Goal: Task Accomplishment & Management: Use online tool/utility

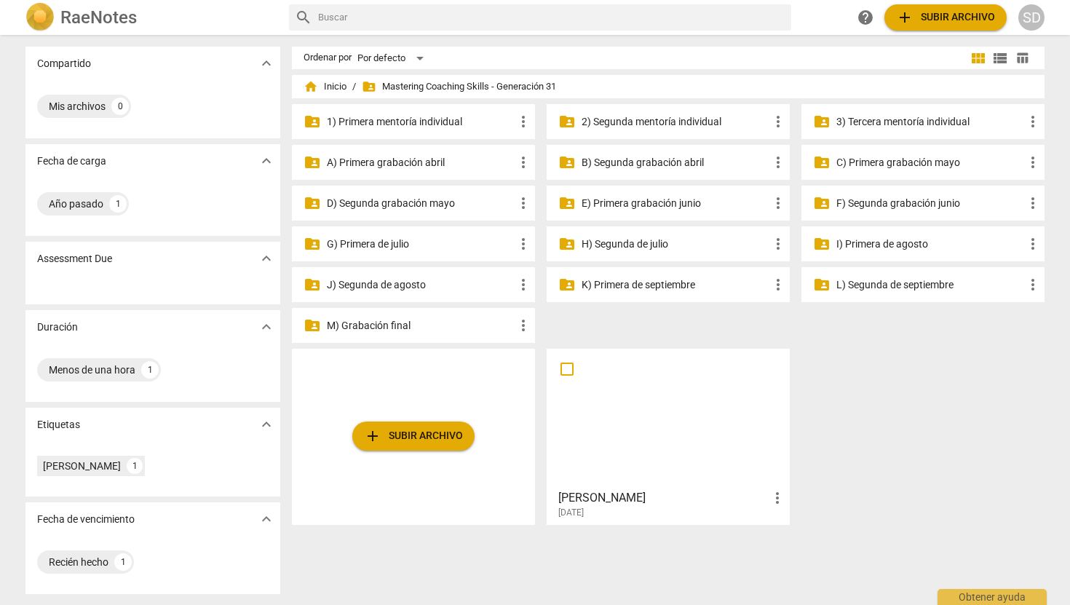
click at [906, 167] on p "C) Primera grabación mayo" at bounding box center [930, 162] width 188 height 15
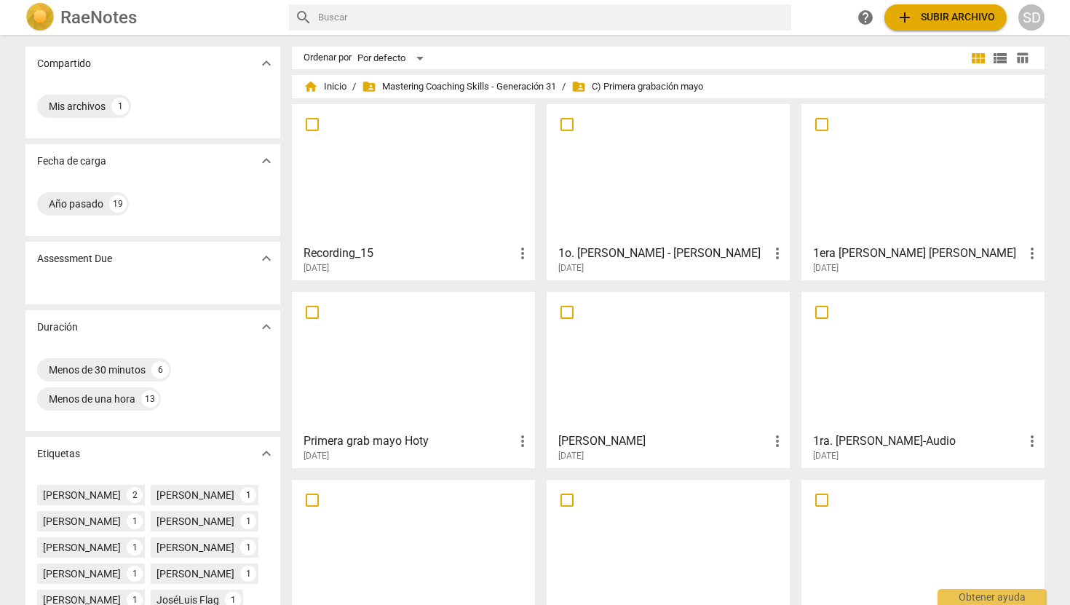
click at [913, 175] on div at bounding box center [922, 173] width 233 height 129
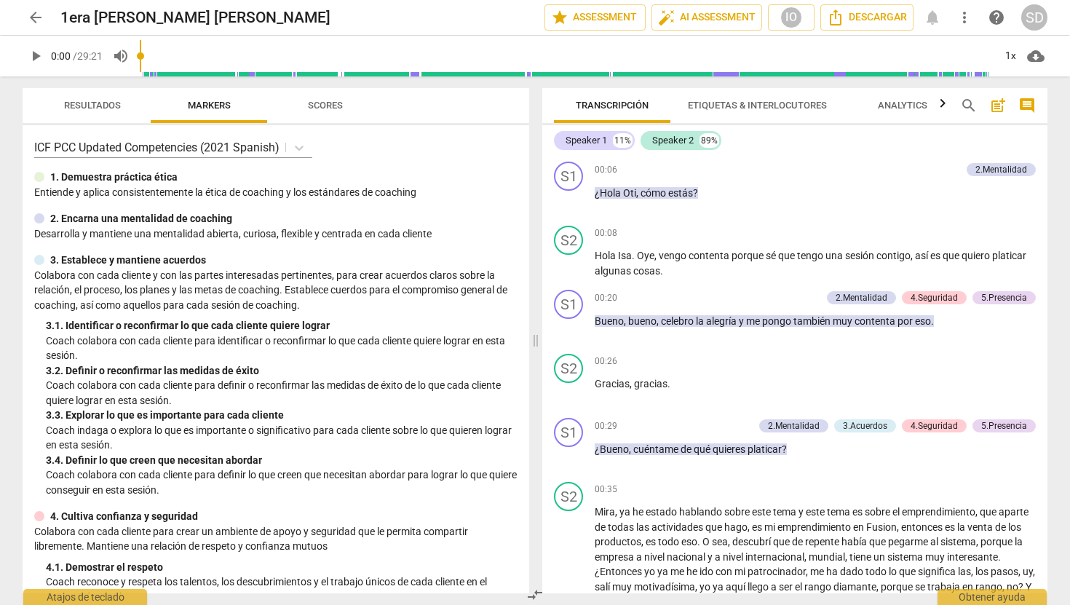
click at [37, 56] on span "play_arrow" at bounding box center [35, 55] width 17 height 17
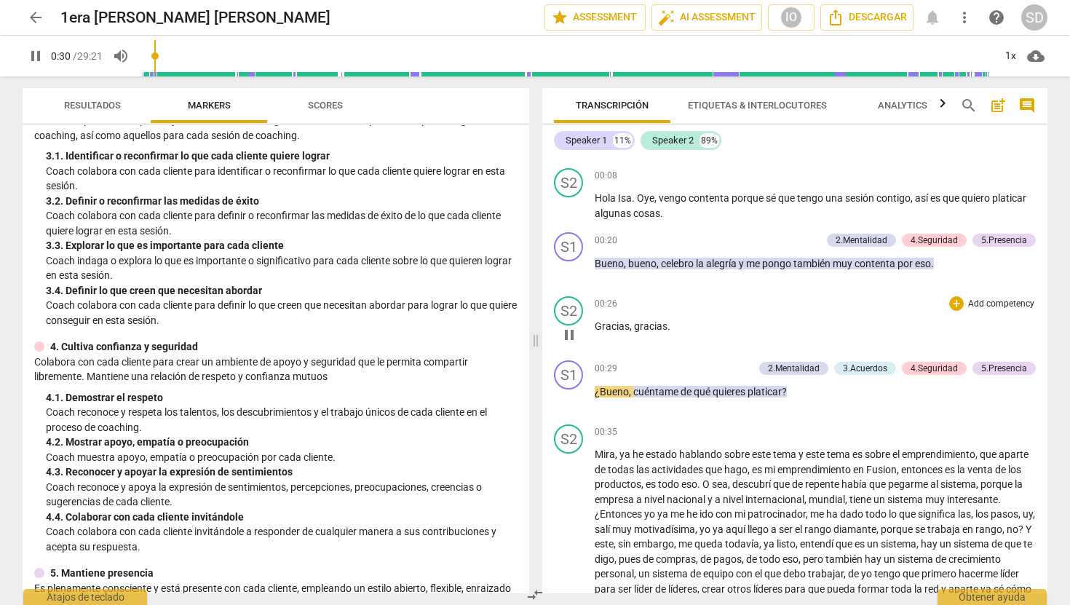
scroll to position [76, 0]
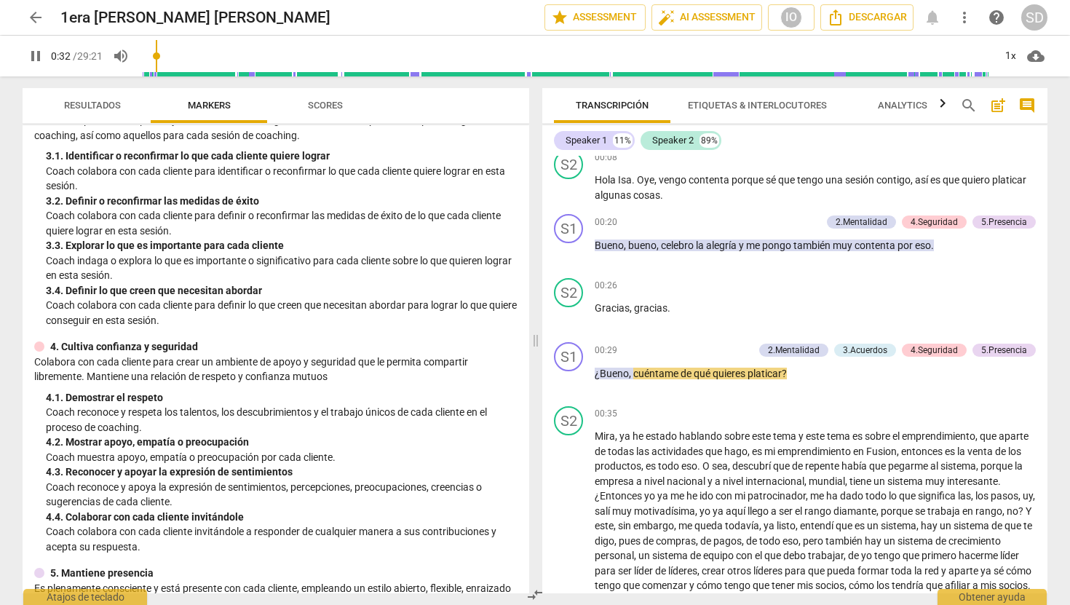
click at [33, 55] on span "pause" at bounding box center [35, 55] width 17 height 17
type input "33"
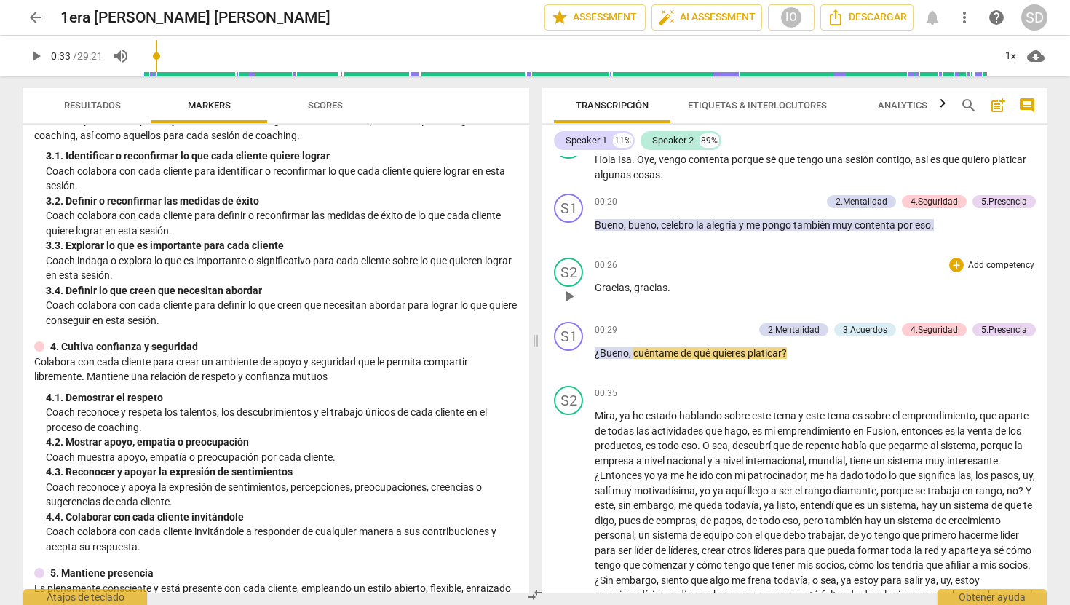
scroll to position [95, 0]
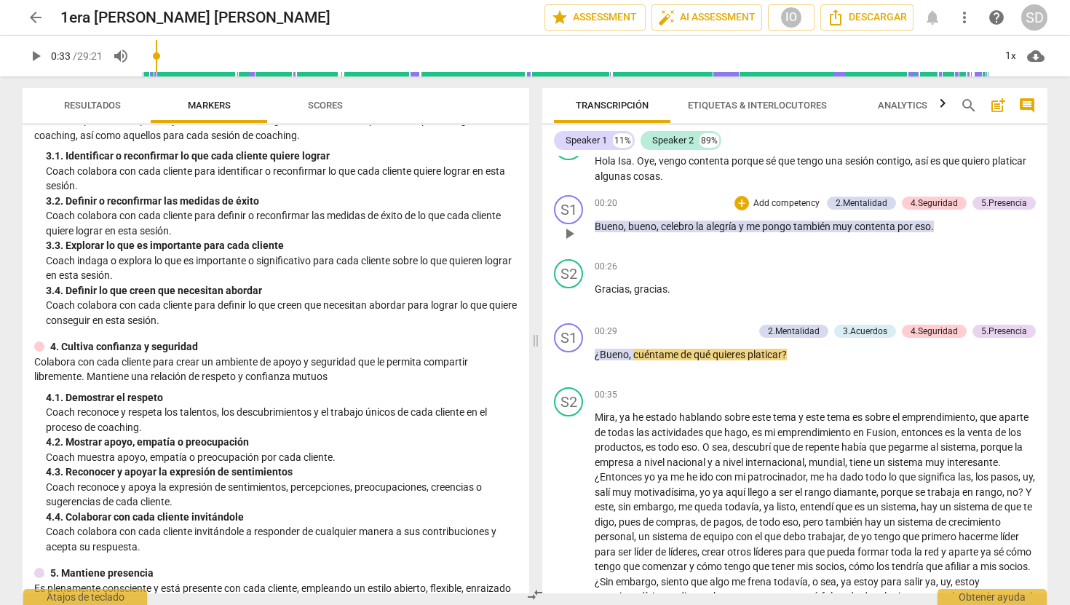
click at [781, 202] on p "Add competency" at bounding box center [786, 203] width 69 height 13
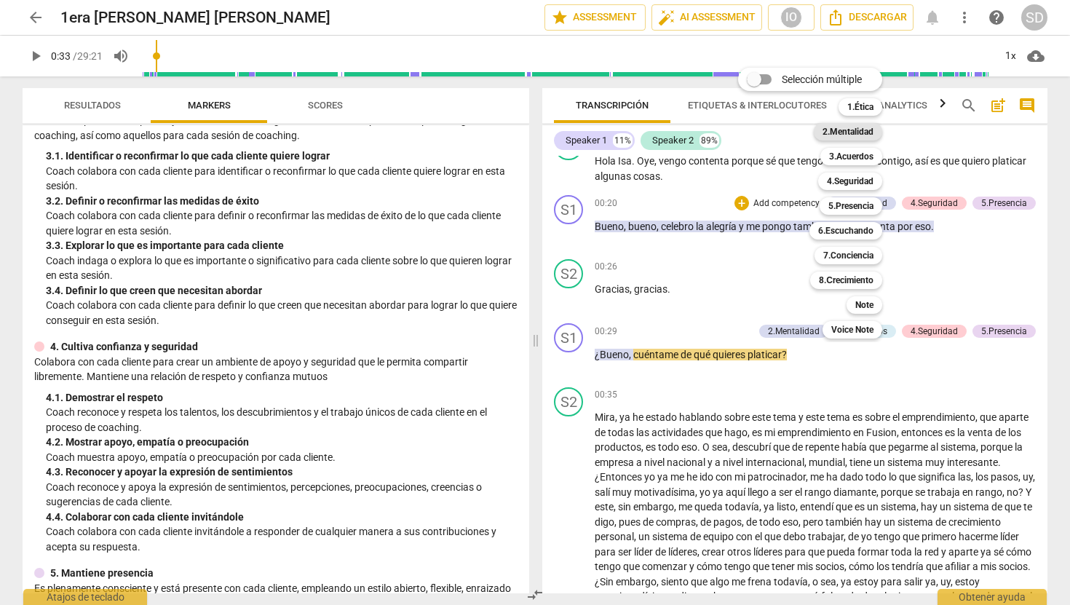
click at [850, 133] on b "2.Mentalidad" at bounding box center [847, 131] width 51 height 17
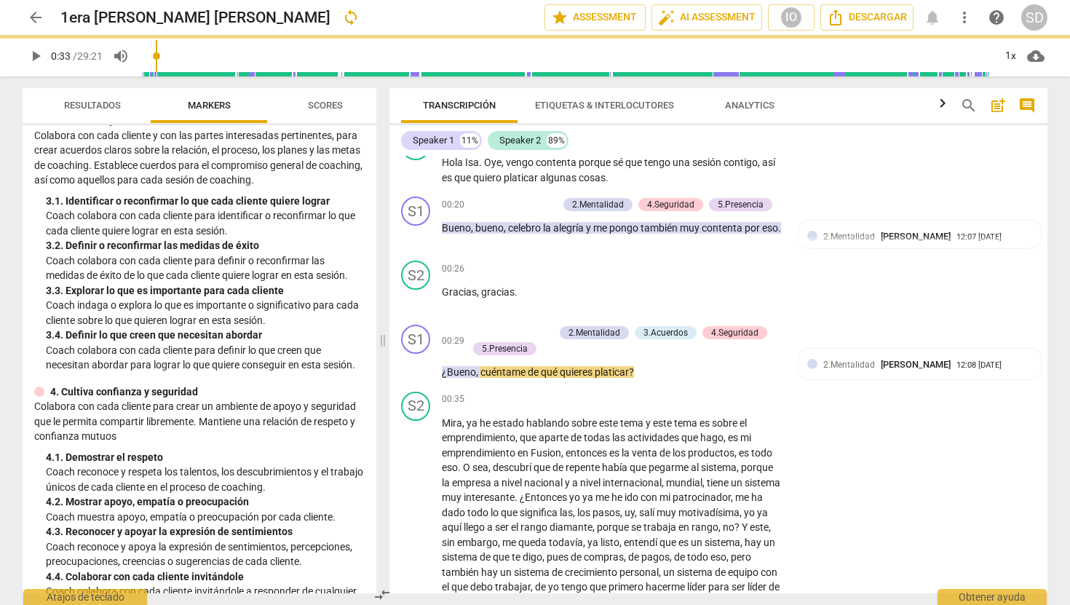
scroll to position [199, 0]
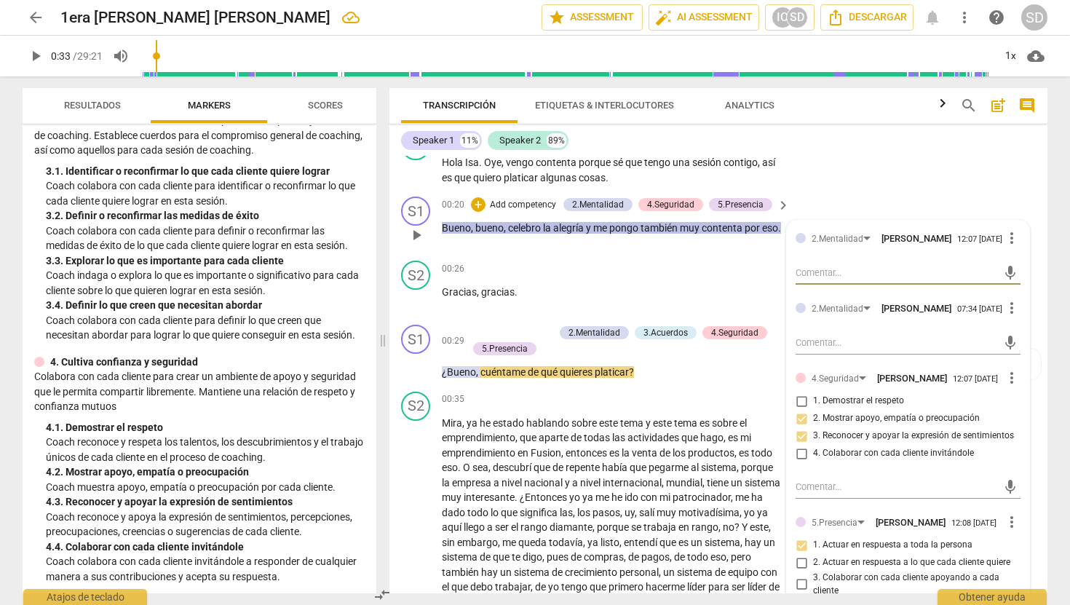
click at [1007, 235] on span "more_vert" at bounding box center [1011, 237] width 17 height 17
click at [1018, 263] on li "Borrar" at bounding box center [1023, 266] width 51 height 28
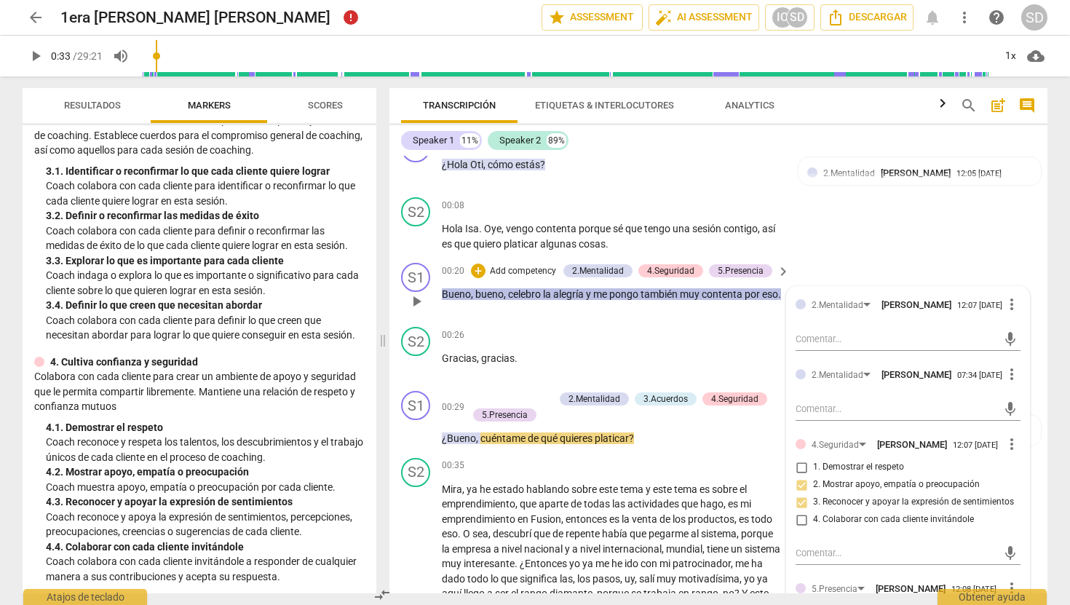
scroll to position [0, 0]
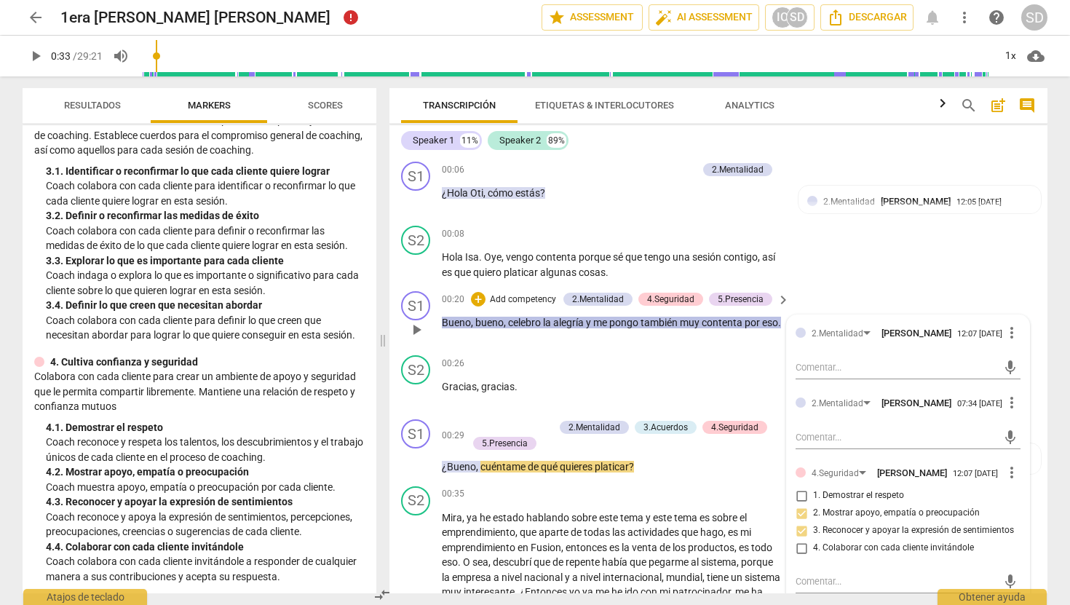
click at [527, 300] on p "Add competency" at bounding box center [522, 299] width 69 height 13
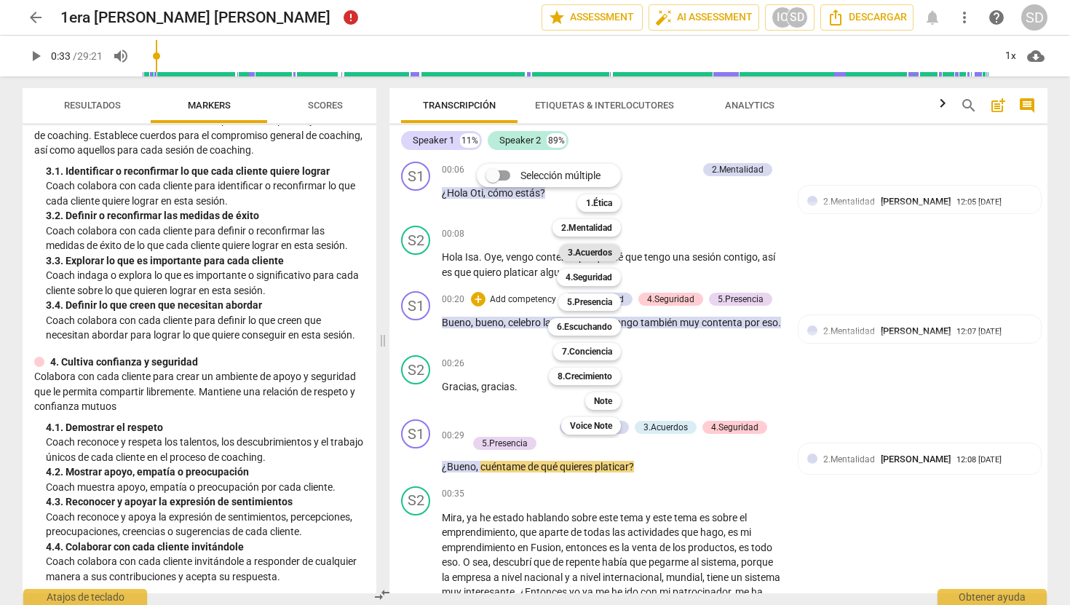
click at [597, 253] on b "3.Acuerdos" at bounding box center [590, 252] width 44 height 17
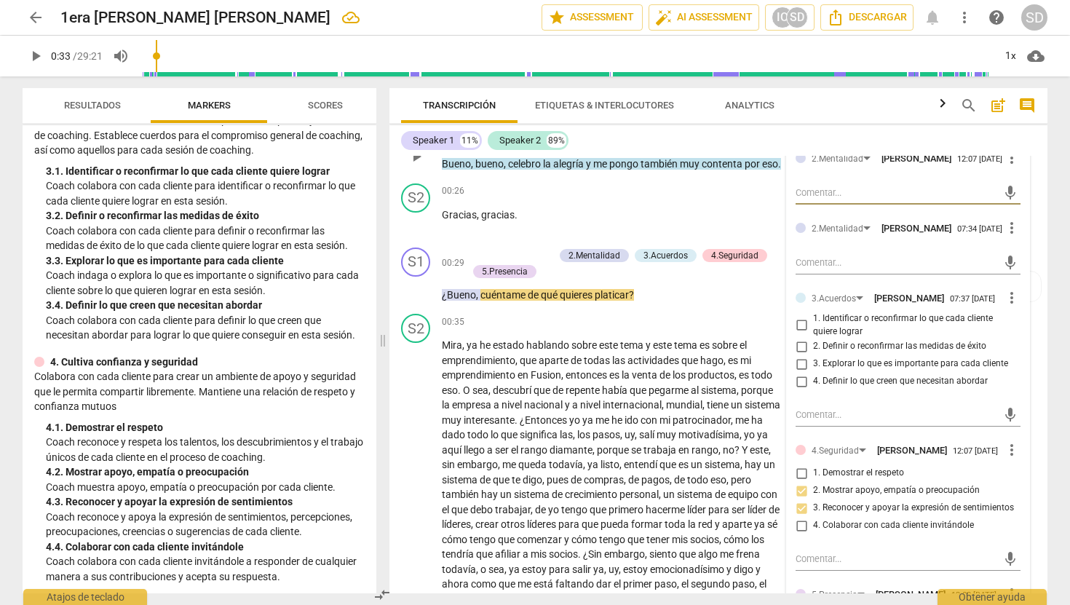
scroll to position [183, 0]
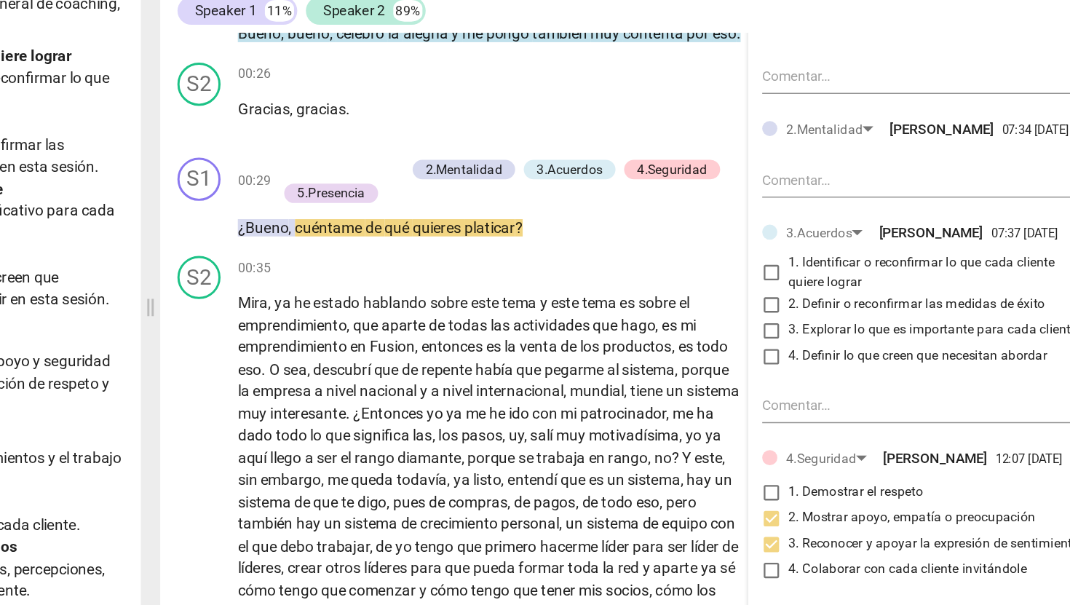
click at [878, 330] on span "1. Identificar o reconfirmar lo que cada cliente quiere lograr" at bounding box center [914, 316] width 202 height 25
click at [813, 326] on input "1. Identificar o reconfirmar lo que cada cliente quiere lograr" at bounding box center [801, 317] width 23 height 17
checkbox input "true"
click at [838, 255] on textarea at bounding box center [897, 254] width 202 height 14
type textarea "R"
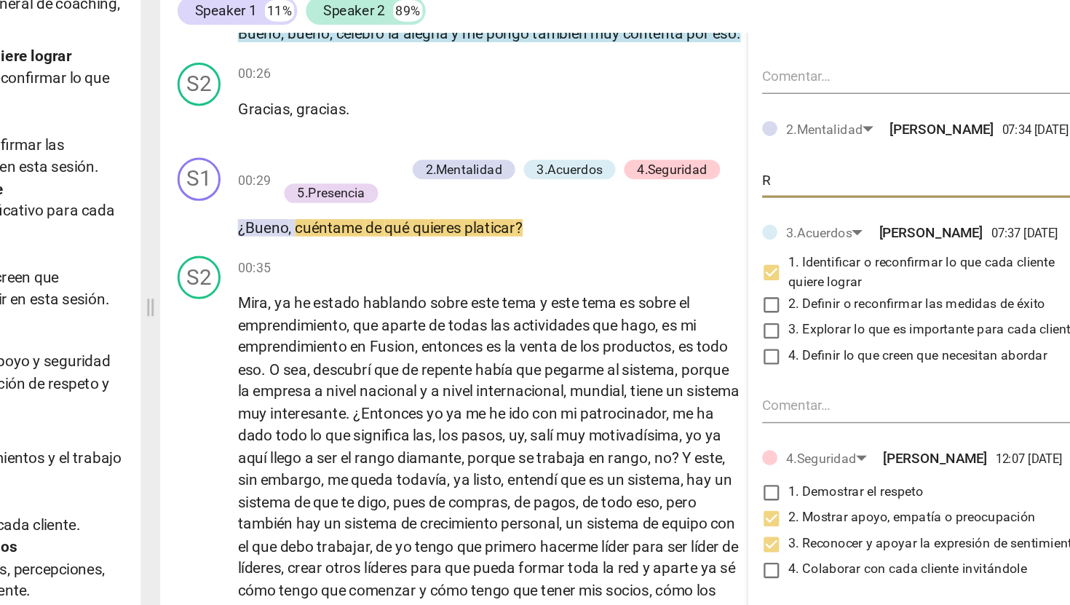
type textarea "Re"
type textarea "Rec"
type textarea "Reco"
type textarea "Recon"
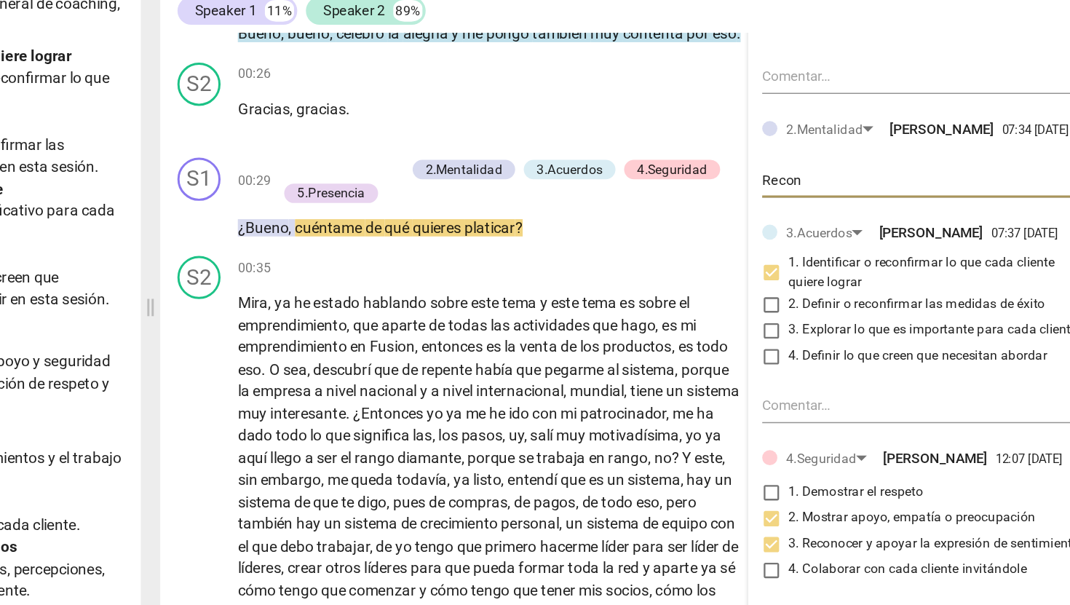
type textarea "Recono"
type textarea "Reconoc"
type textarea "Reconoce"
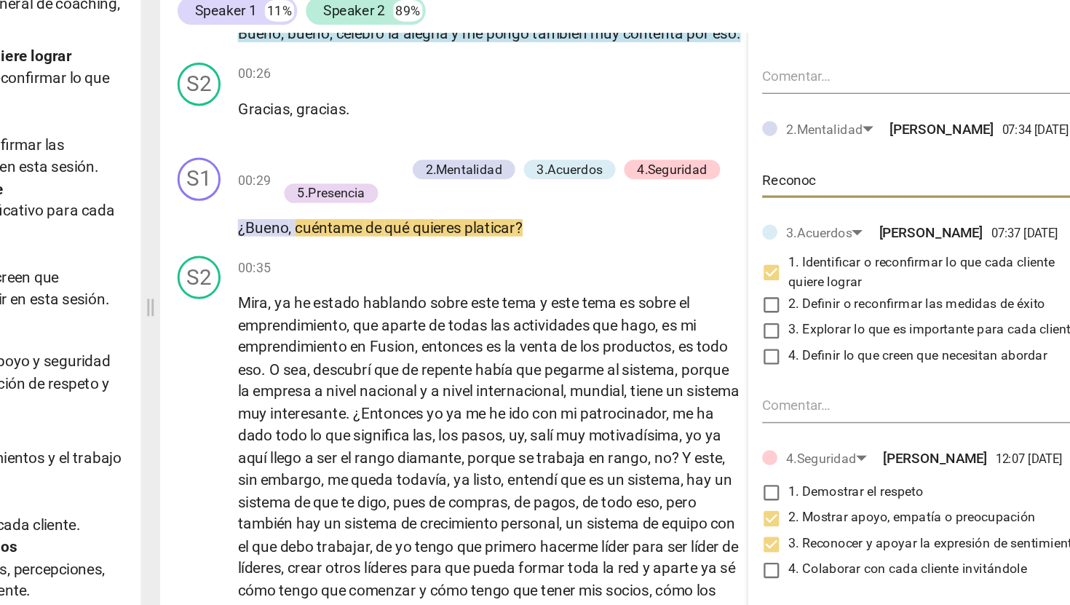
type textarea "Reconoce"
type textarea "Reconoce a"
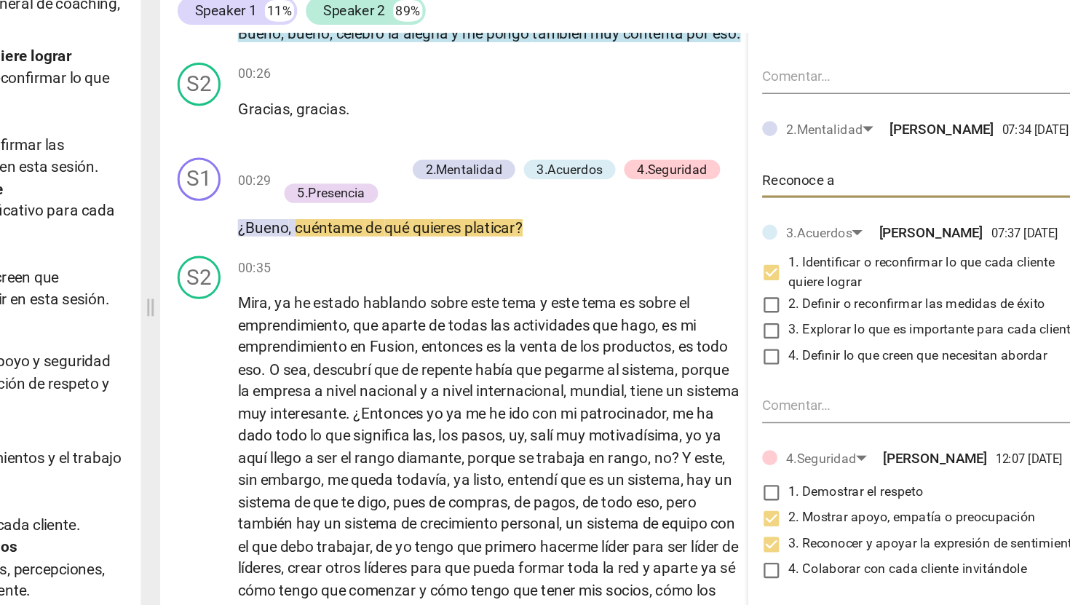
type textarea "Reconoce al"
type textarea "Reconoce al c"
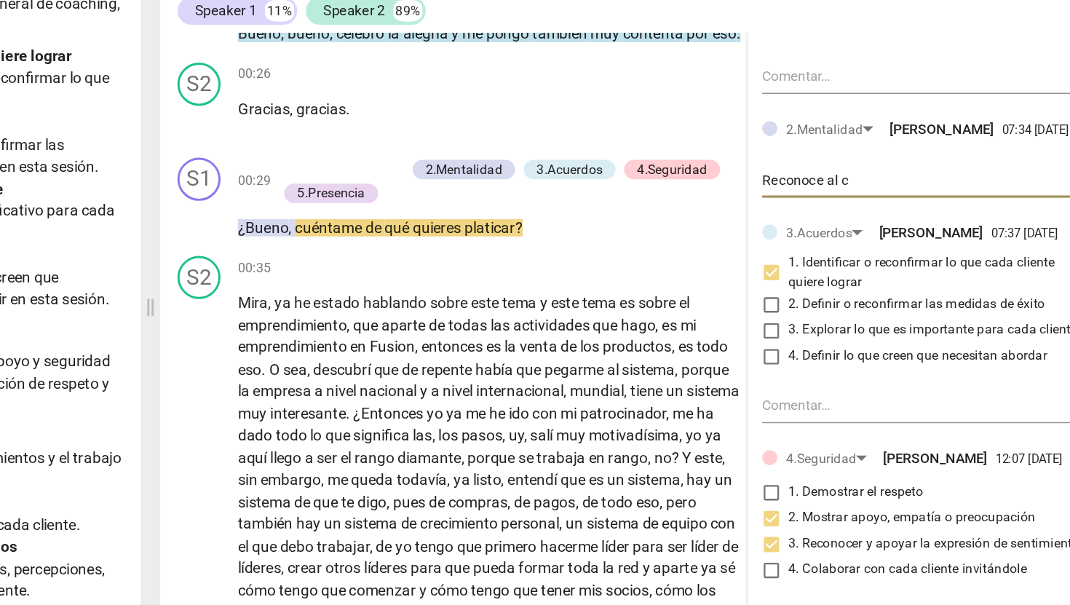
type textarea "Reconoce al cl"
type textarea "Reconoce al cli"
type textarea "Reconoce al clie"
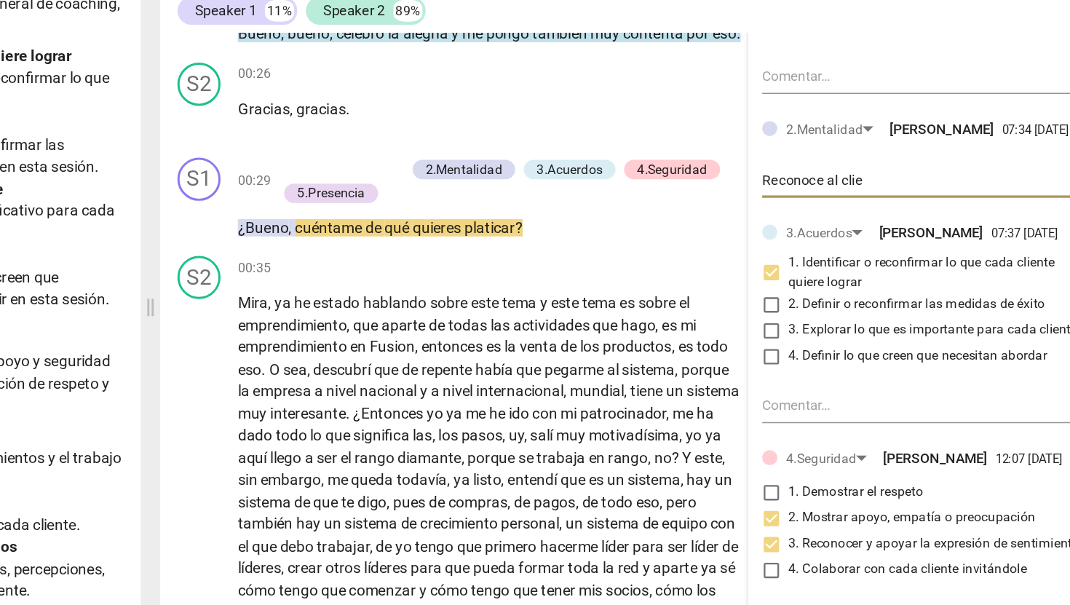
type textarea "Reconoce al clien"
type textarea "Reconoce al client"
type textarea "Reconoce al cliente"
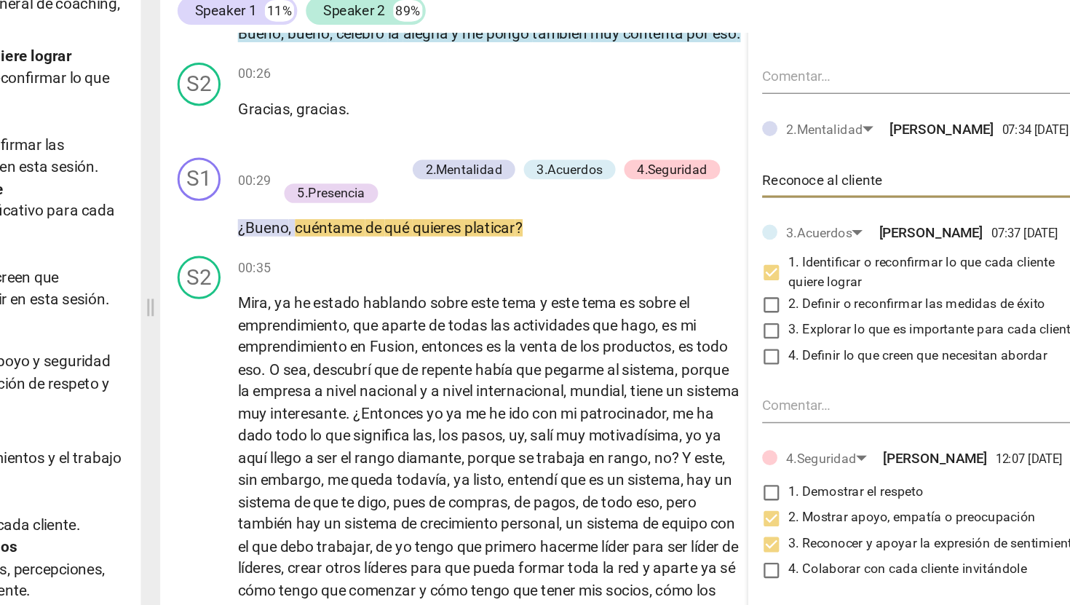
type textarea "Reconoce al cliente"
type textarea "Reconoce al cliente r"
type textarea "Reconoce al cliente re"
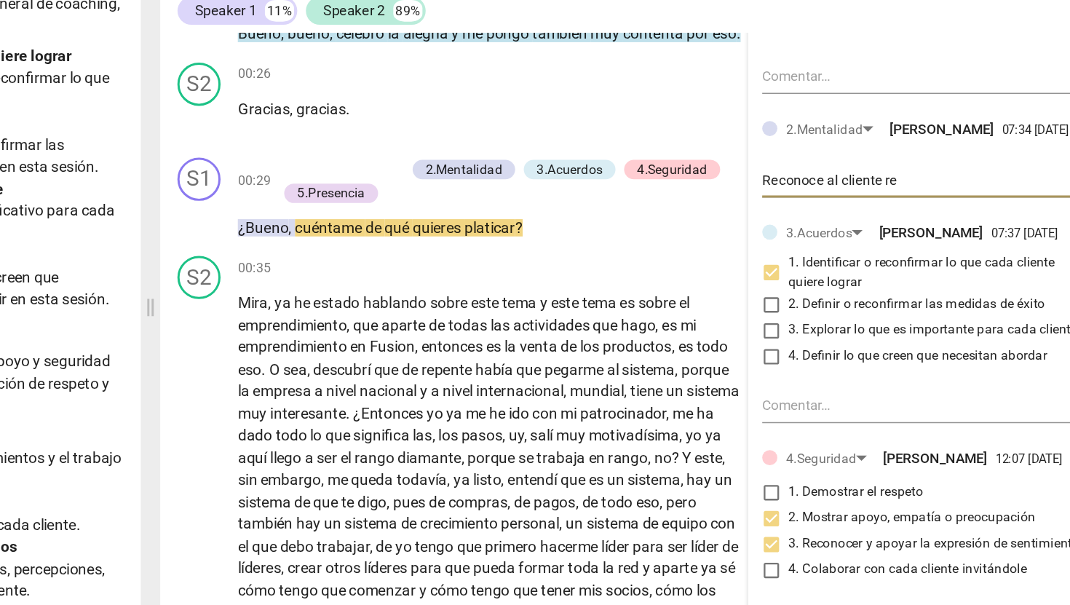
type textarea "Reconoce al cliente res"
type textarea "Reconoce al cliente resp"
type textarea "Reconoce al cliente respo"
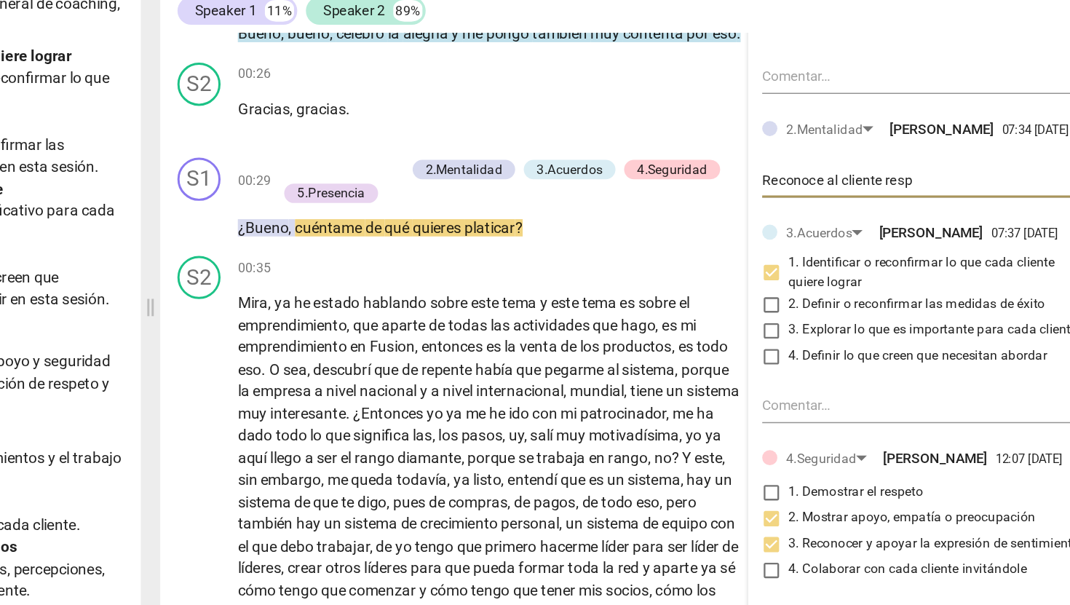
type textarea "Reconoce al cliente respo"
type textarea "Reconoce al cliente respon"
type textarea "Reconoce al cliente respons"
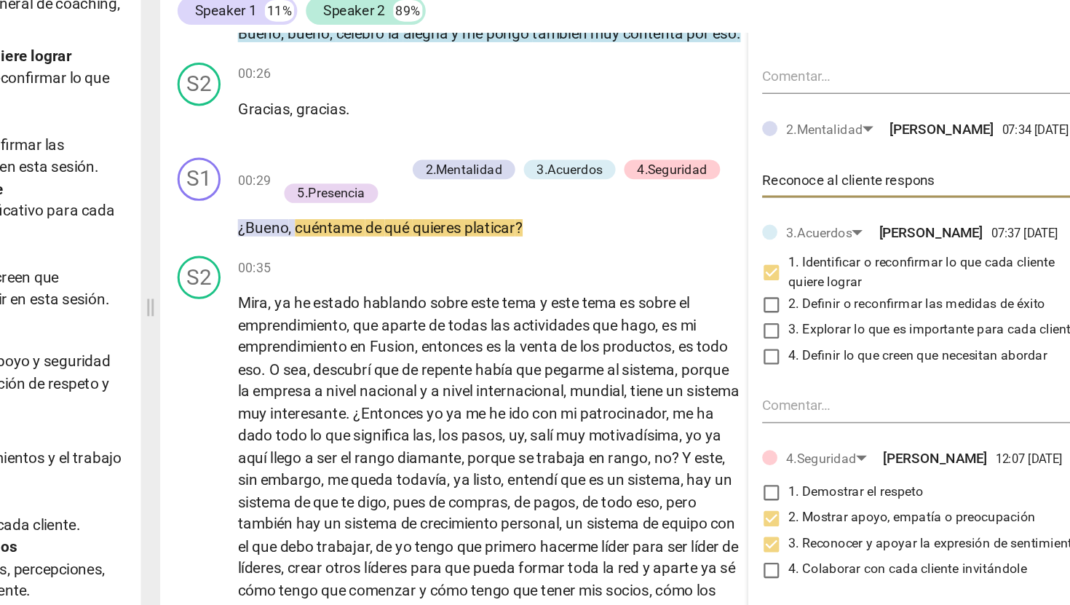
type textarea "Reconoce al cliente responsa"
type textarea "Reconoce al cliente responsab"
type textarea "Reconoce al cliente responsabl"
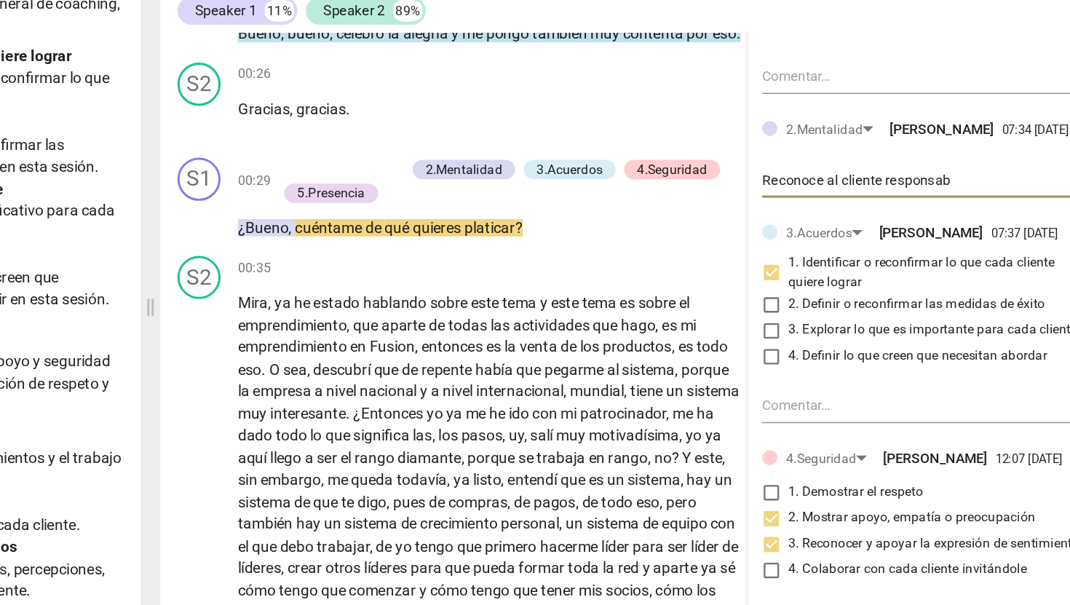
type textarea "Reconoce al cliente responsabl"
type textarea "Reconoce al cliente responsable"
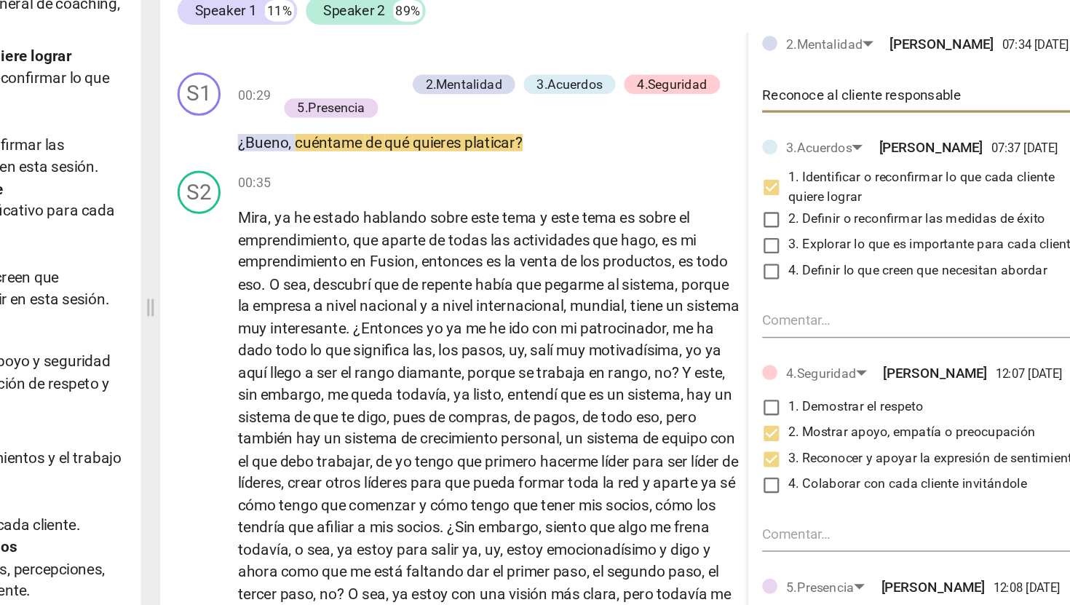
scroll to position [242, 0]
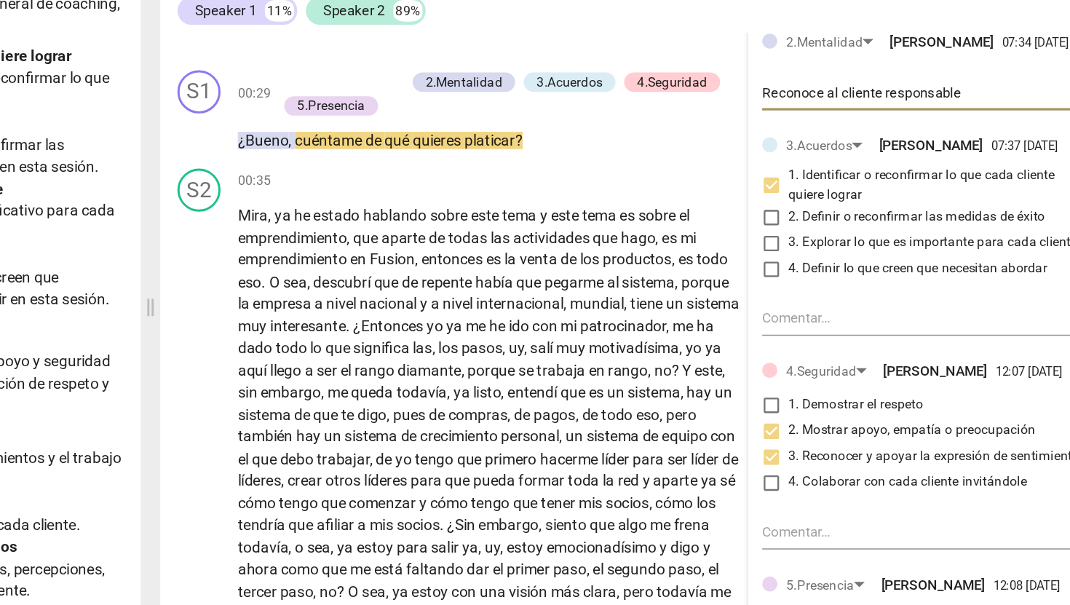
type textarea "Reconoce al cliente responsable"
click at [798, 306] on input "3. Explorar lo que es importante para cada cliente" at bounding box center [801, 296] width 23 height 17
checkbox input "true"
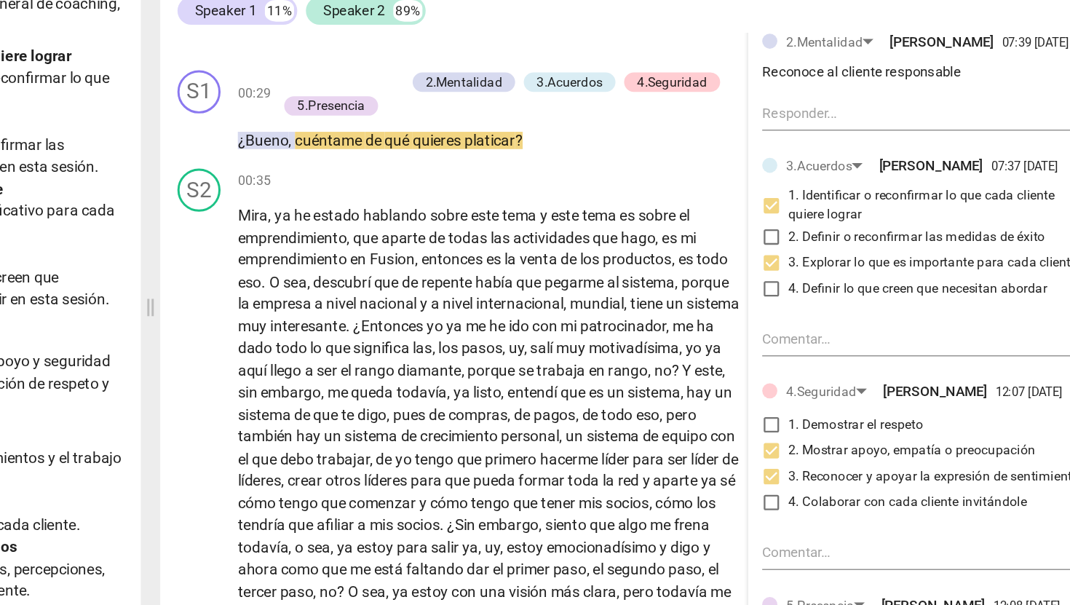
click at [801, 280] on input "1. Identificar o reconfirmar lo que cada cliente quiere lograr" at bounding box center [801, 271] width 23 height 17
checkbox input "false"
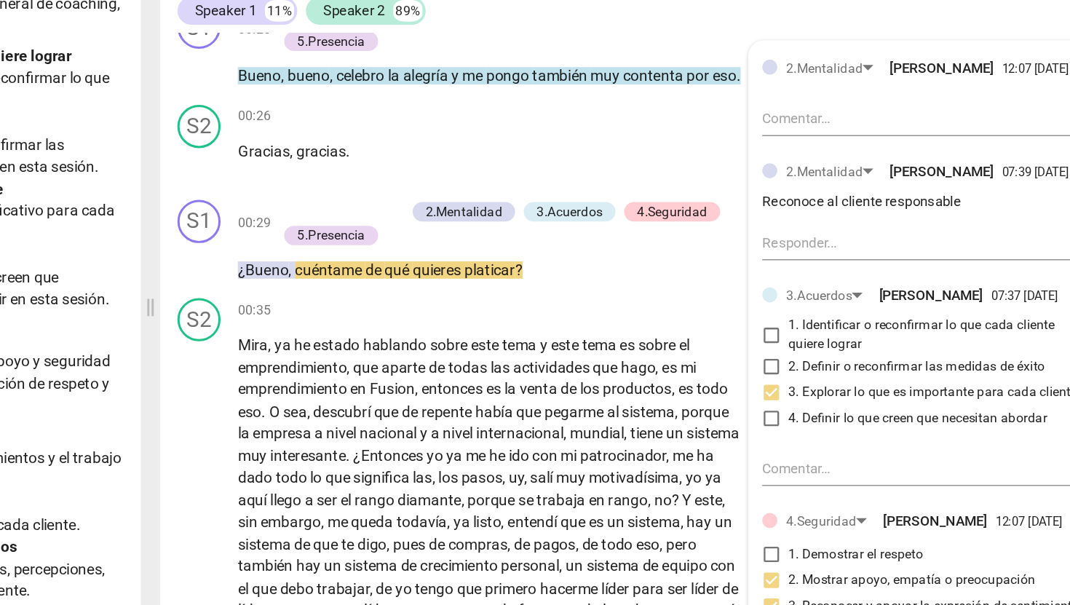
scroll to position [156, 0]
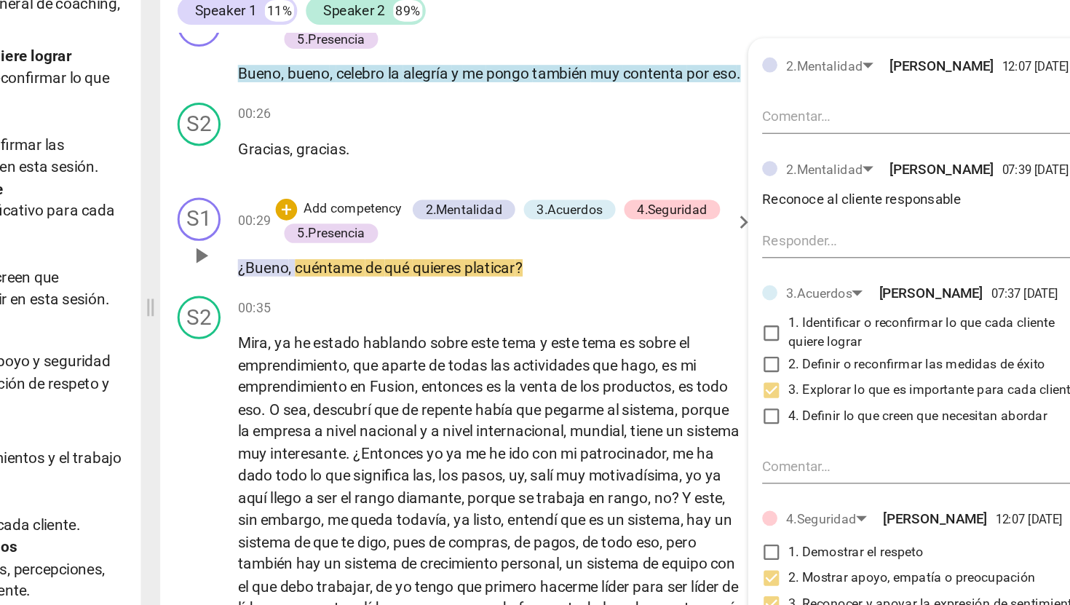
click at [531, 281] on p "Add competency" at bounding box center [519, 274] width 69 height 13
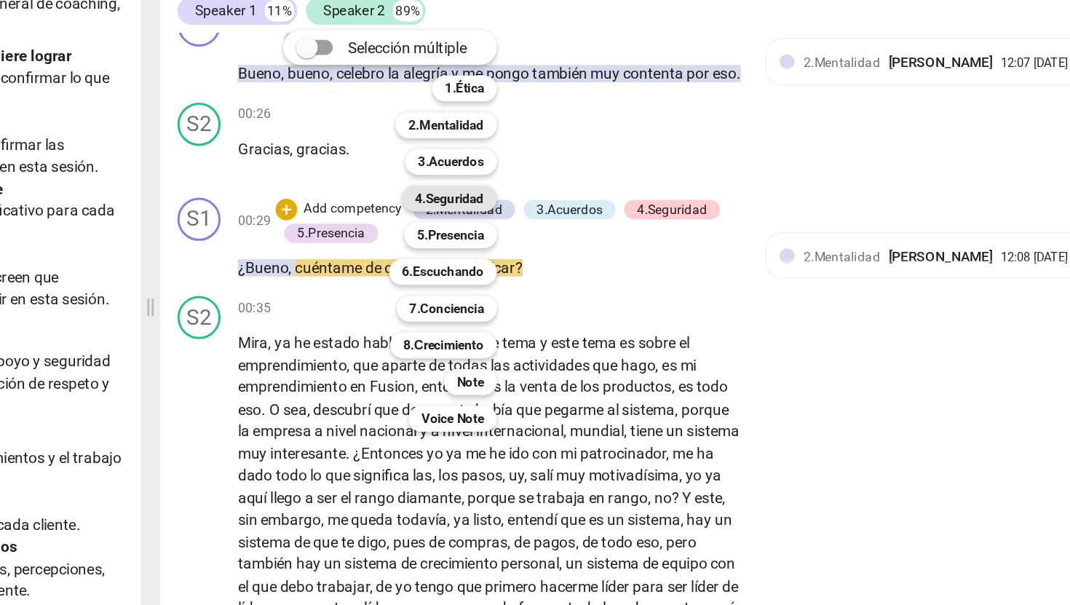
click at [590, 266] on b "4.Seguridad" at bounding box center [584, 266] width 47 height 17
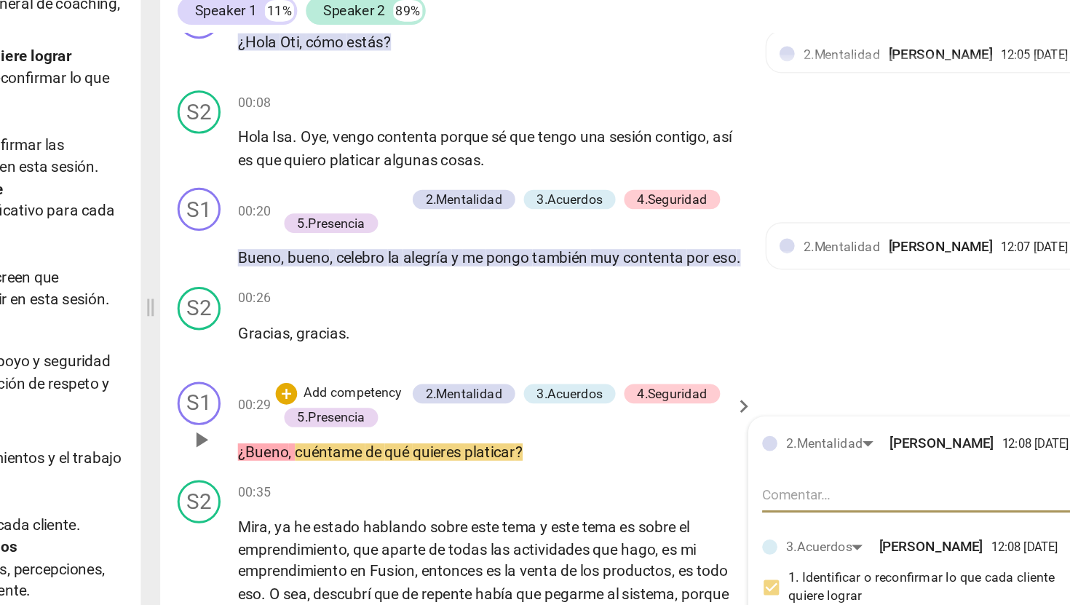
scroll to position [28, 0]
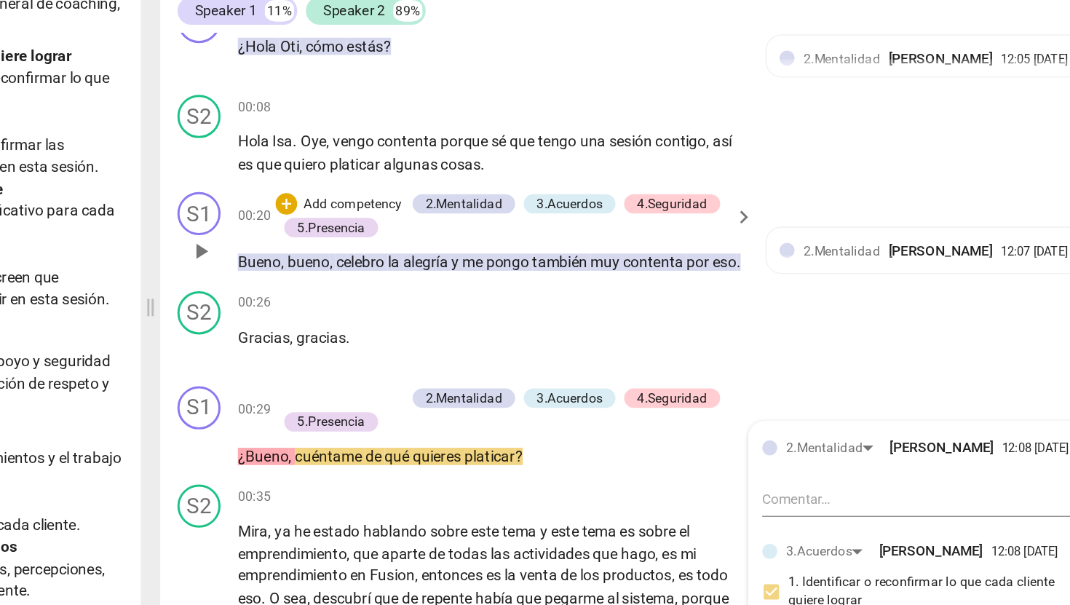
click at [519, 269] on p "Add competency" at bounding box center [519, 271] width 69 height 13
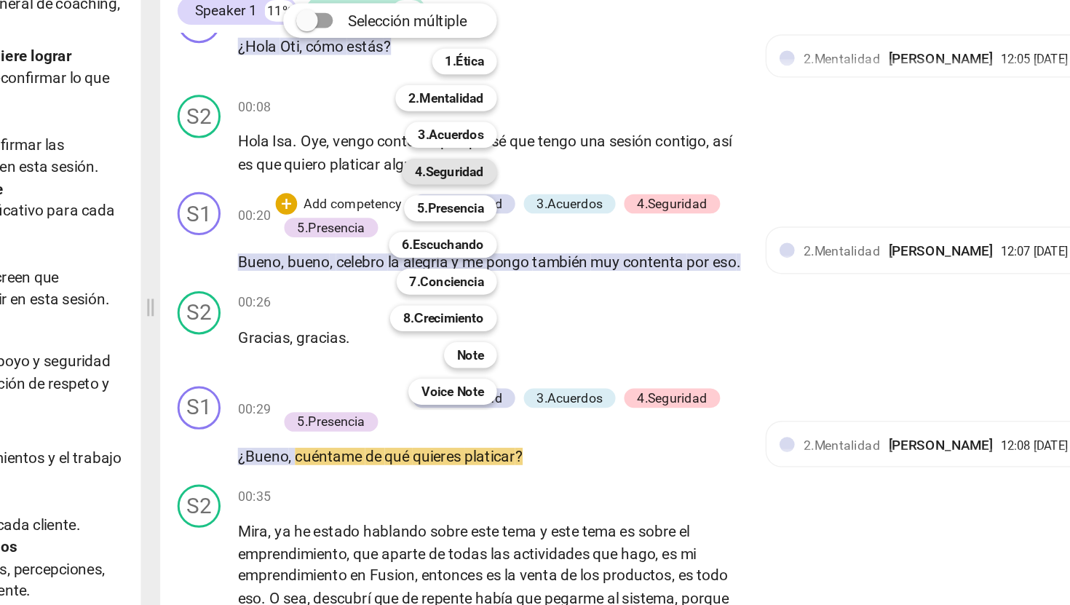
click at [590, 247] on b "4.Seguridad" at bounding box center [584, 248] width 47 height 17
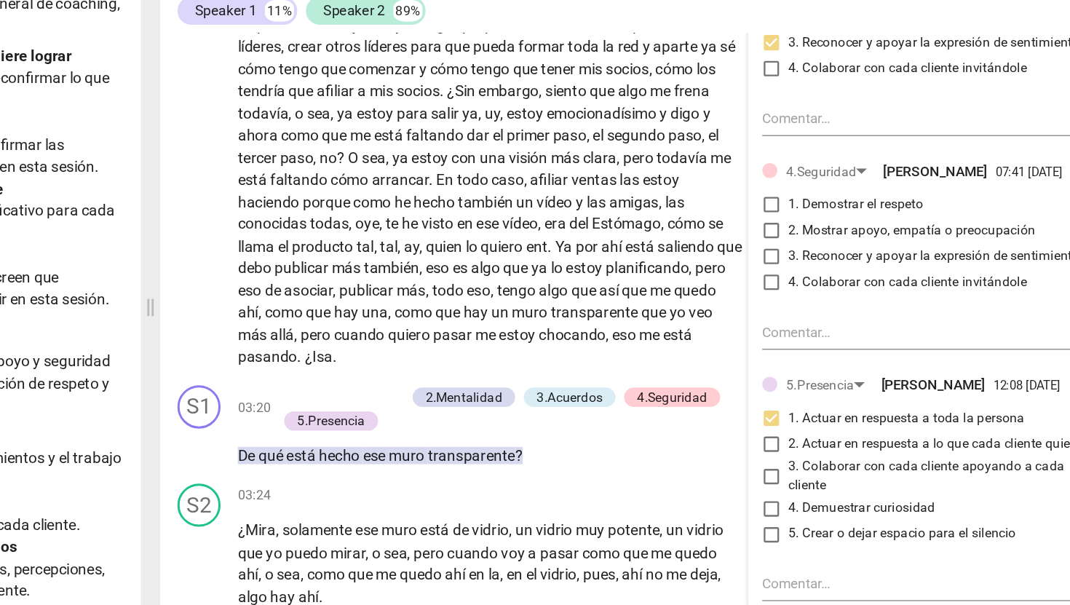
scroll to position [536, 0]
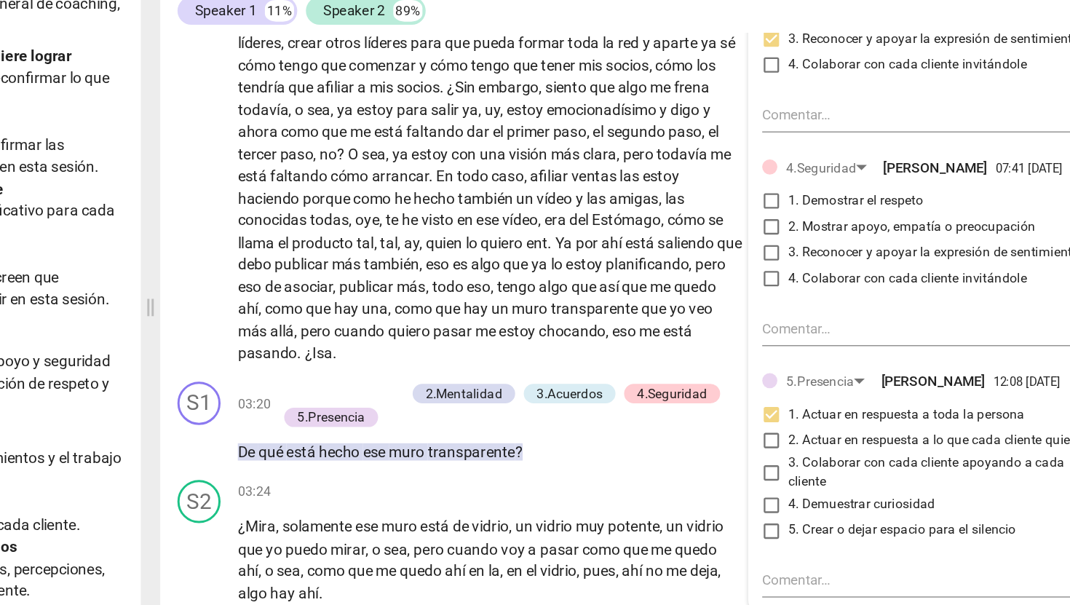
click at [798, 295] on input "2. Mostrar apoyo, empatía o preocupación" at bounding box center [801, 286] width 23 height 17
checkbox input "true"
click at [798, 313] on input "3. Reconocer y apoyar la expresión de sentimientos" at bounding box center [801, 303] width 23 height 17
checkbox input "true"
click at [778, 139] on div "Speaker 1 11% Speaker 2 89%" at bounding box center [718, 140] width 635 height 25
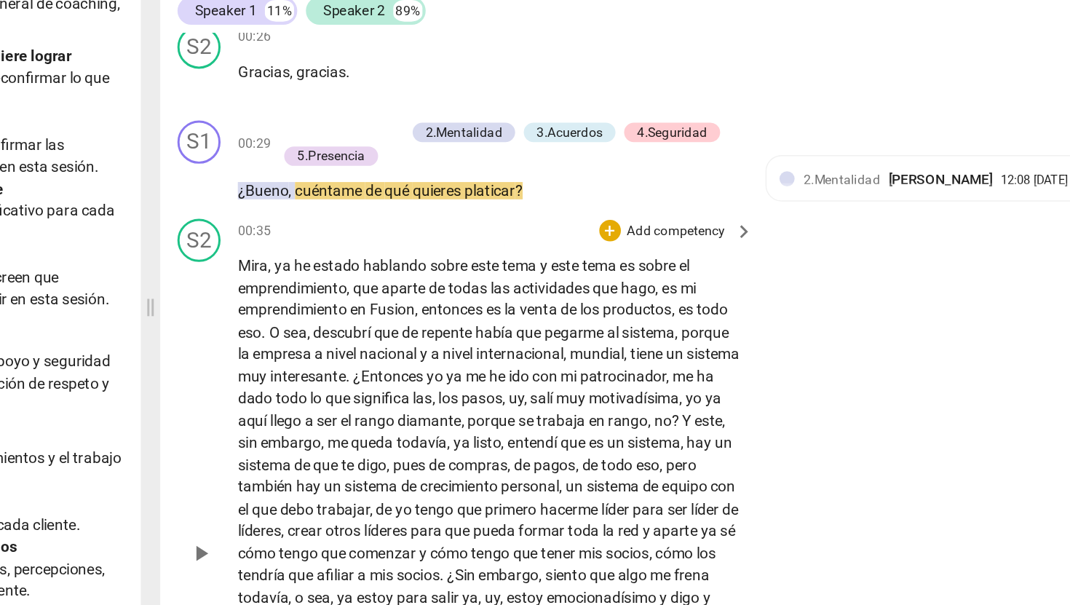
scroll to position [201, 0]
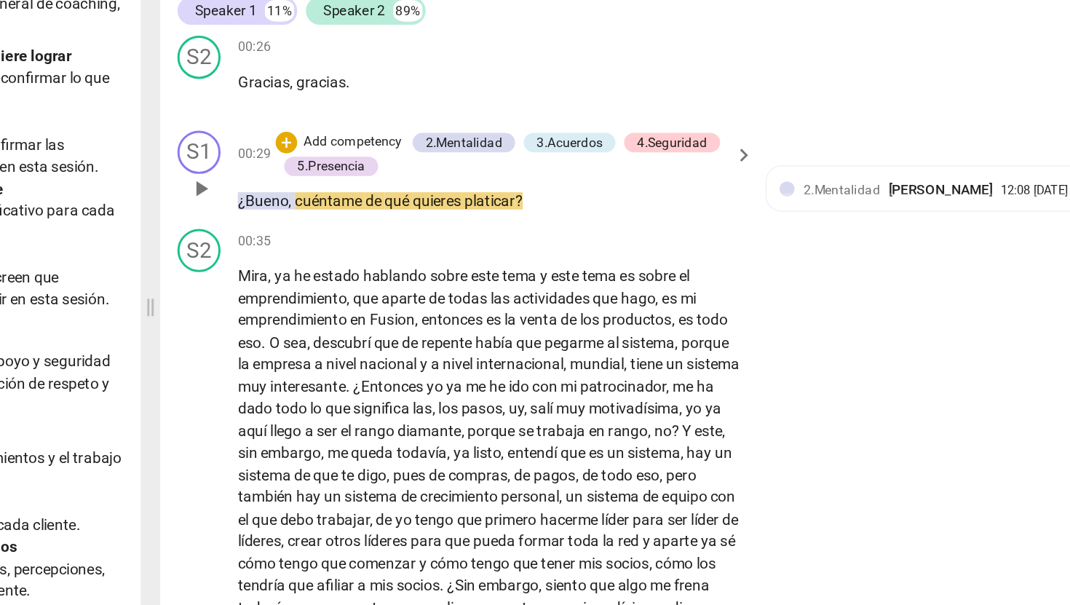
click at [544, 236] on p "Add competency" at bounding box center [519, 229] width 69 height 13
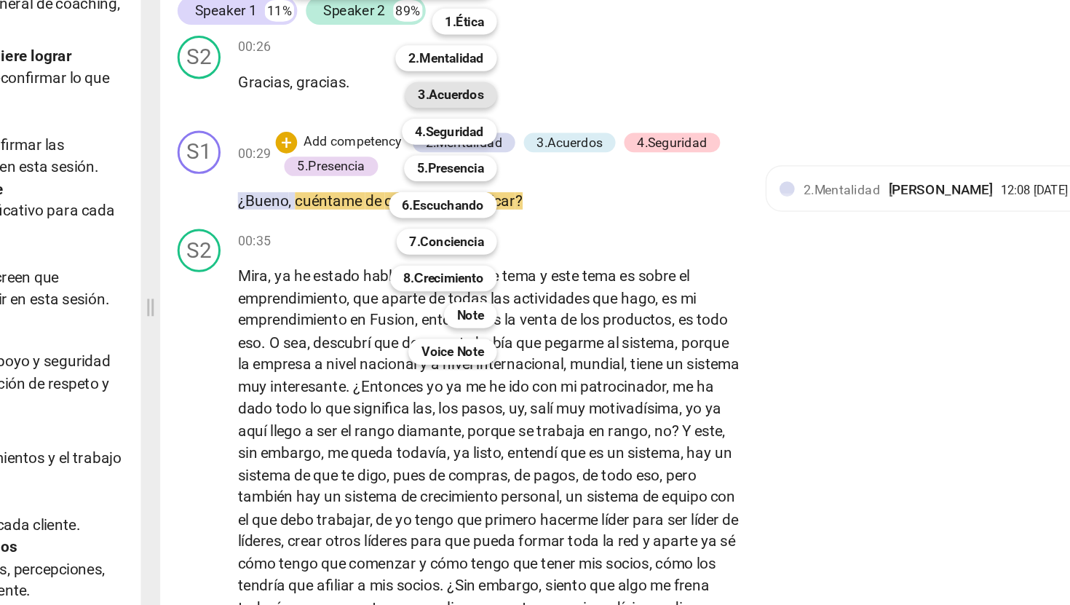
click at [592, 197] on b "3.Acuerdos" at bounding box center [585, 197] width 44 height 17
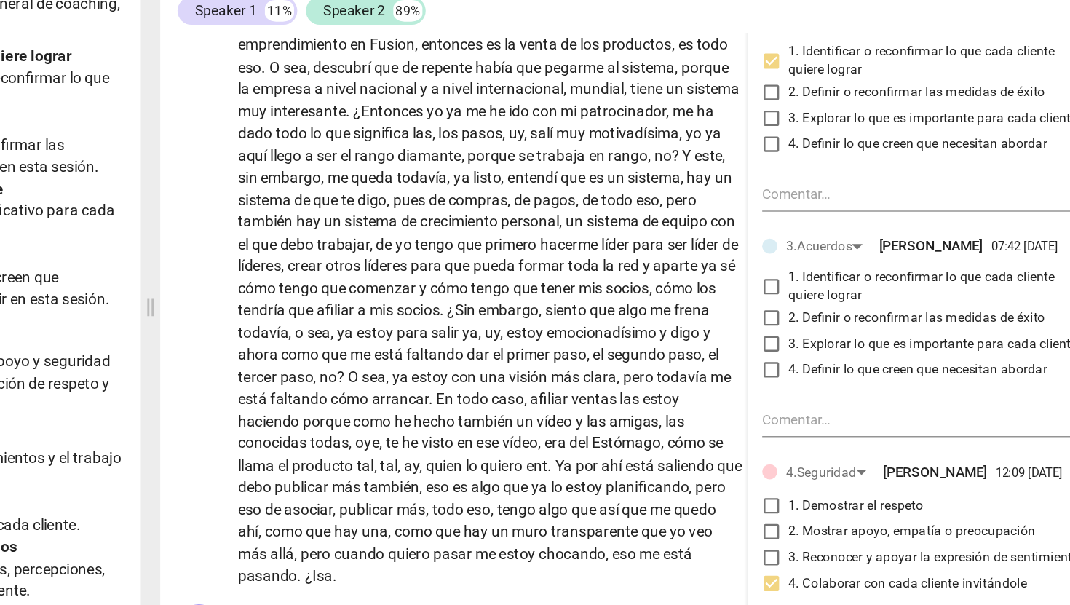
scroll to position [404, 0]
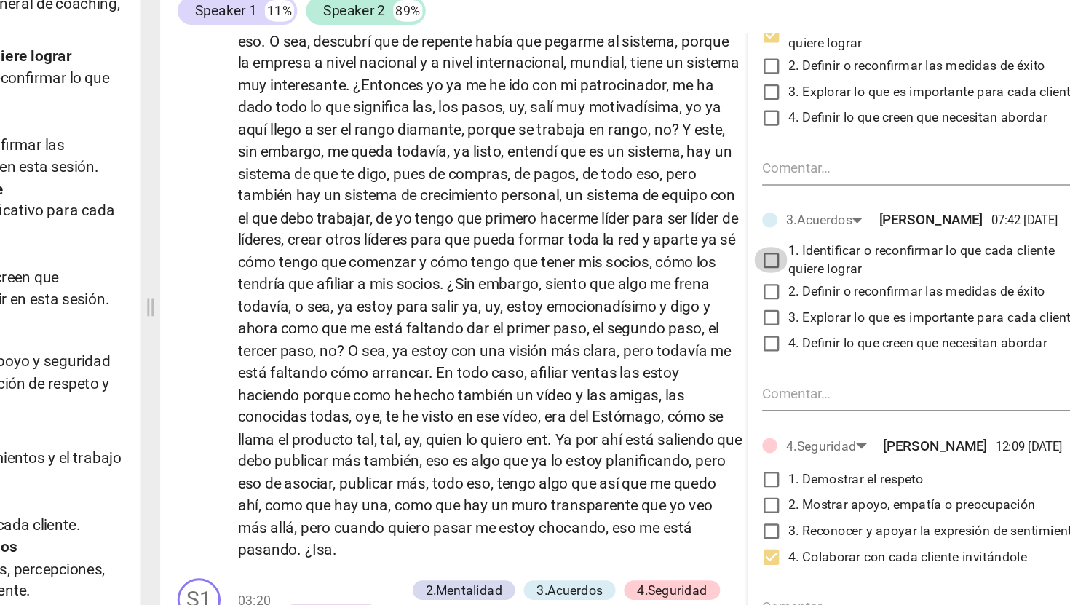
click at [799, 317] on input "1. Identificar o reconfirmar lo que cada cliente quiere lograr" at bounding box center [801, 308] width 23 height 17
checkbox input "true"
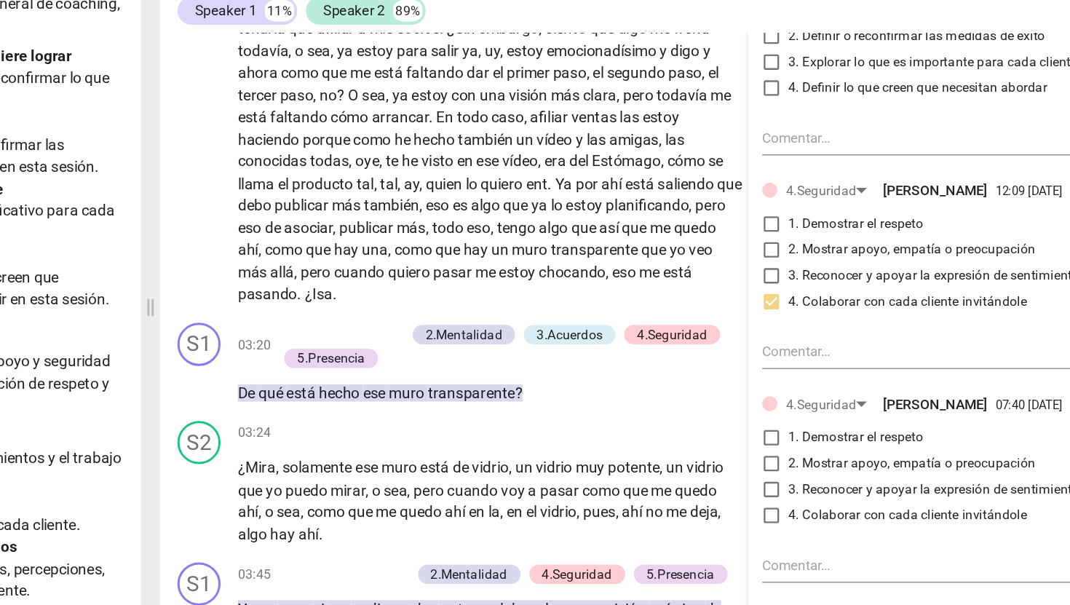
scroll to position [577, 0]
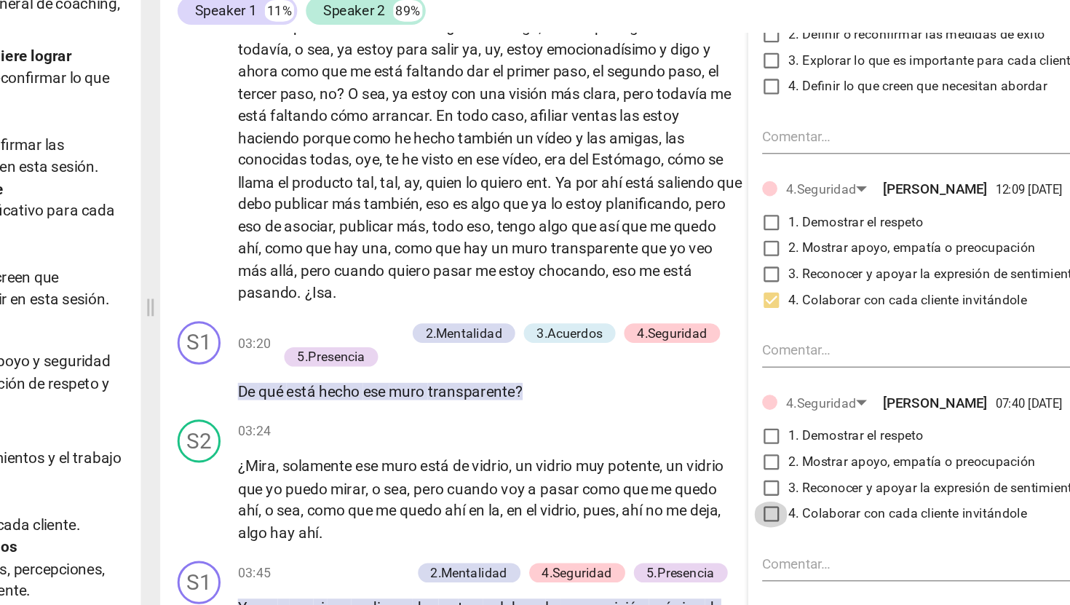
click at [800, 489] on input "4. Colaborar con cada cliente invitándole" at bounding box center [801, 480] width 23 height 17
checkbox input "true"
click at [799, 437] on input "1. Demostrar el respeto" at bounding box center [801, 427] width 23 height 17
checkbox input "true"
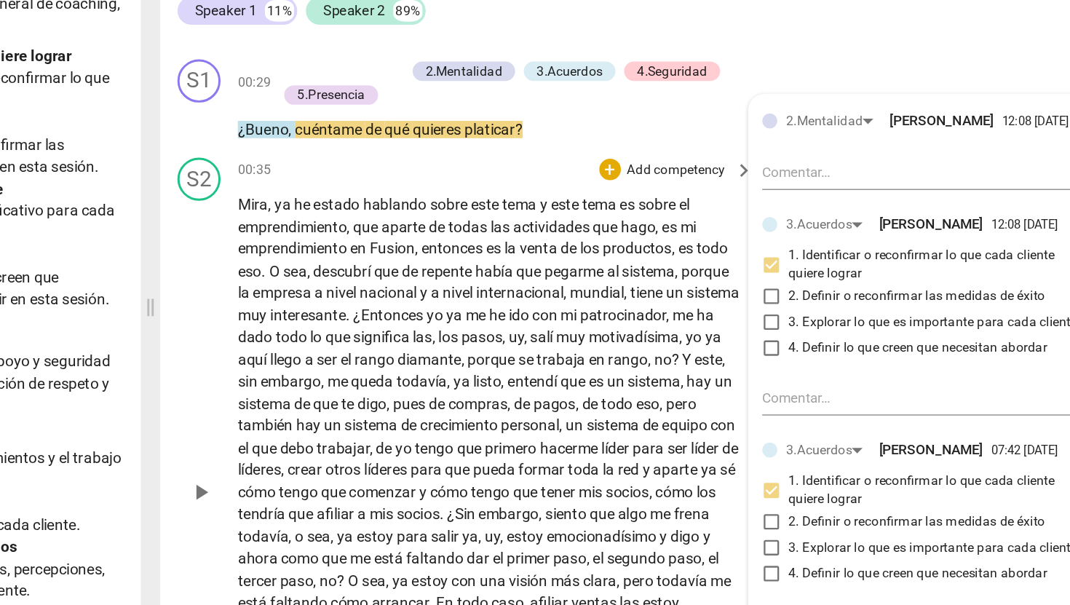
scroll to position [254, 0]
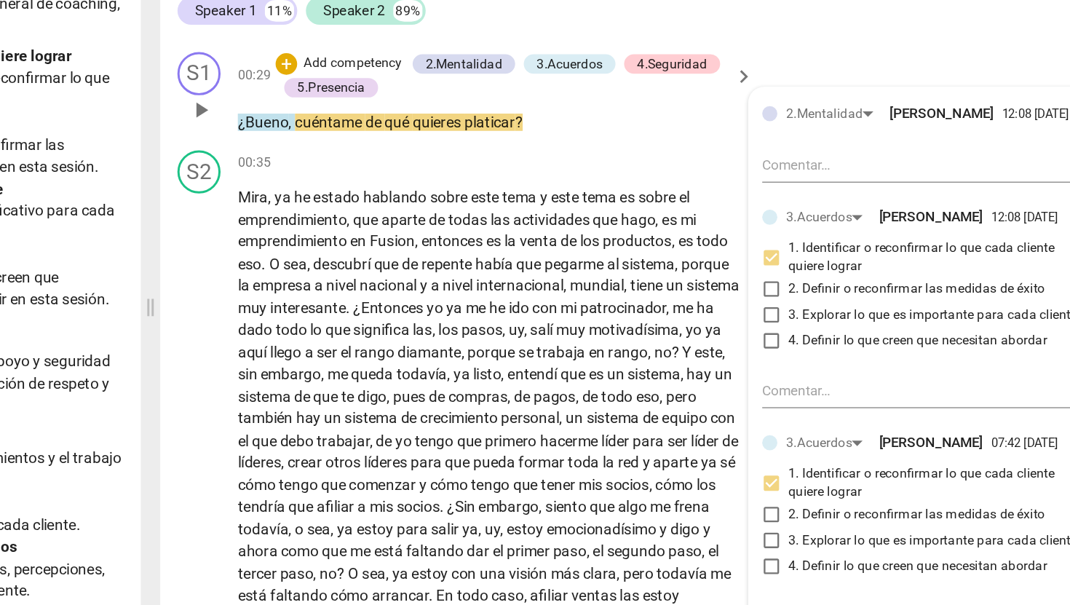
click at [510, 183] on p "Add competency" at bounding box center [519, 176] width 69 height 13
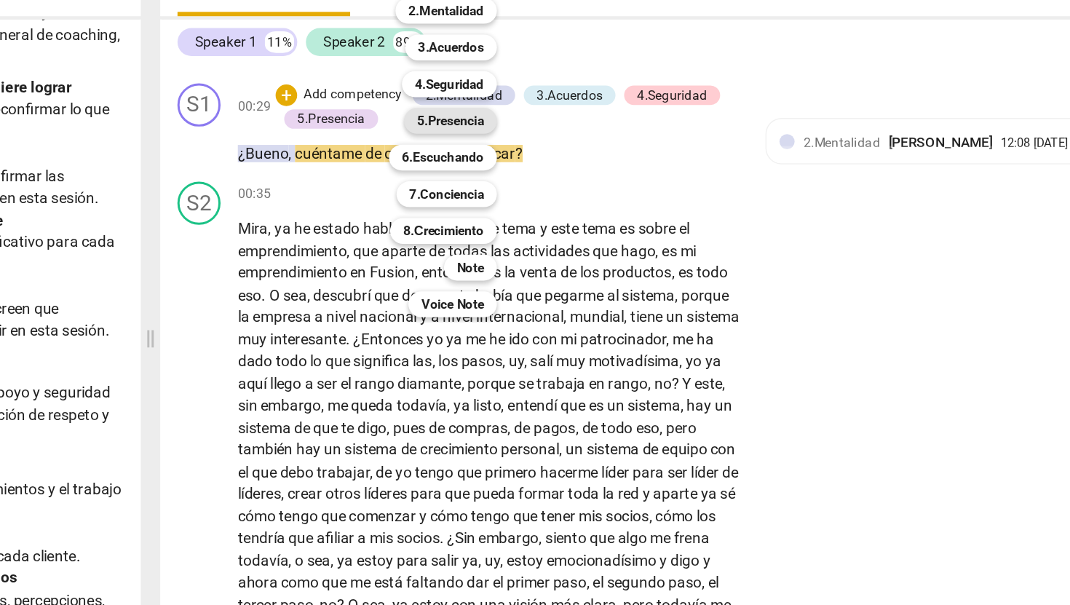
click at [584, 197] on b "5.Presencia" at bounding box center [585, 193] width 45 height 17
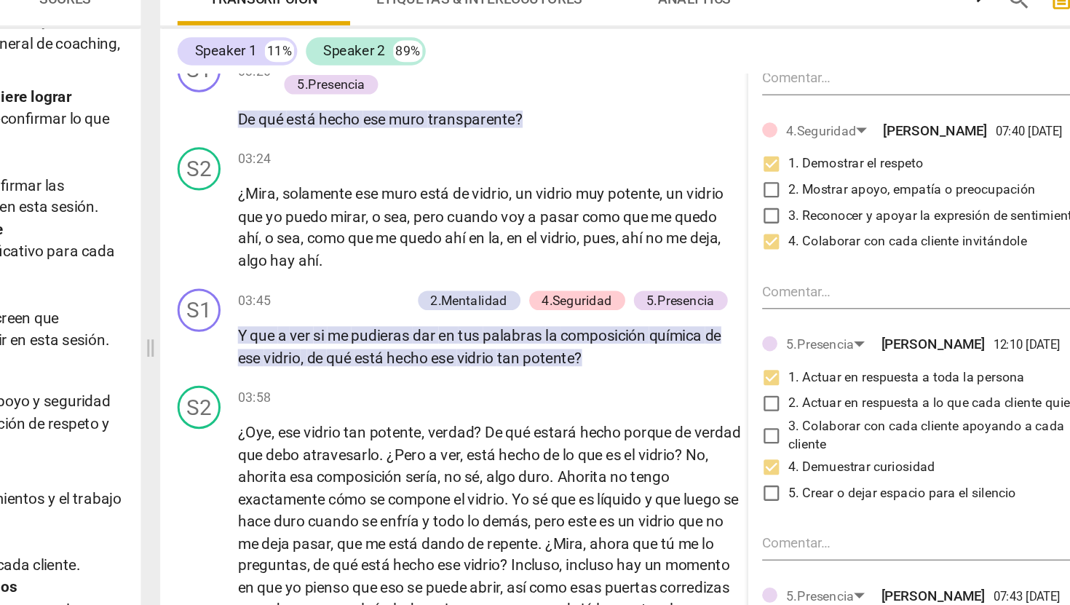
scroll to position [1021, 0]
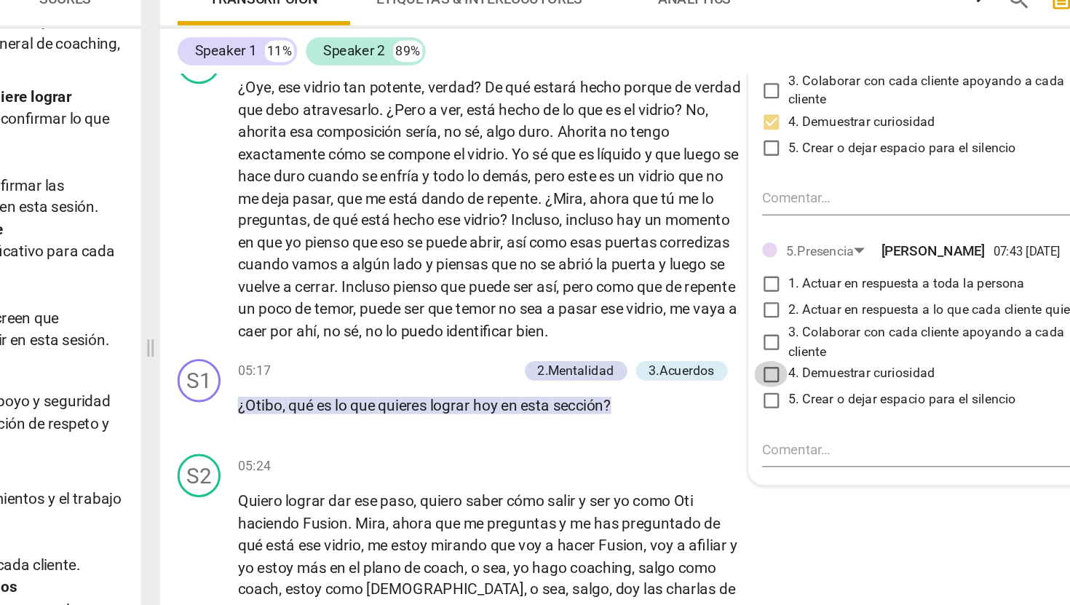
click at [797, 367] on input "4. Demuestrar curiosidad" at bounding box center [801, 357] width 23 height 17
checkbox input "true"
click at [654, 149] on div "03:58 + Add competency keyboard_arrow_right" at bounding box center [616, 141] width 349 height 16
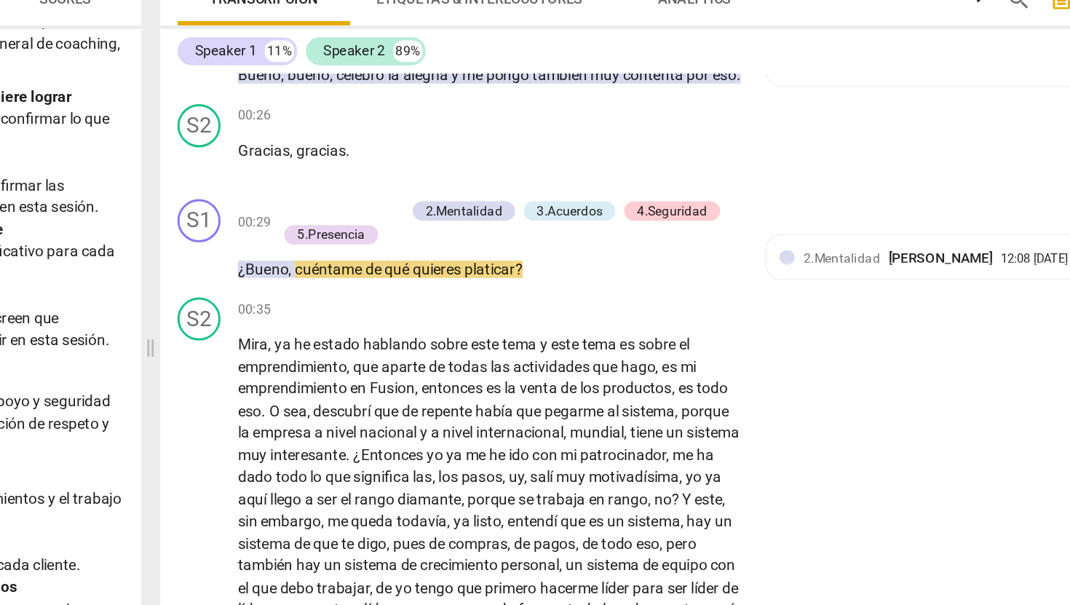
scroll to position [180, 0]
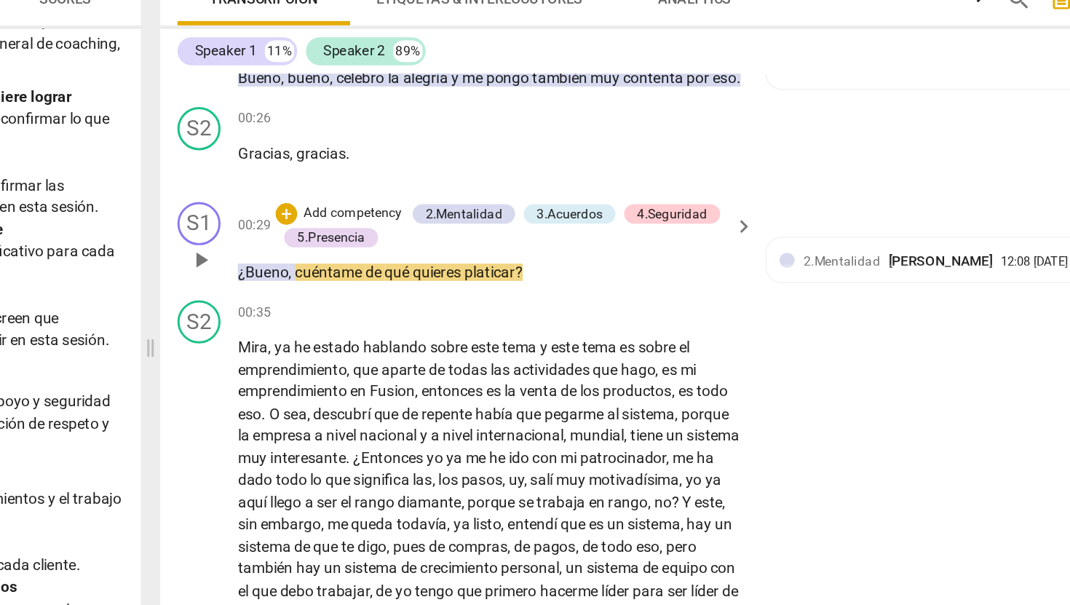
click at [417, 290] on span "play_arrow" at bounding box center [416, 281] width 17 height 17
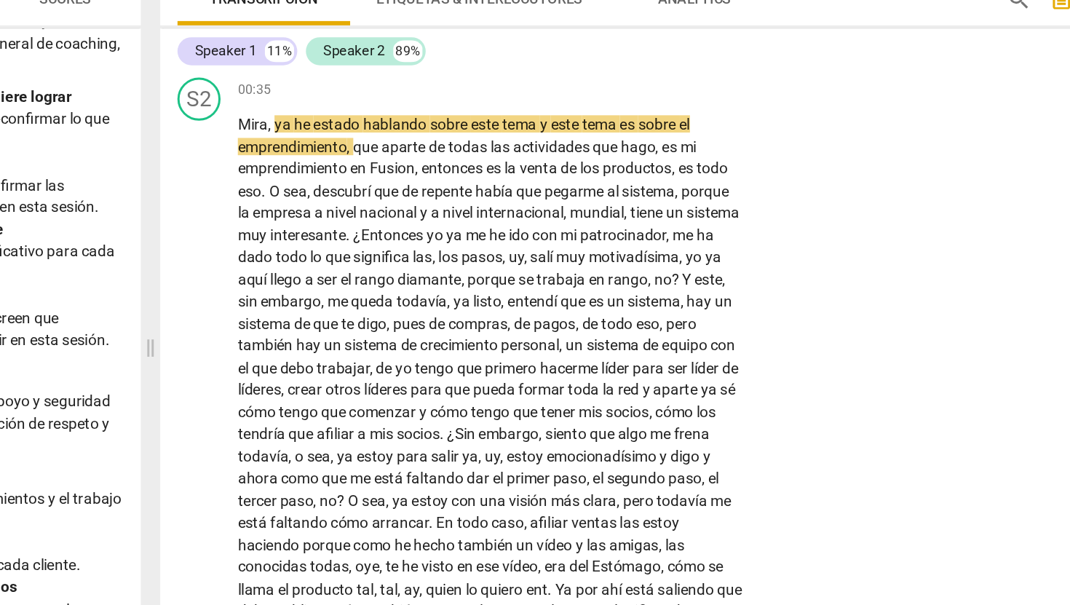
scroll to position [330, 0]
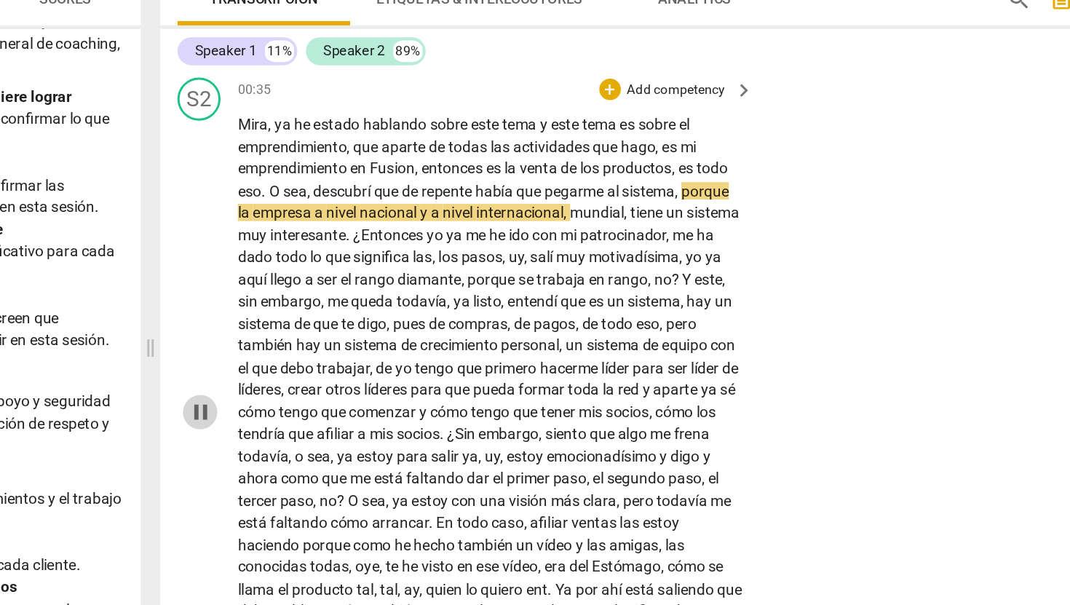
click at [416, 392] on span "pause" at bounding box center [416, 383] width 17 height 17
click at [416, 392] on span "play_arrow" at bounding box center [416, 383] width 17 height 17
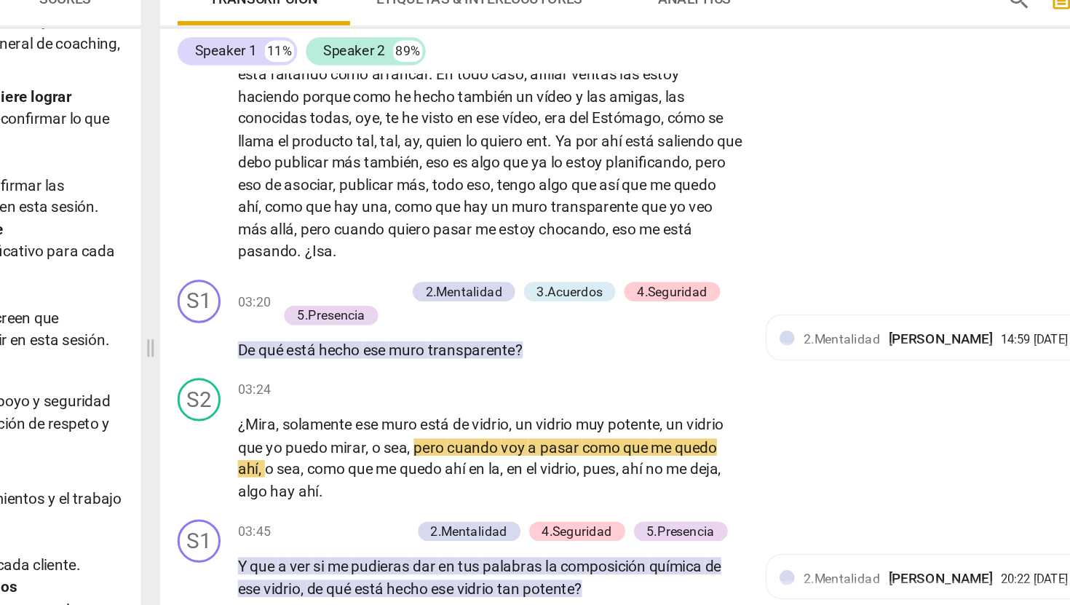
scroll to position [643, 0]
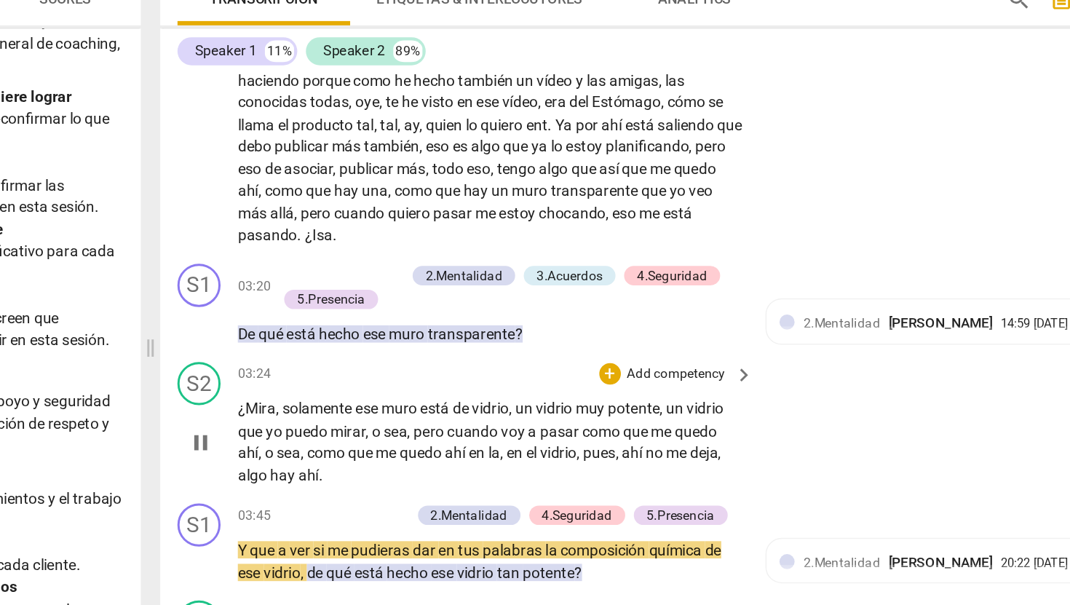
click at [419, 413] on span "pause" at bounding box center [416, 404] width 17 height 17
type input "226"
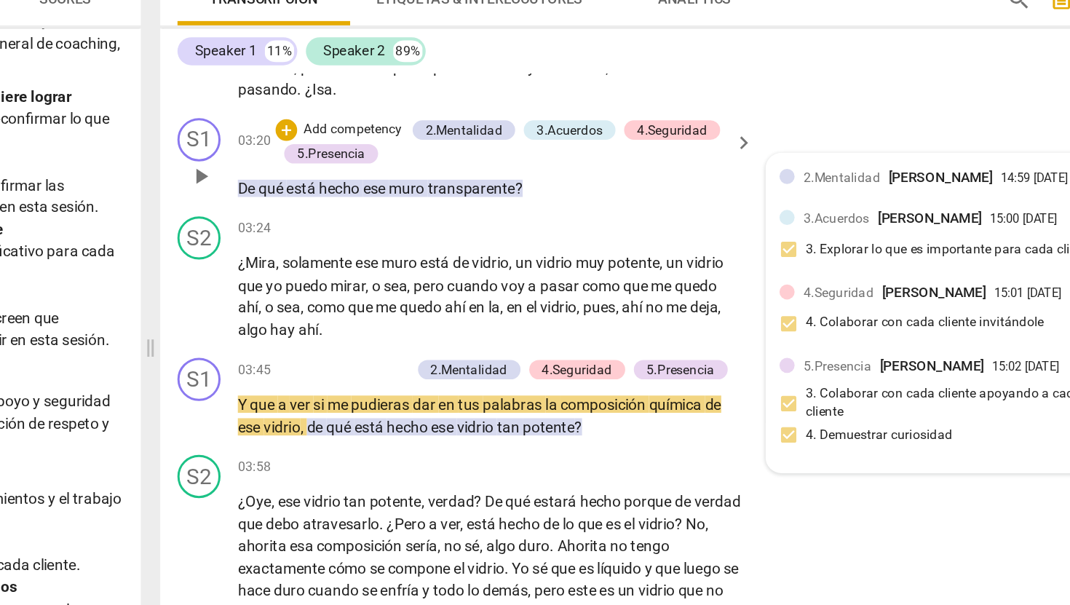
scroll to position [736, 0]
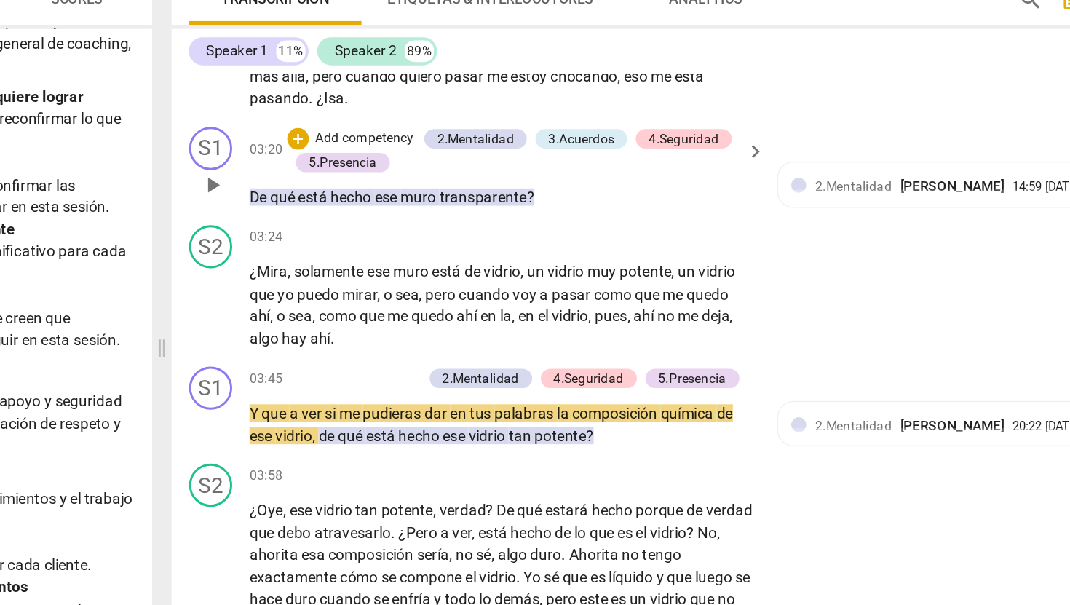
click at [537, 206] on p "Add competency" at bounding box center [519, 199] width 69 height 13
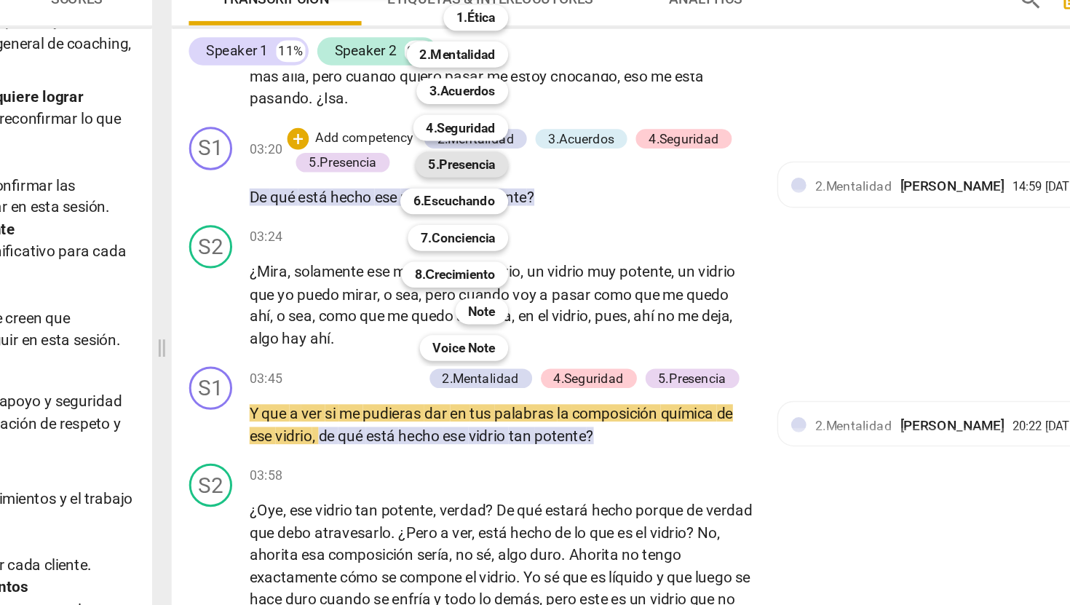
click at [596, 215] on b "5.Presencia" at bounding box center [585, 216] width 45 height 17
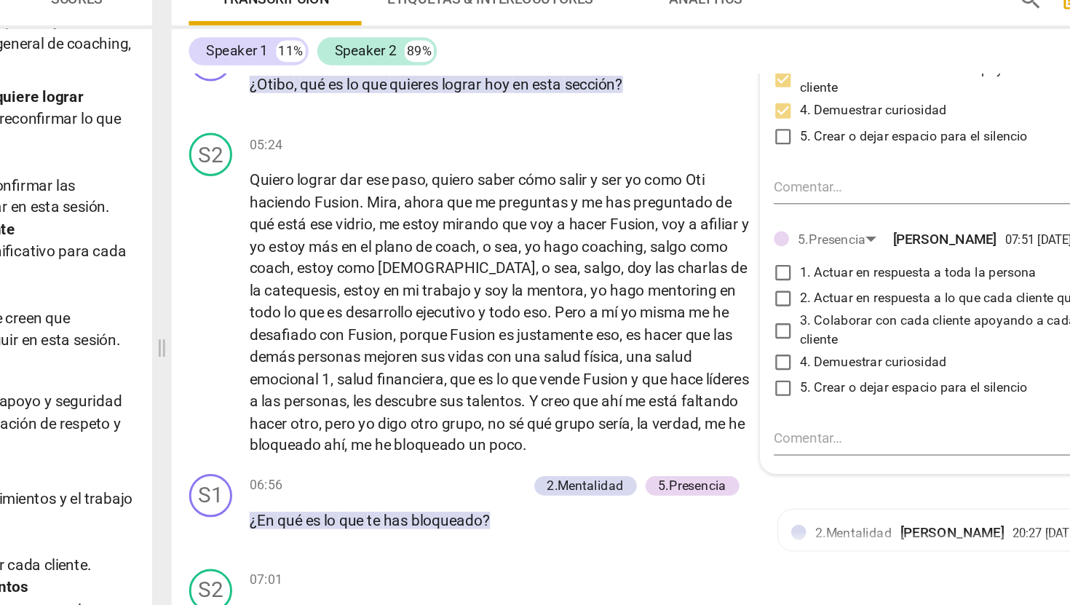
scroll to position [1239, 0]
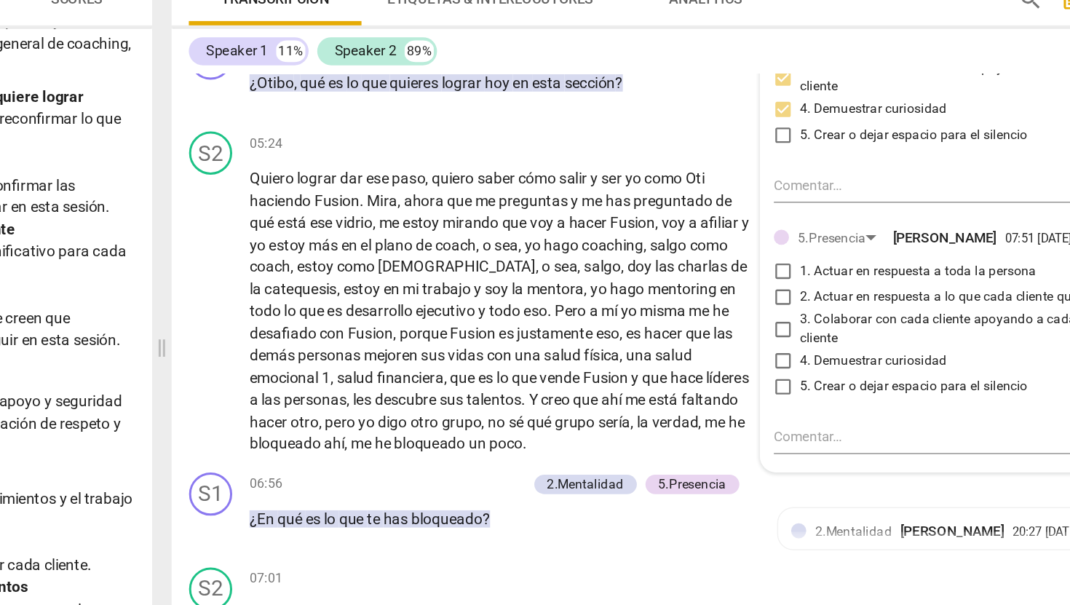
click at [797, 358] on input "4. Demuestrar curiosidad" at bounding box center [801, 349] width 23 height 17
checkbox input "true"
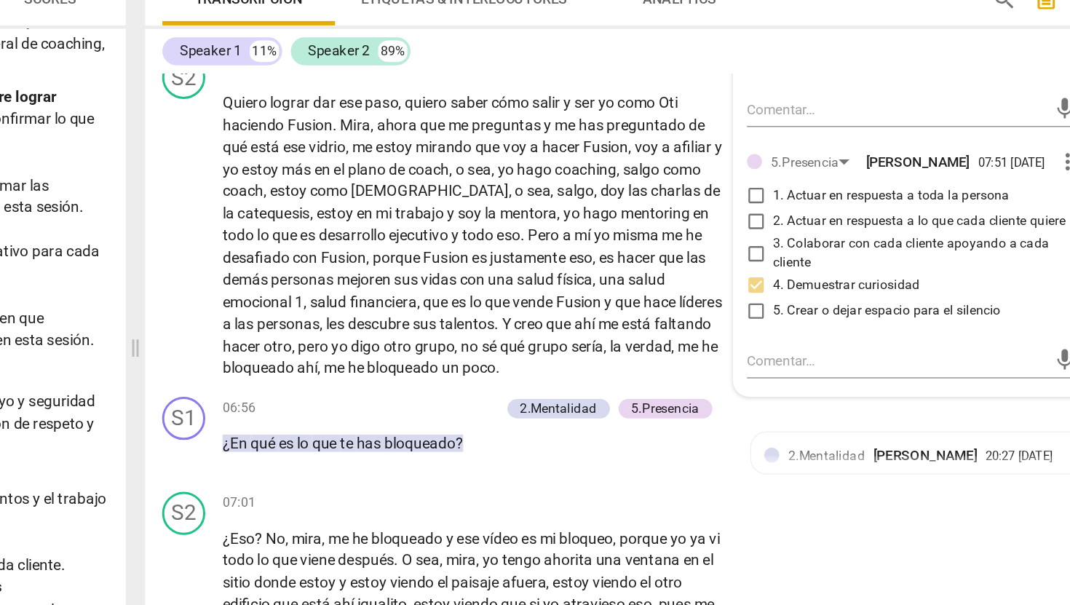
scroll to position [1299, 0]
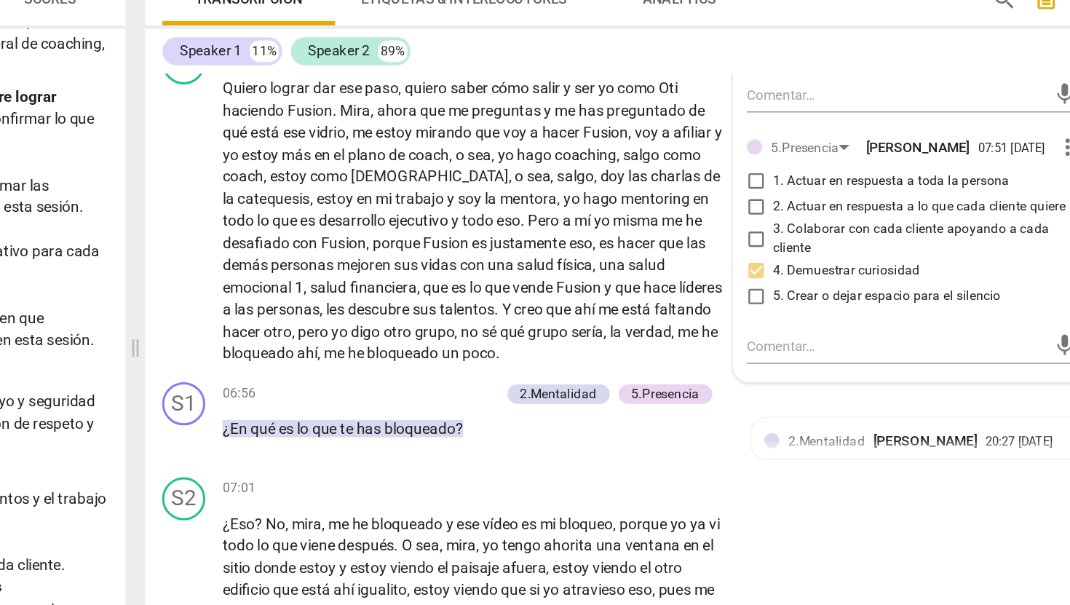
click at [801, 237] on input "1. Actuar en respuesta a toda la persona" at bounding box center [801, 228] width 23 height 17
checkbox input "true"
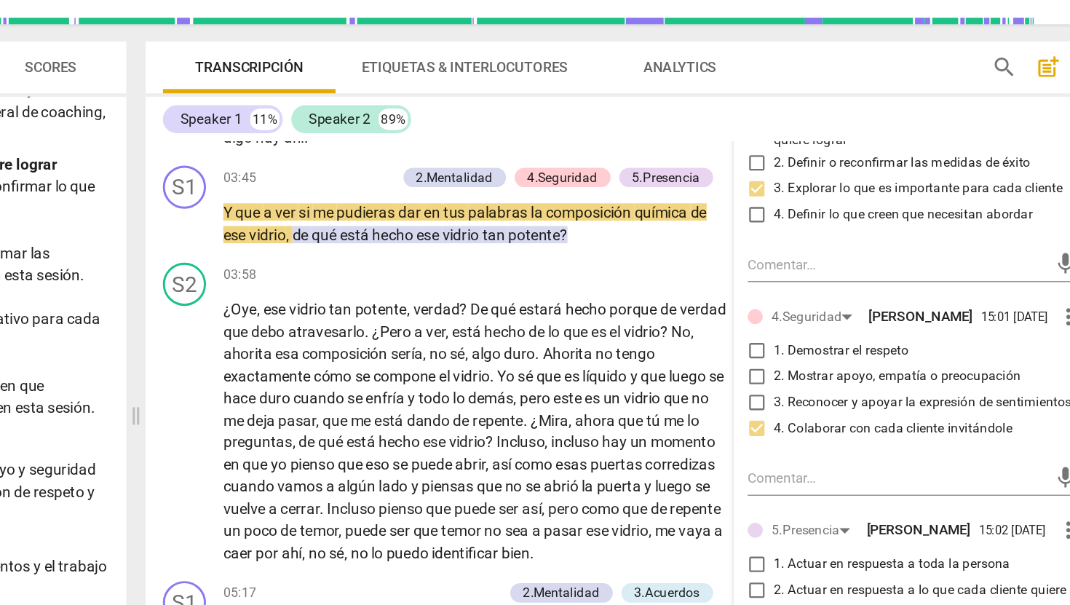
scroll to position [881, 0]
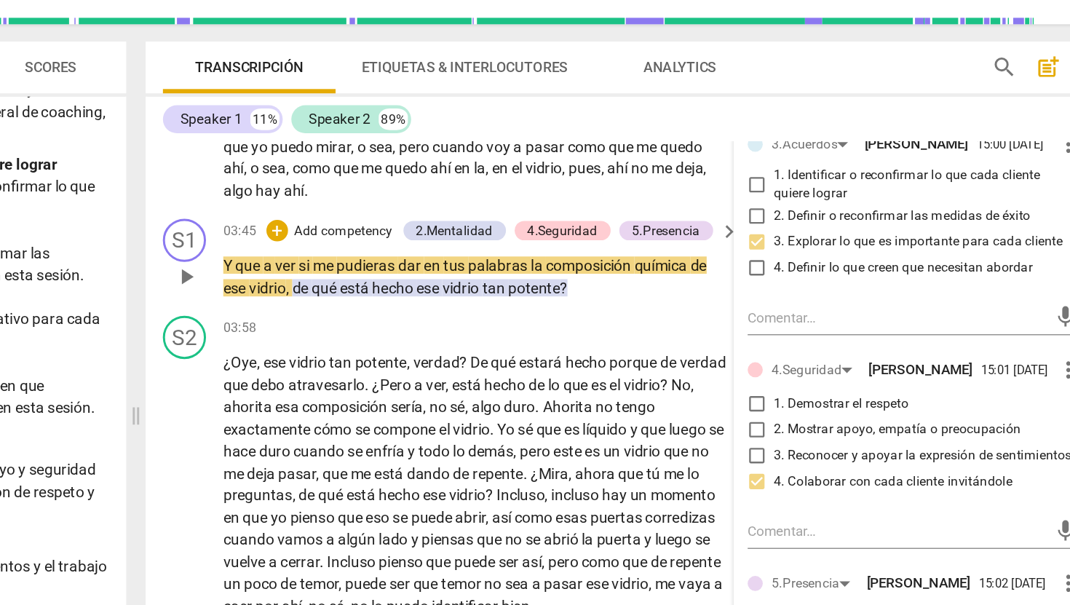
click at [517, 223] on p "Add competency" at bounding box center [522, 216] width 69 height 13
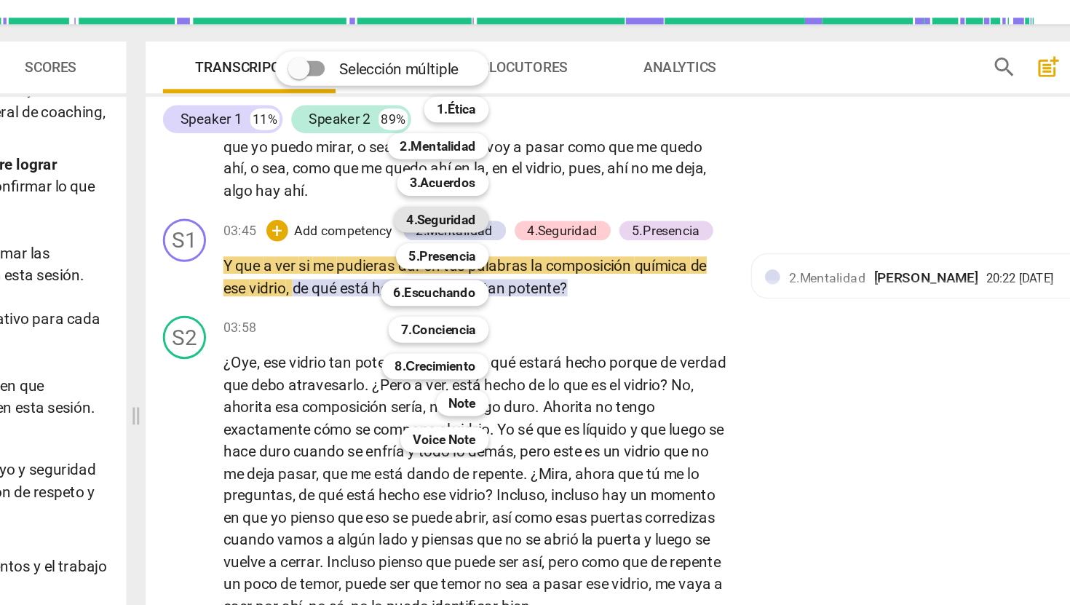
click at [602, 207] on b "4.Seguridad" at bounding box center [589, 207] width 47 height 17
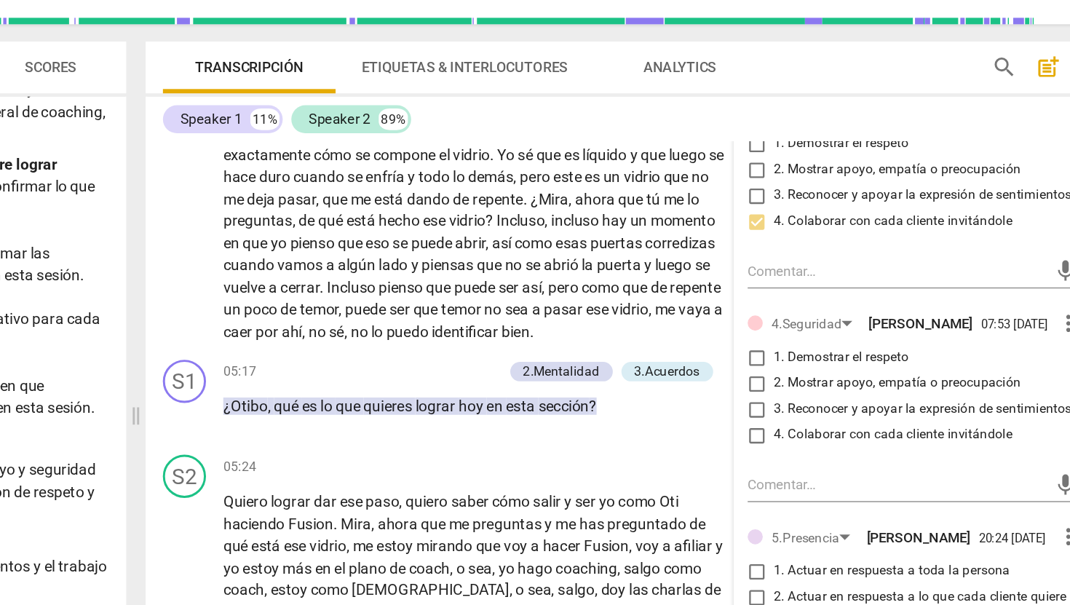
scroll to position [1068, 0]
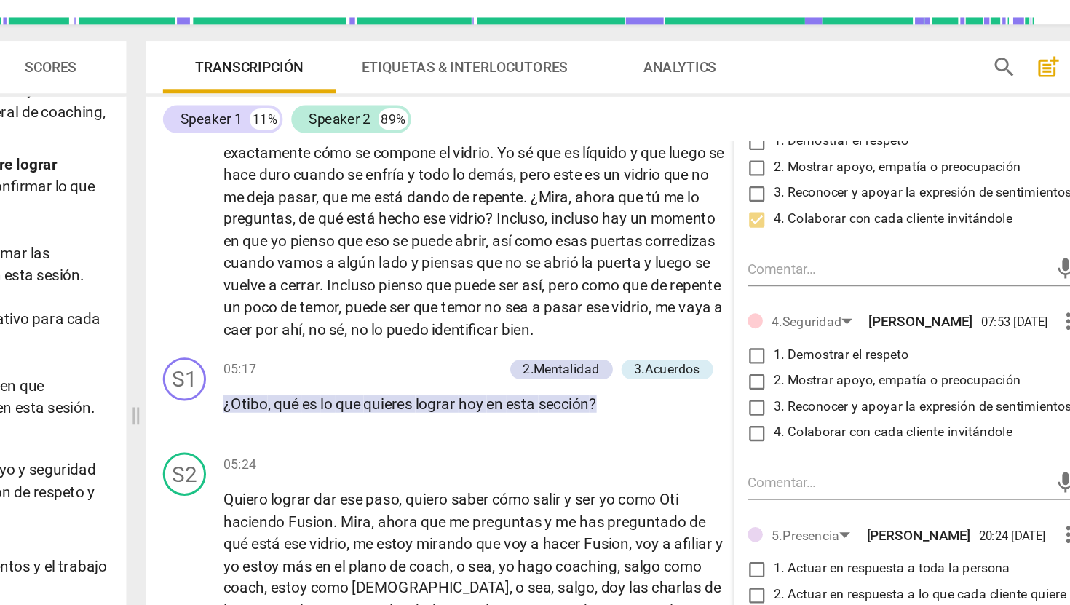
click at [801, 361] on input "4. Colaborar con cada cliente invitándole" at bounding box center [801, 352] width 23 height 17
checkbox input "true"
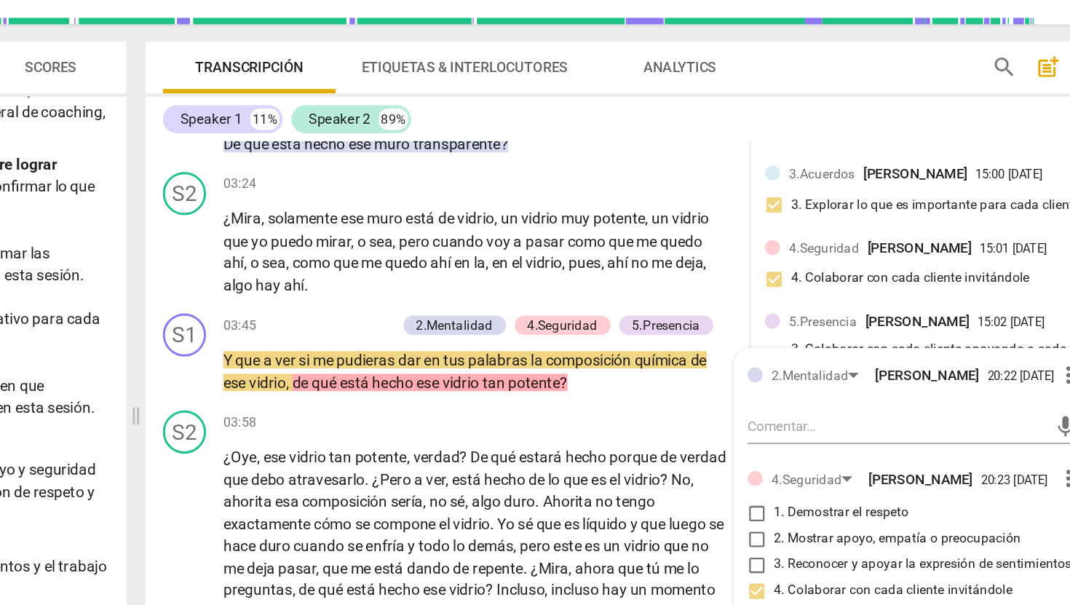
scroll to position [812, 0]
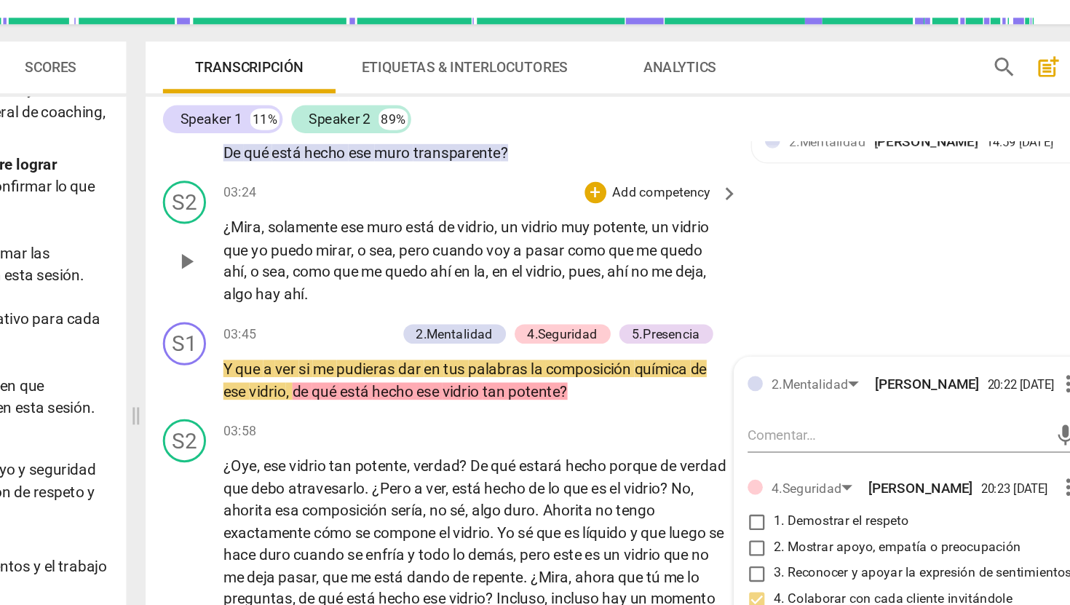
click at [416, 245] on span "play_arrow" at bounding box center [416, 236] width 17 height 17
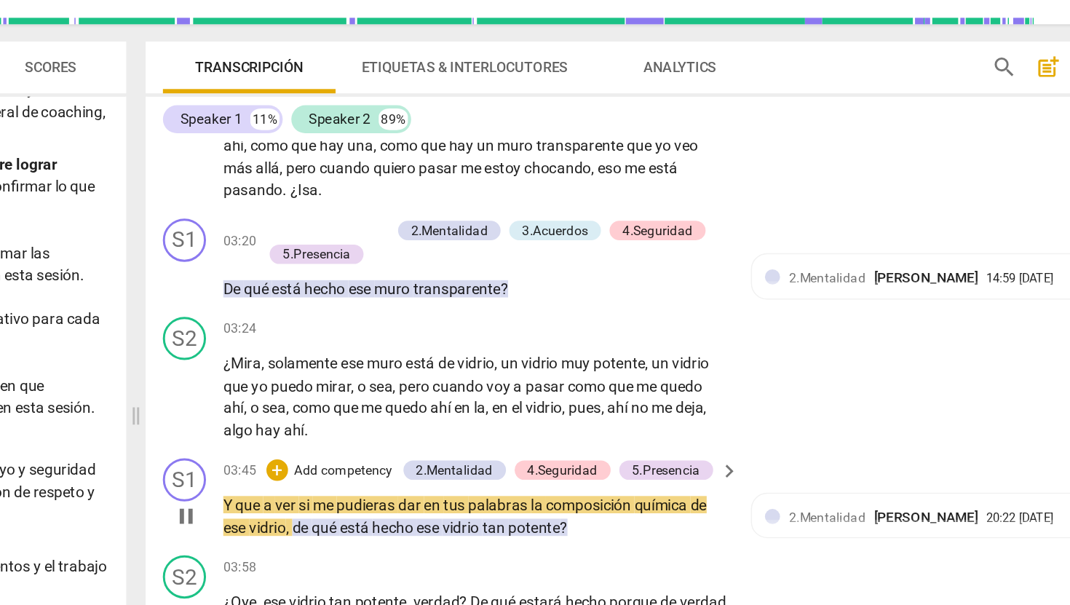
scroll to position [719, 0]
click at [416, 418] on span "pause" at bounding box center [416, 408] width 17 height 17
type input "231"
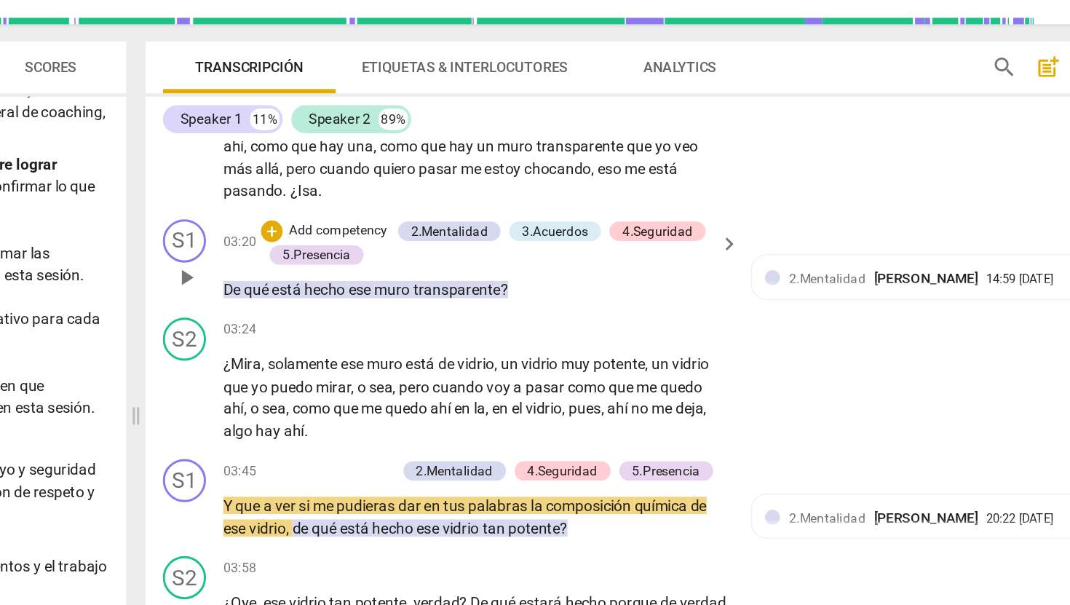
click at [543, 223] on p "Add competency" at bounding box center [519, 216] width 69 height 13
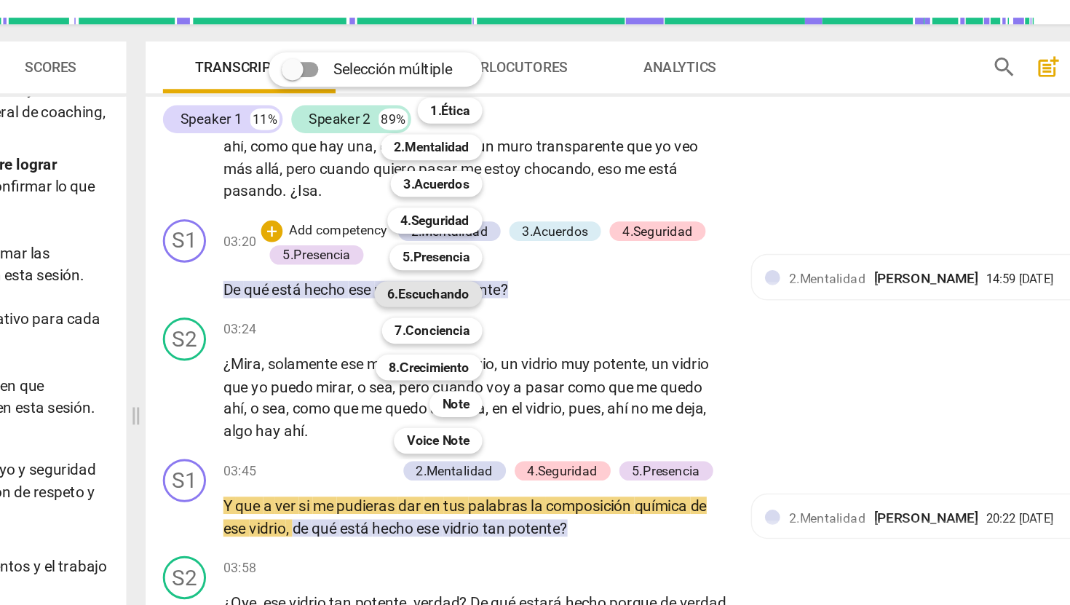
click at [589, 257] on b "6.Escuchando" at bounding box center [579, 258] width 55 height 17
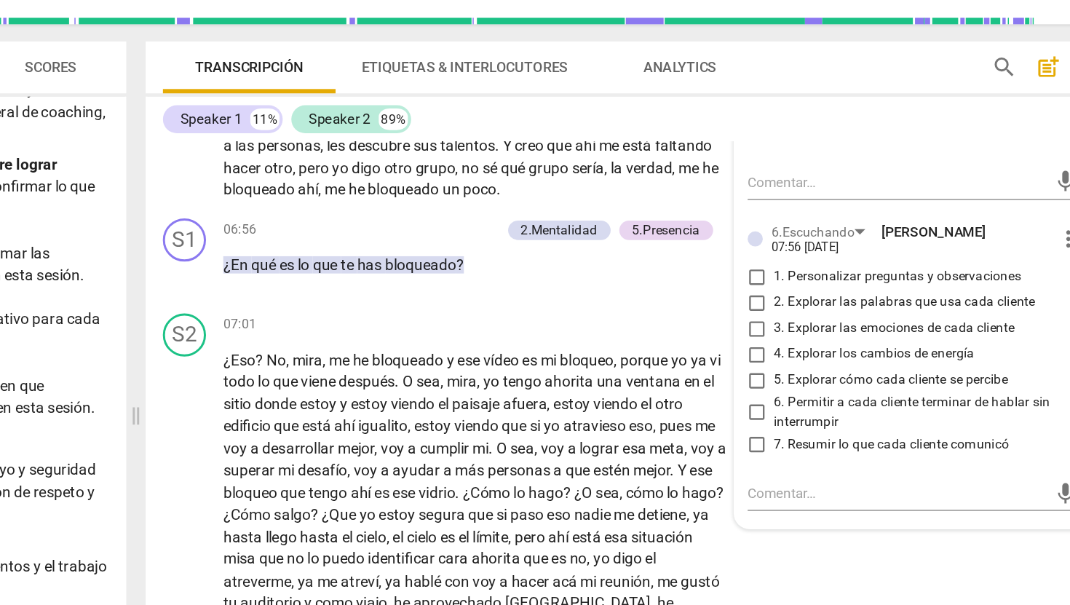
scroll to position [1471, 0]
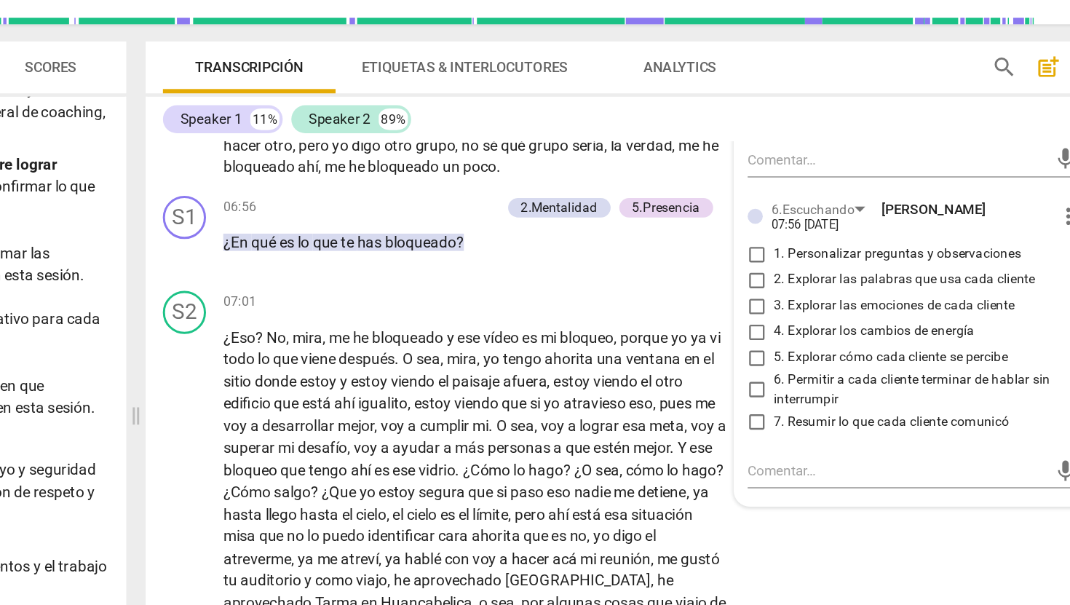
click at [800, 258] on input "2. Explorar las palabras que usa cada cliente" at bounding box center [801, 248] width 23 height 17
checkbox input "true"
click at [800, 240] on input "1. Personalizar preguntas y observaciones" at bounding box center [801, 231] width 23 height 17
checkbox input "true"
click at [821, 115] on div "Transcripción Etiquetas & Interlocutores Analytics" at bounding box center [669, 105] width 536 height 35
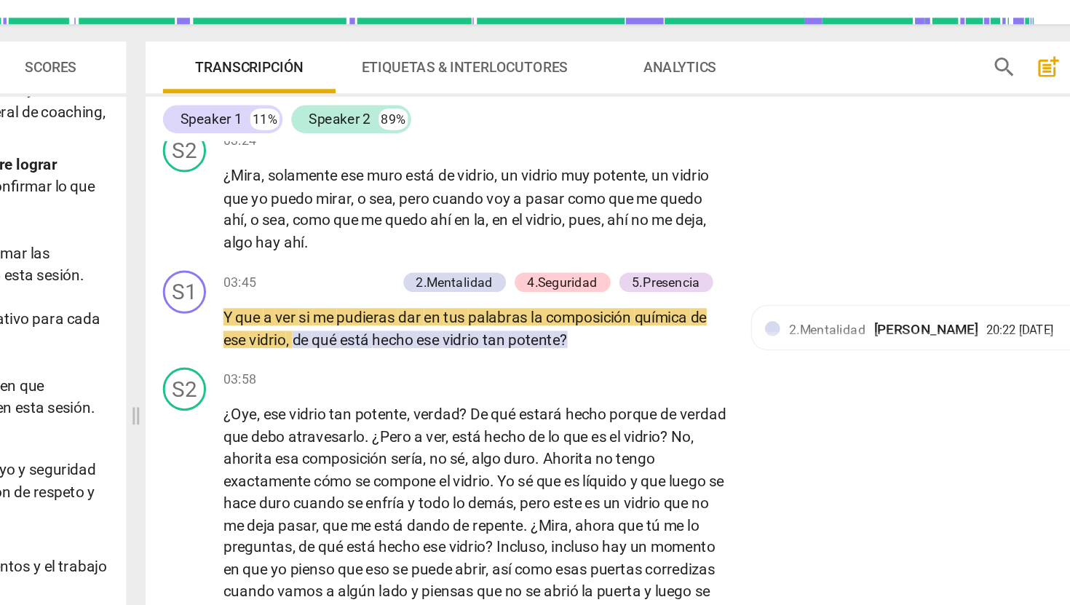
scroll to position [846, 0]
click at [531, 258] on p "Add competency" at bounding box center [522, 251] width 69 height 13
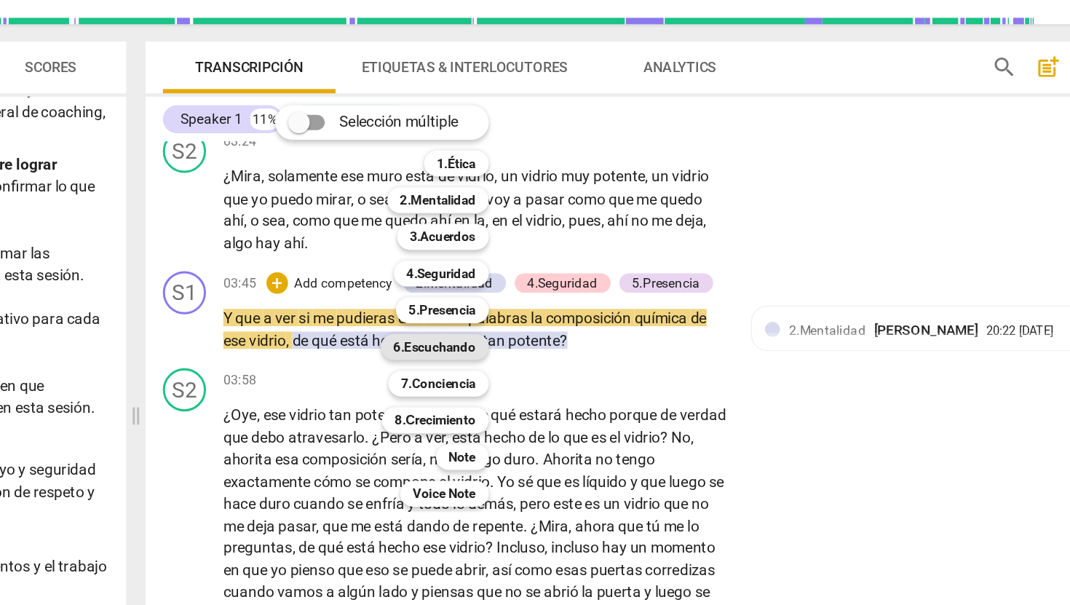
click at [590, 293] on b "6.Escuchando" at bounding box center [584, 293] width 55 height 17
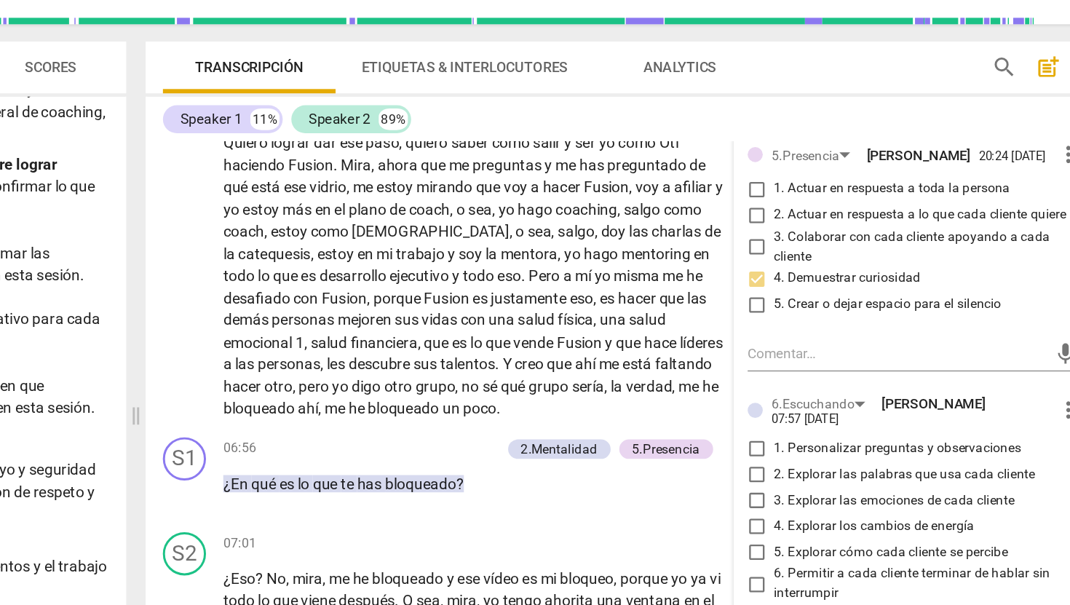
scroll to position [1387, 0]
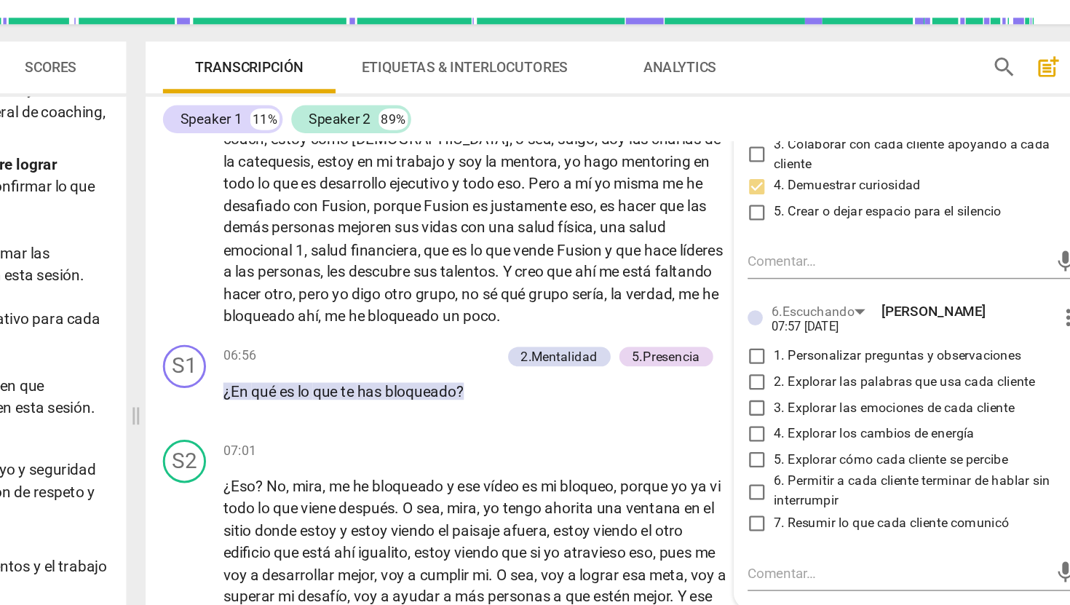
click at [799, 326] on input "2. Explorar las palabras que usa cada cliente" at bounding box center [801, 317] width 23 height 17
checkbox input "true"
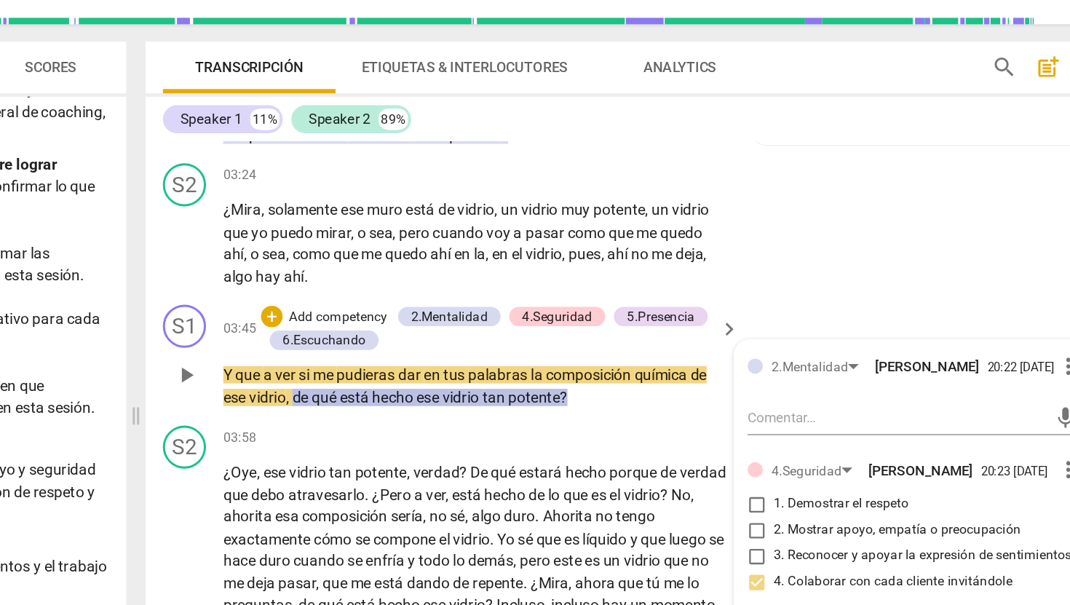
scroll to position [822, 0]
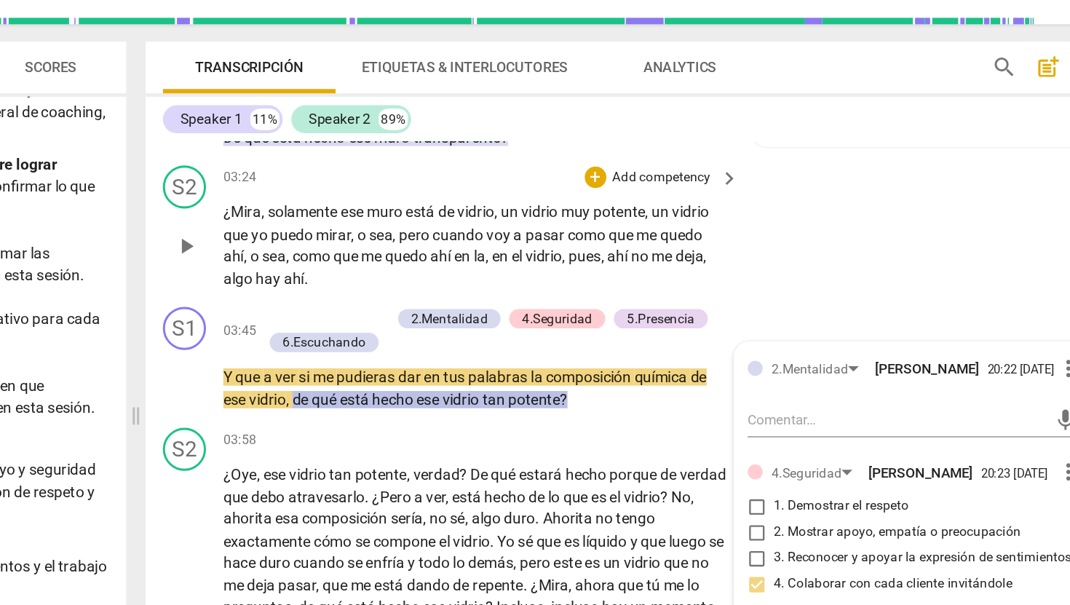
click at [419, 235] on span "play_arrow" at bounding box center [416, 226] width 17 height 17
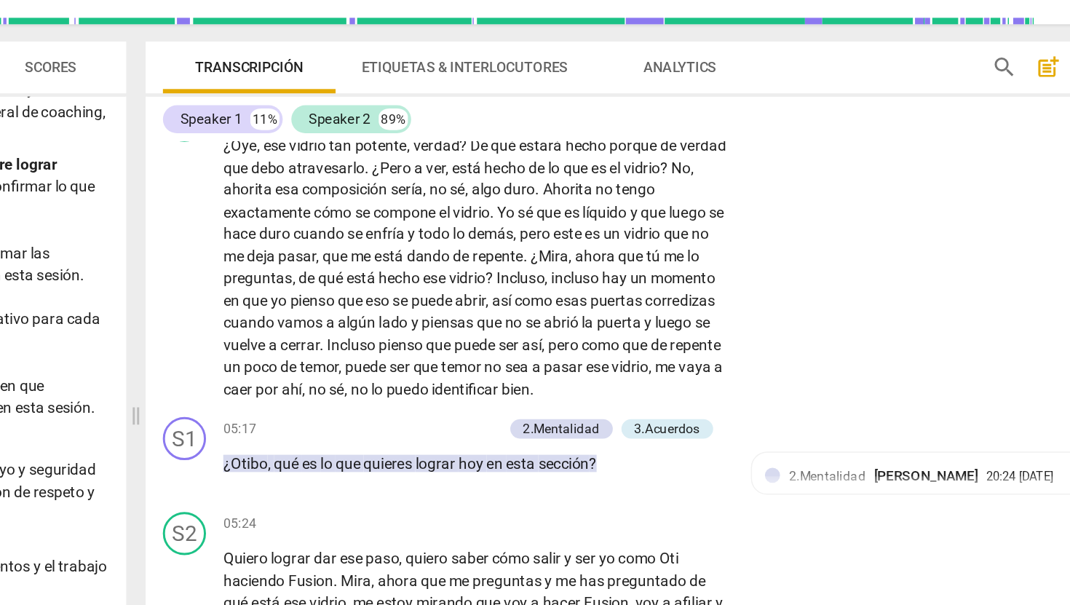
scroll to position [1044, 0]
click at [415, 271] on div "play_arrow pause" at bounding box center [423, 241] width 37 height 170
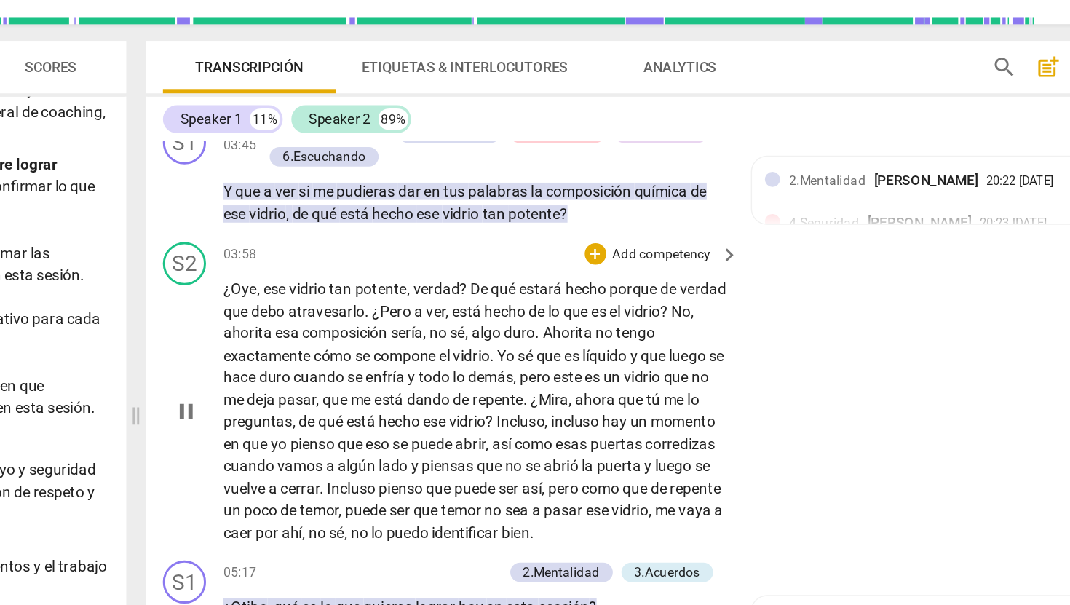
scroll to position [948, 0]
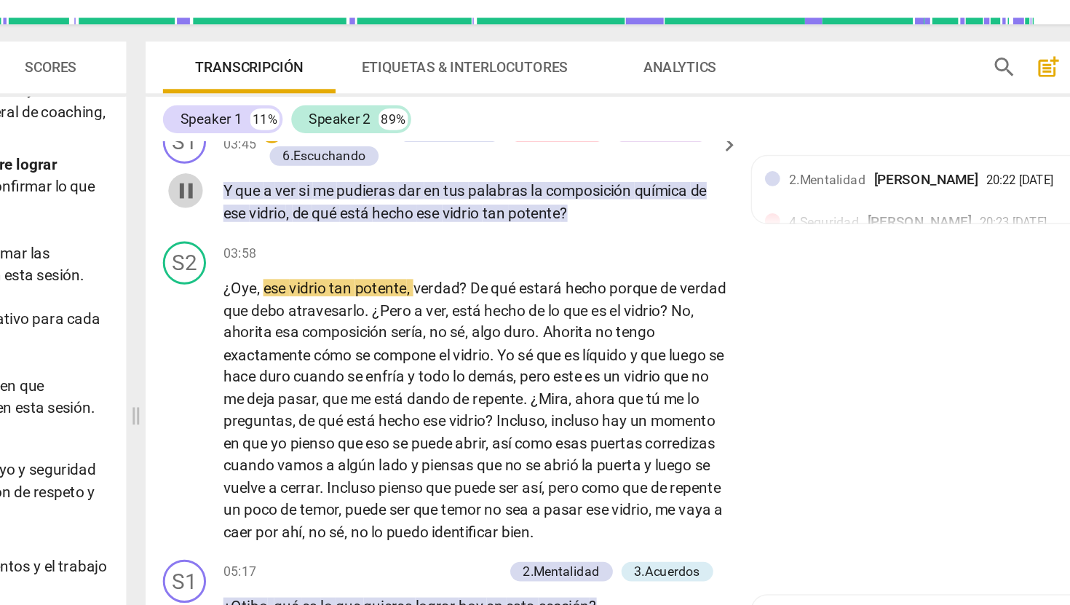
click at [416, 197] on span "pause" at bounding box center [416, 188] width 17 height 17
click at [418, 346] on span "play_arrow" at bounding box center [416, 336] width 17 height 17
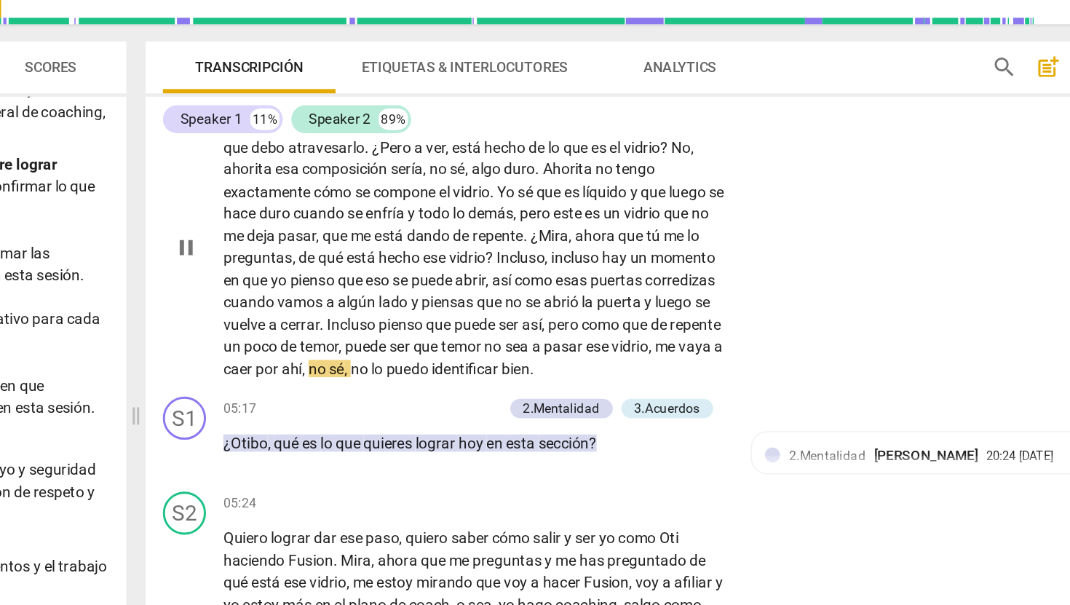
scroll to position [1082, 0]
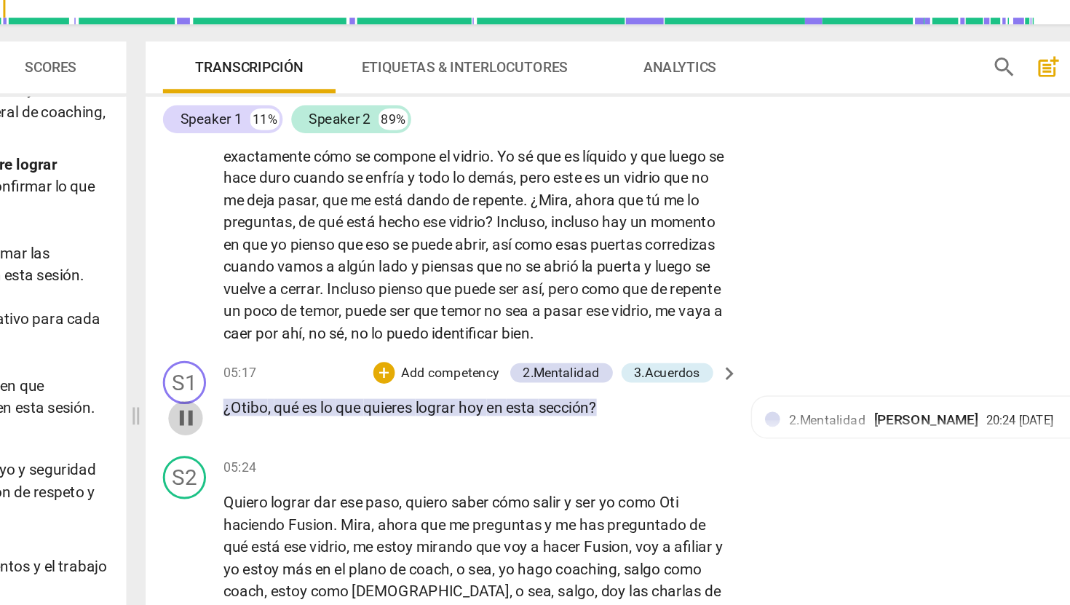
click at [416, 351] on span "pause" at bounding box center [416, 341] width 17 height 17
click at [416, 351] on span "play_arrow" at bounding box center [416, 341] width 17 height 17
click at [416, 351] on span "pause" at bounding box center [416, 341] width 17 height 17
type input "323"
click at [602, 319] on p "Add competency" at bounding box center [594, 312] width 69 height 13
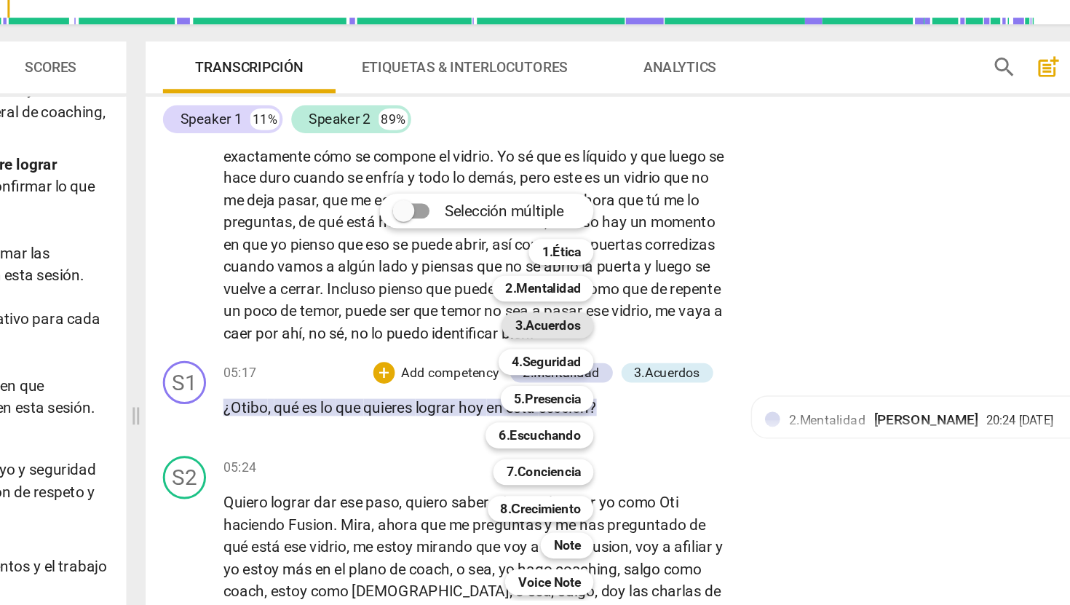
click at [671, 279] on b "3.Acuerdos" at bounding box center [660, 279] width 44 height 17
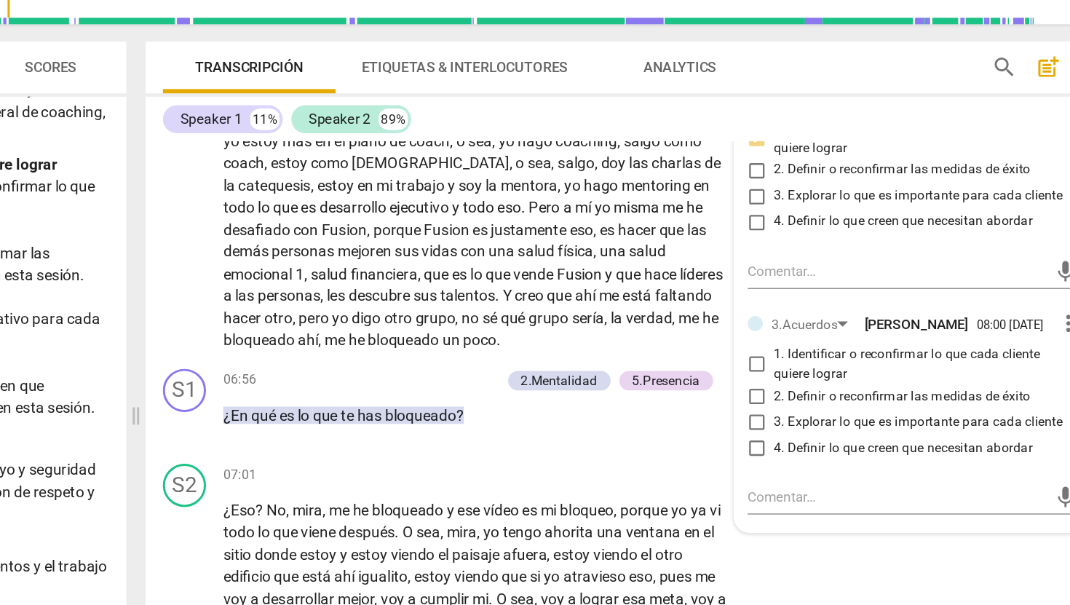
scroll to position [1370, 0]
click at [798, 315] on input "1. Identificar o reconfirmar lo que cada cliente quiere lograr" at bounding box center [801, 306] width 23 height 17
checkbox input "true"
click at [406, 290] on div "play_arrow pause" at bounding box center [423, 200] width 37 height 185
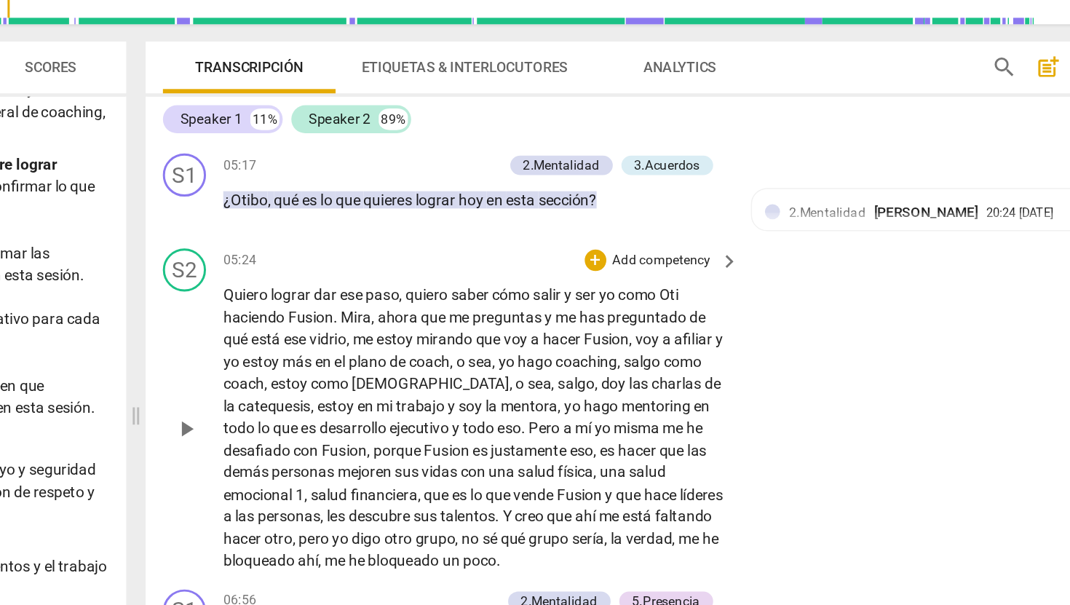
scroll to position [1229, 0]
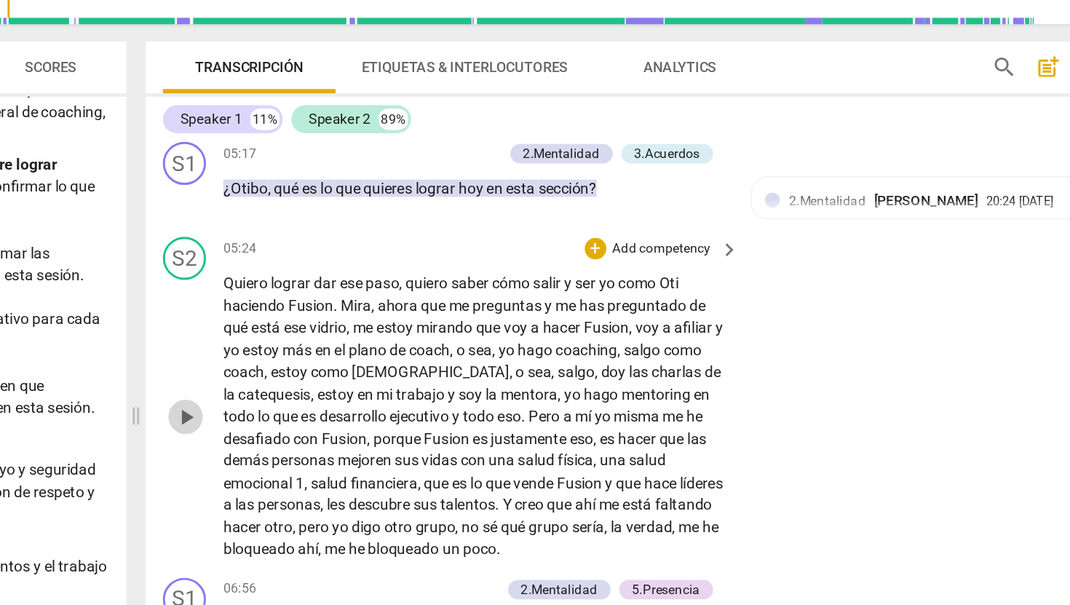
click at [414, 350] on span "play_arrow" at bounding box center [416, 341] width 17 height 17
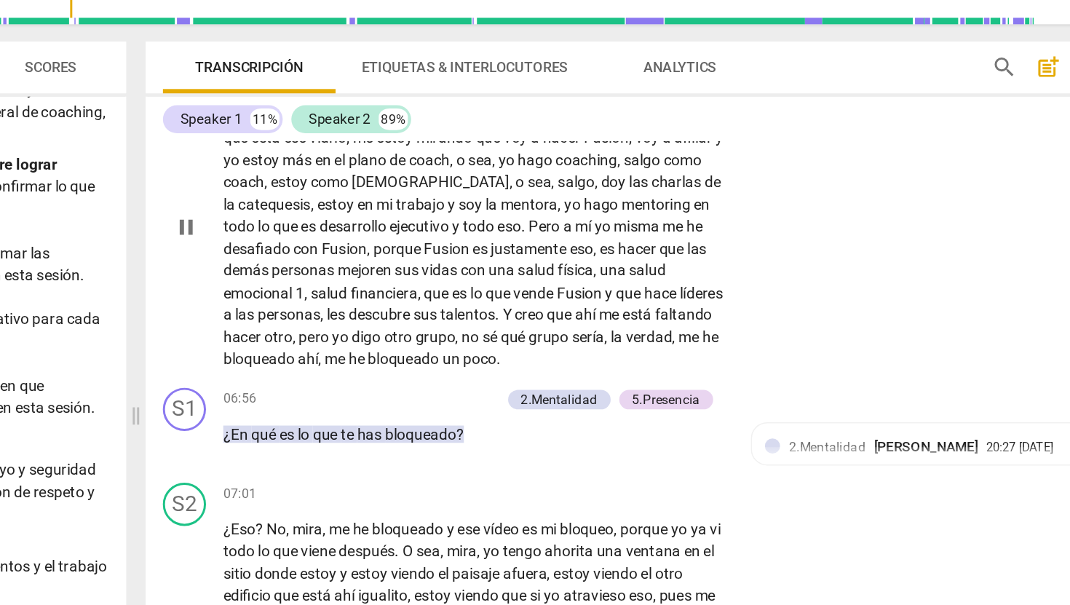
scroll to position [1365, 0]
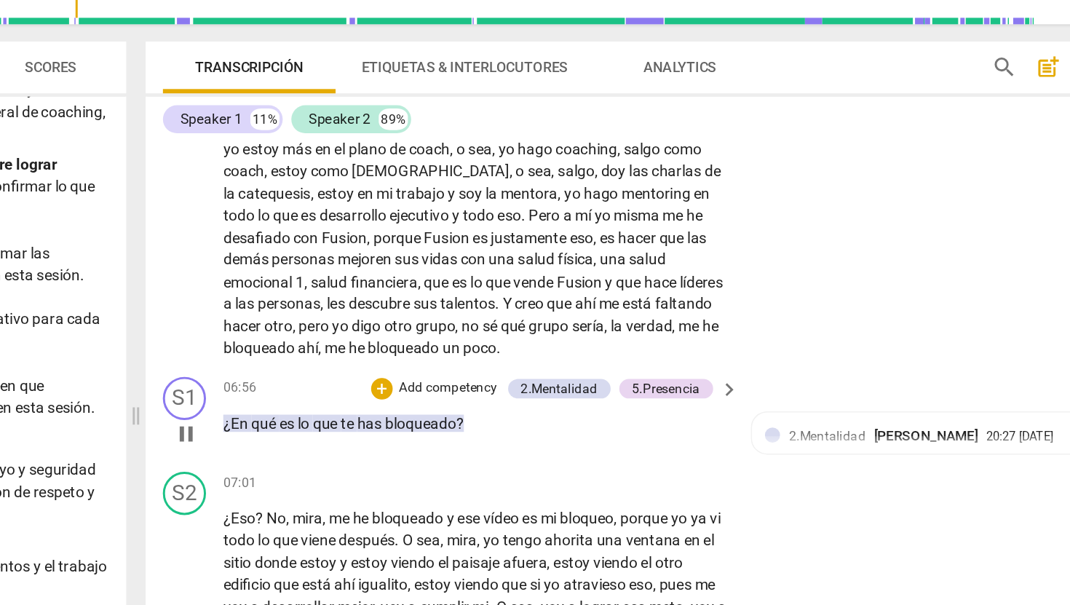
click at [419, 362] on span "pause" at bounding box center [416, 352] width 17 height 17
type input "418"
click at [603, 329] on p "Add competency" at bounding box center [593, 322] width 69 height 13
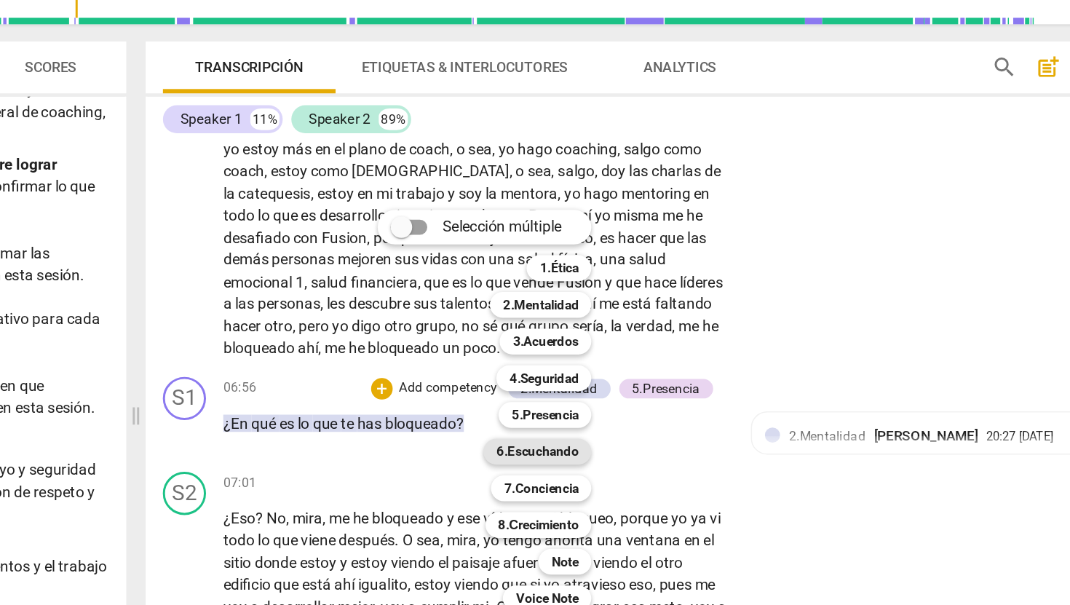
click at [666, 368] on b "6.Escuchando" at bounding box center [653, 364] width 55 height 17
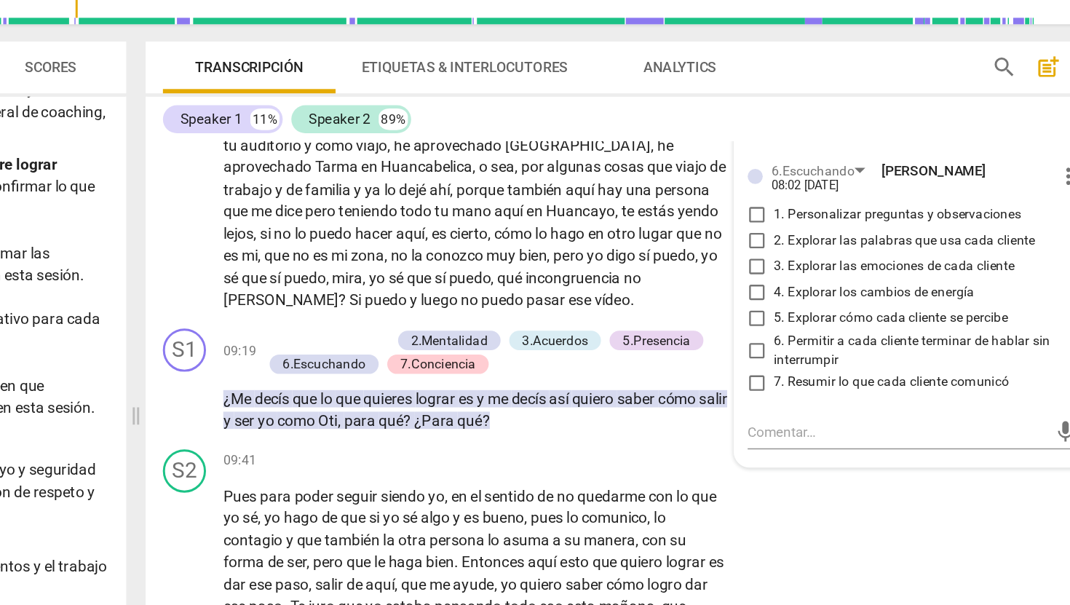
scroll to position [1786, 0]
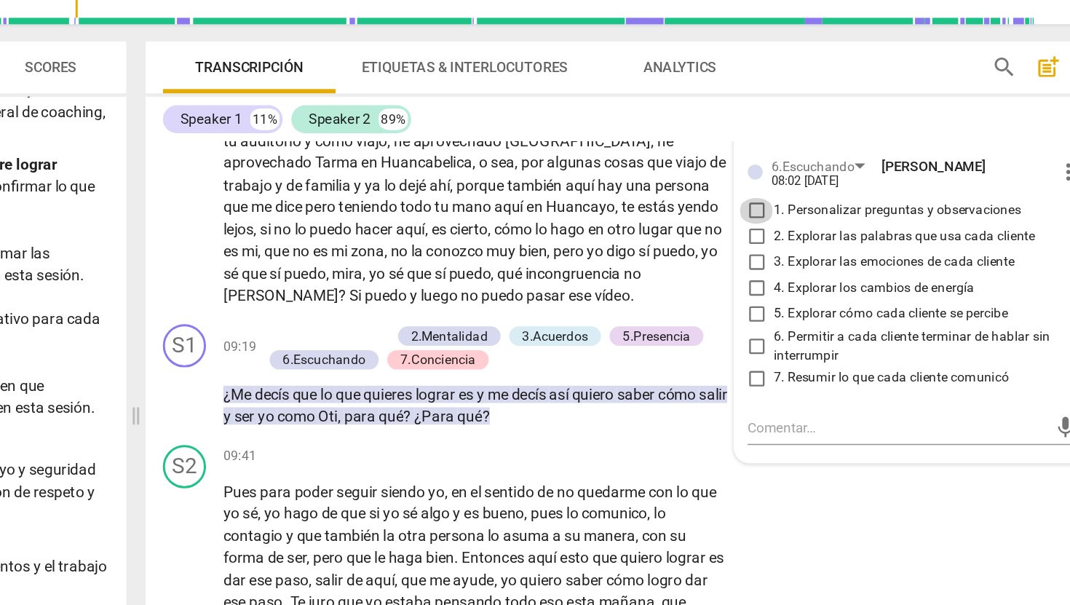
click at [798, 211] on input "1. Personalizar preguntas y observaciones" at bounding box center [801, 202] width 23 height 17
checkbox input "true"
click at [801, 229] on input "2. Explorar las palabras que usa cada cliente" at bounding box center [801, 219] width 23 height 17
checkbox input "true"
click at [801, 303] on input "6. Permitir a cada cliente terminar de hablar sin interrumpir" at bounding box center [801, 293] width 23 height 17
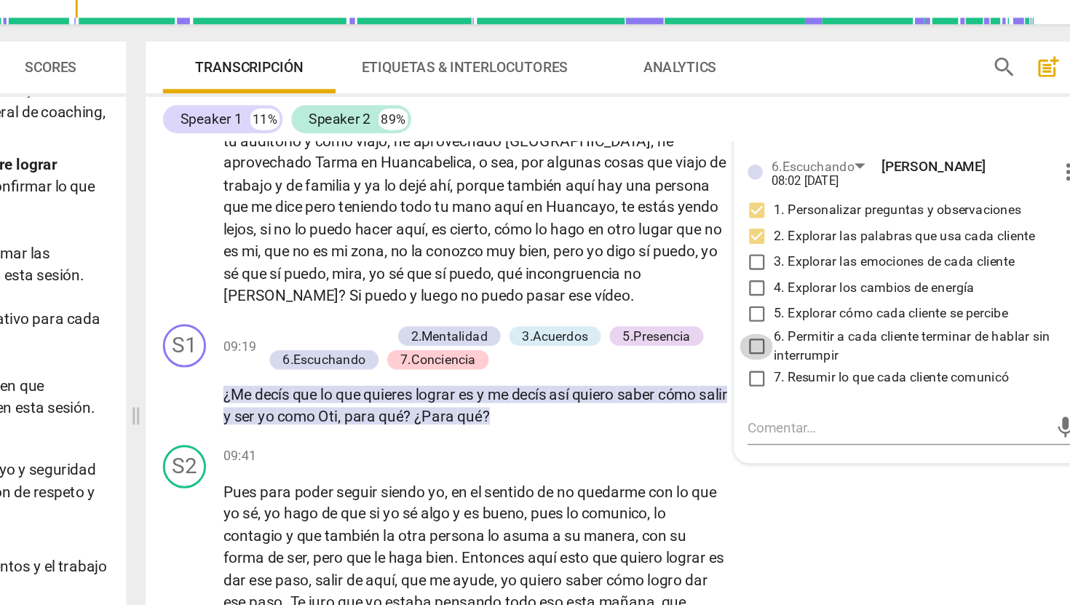
checkbox input "true"
click at [917, 146] on textarea at bounding box center [897, 139] width 202 height 14
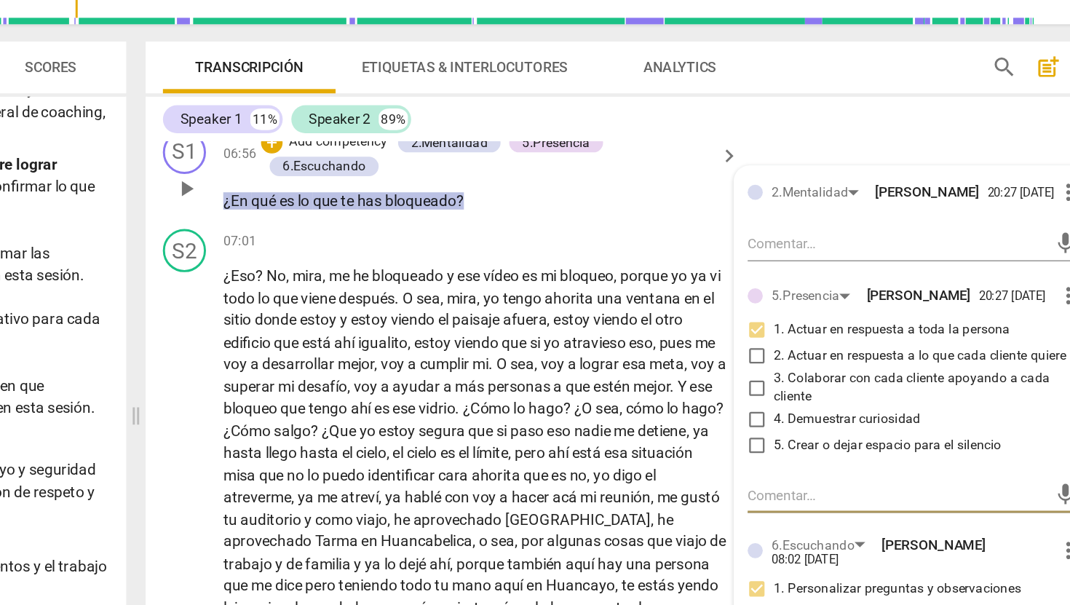
scroll to position [1526, 0]
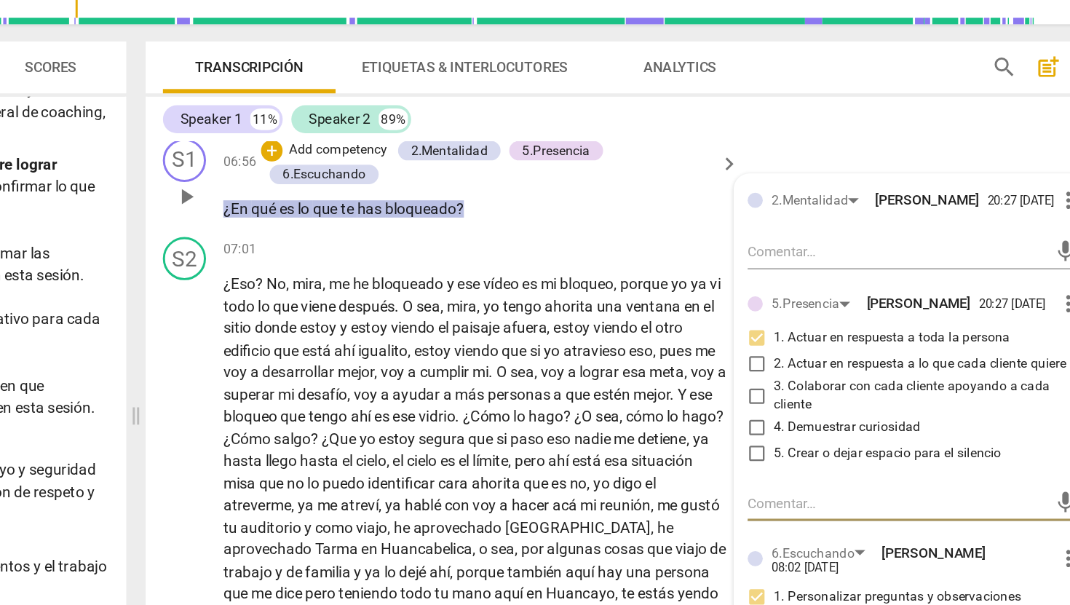
click at [533, 168] on p "Add competency" at bounding box center [519, 161] width 69 height 13
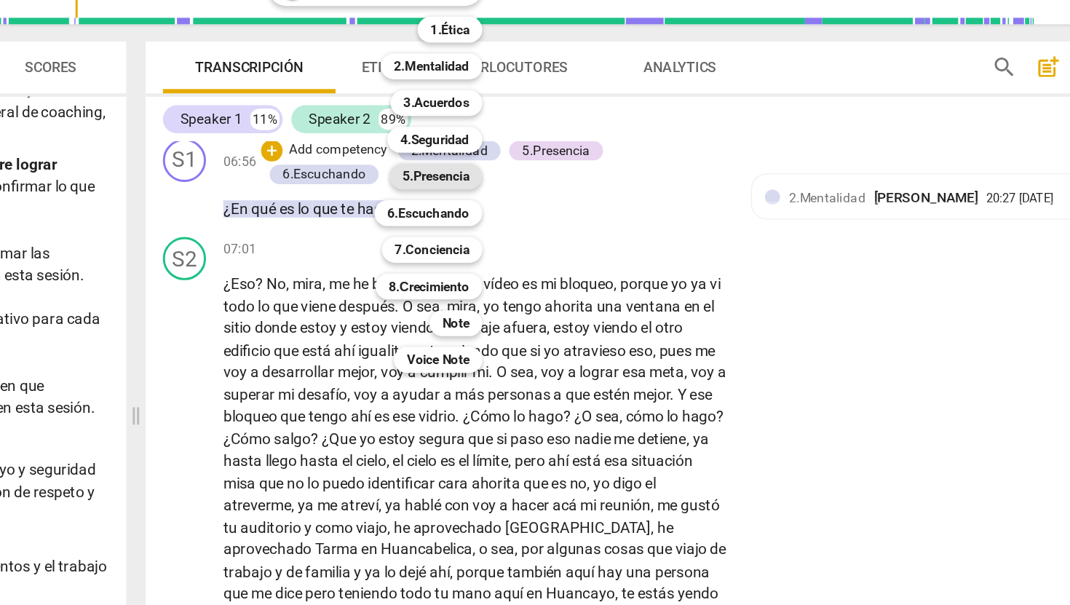
click at [606, 178] on b "5.Presencia" at bounding box center [585, 178] width 45 height 17
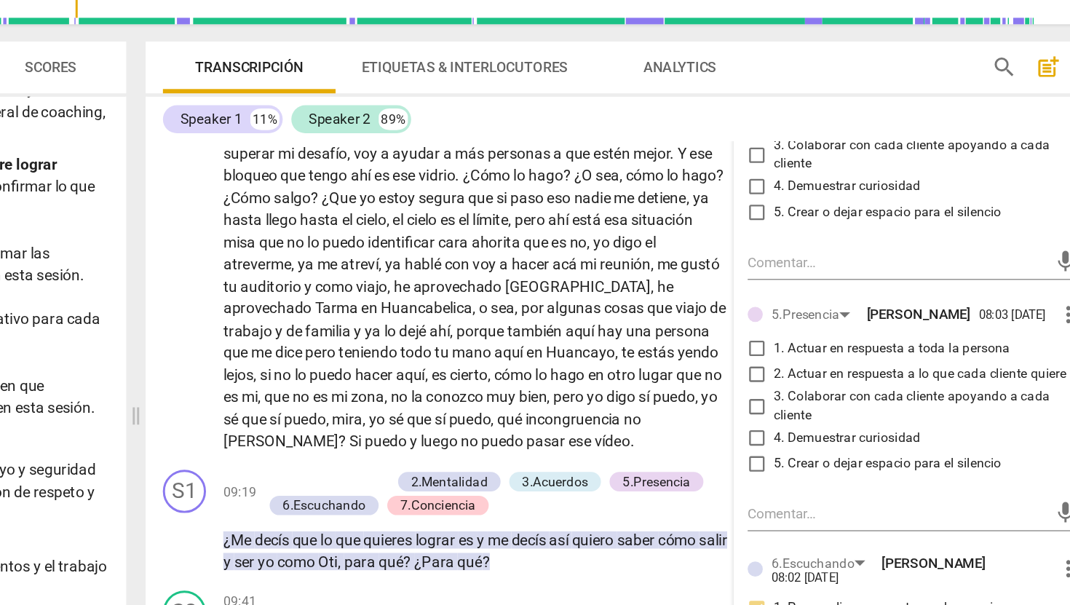
scroll to position [1689, 0]
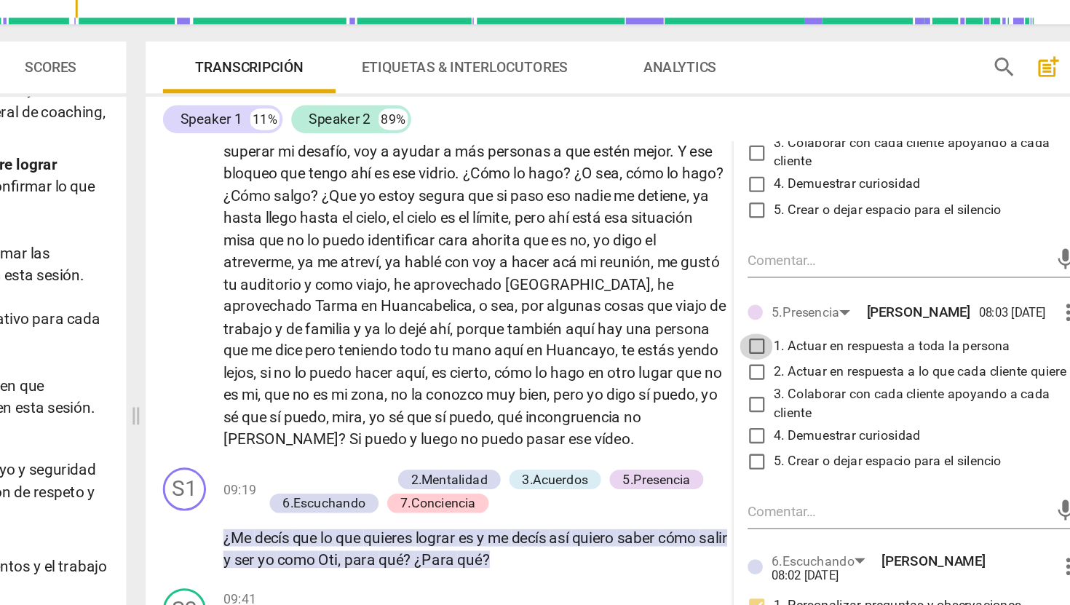
click at [800, 303] on input "1. Actuar en respuesta a toda la persona" at bounding box center [801, 293] width 23 height 17
checkbox input "true"
click at [716, 134] on div "Speaker 1 11% Speaker 2 89%" at bounding box center [718, 140] width 635 height 25
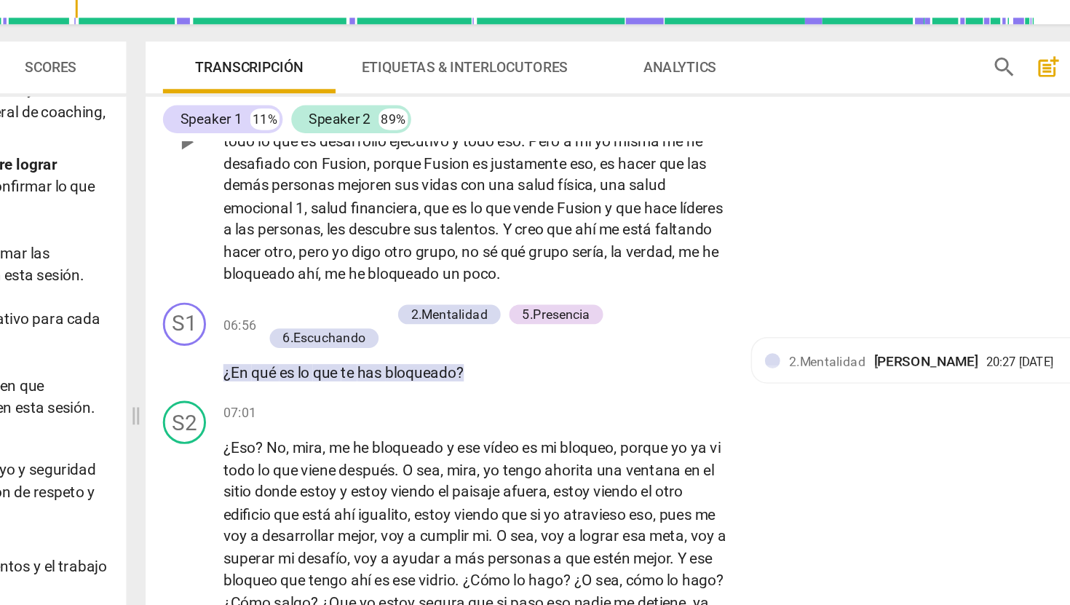
scroll to position [1440, 0]
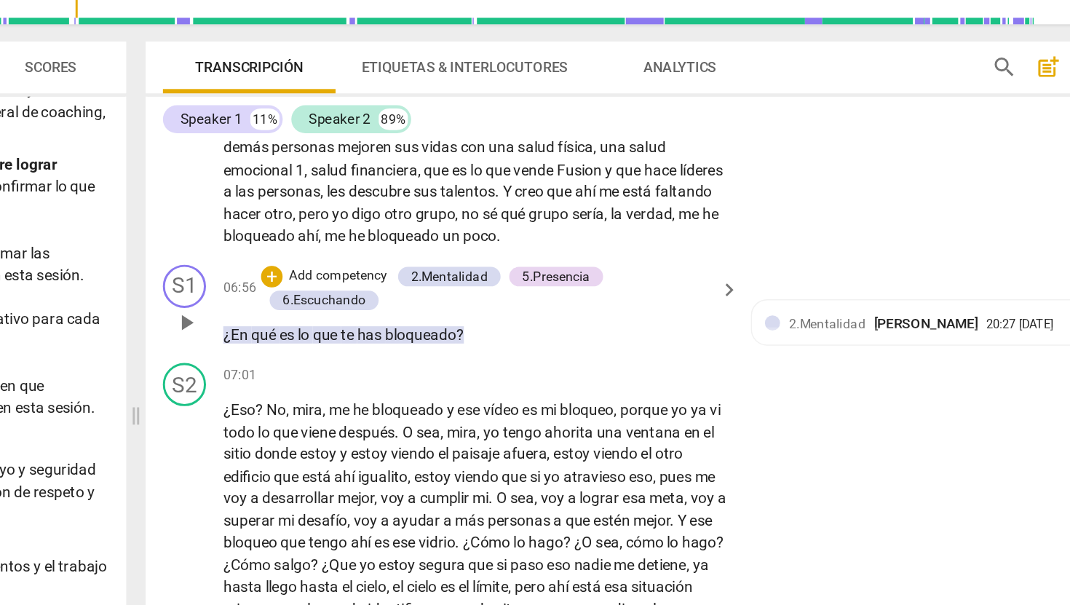
click at [541, 253] on p "Add competency" at bounding box center [519, 246] width 69 height 13
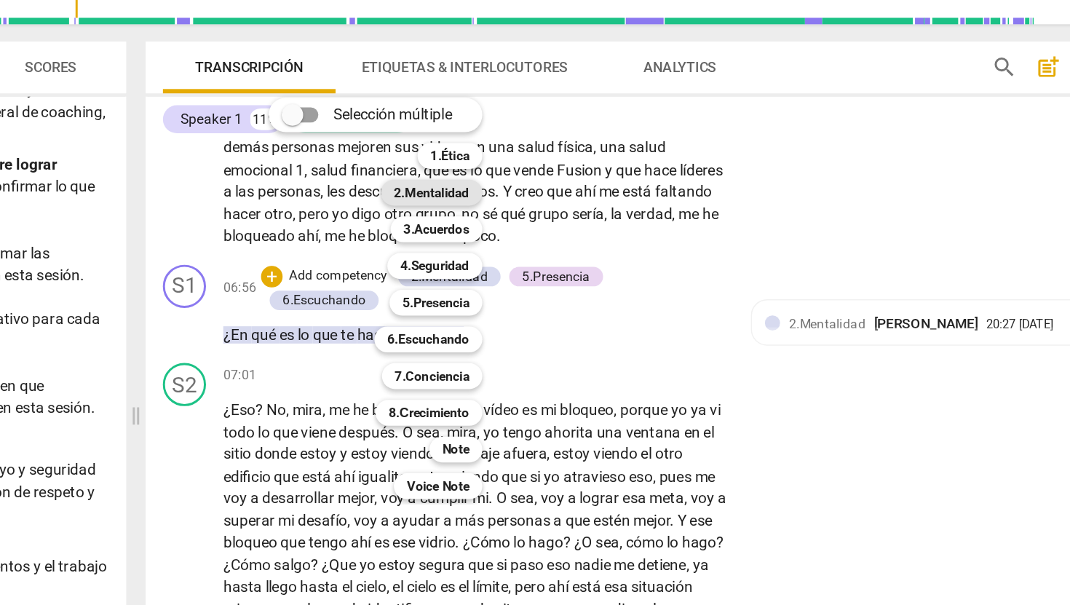
click at [584, 186] on b "2.Mentalidad" at bounding box center [582, 189] width 51 height 17
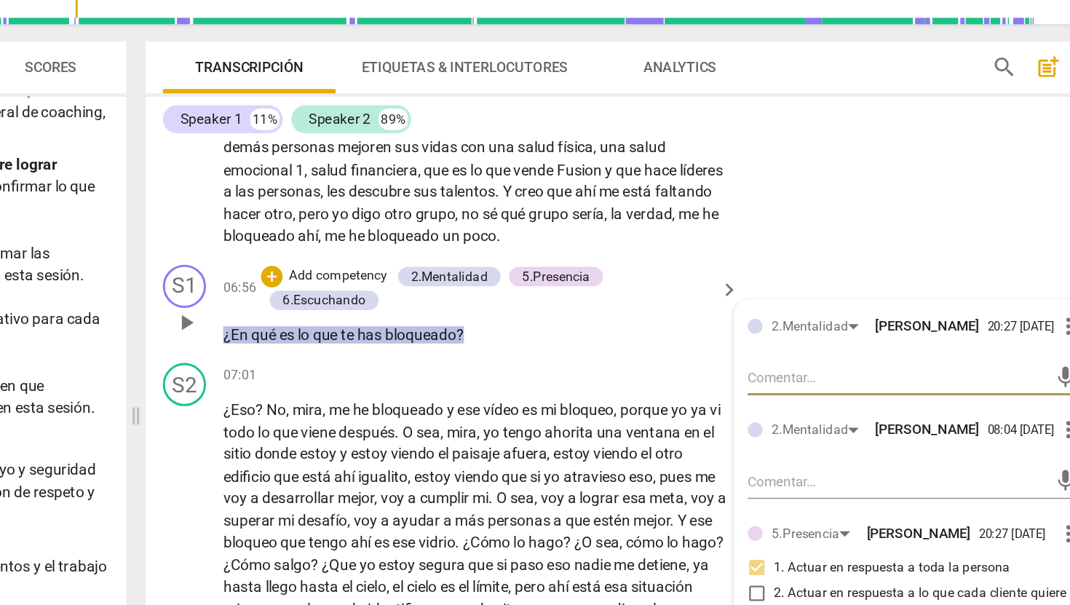
type textarea "p"
type textarea "pr"
type textarea "pro"
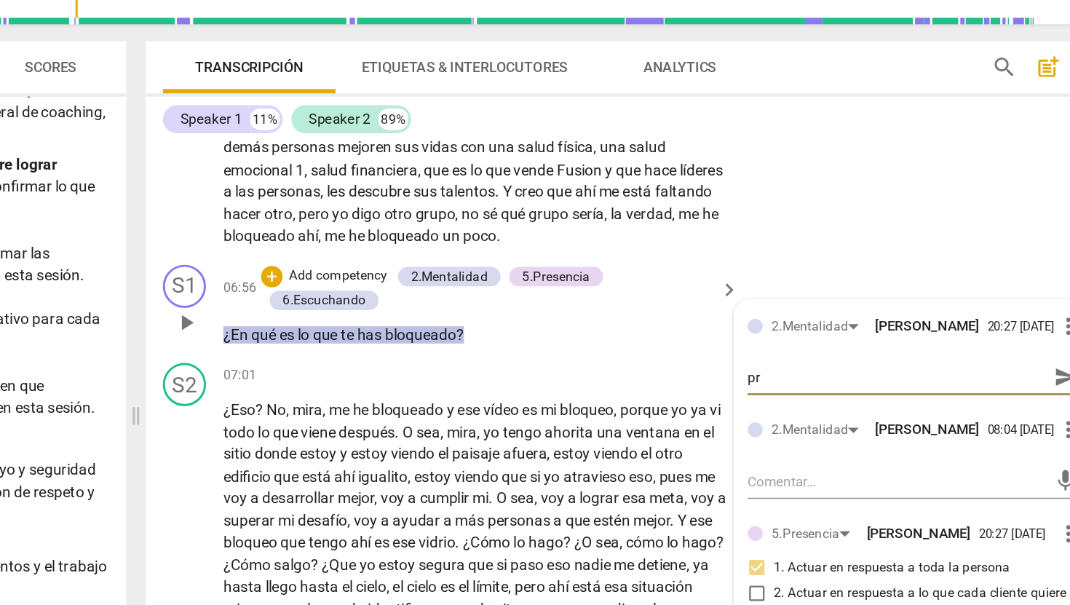
type textarea "pro"
type textarea "prop"
type textarea "propo"
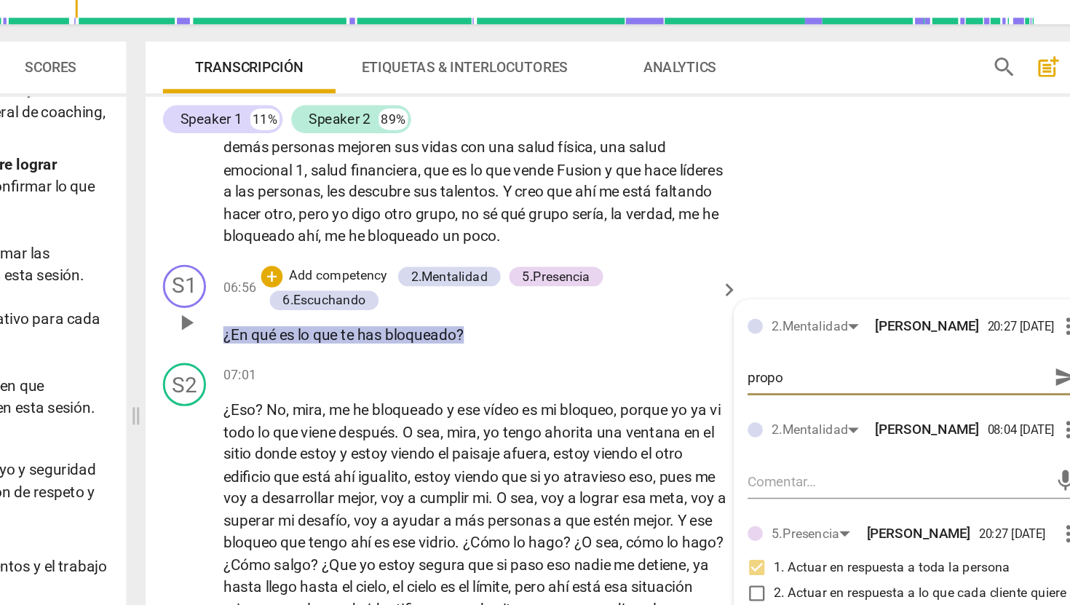
type textarea "propor"
type textarea "proporc"
type textarea "proporci"
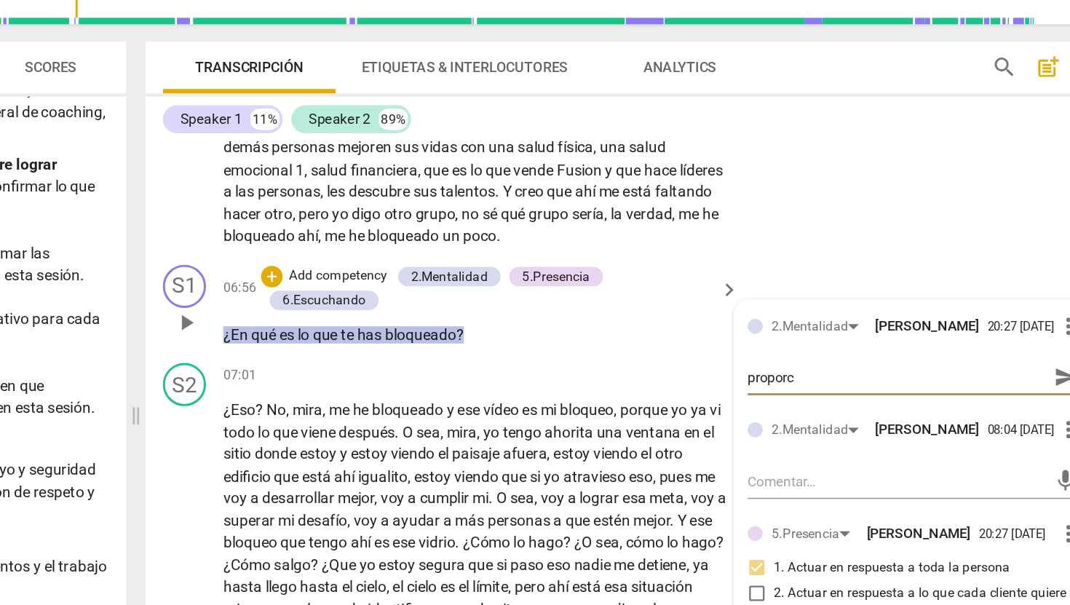
type textarea "proporci"
type textarea "proporcio"
type textarea "proporcion"
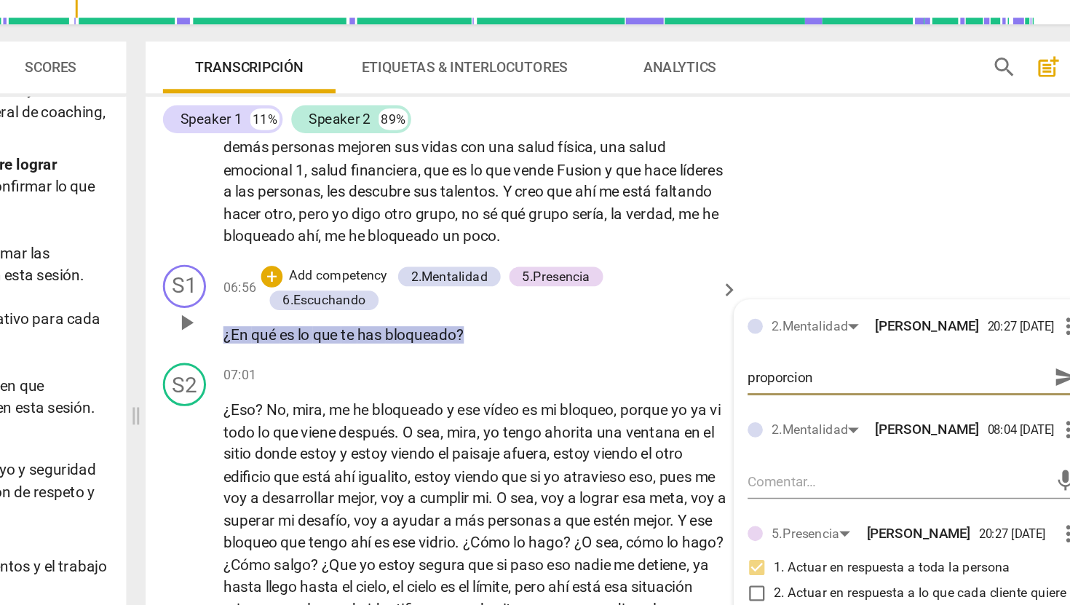
type textarea "proporciona"
type textarea "proporciona u"
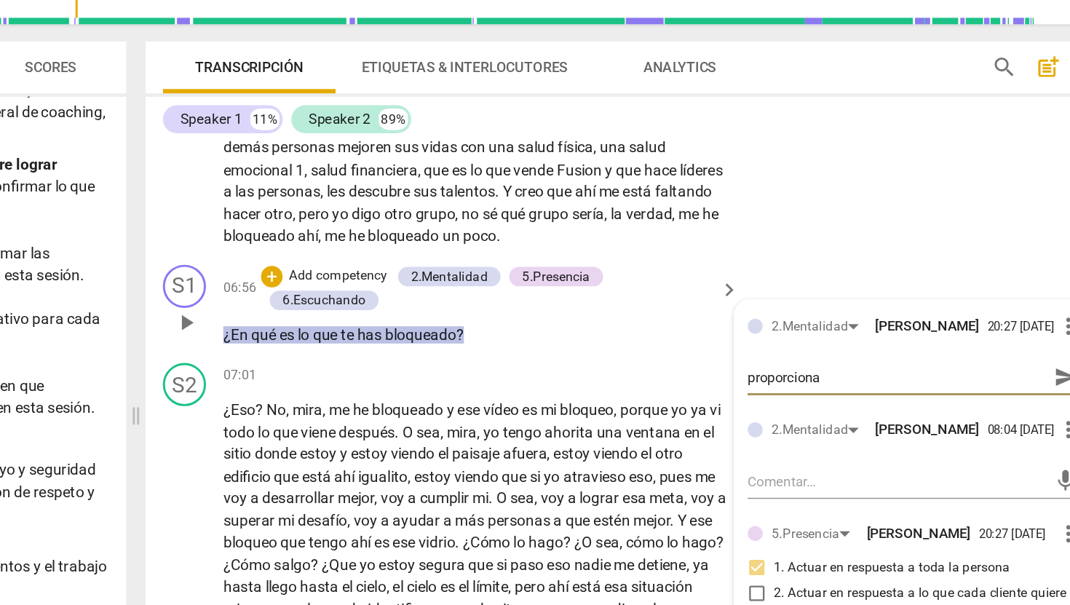
type textarea "proporciona u"
type textarea "proporciona un"
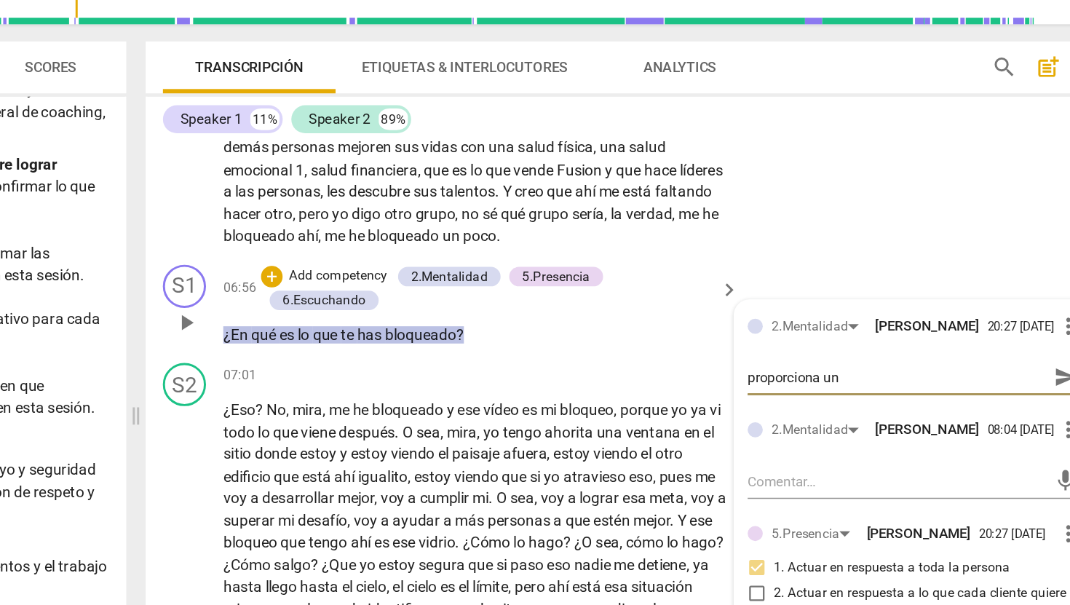
type textarea "proporciona un e"
type textarea "proporciona un es"
type textarea "proporciona un esp"
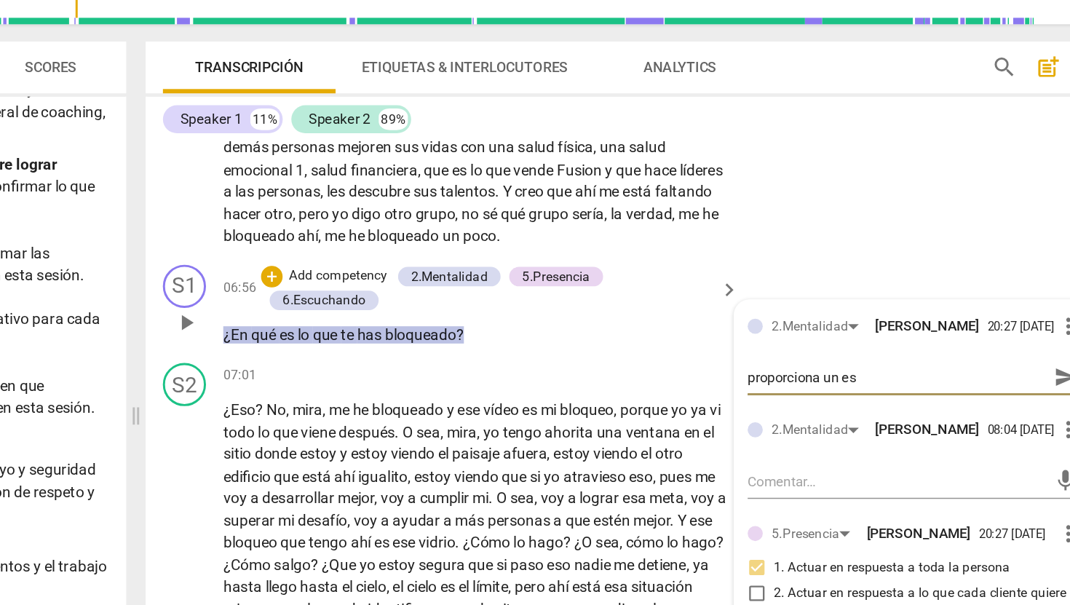
type textarea "proporciona un esp"
type textarea "proporciona un espa"
type textarea "proporciona un espaa"
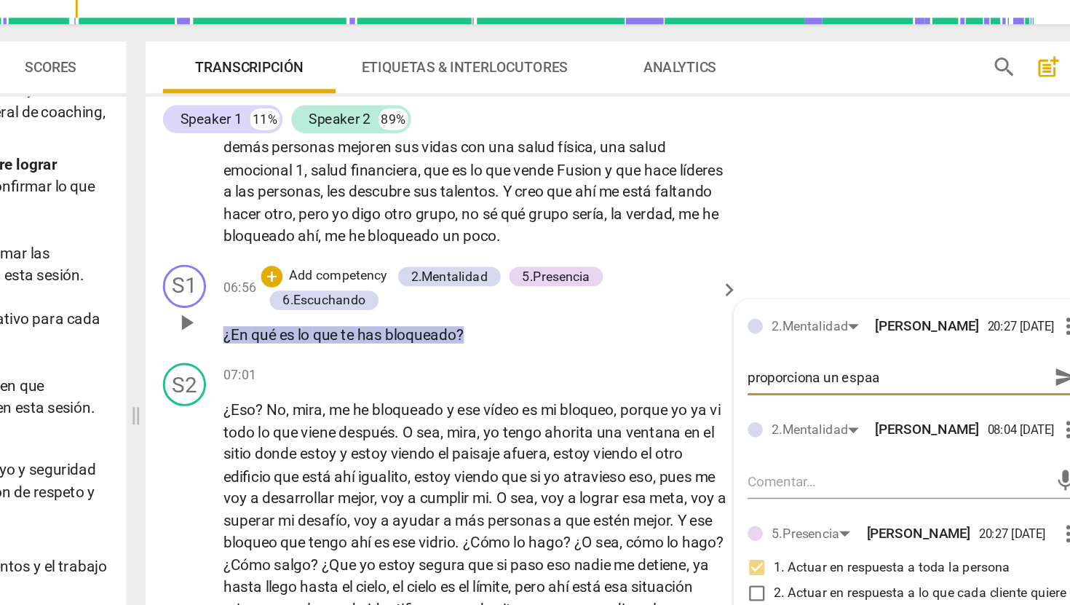
type textarea "proporciona un espa"
type textarea "proporciona un espac"
type textarea "proporciona un espaci"
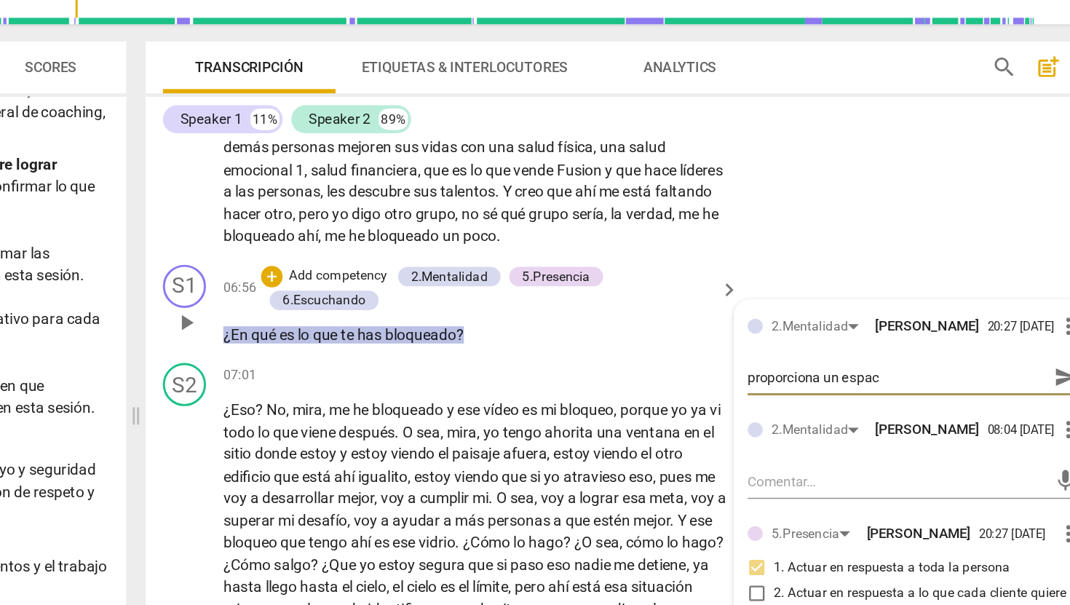
type textarea "proporciona un espaci"
type textarea "proporciona un espacio"
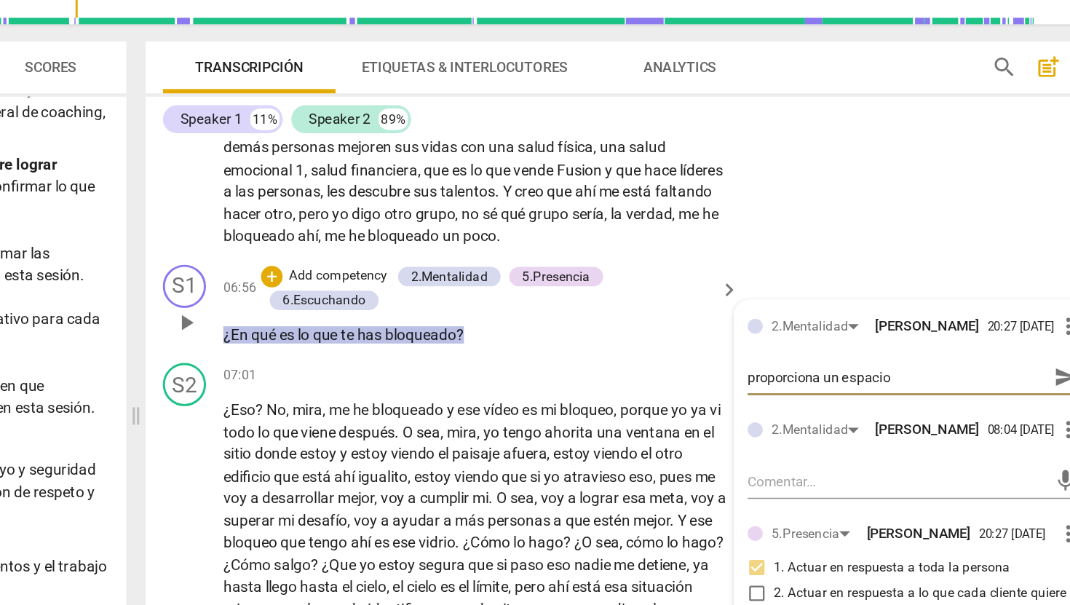
type textarea "proporciona un espacio r"
type textarea "proporciona un espacio re"
type textarea "proporciona un espacio ref"
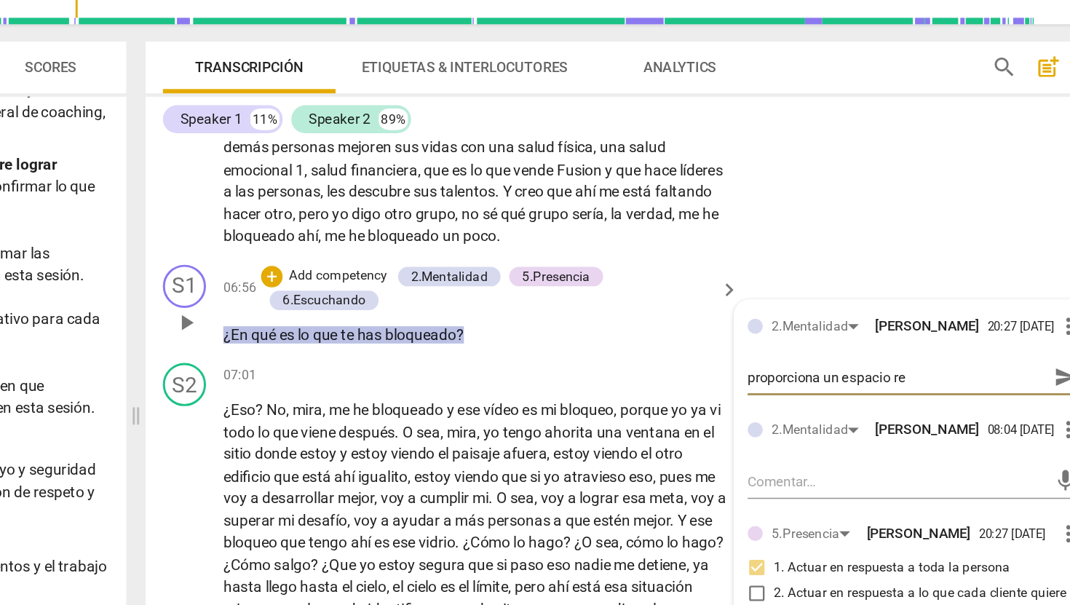
type textarea "proporciona un espacio ref"
type textarea "proporciona un espacio refl"
type textarea "proporciona un espacio refle"
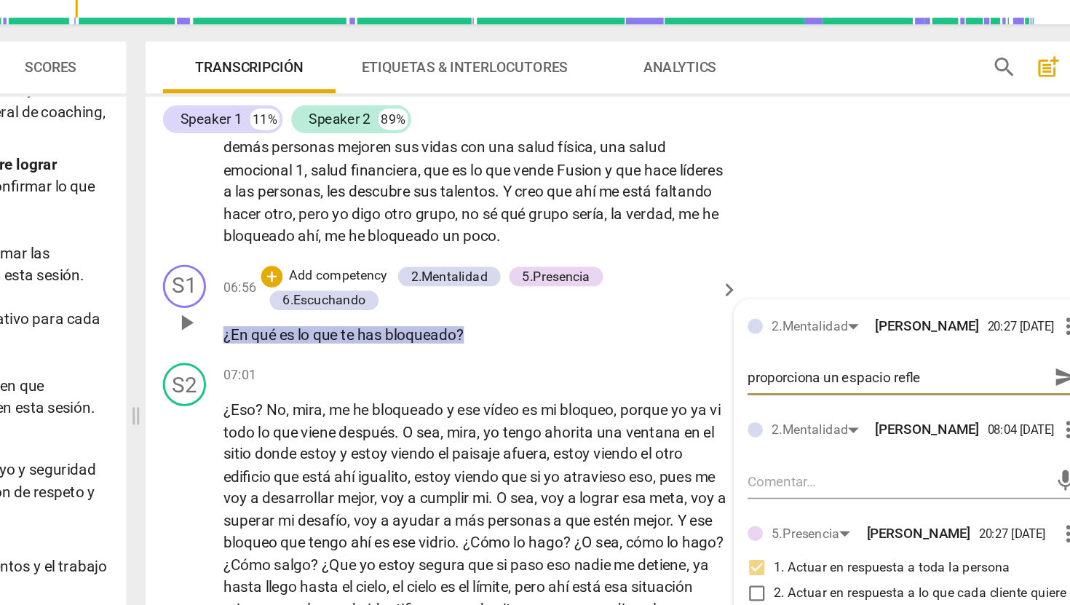
type textarea "proporciona un espacio reflex"
type textarea "proporciona un espacio reflexi"
type textarea "proporciona un espacio reflexiv"
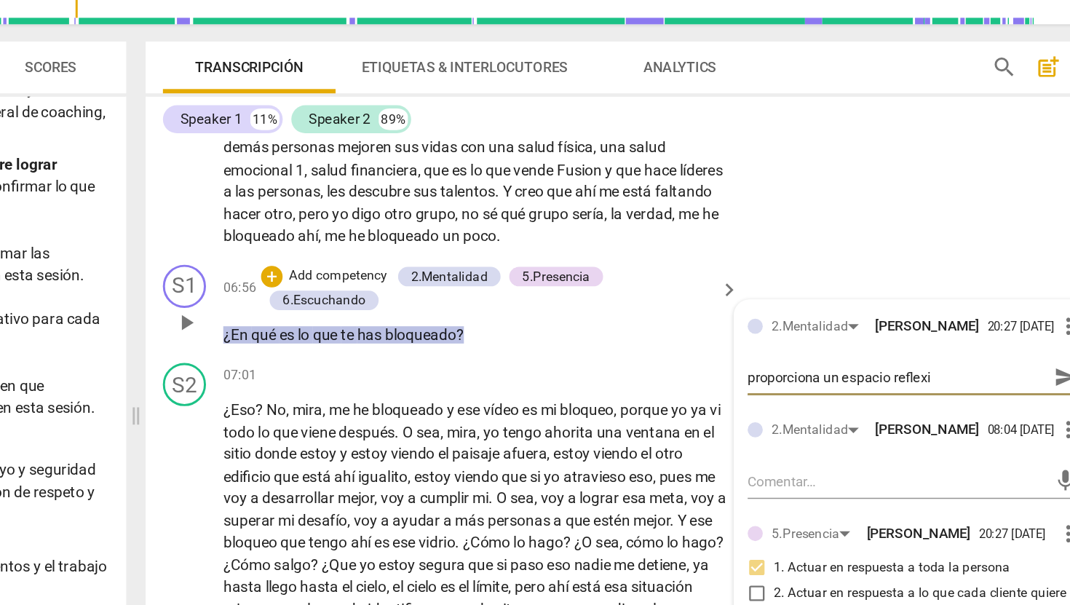
type textarea "proporciona un espacio reflexiv"
type textarea "proporciona un espacio reflexivo"
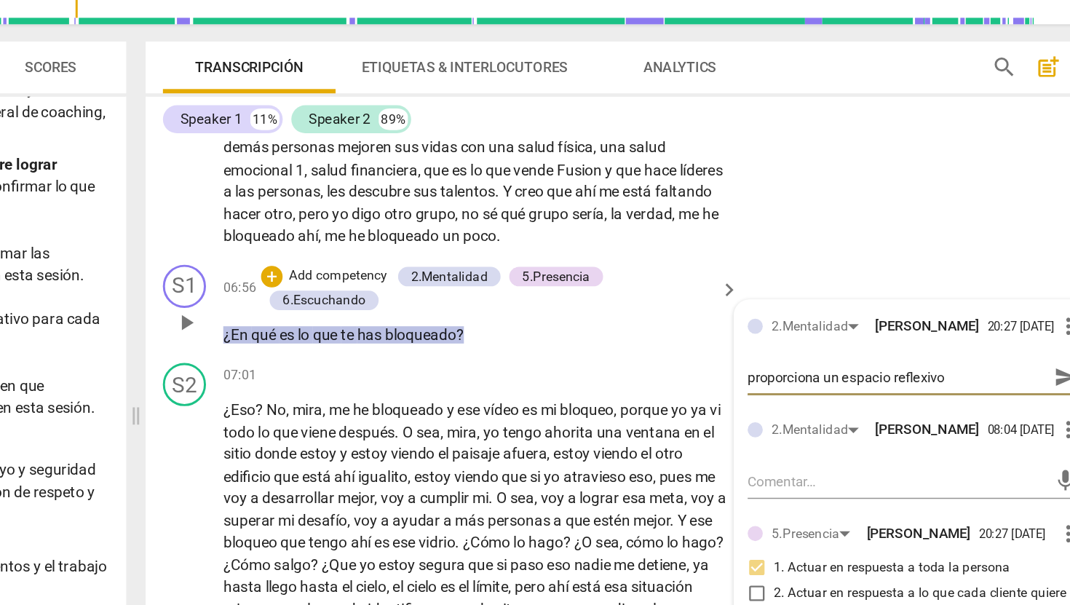
type textarea "proporciona un espacio reflexivo p"
type textarea "proporciona un espacio reflexivo pa"
type textarea "proporciona un espacio reflexivo par"
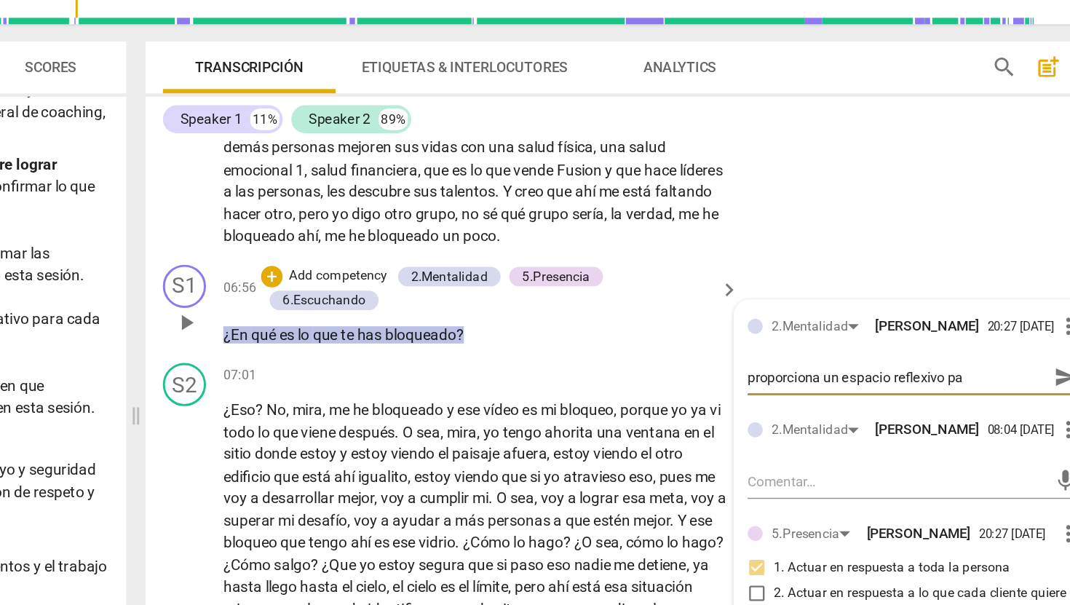
type textarea "proporciona un espacio reflexivo par"
type textarea "proporciona un espacio reflexivo para"
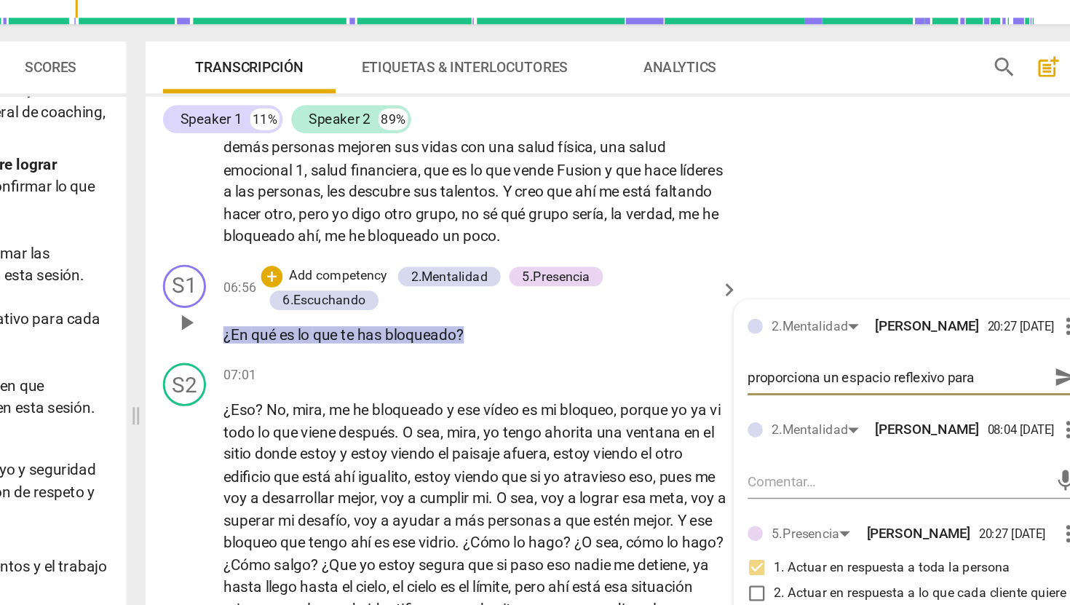
type textarea "proporciona un espacio reflexivo para q"
type textarea "proporciona un espacio reflexivo para qu"
type textarea "proporciona un espacio reflexivo para que"
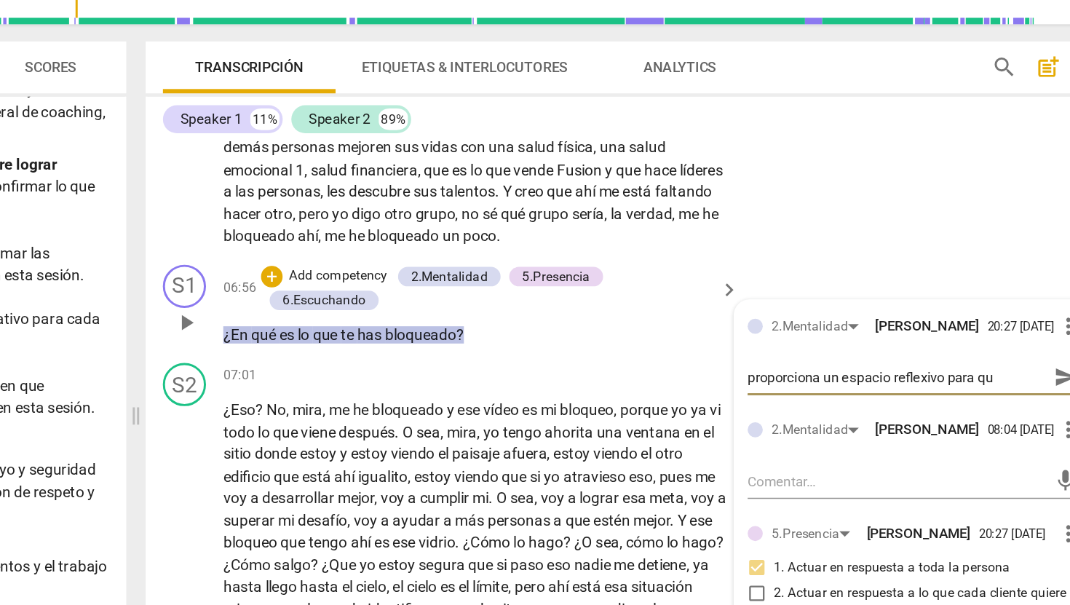
type textarea "proporciona un espacio reflexivo para que"
type textarea "proporciona un espacio reflexivo para que l"
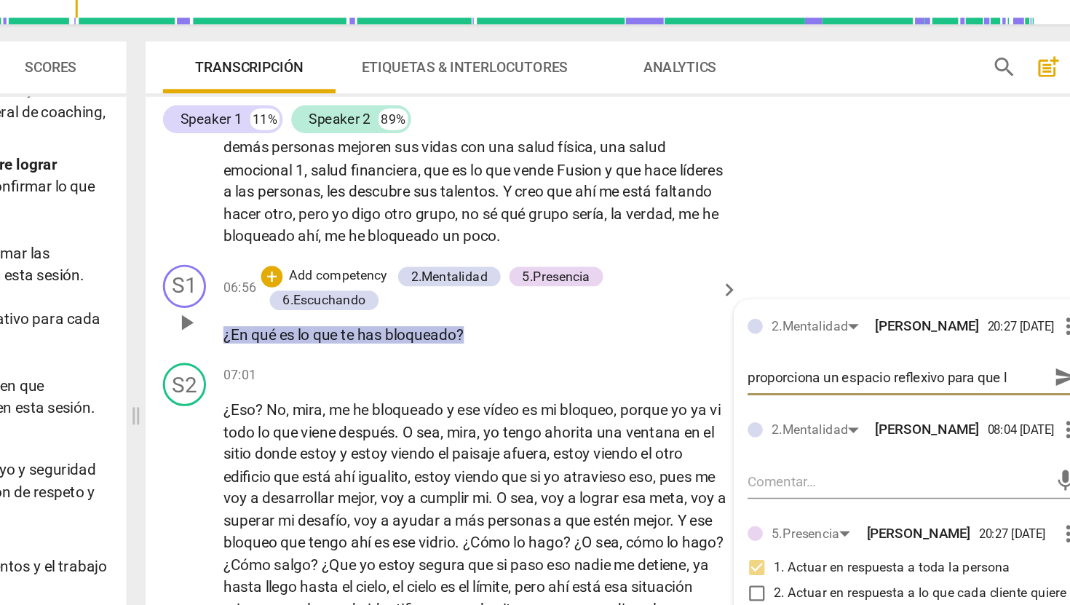
type textarea "proporciona un espacio reflexivo para que la"
type textarea "proporciona un espacio reflexivo para que la c"
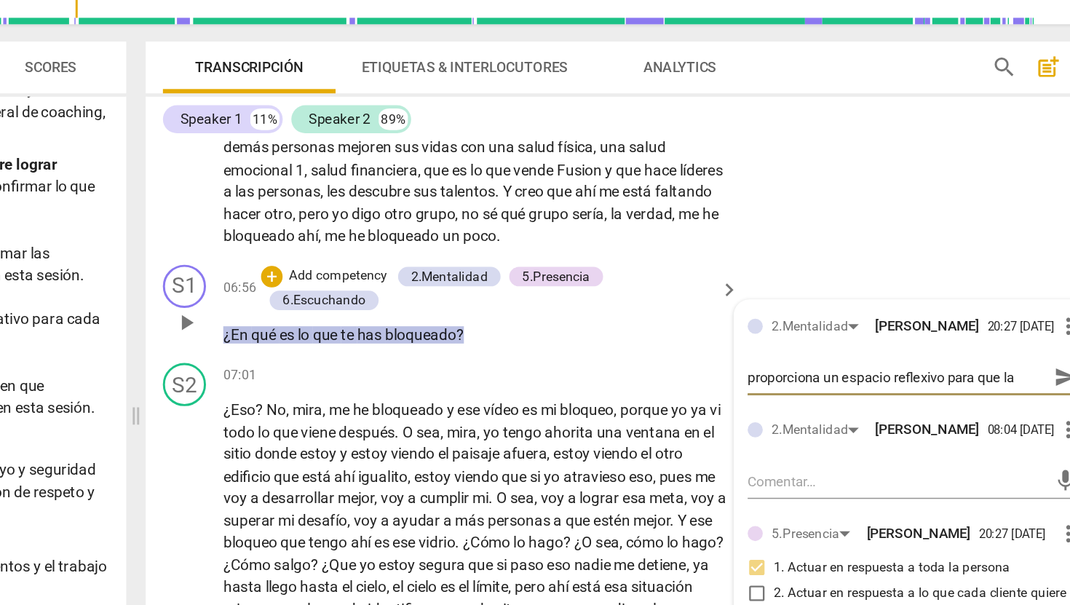
type textarea "proporciona un espacio reflexivo para que la c"
type textarea "proporciona un espacio reflexivo para que la cl"
type textarea "proporciona un espacio reflexivo para que la cli"
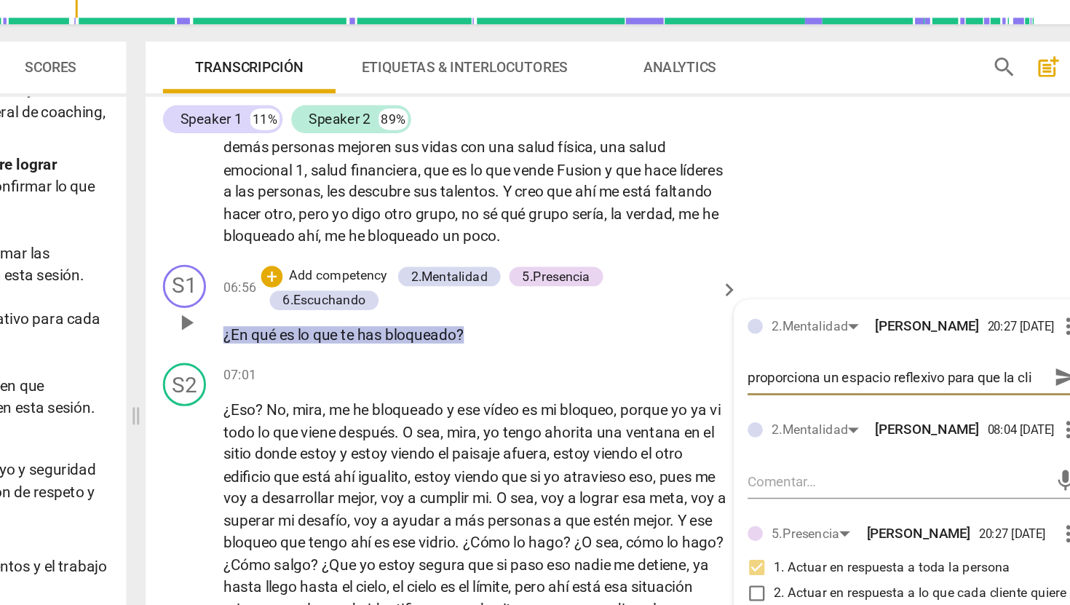
type textarea "proporciona un espacio reflexivo para que la clie"
type textarea "proporciona un espacio reflexivo para que la clien"
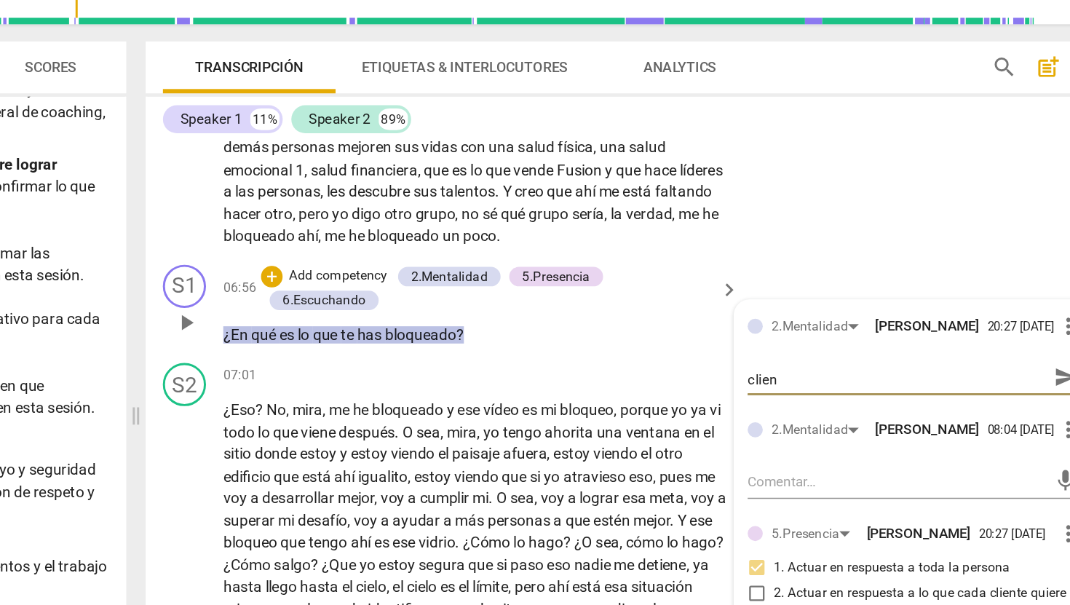
type textarea "proporciona un espacio reflexivo para que la client"
type textarea "proporciona un espacio reflexivo para que la cliente"
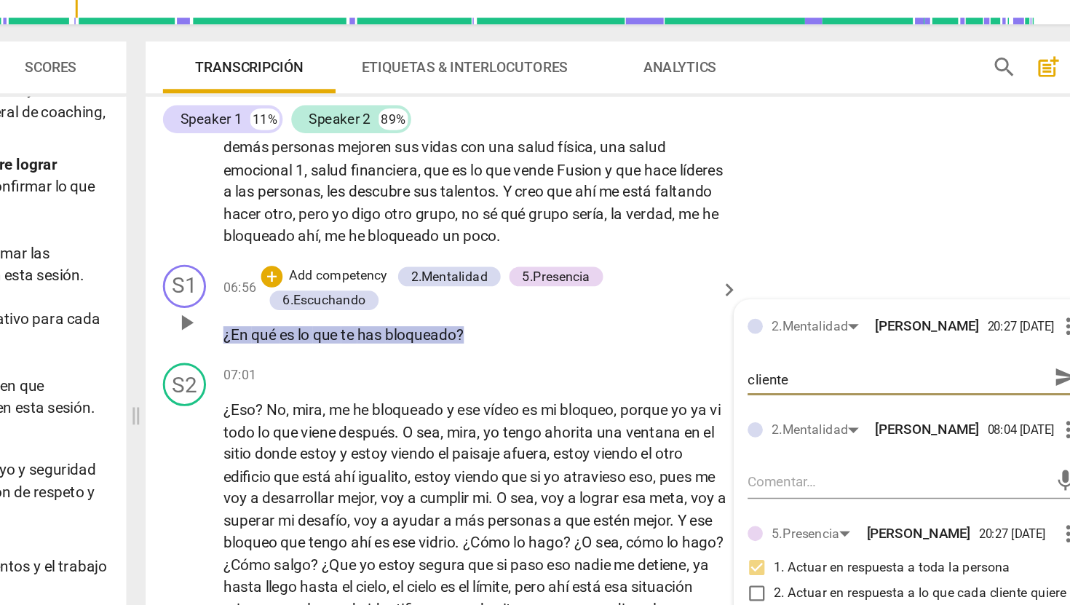
type textarea "proporciona un espacio reflexivo para que la cliente"
type textarea "proporciona un espacio reflexivo para que la cliente t"
type textarea "proporciona un espacio reflexivo para que la cliente tr"
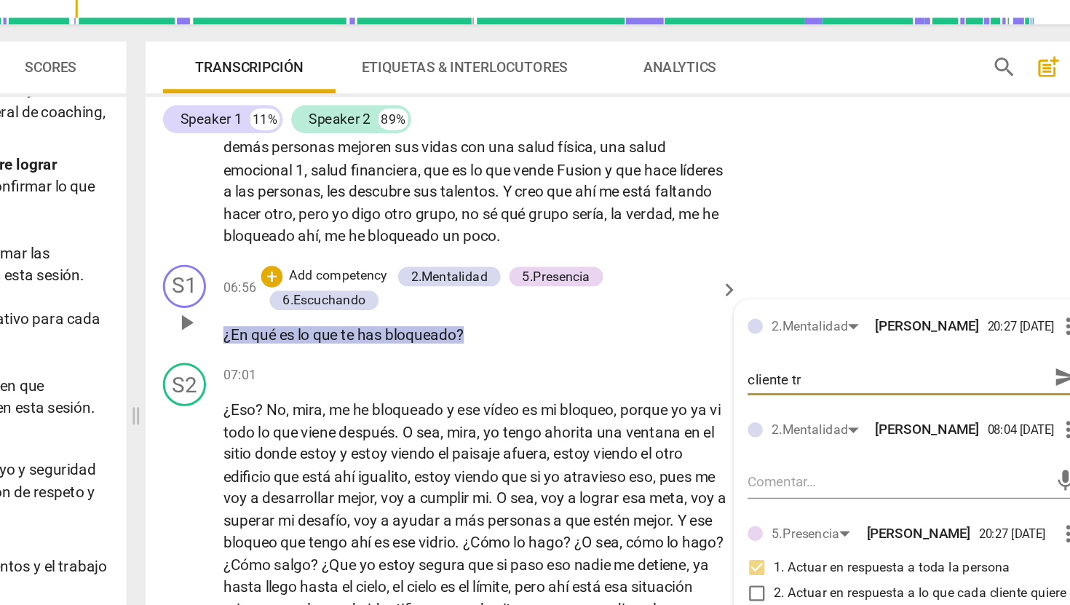
type textarea "proporciona un espacio reflexivo para que la cliente tra"
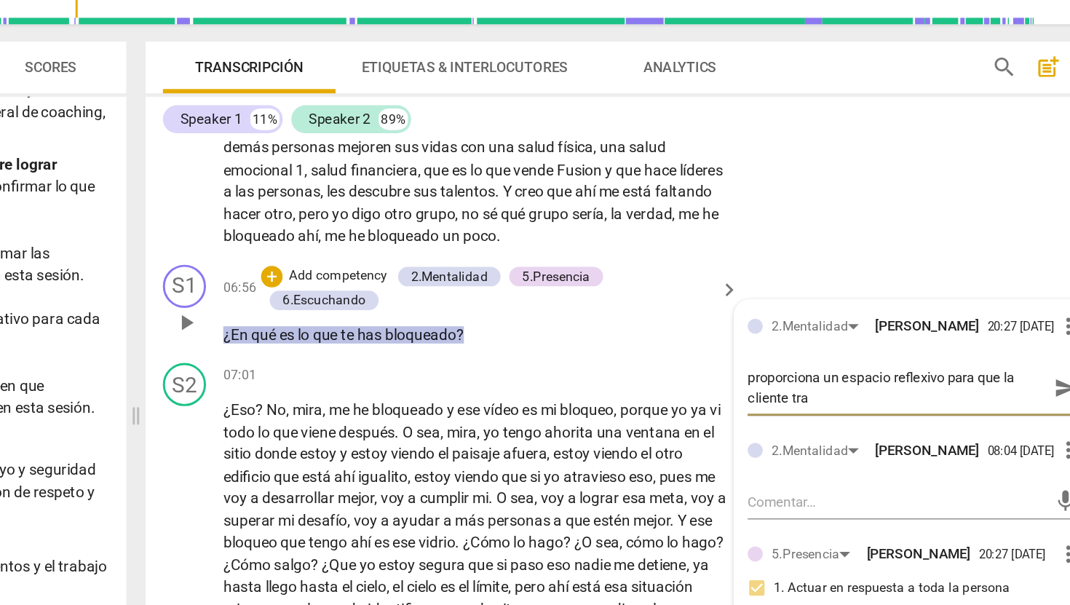
scroll to position [0, 0]
type textarea "proporciona un espacio reflexivo para que la cliente trab"
type textarea "proporciona un espacio reflexivo para que la cliente traba"
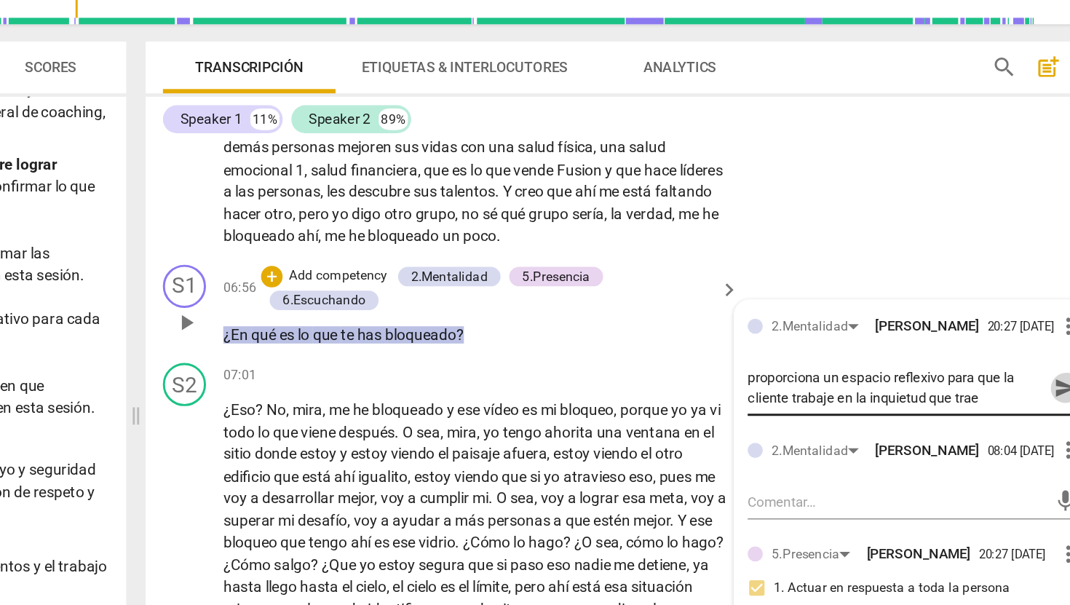
click at [1002, 330] on span "send" at bounding box center [1010, 322] width 16 height 16
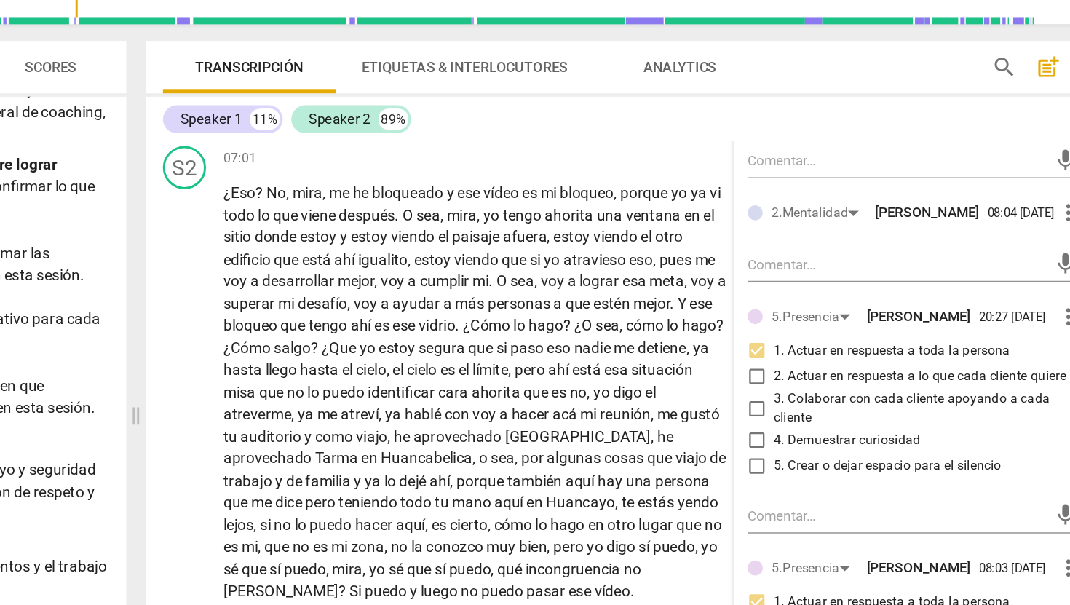
scroll to position [1584, 0]
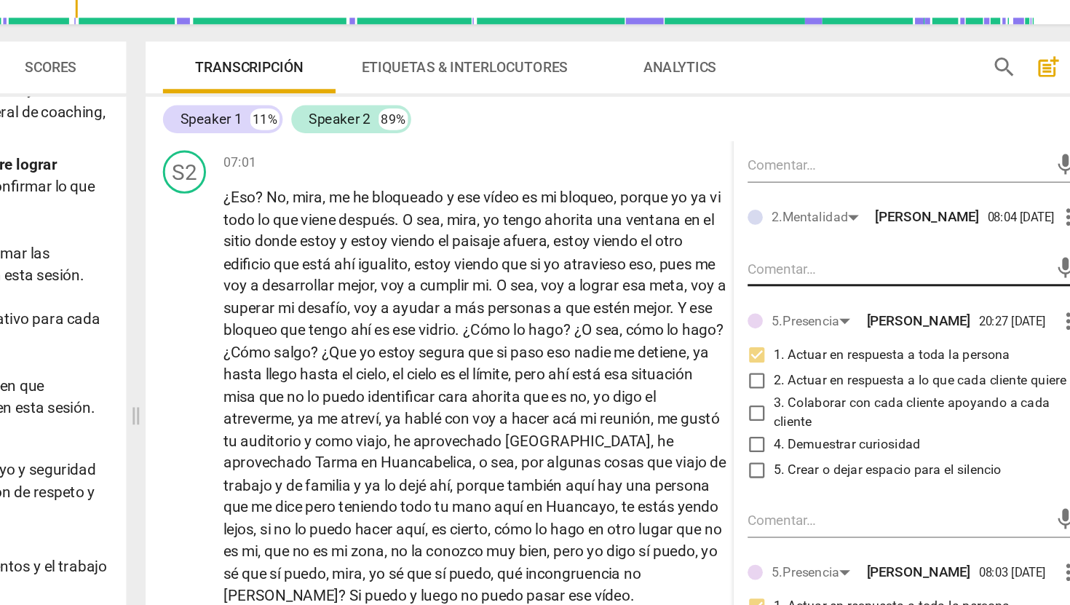
click at [860, 248] on textarea at bounding box center [897, 241] width 202 height 14
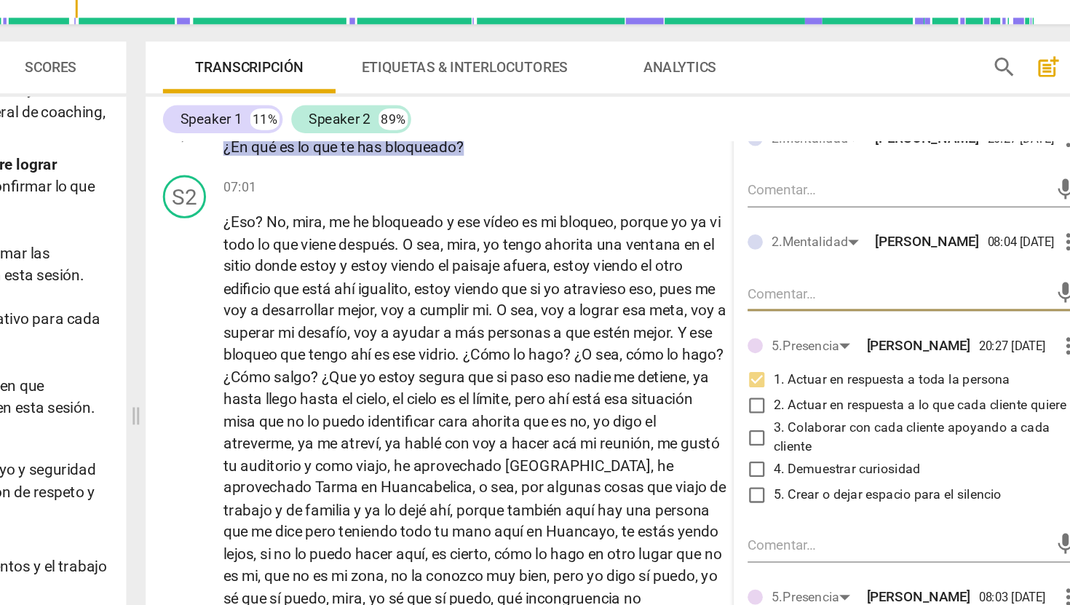
scroll to position [1403, 0]
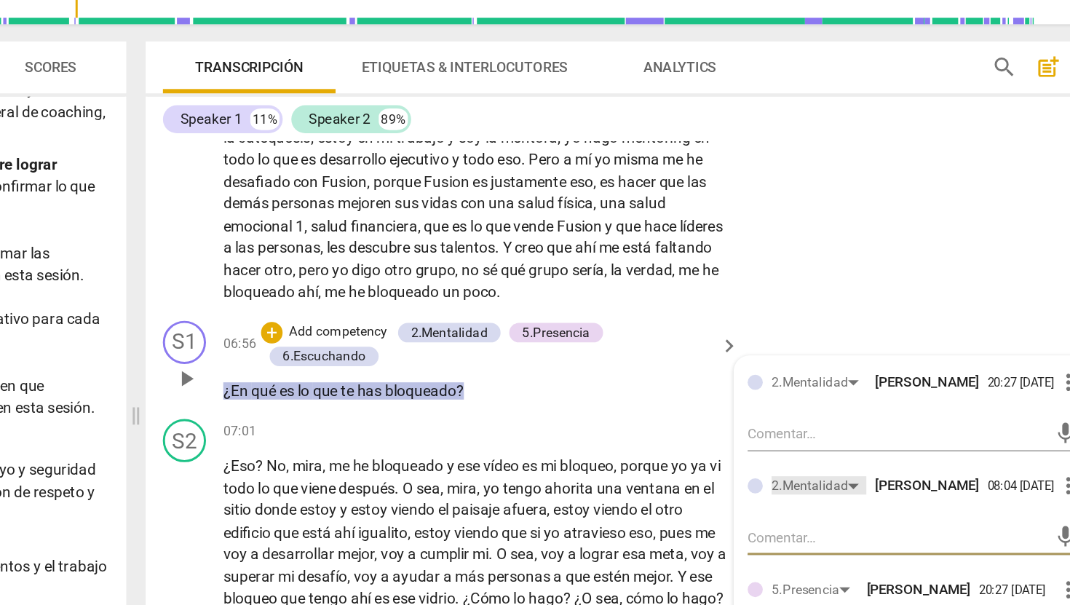
click at [865, 394] on div "2.Mentalidad" at bounding box center [844, 387] width 64 height 12
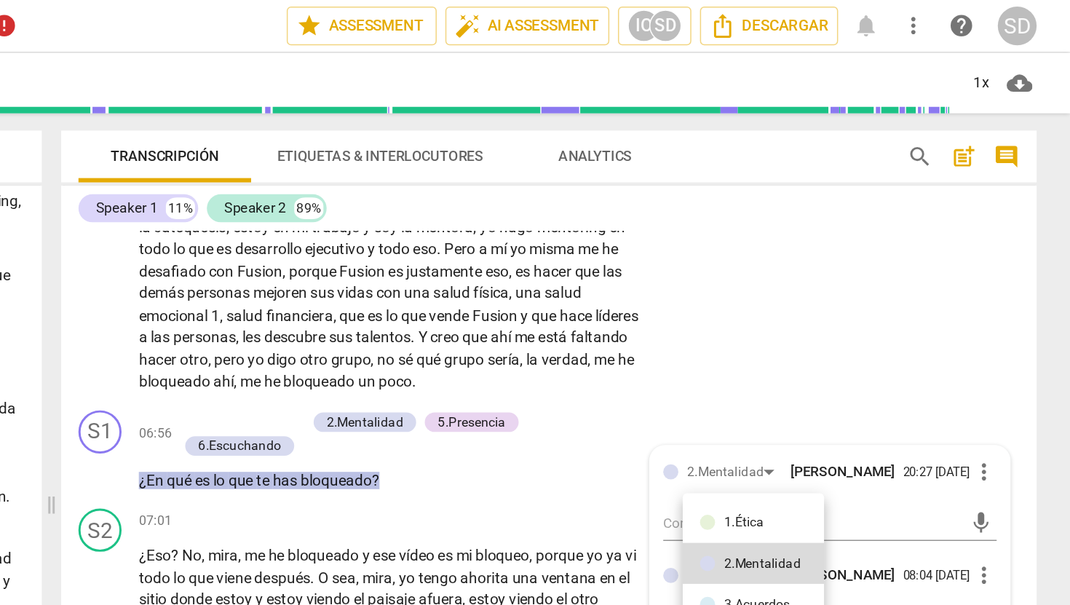
scroll to position [0, 0]
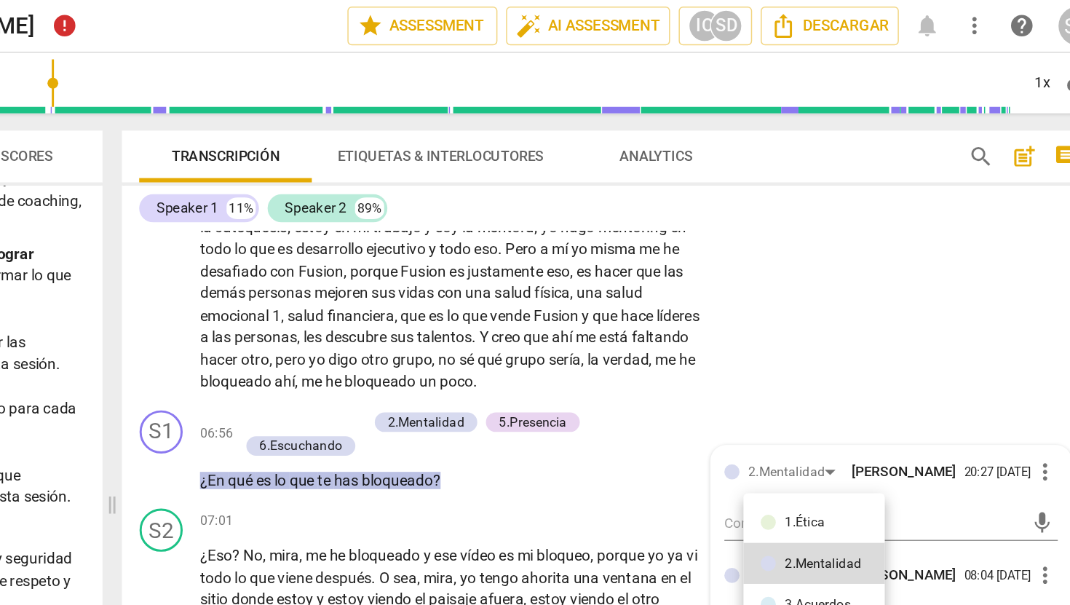
click at [822, 155] on div at bounding box center [535, 302] width 1070 height 605
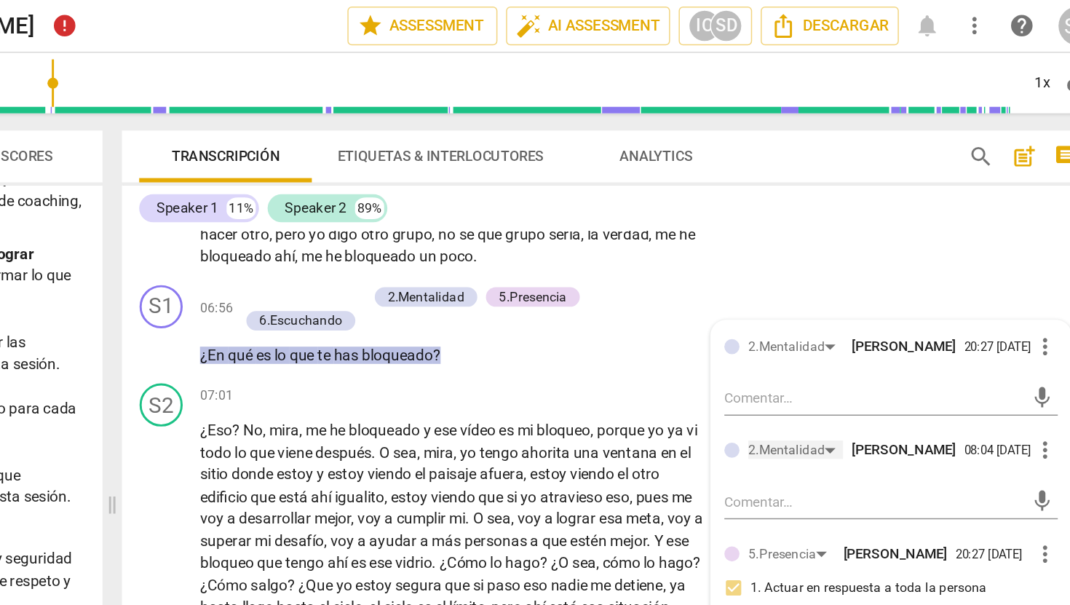
scroll to position [1603, 0]
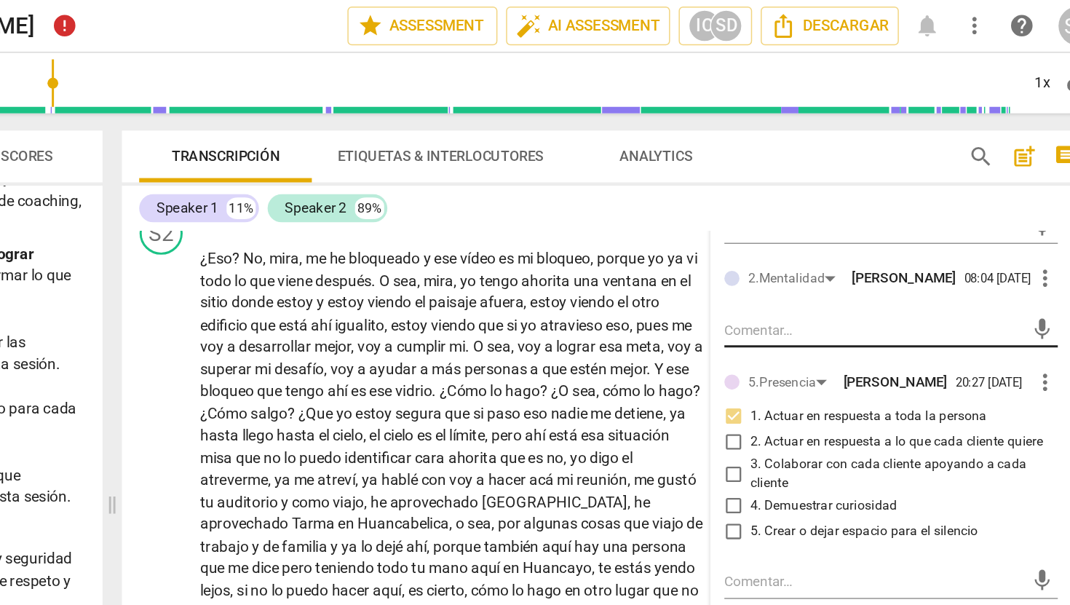
click at [804, 229] on textarea at bounding box center [897, 222] width 202 height 14
click at [1008, 197] on span "more_vert" at bounding box center [1011, 187] width 17 height 17
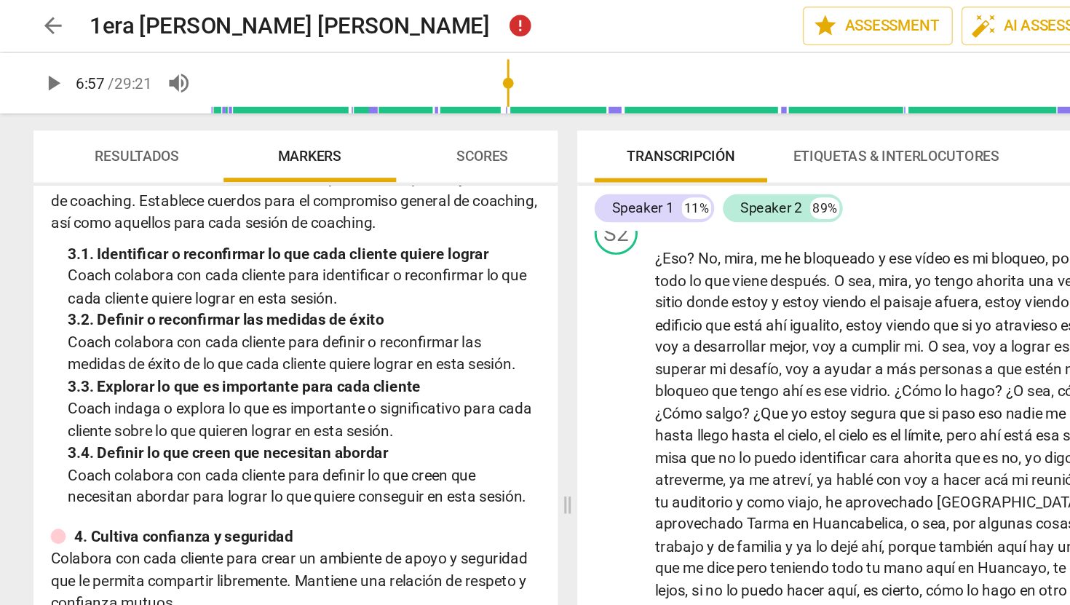
scroll to position [0, 0]
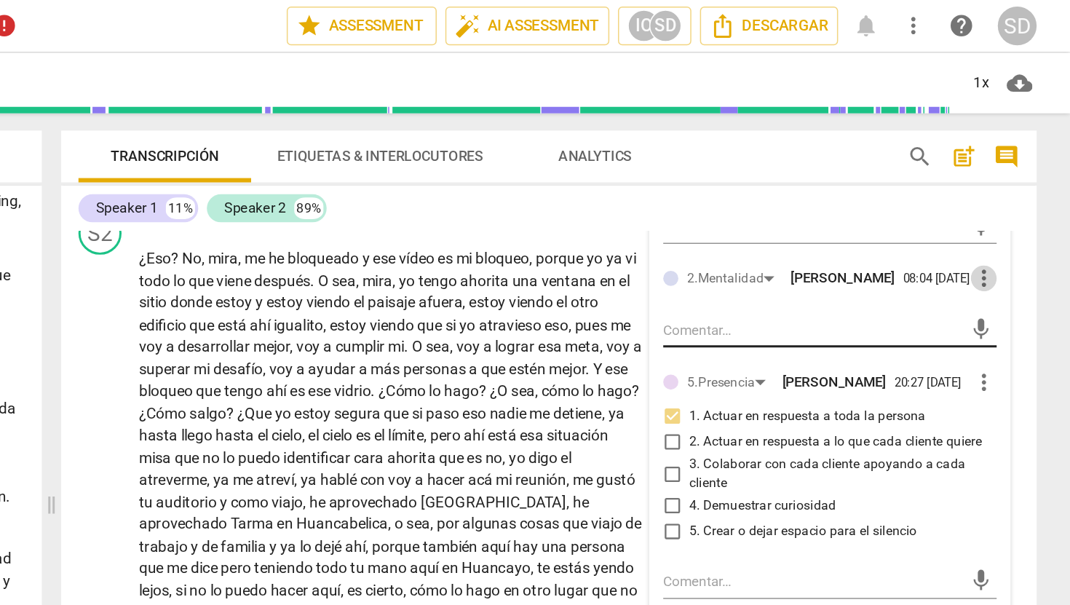
click at [817, 229] on textarea at bounding box center [897, 222] width 202 height 14
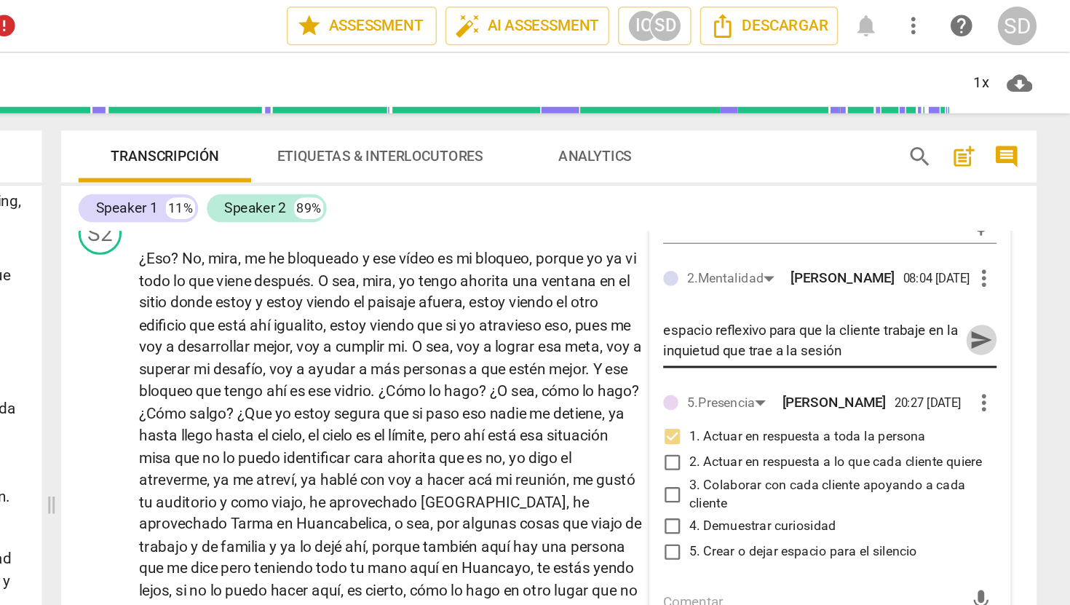
click at [1004, 237] on span "send" at bounding box center [1010, 229] width 16 height 16
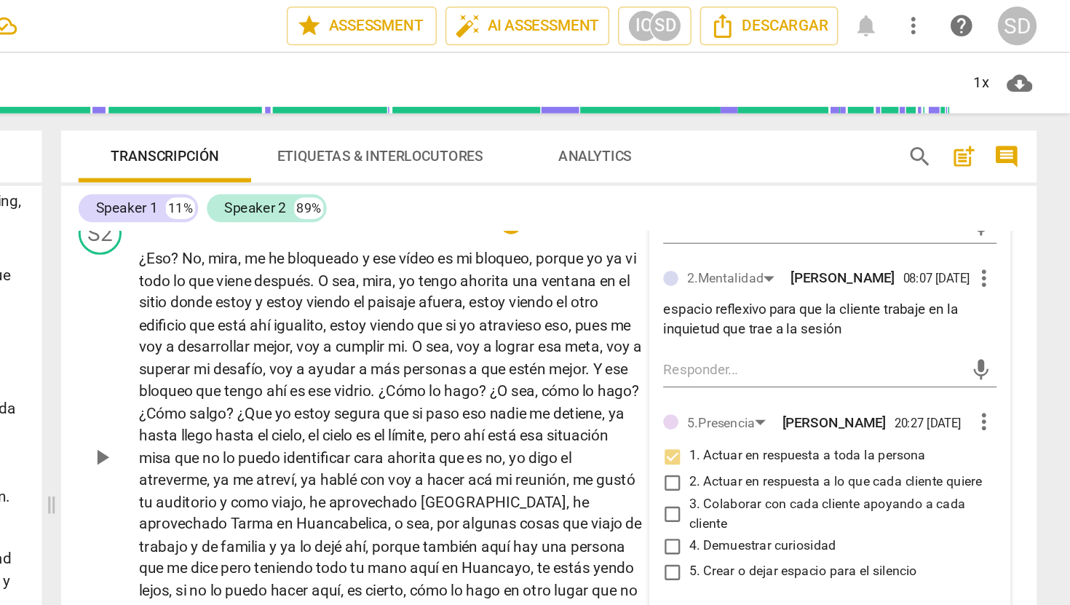
click at [418, 317] on span "play_arrow" at bounding box center [416, 308] width 17 height 17
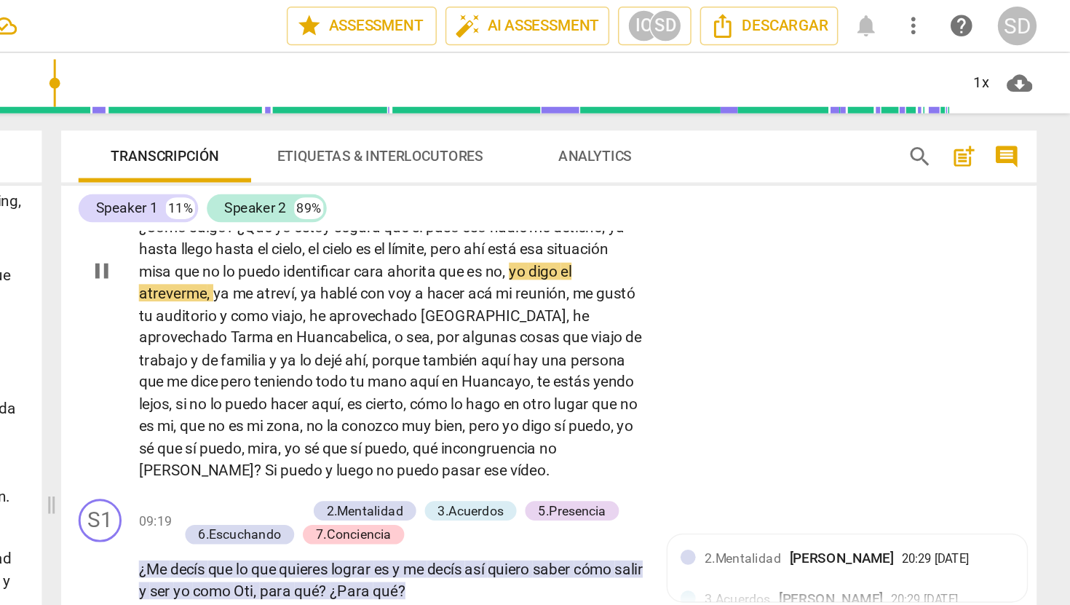
scroll to position [1727, 0]
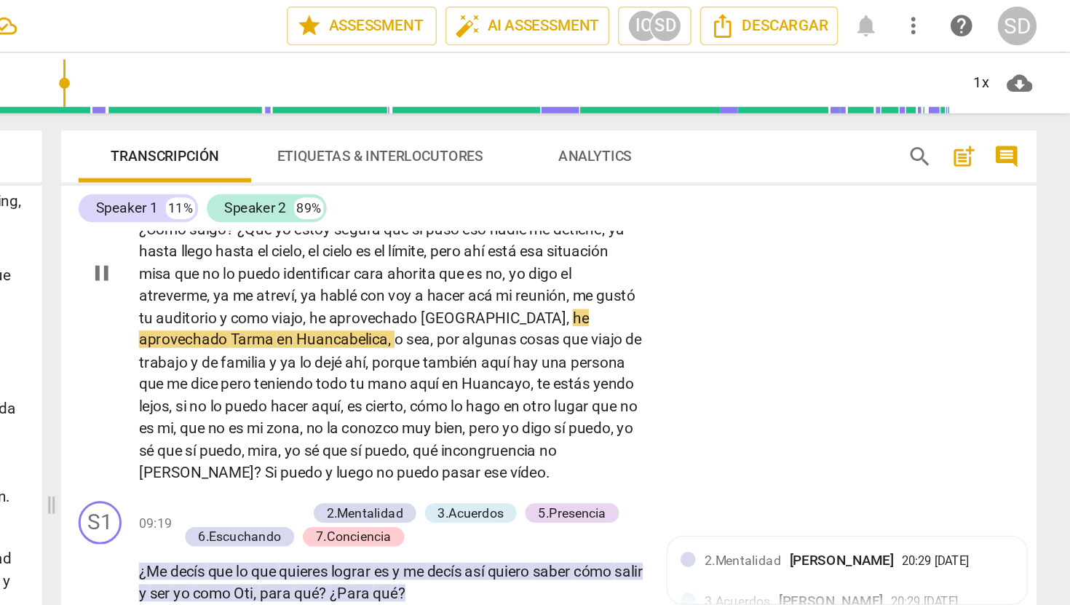
click at [418, 193] on span "pause" at bounding box center [416, 183] width 17 height 17
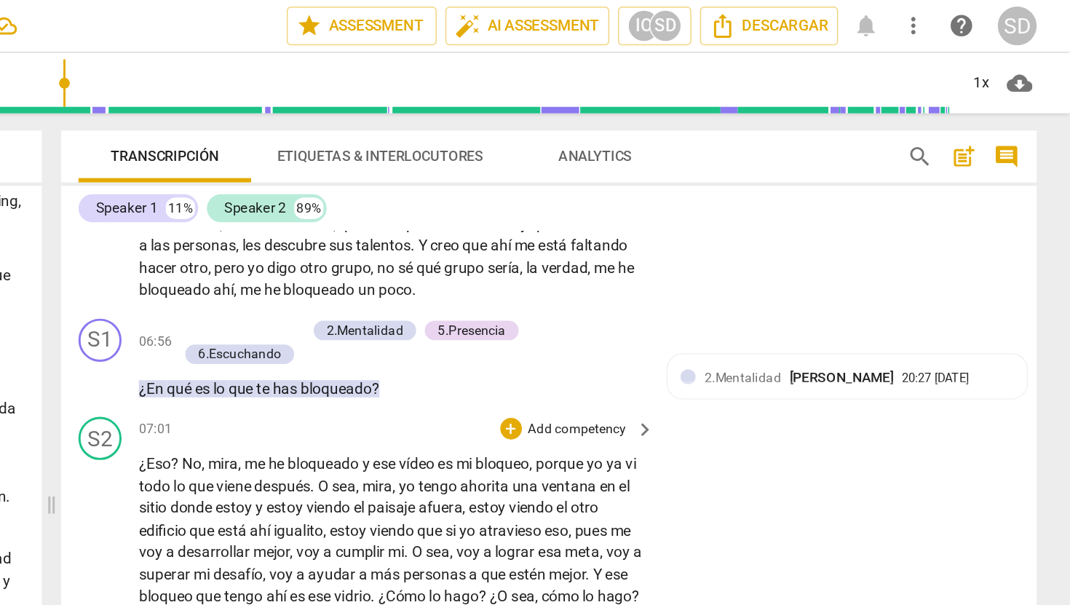
scroll to position [1465, 0]
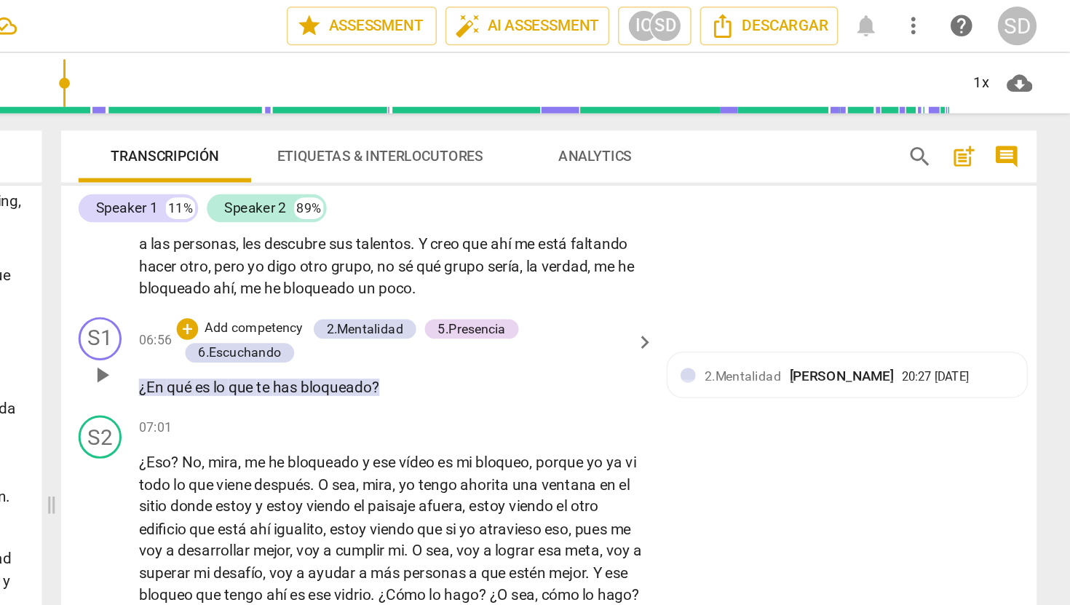
click at [539, 229] on p "Add competency" at bounding box center [519, 221] width 69 height 13
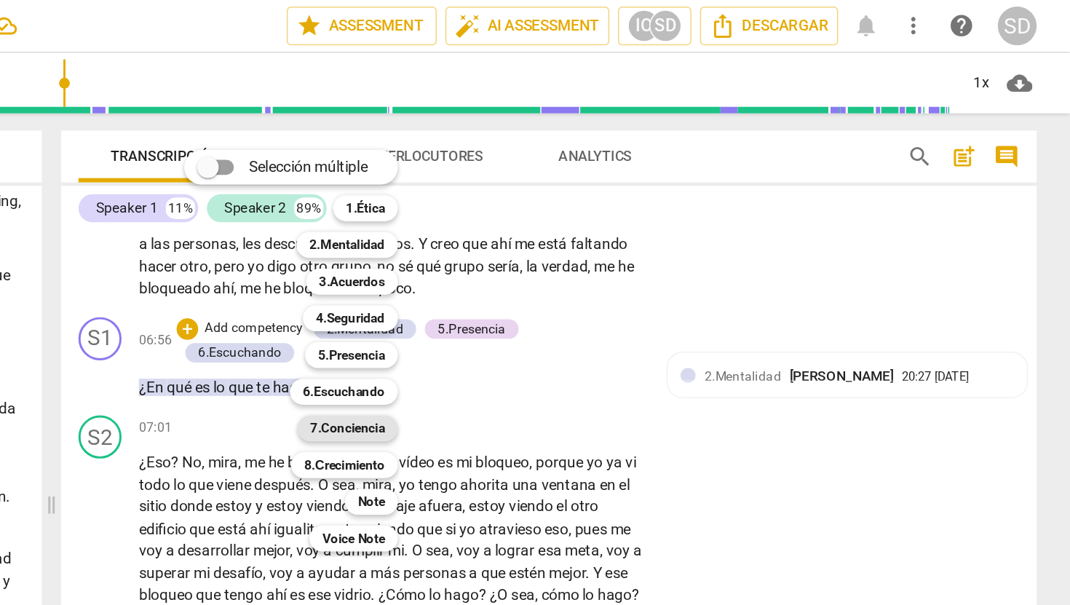
click at [595, 290] on b "7.Conciencia" at bounding box center [583, 288] width 50 height 17
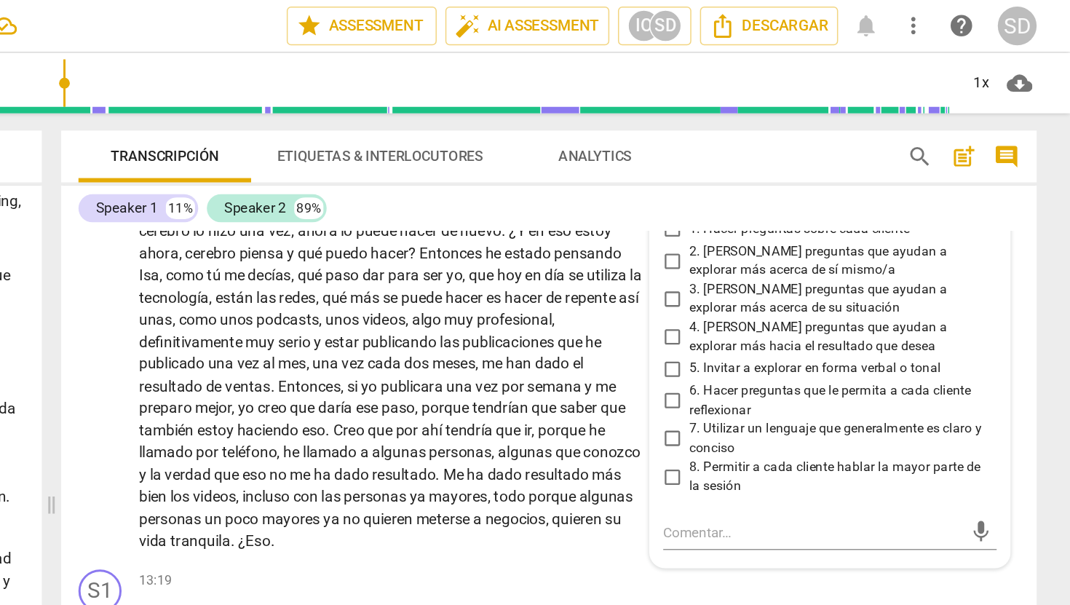
scroll to position [2307, 0]
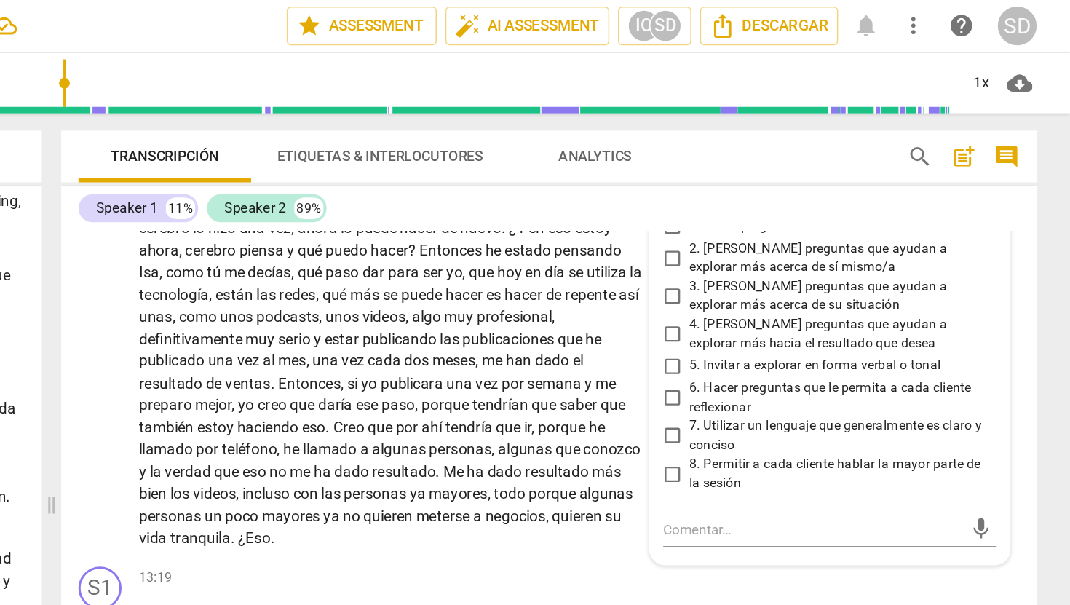
click at [797, 208] on input "3. [PERSON_NAME] preguntas que ayudan a explorar más acerca de su situación" at bounding box center [801, 199] width 23 height 17
click at [796, 234] on input "4. [PERSON_NAME] preguntas que ayudan a explorar más hacia el resultado que des…" at bounding box center [801, 225] width 23 height 17
click at [801, 183] on input "2. [PERSON_NAME] preguntas que ayudan a explorar más acerca de sí mismo/a" at bounding box center [801, 173] width 23 height 17
click at [799, 277] on input "6. Hacer preguntas que le permita a cada cliente reflexionar" at bounding box center [801, 268] width 23 height 17
click at [802, 328] on input "8. Permitir a cada cliente hablar la mayor parte de la sesión" at bounding box center [801, 319] width 23 height 17
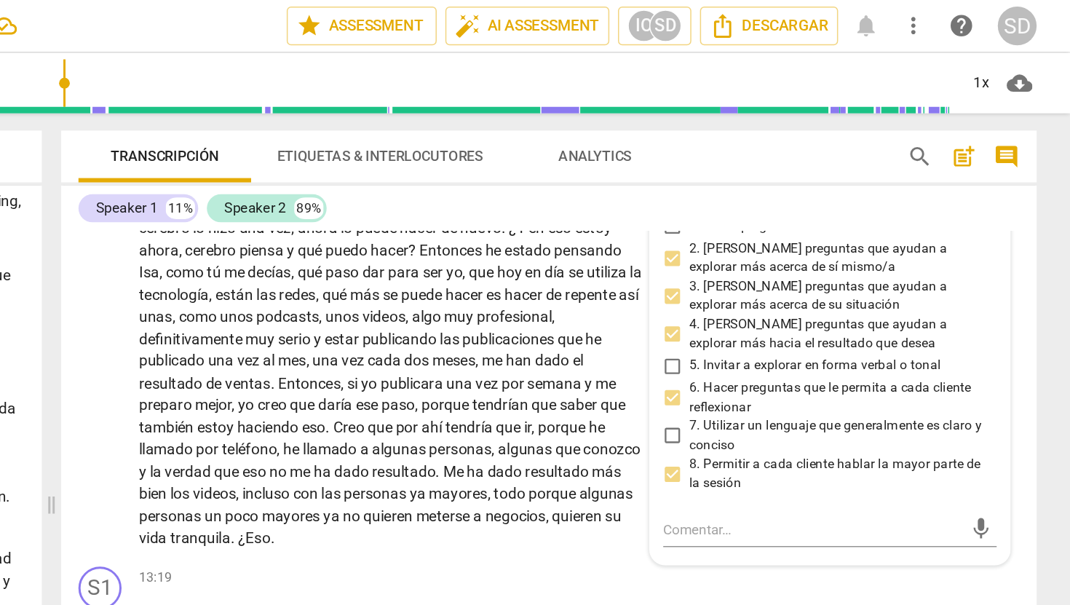
click at [916, 109] on div "Transcripción Etiquetas & Interlocutores Analytics" at bounding box center [669, 105] width 536 height 35
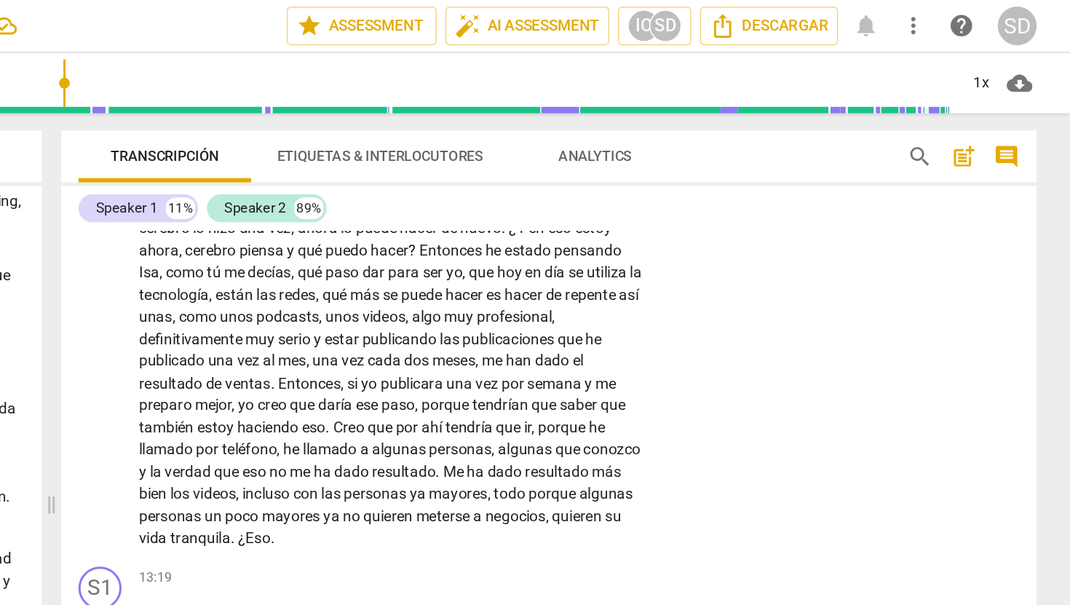
click at [837, 193] on div "S2 play_arrow pause 09:41 + Add competency keyboard_arrow_right Pues para poder…" at bounding box center [718, 104] width 658 height 543
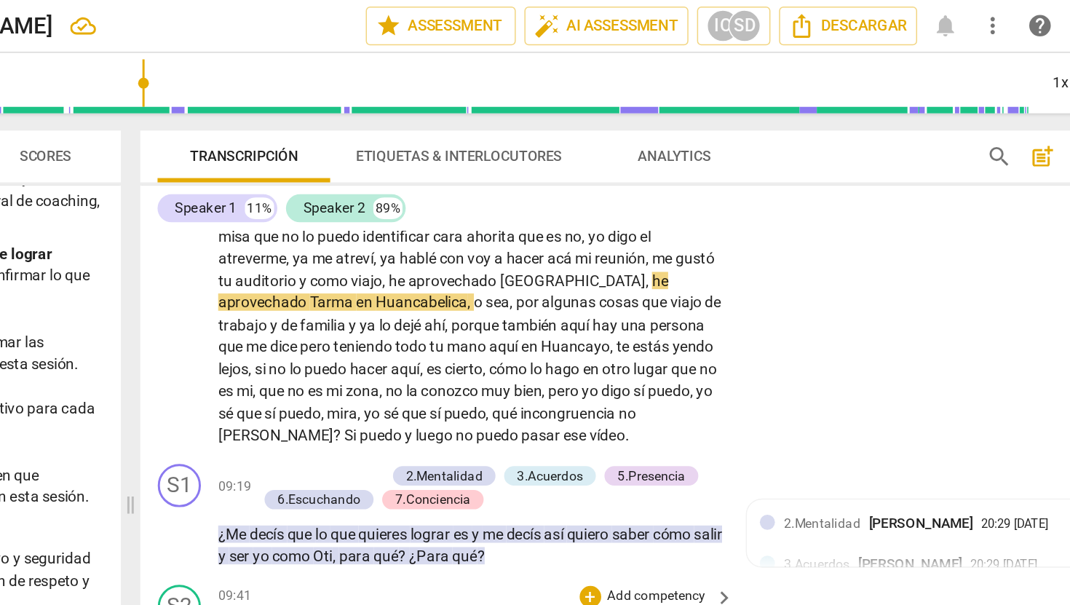
scroll to position [1749, 0]
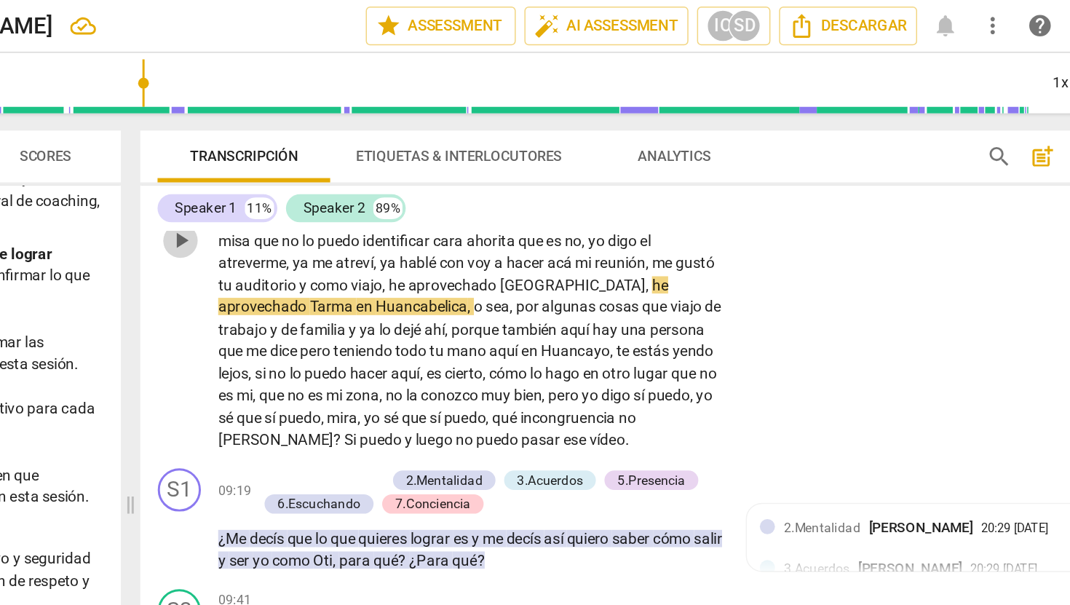
click at [421, 171] on span "play_arrow" at bounding box center [416, 162] width 17 height 17
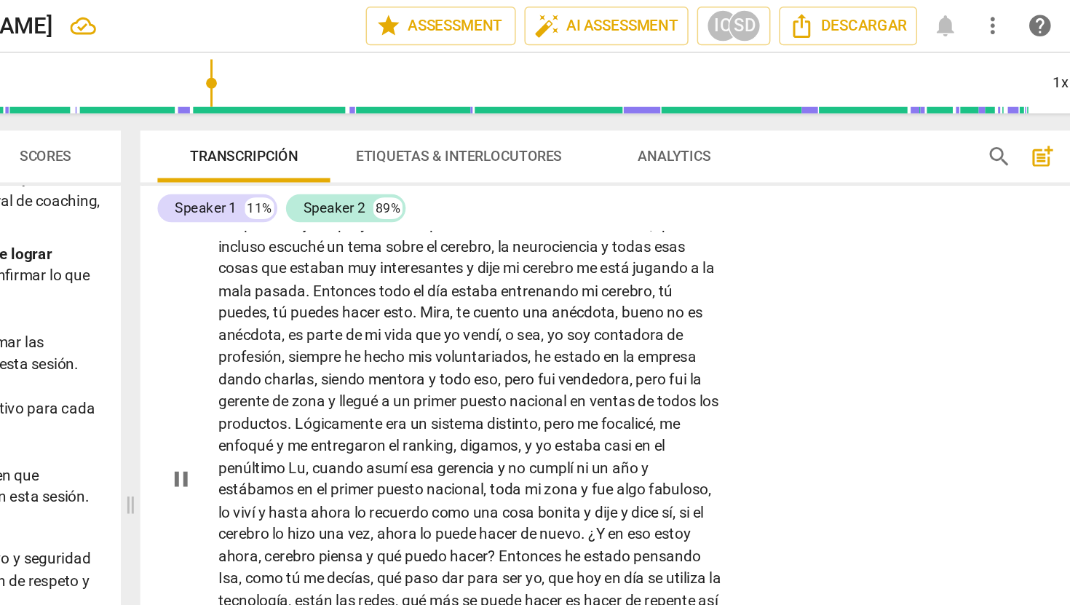
scroll to position [2100, 0]
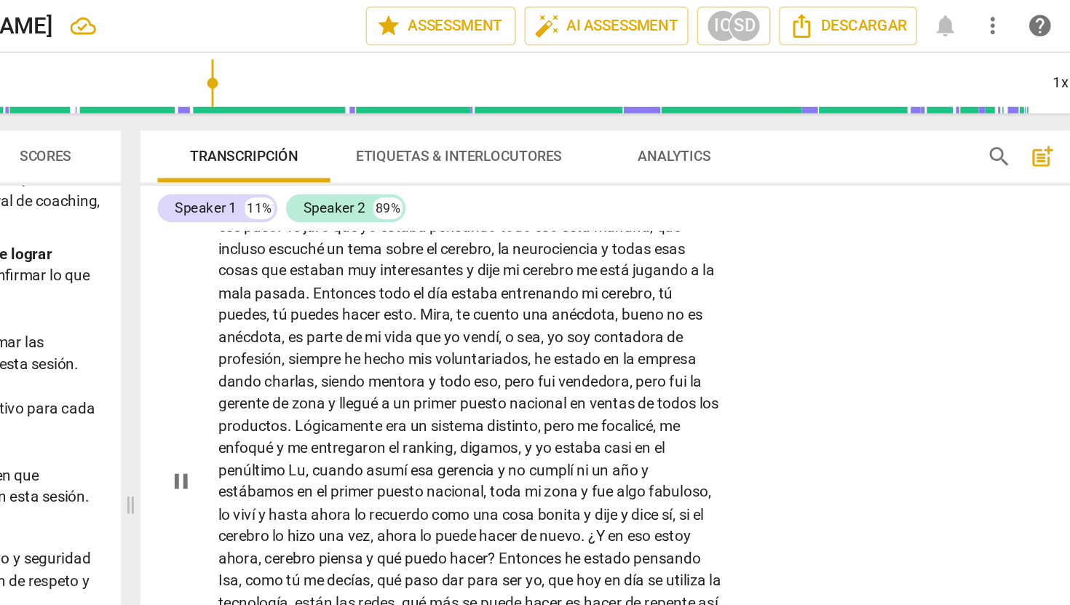
click at [421, 333] on span "pause" at bounding box center [416, 324] width 17 height 17
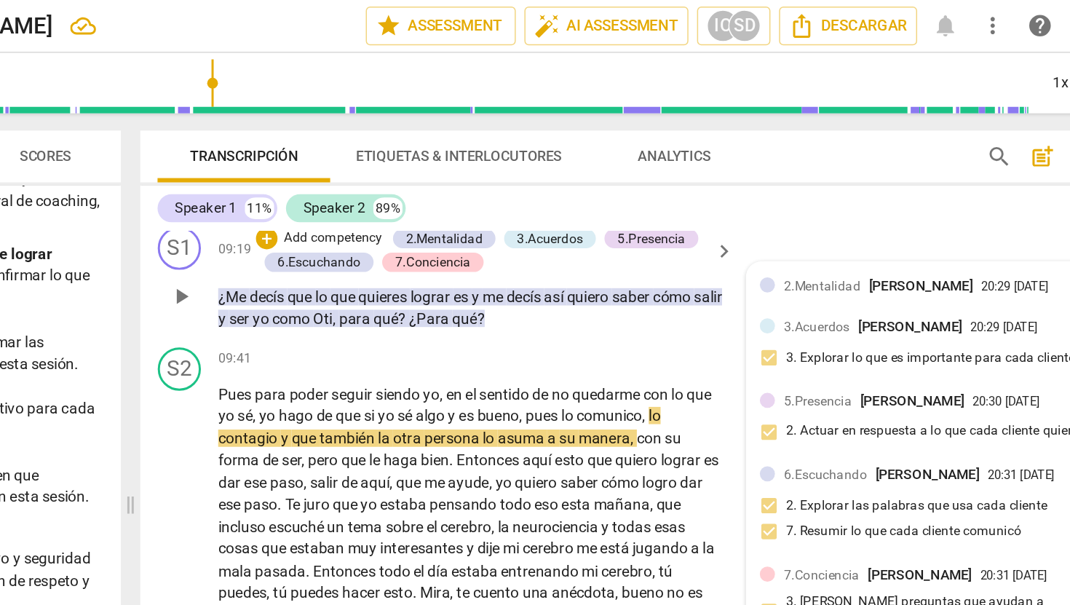
scroll to position [1917, 0]
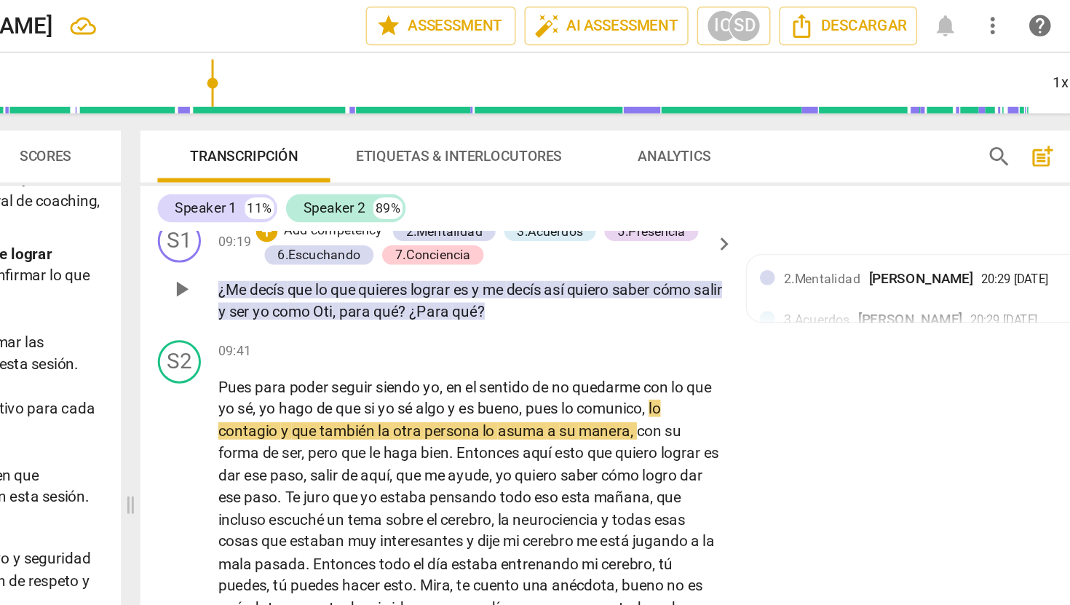
click at [528, 162] on p "Add competency" at bounding box center [519, 155] width 69 height 13
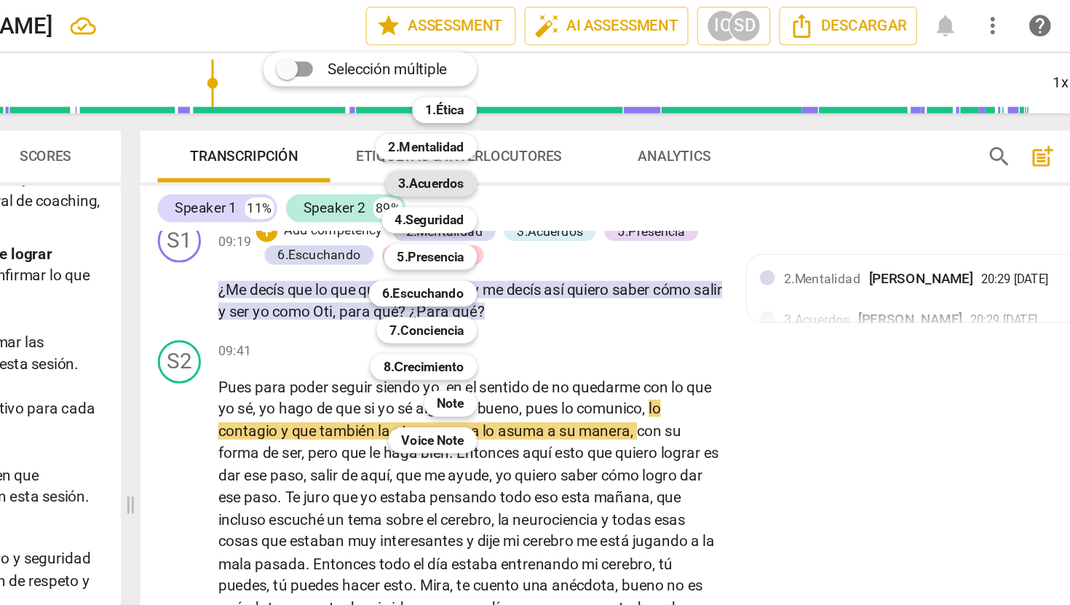
click at [594, 127] on b "3.Acuerdos" at bounding box center [585, 123] width 44 height 17
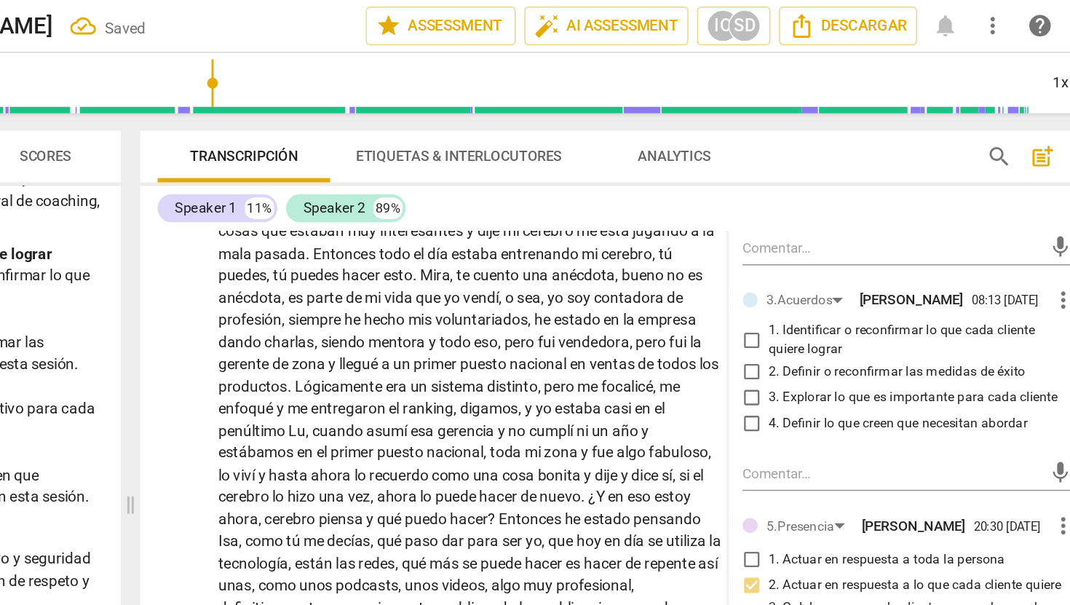
scroll to position [2133, 0]
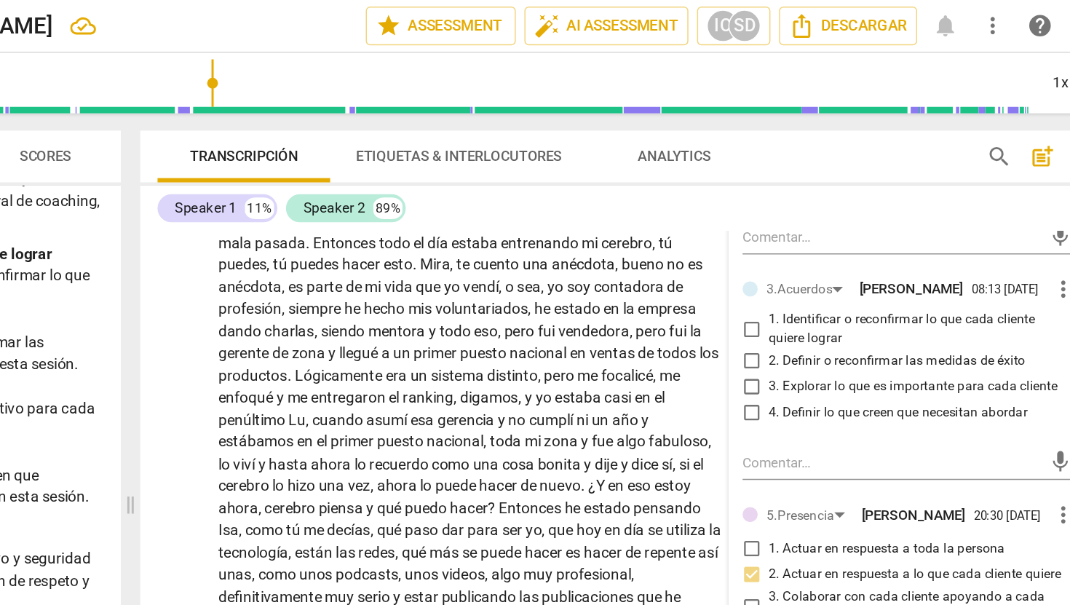
click at [800, 270] on input "3. Explorar lo que es importante para cada cliente" at bounding box center [801, 261] width 23 height 17
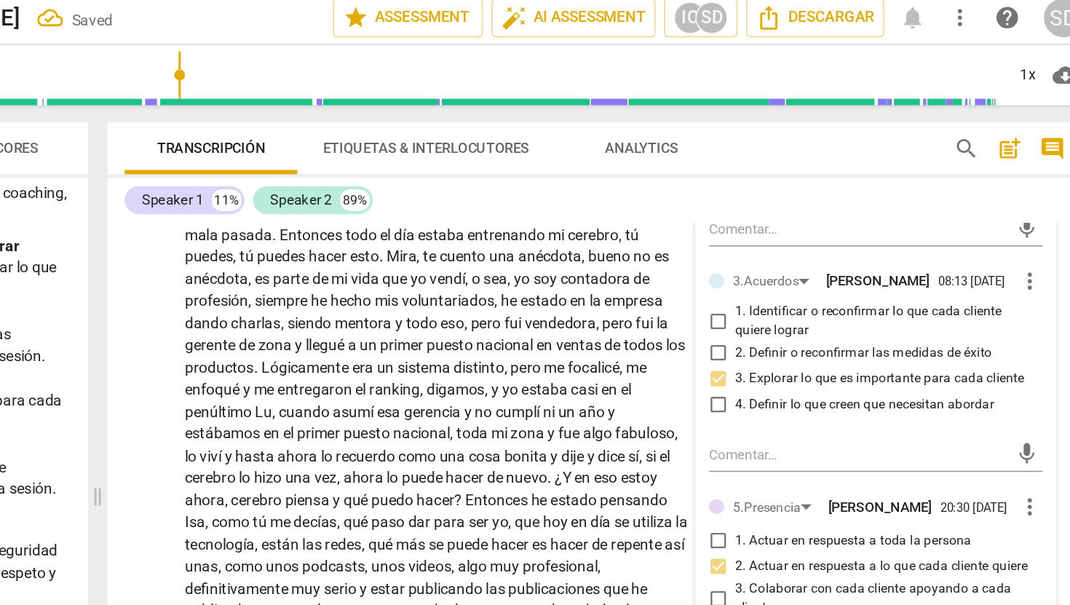
click at [838, 135] on div "Speaker 1 11% Speaker 2 89%" at bounding box center [718, 140] width 635 height 25
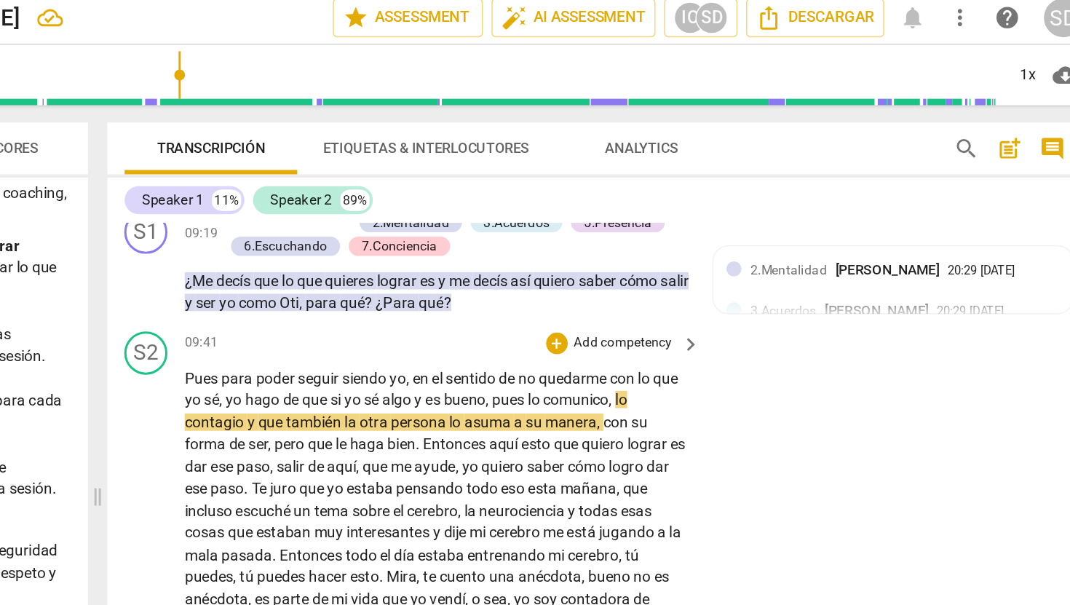
scroll to position [1914, 0]
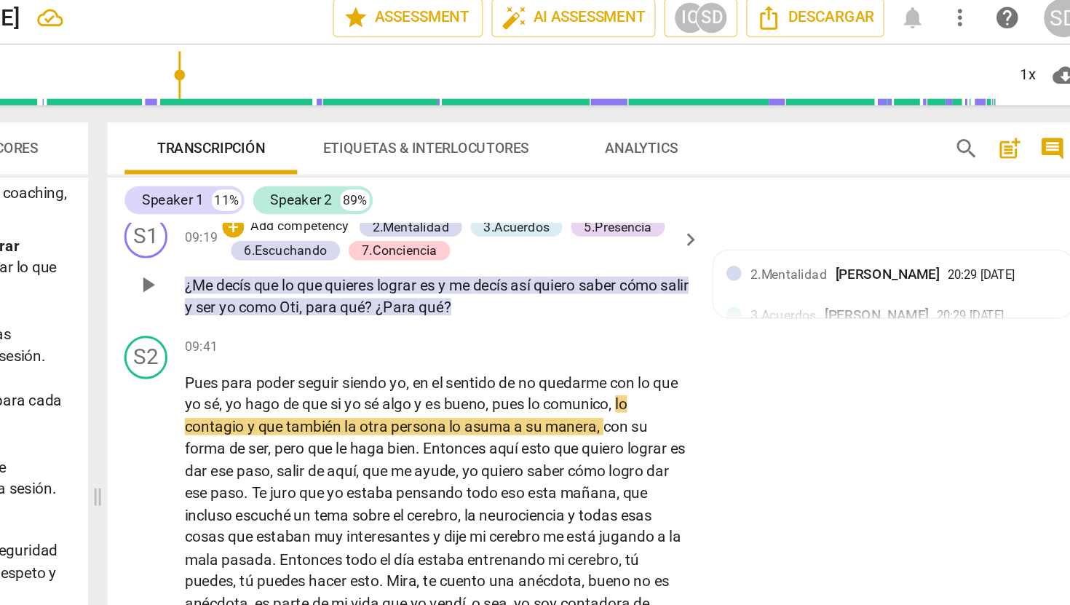
click at [531, 165] on p "Add competency" at bounding box center [519, 158] width 69 height 13
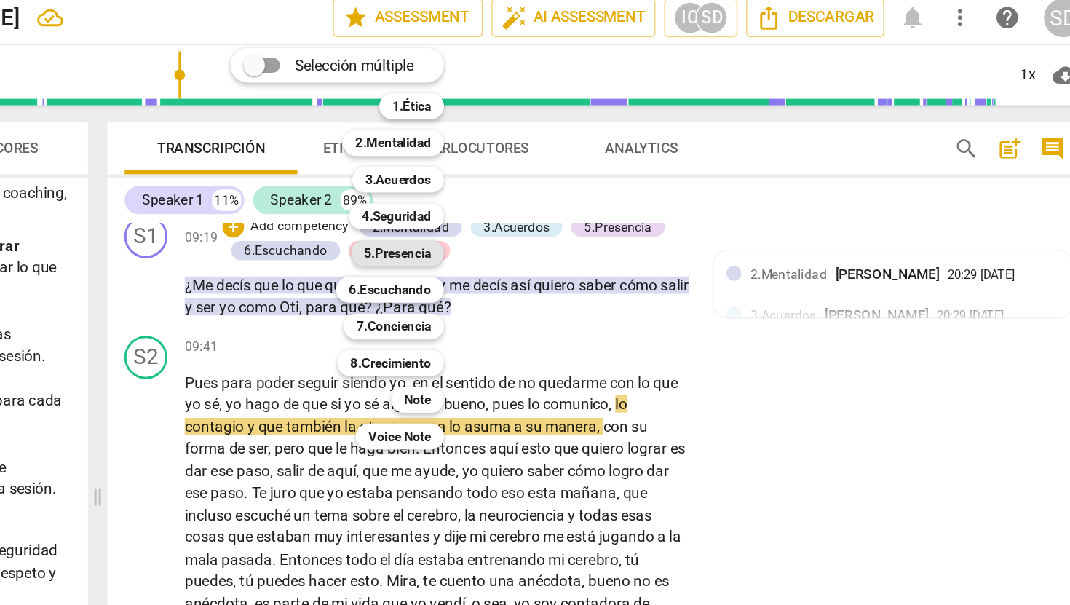
click at [599, 178] on b "5.Presencia" at bounding box center [585, 175] width 45 height 17
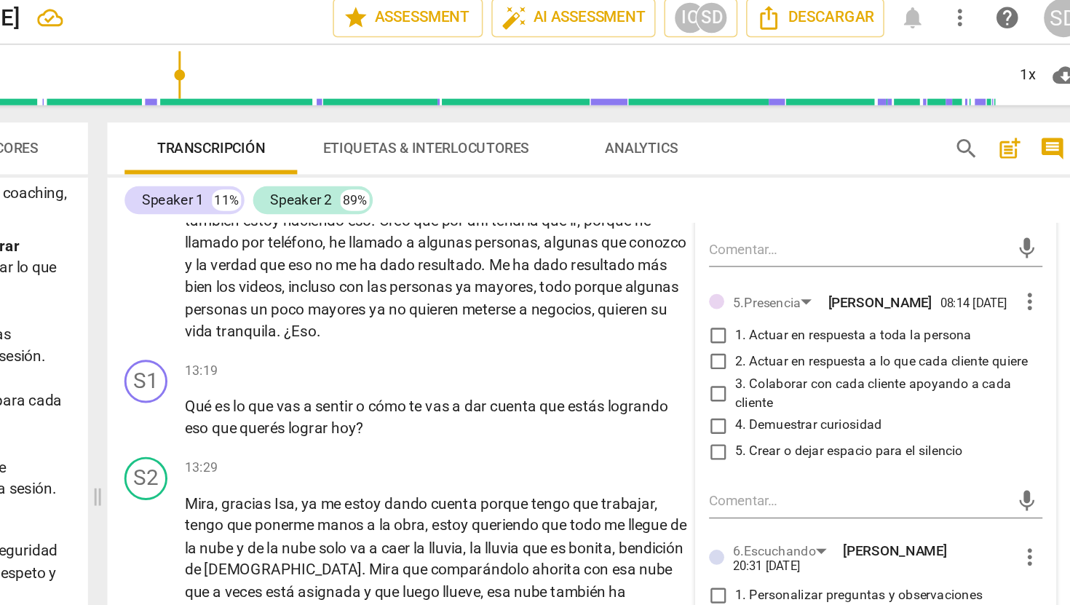
scroll to position [2455, 0]
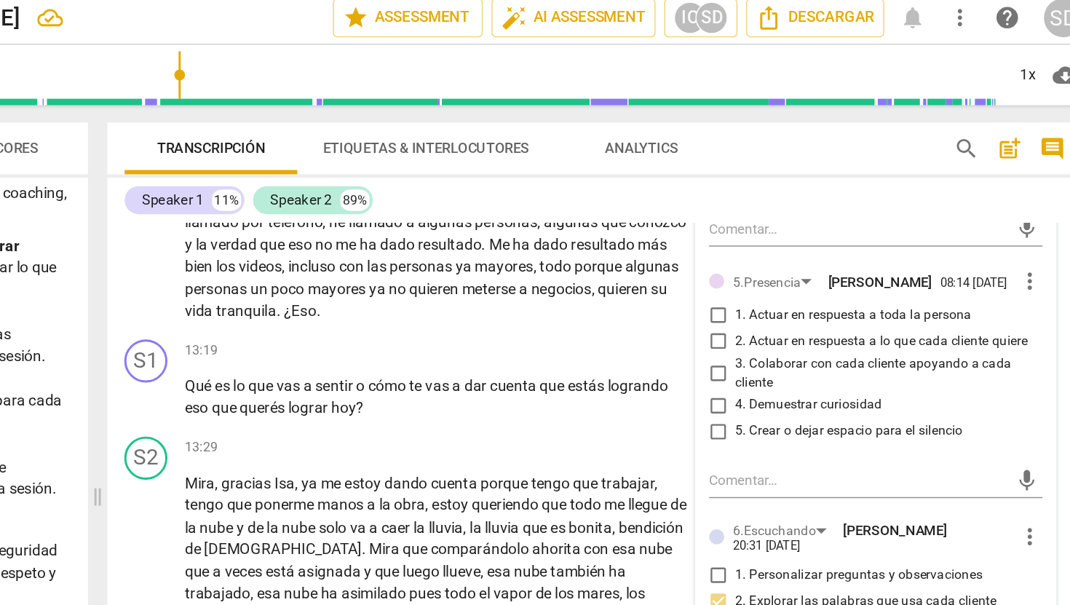
click at [798, 245] on input "2. Actuar en respuesta a lo que cada cliente quiere" at bounding box center [801, 235] width 23 height 17
click at [800, 287] on input "4. Demuestrar curiosidad" at bounding box center [801, 278] width 23 height 17
click at [689, 135] on div "Speaker 1 11% Speaker 2 89%" at bounding box center [718, 140] width 635 height 25
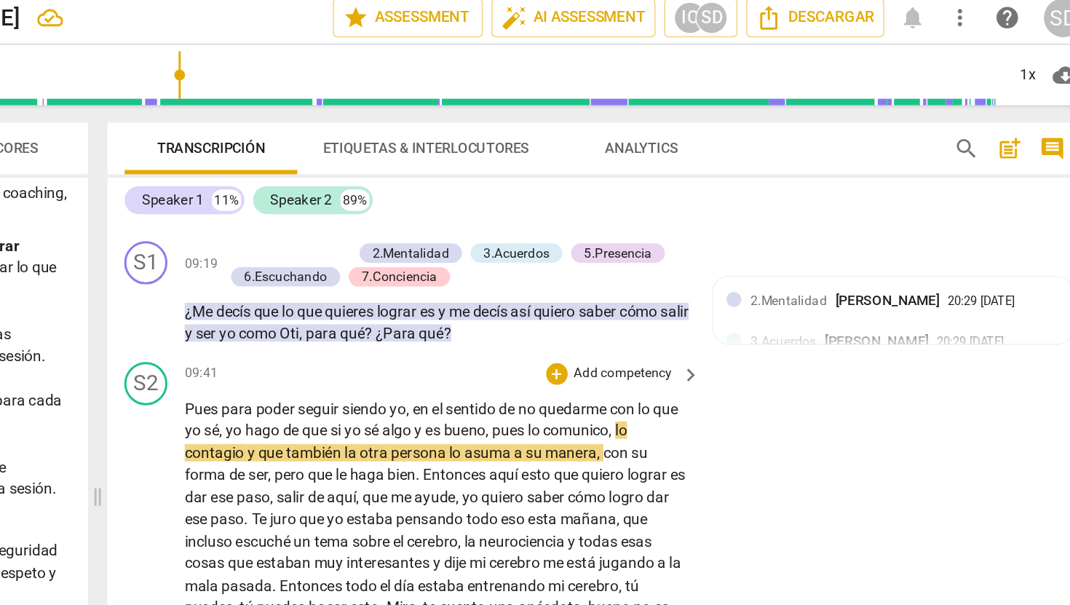
scroll to position [1896, 0]
click at [512, 183] on p "Add competency" at bounding box center [519, 176] width 69 height 13
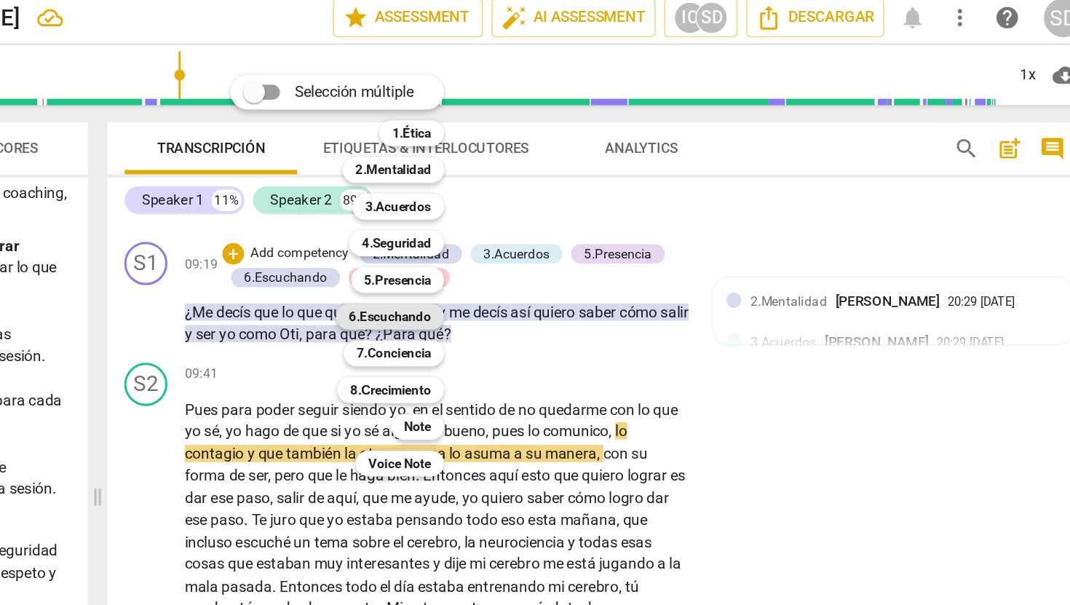
click at [583, 222] on b "6.Escuchando" at bounding box center [579, 218] width 55 height 17
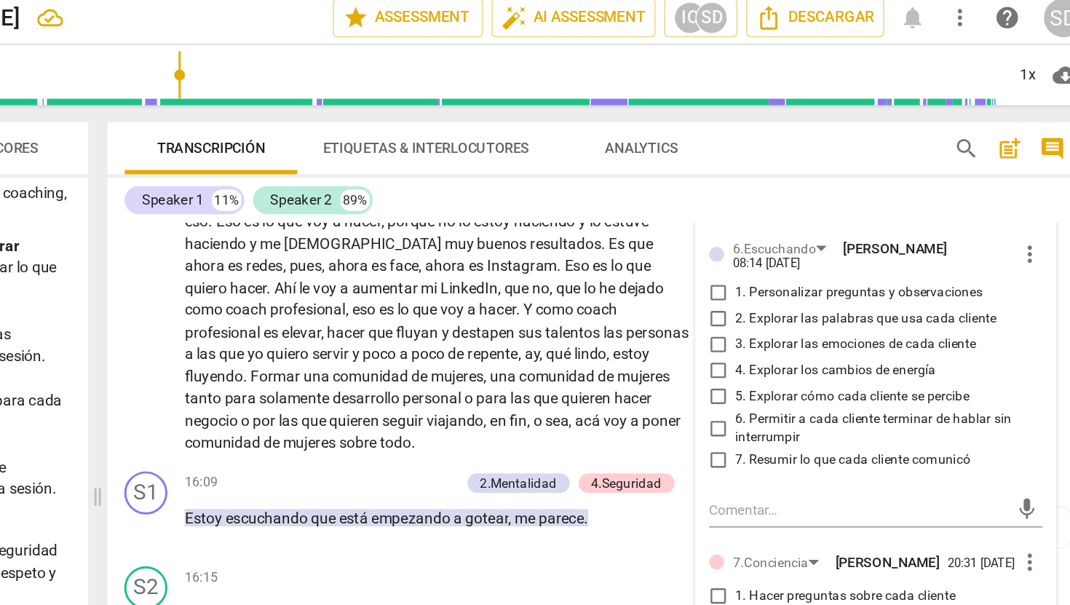
scroll to position [2869, 0]
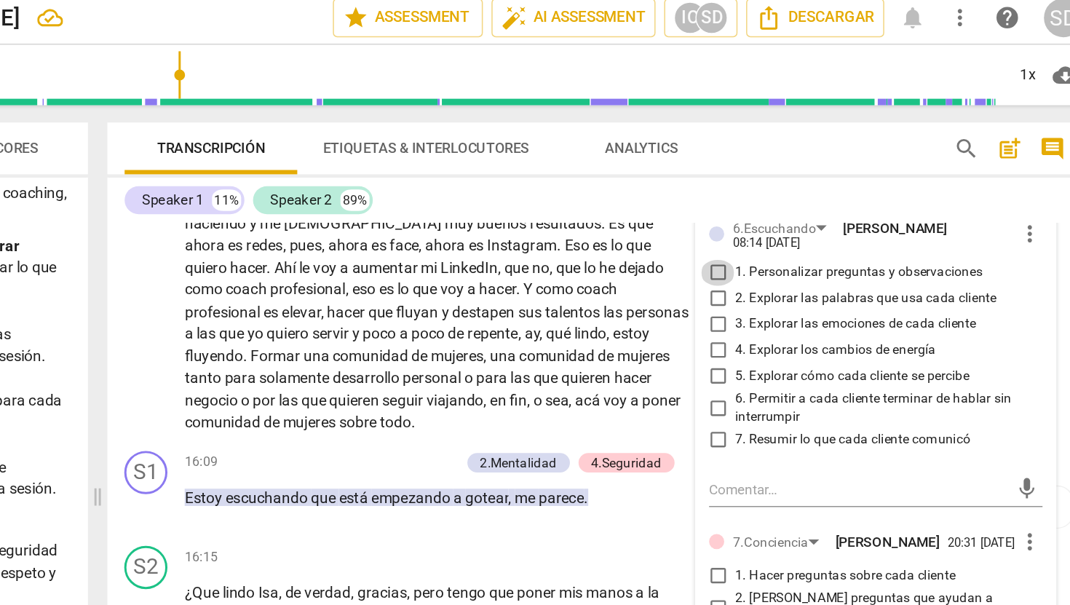
click at [799, 198] on input "1. Personalizar preguntas y observaciones" at bounding box center [801, 189] width 23 height 17
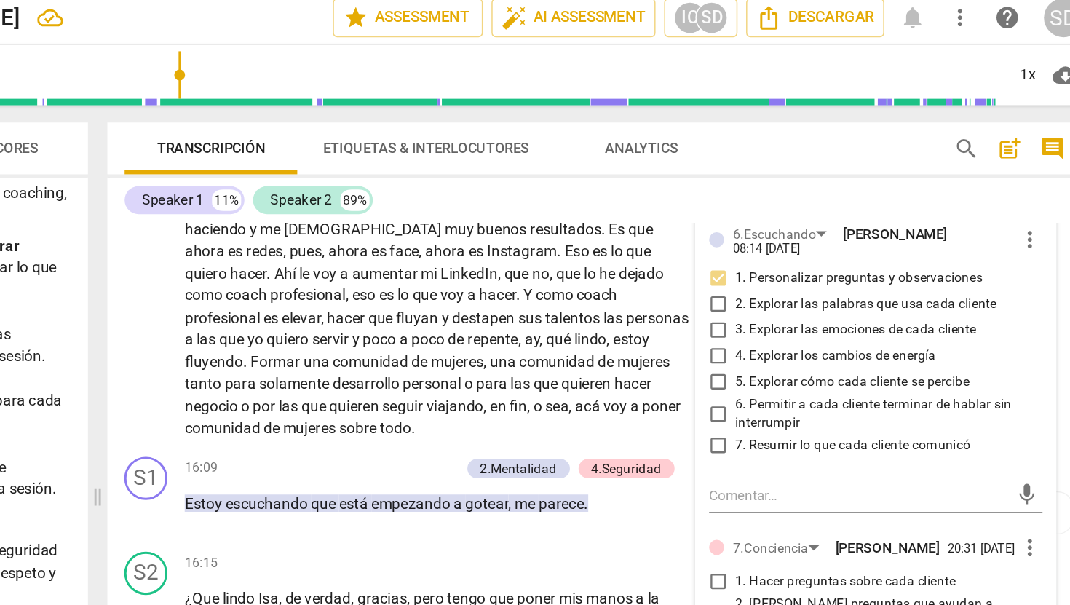
scroll to position [2863, 0]
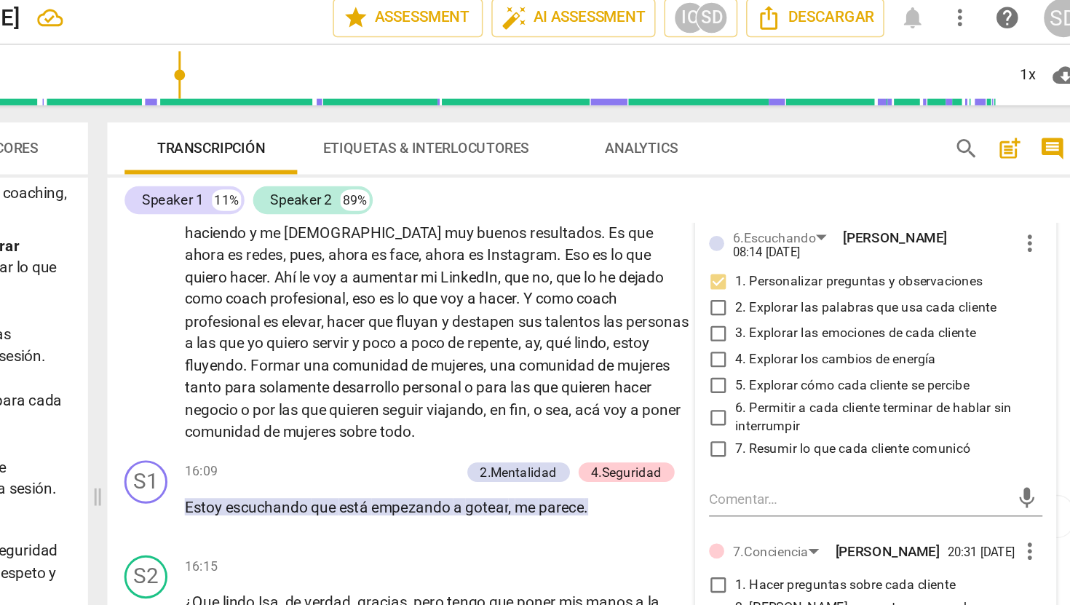
click at [799, 222] on input "2. Explorar las palabras que usa cada cliente" at bounding box center [801, 213] width 23 height 17
click at [800, 317] on input "7. Resumir lo que cada cliente comunicó" at bounding box center [801, 308] width 23 height 17
click at [678, 132] on div "Speaker 1 11% Speaker 2 89%" at bounding box center [718, 140] width 635 height 25
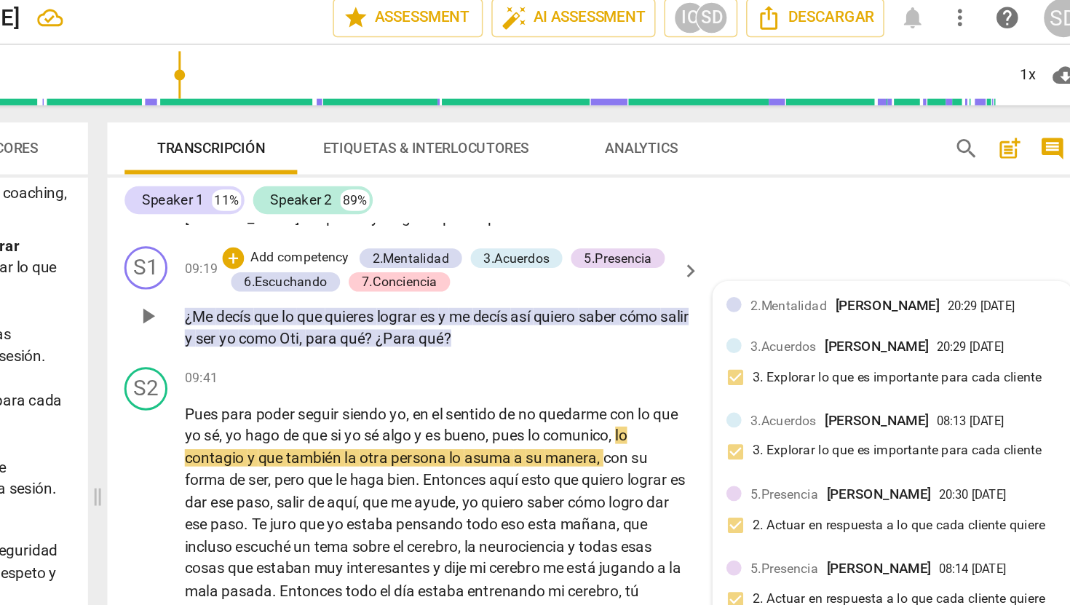
scroll to position [1893, 0]
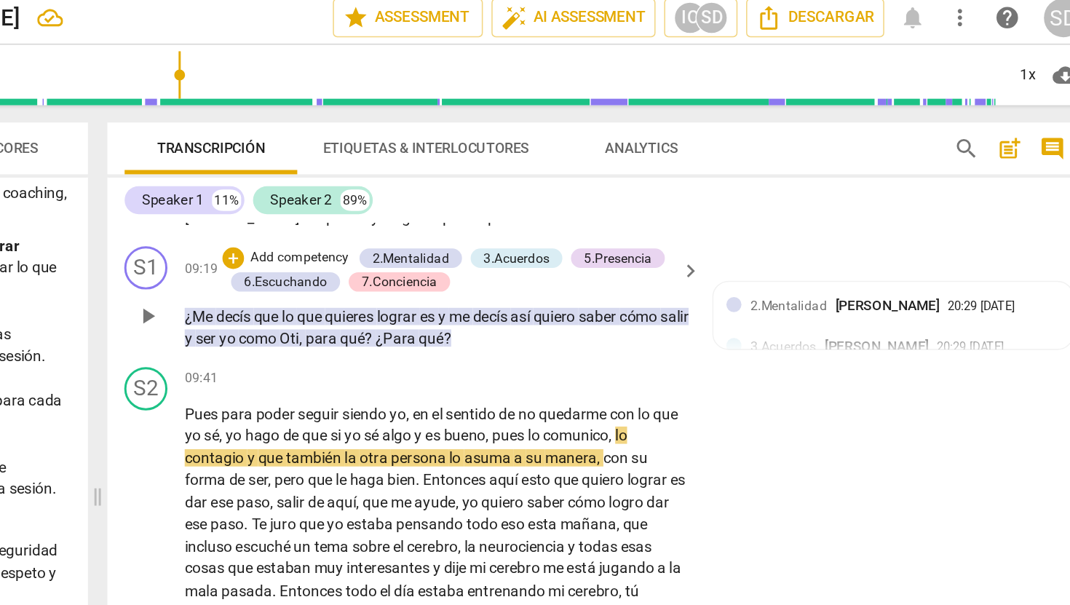
click at [542, 186] on p "Add competency" at bounding box center [519, 179] width 69 height 13
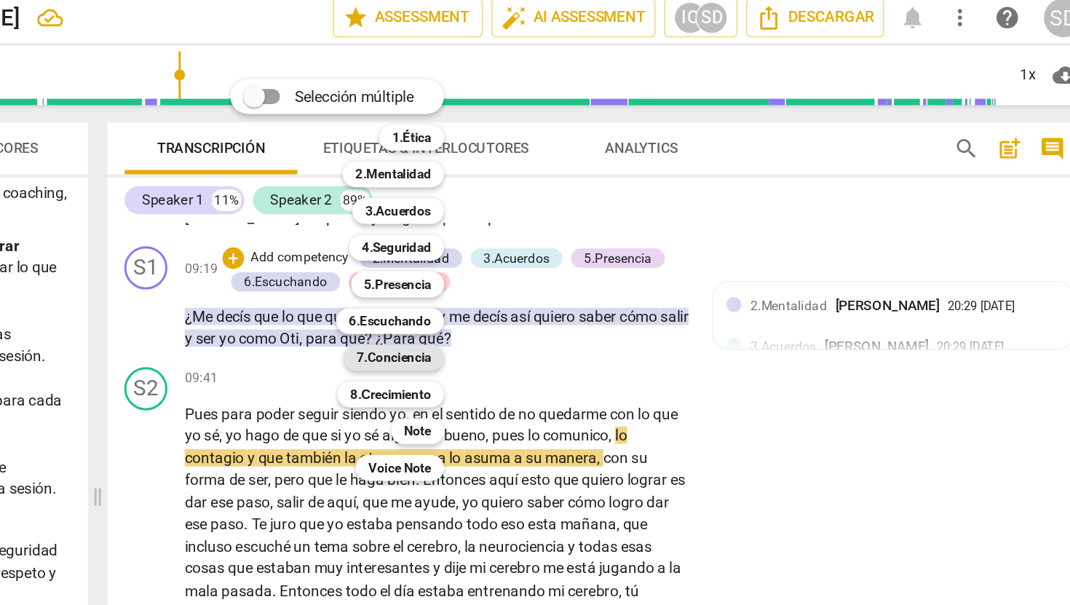
click at [590, 245] on b "7.Conciencia" at bounding box center [583, 246] width 50 height 17
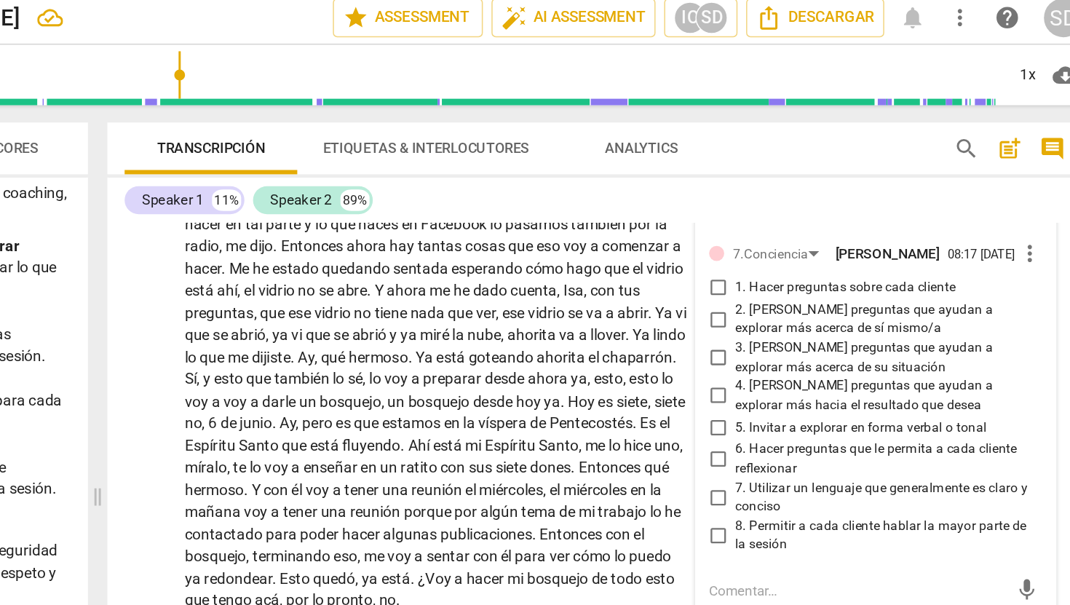
scroll to position [3331, 0]
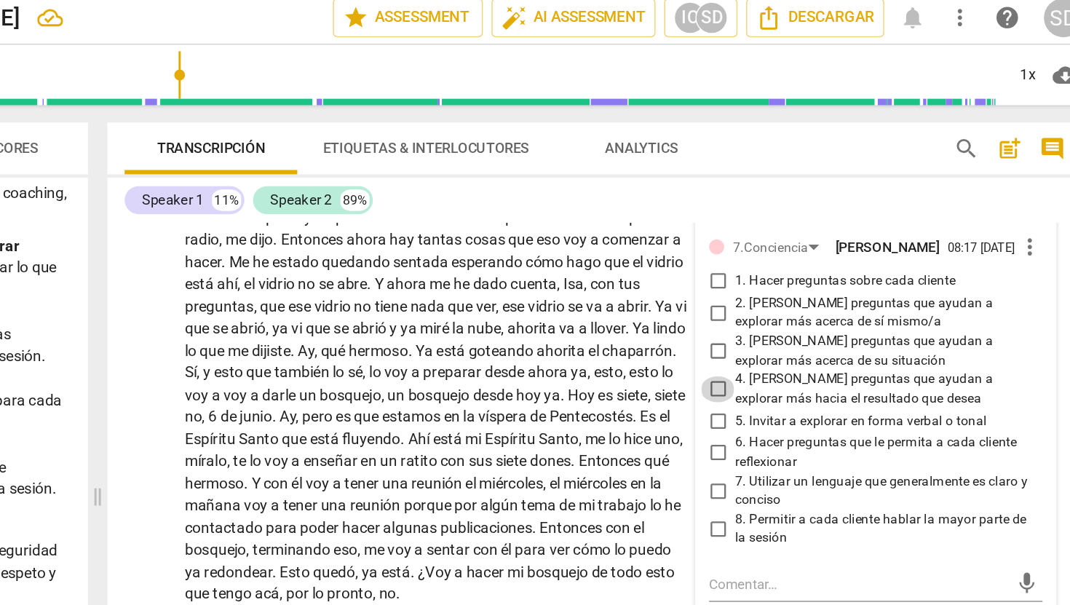
click at [803, 277] on input "4. [PERSON_NAME] preguntas que ayudan a explorar más hacia el resultado que des…" at bounding box center [801, 267] width 23 height 17
click at [800, 225] on input "2. [PERSON_NAME] preguntas que ayudan a explorar más acerca de sí mismo/a" at bounding box center [801, 215] width 23 height 17
click at [798, 251] on input "3. [PERSON_NAME] preguntas que ayudan a explorar más acerca de su situación" at bounding box center [801, 242] width 23 height 17
click at [804, 320] on input "6. Hacer preguntas que le permita a cada cliente reflexionar" at bounding box center [801, 310] width 23 height 17
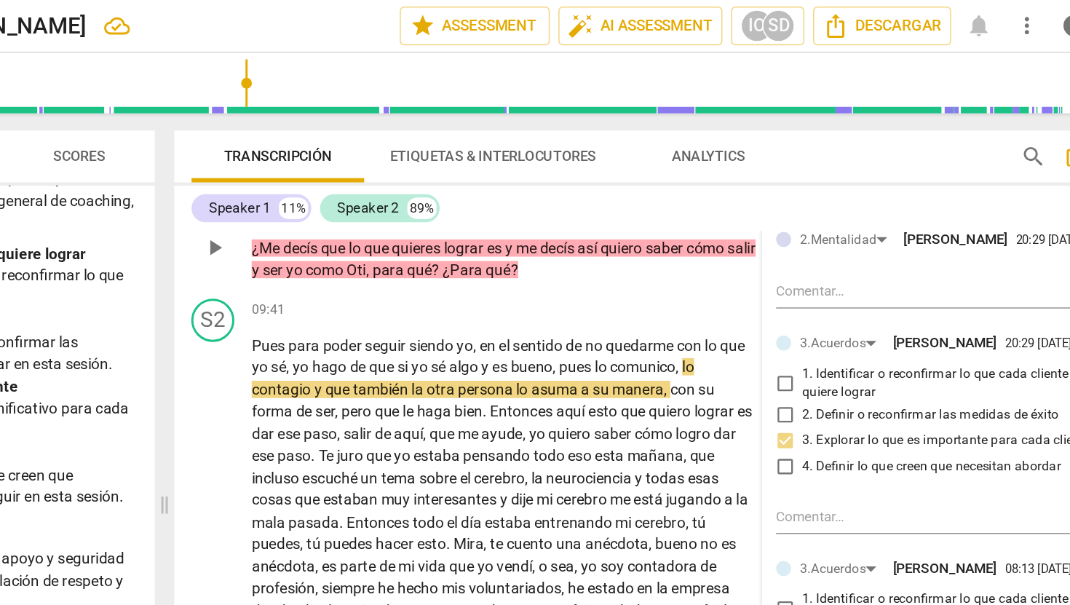
scroll to position [1944, 0]
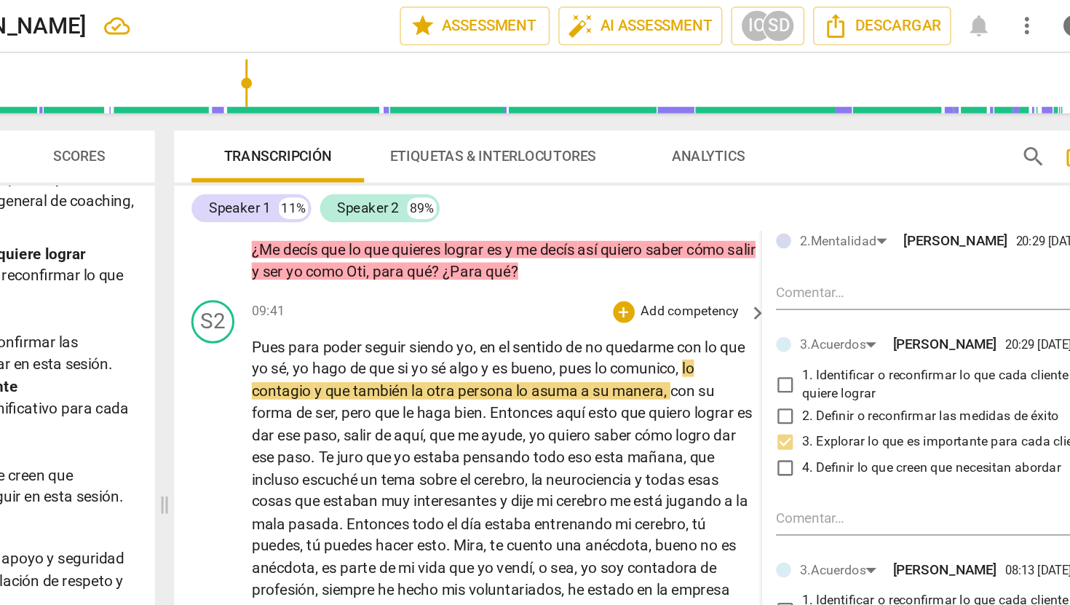
click at [413, 287] on div "play_arrow pause" at bounding box center [423, 480] width 37 height 498
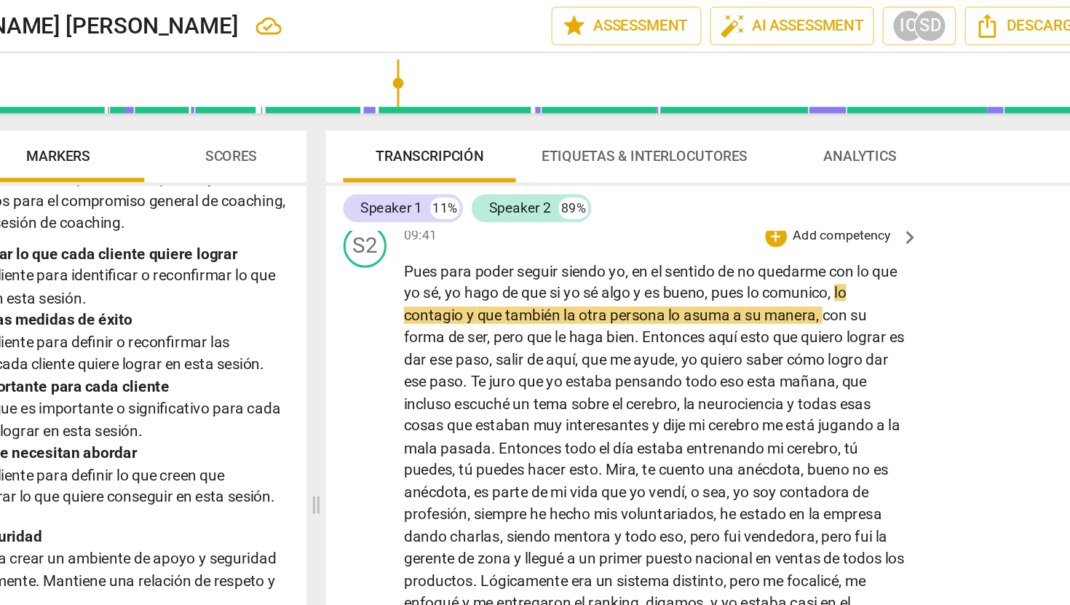
scroll to position [1997, 0]
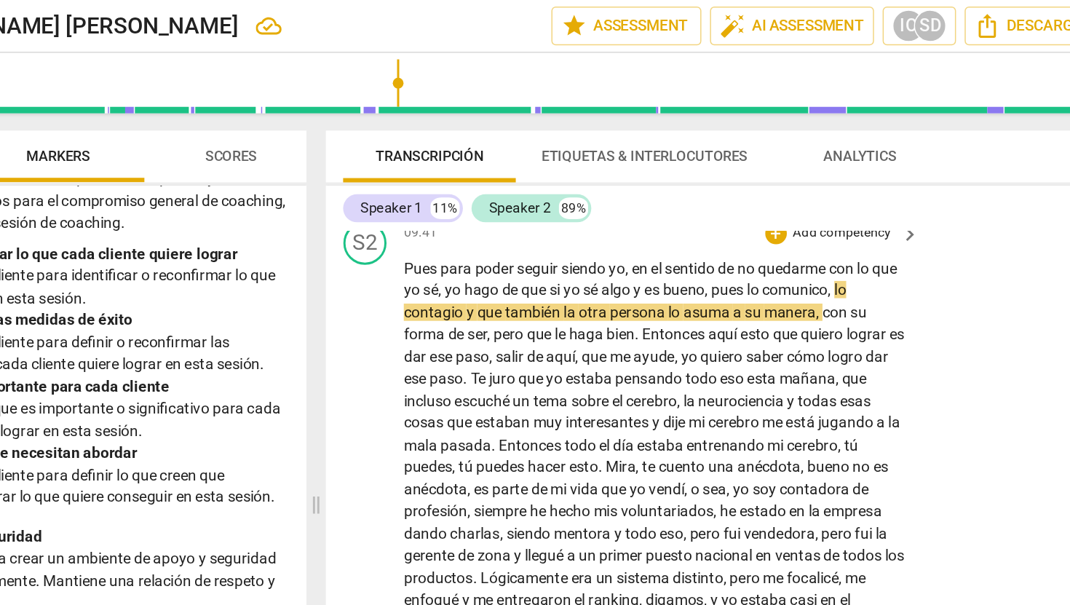
click at [419, 358] on div "play_arrow pause" at bounding box center [423, 427] width 37 height 498
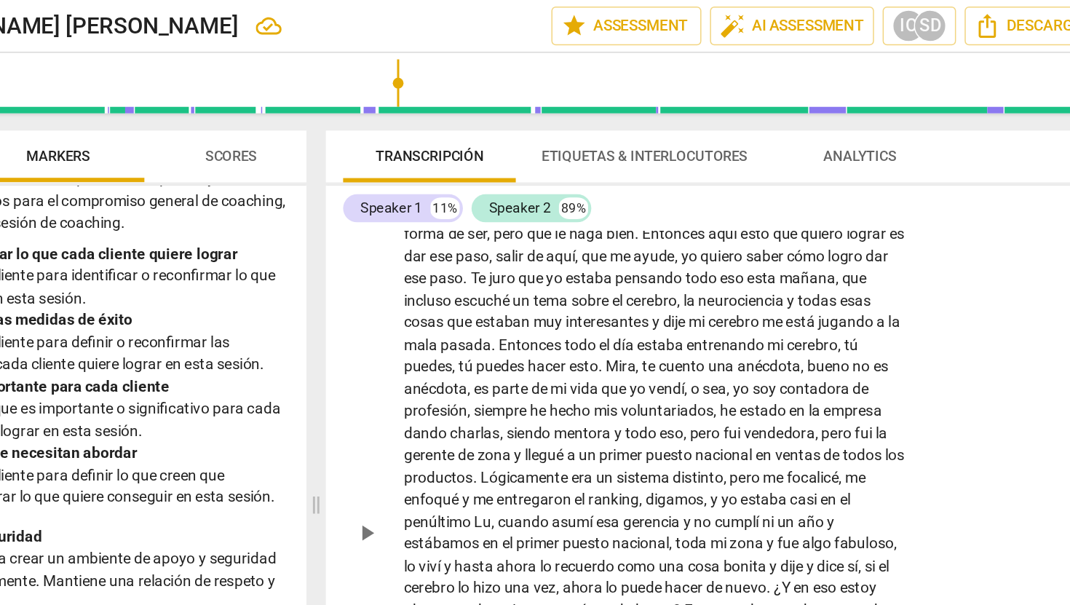
scroll to position [2081, 0]
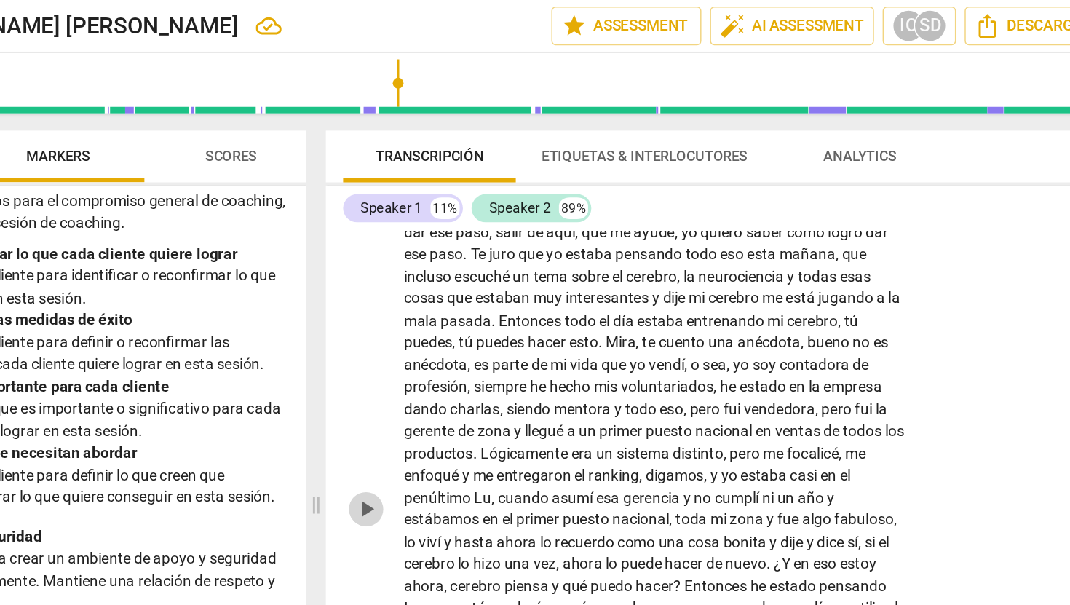
click at [419, 352] on span "play_arrow" at bounding box center [416, 343] width 17 height 17
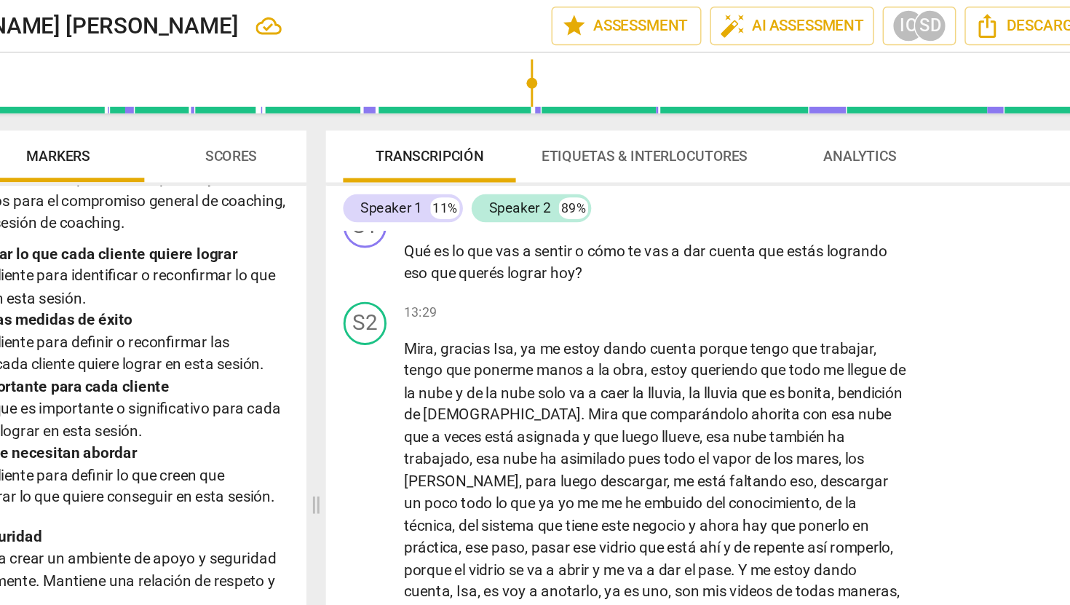
scroll to position [2550, 0]
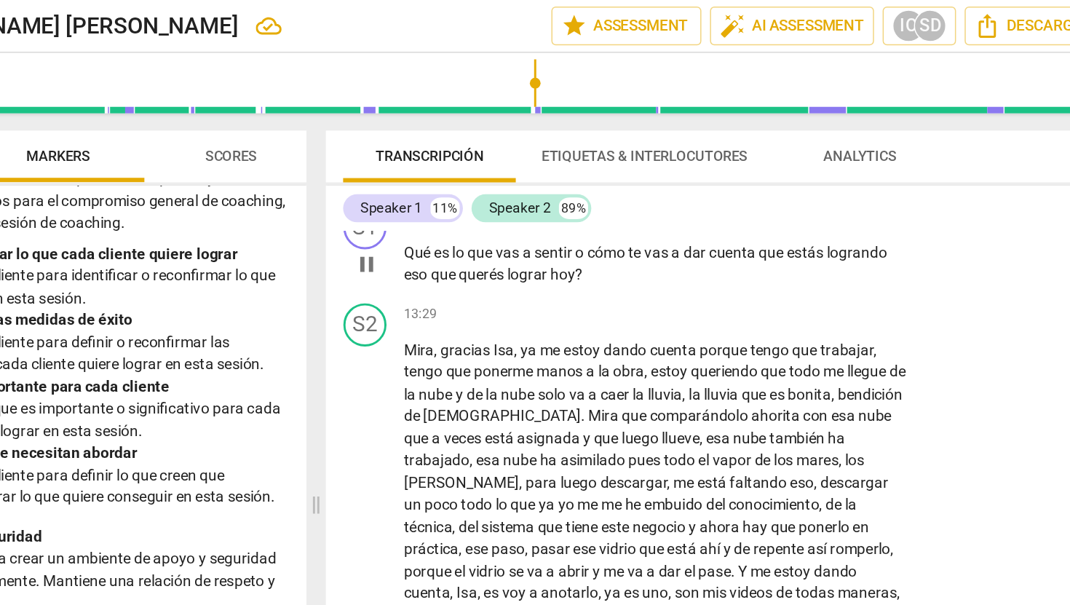
click at [416, 187] on span "pause" at bounding box center [416, 178] width 17 height 17
click at [726, 154] on p "Add competency" at bounding box center [737, 146] width 69 height 13
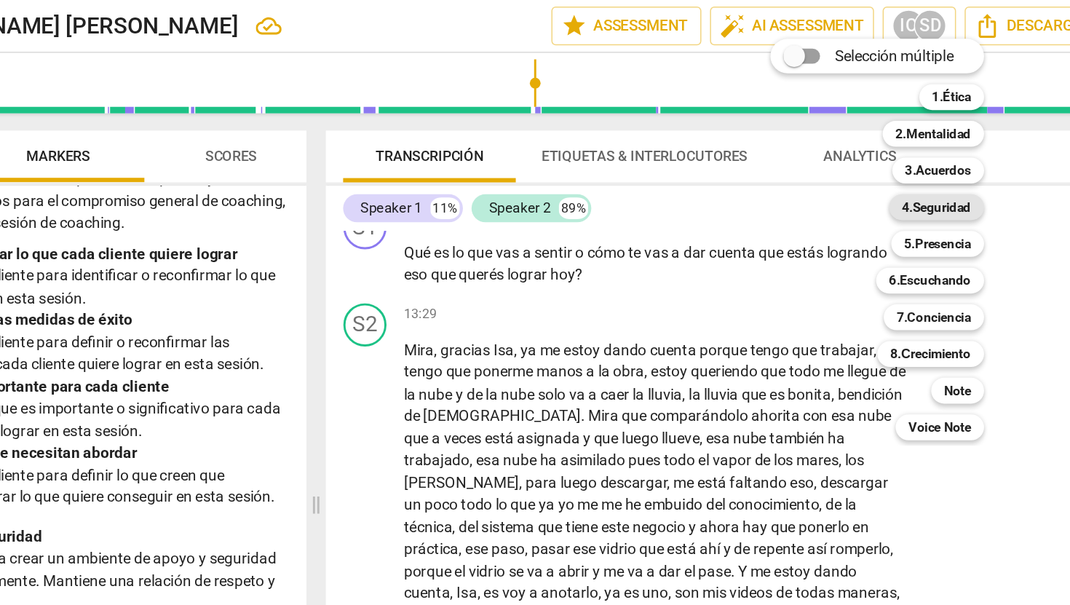
click at [817, 139] on b "4.Seguridad" at bounding box center [801, 139] width 47 height 17
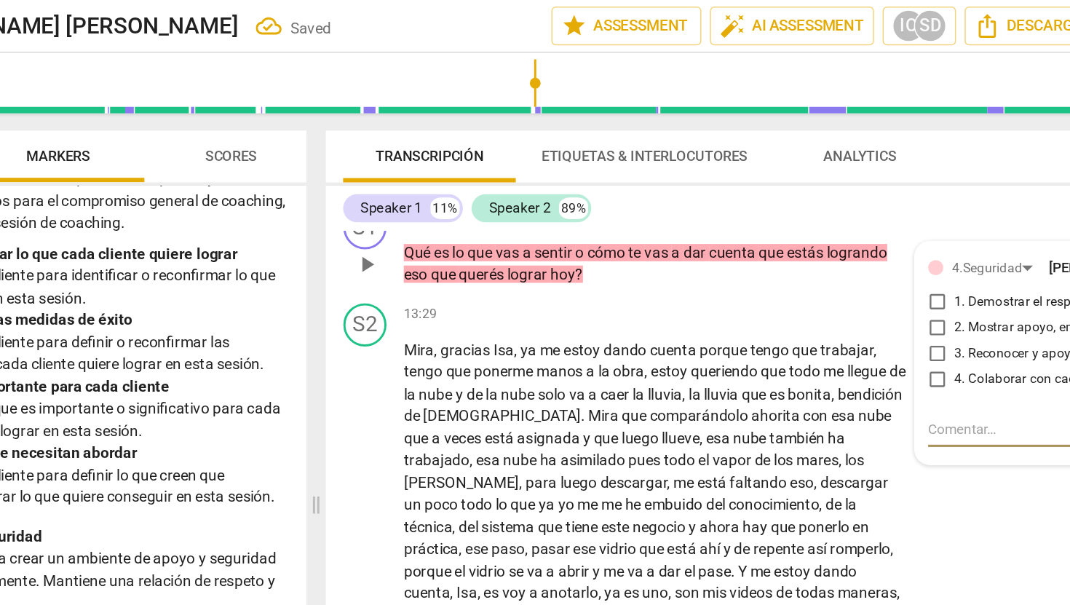
scroll to position [2557, 0]
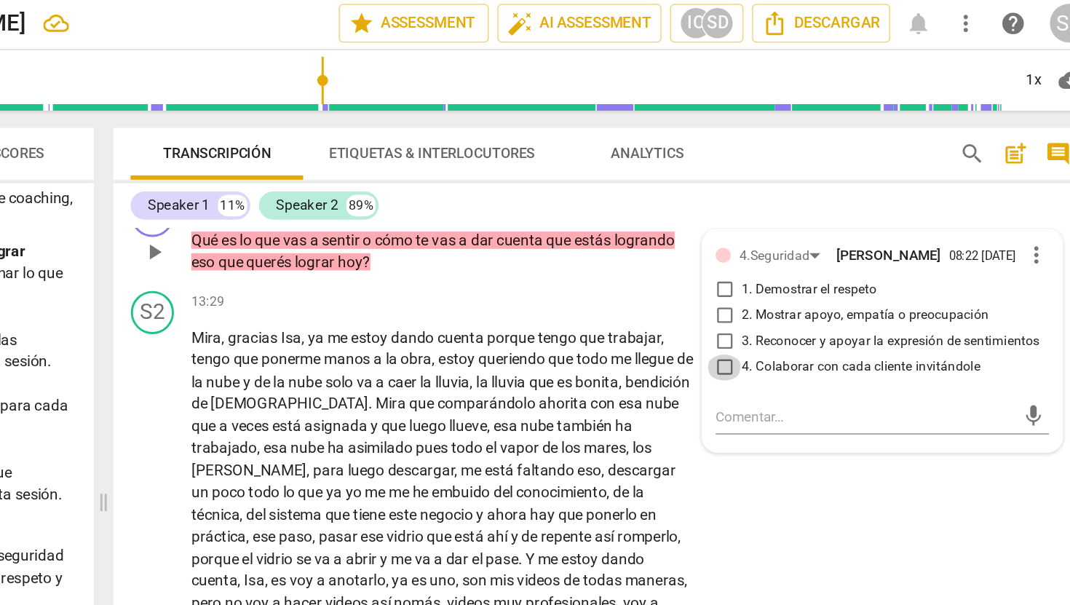
click at [797, 258] on input "4. Colaborar con cada cliente invitándole" at bounding box center [801, 249] width 23 height 17
click at [831, 352] on div "S2 play_arrow pause 13:29 + Add competency keyboard_arrow_right [PERSON_NAME] ,…" at bounding box center [718, 404] width 658 height 424
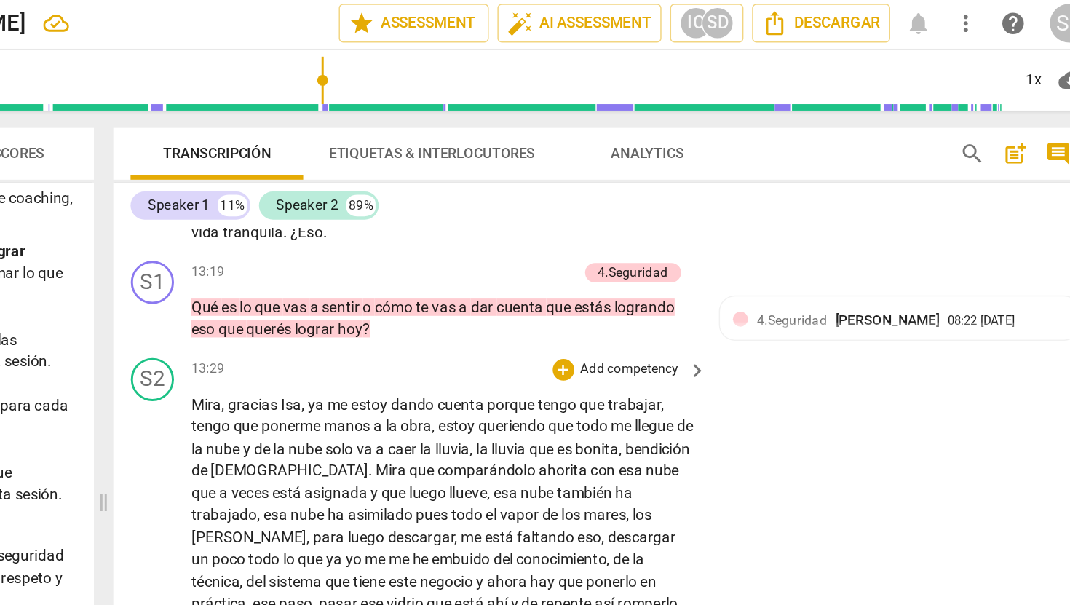
scroll to position [2507, 0]
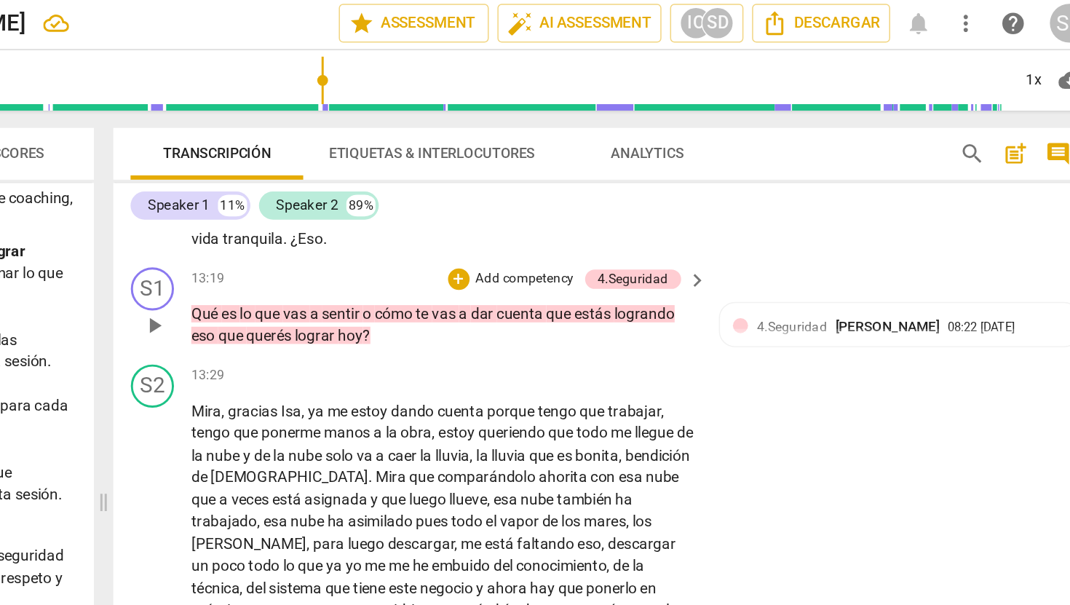
click at [673, 197] on p "Add competency" at bounding box center [666, 189] width 69 height 13
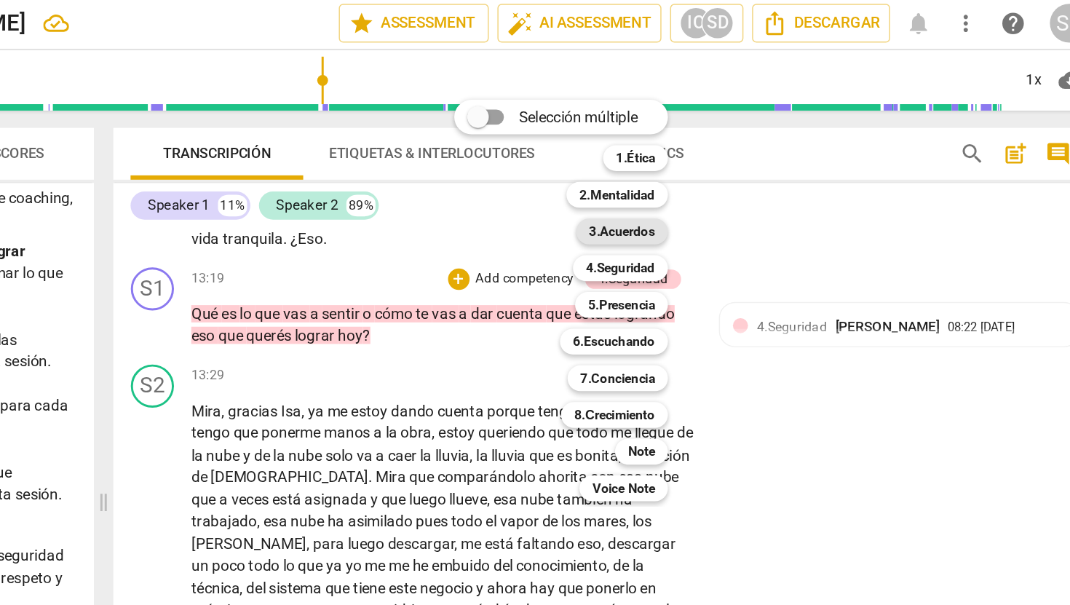
click at [734, 158] on b "3.Acuerdos" at bounding box center [732, 157] width 44 height 17
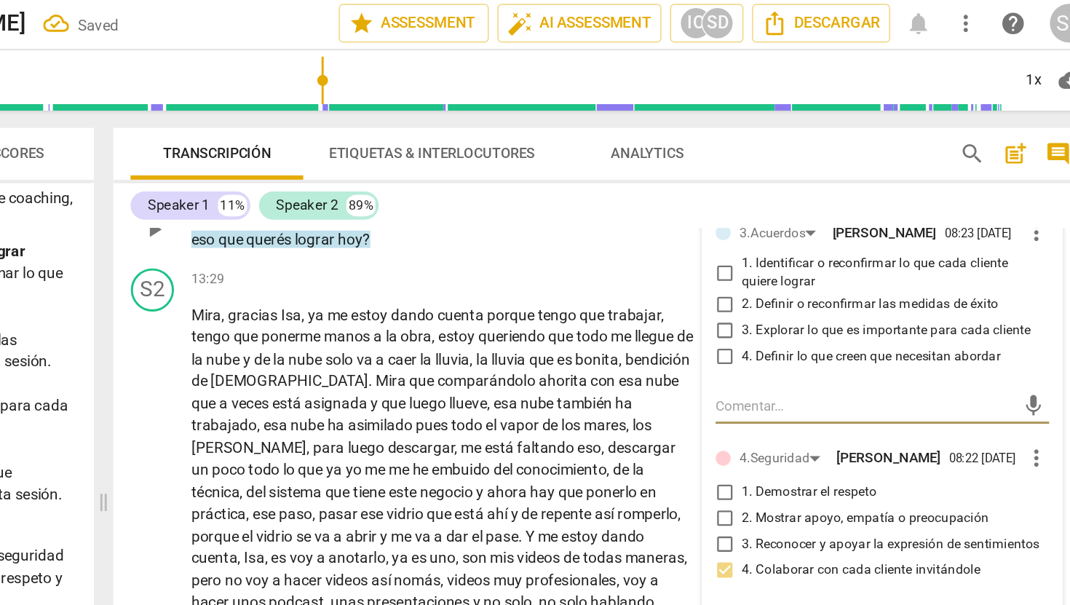
scroll to position [2577, 0]
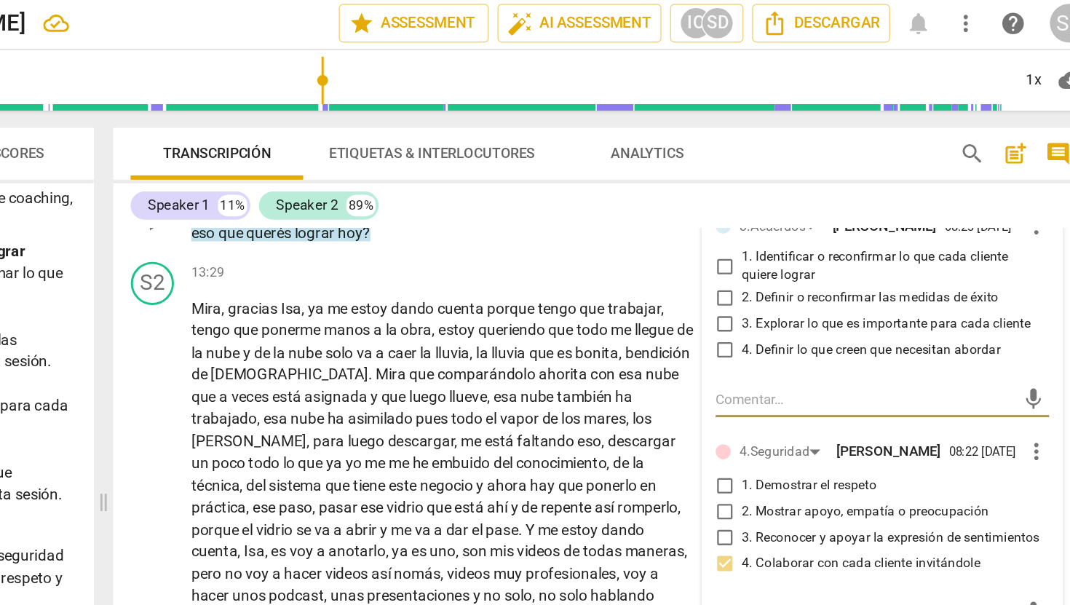
click at [802, 212] on input "2. Definir o reconfirmar las medidas de éxito" at bounding box center [801, 202] width 23 height 17
click at [638, 167] on p "Qué es lo que vas a sentir o cómo te vas a dar cuenta que estás logrando eso qu…" at bounding box center [612, 152] width 341 height 30
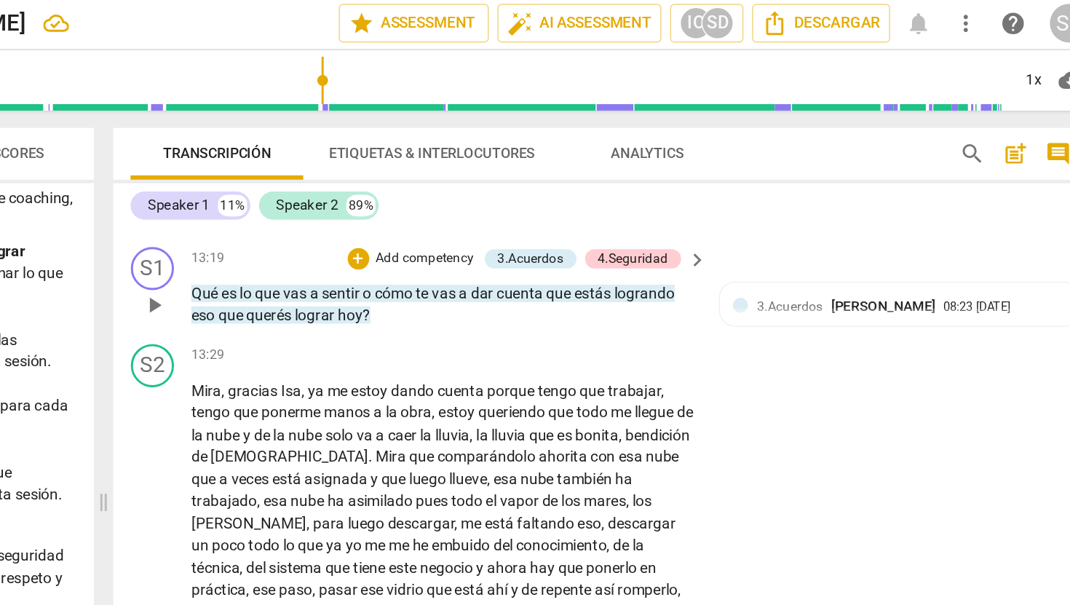
scroll to position [2522, 0]
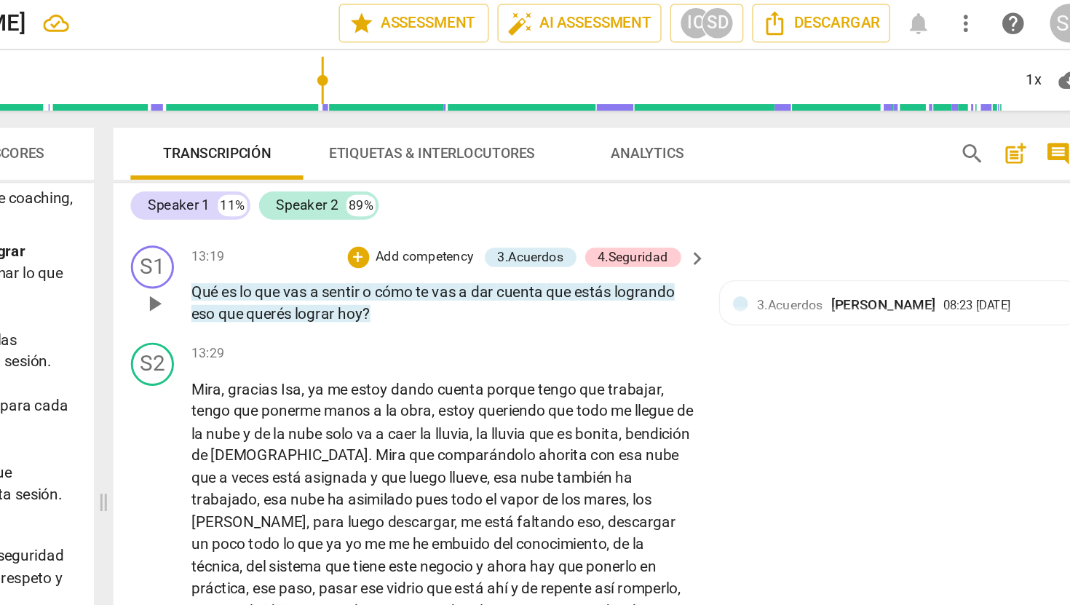
click at [611, 182] on p "Add competency" at bounding box center [599, 175] width 69 height 13
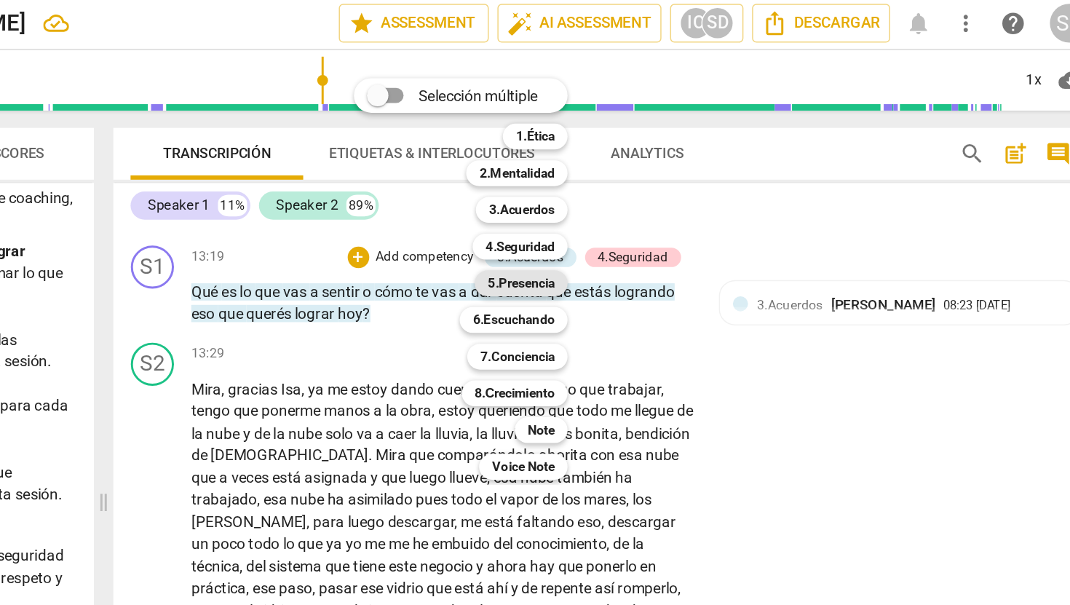
click at [676, 194] on b "5.Presencia" at bounding box center [664, 192] width 45 height 17
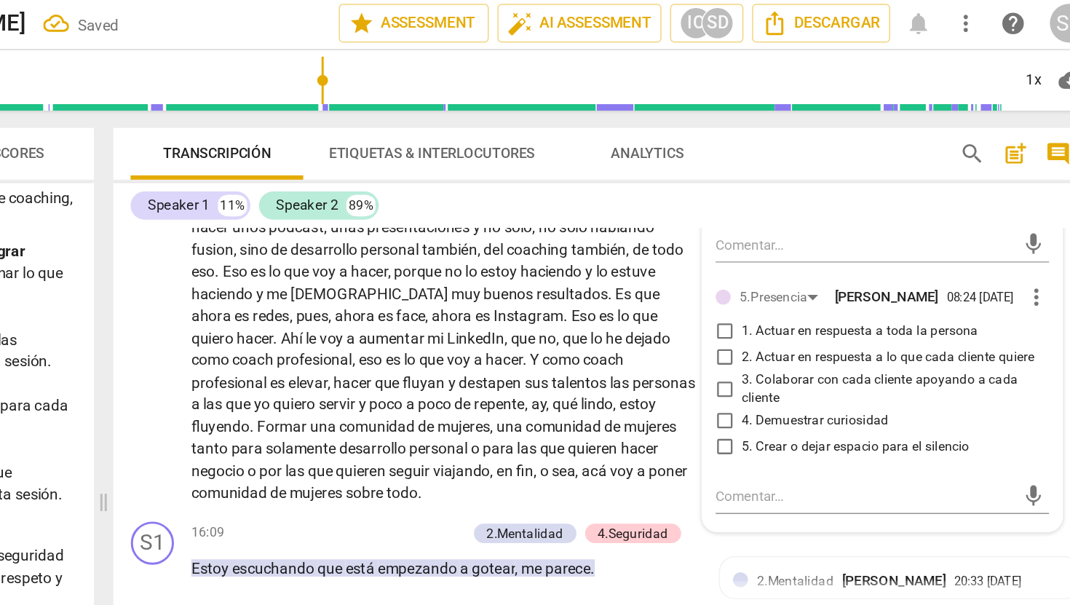
scroll to position [2825, 0]
click at [801, 251] on input "2. Actuar en respuesta a lo que cada cliente quiere" at bounding box center [801, 242] width 23 height 17
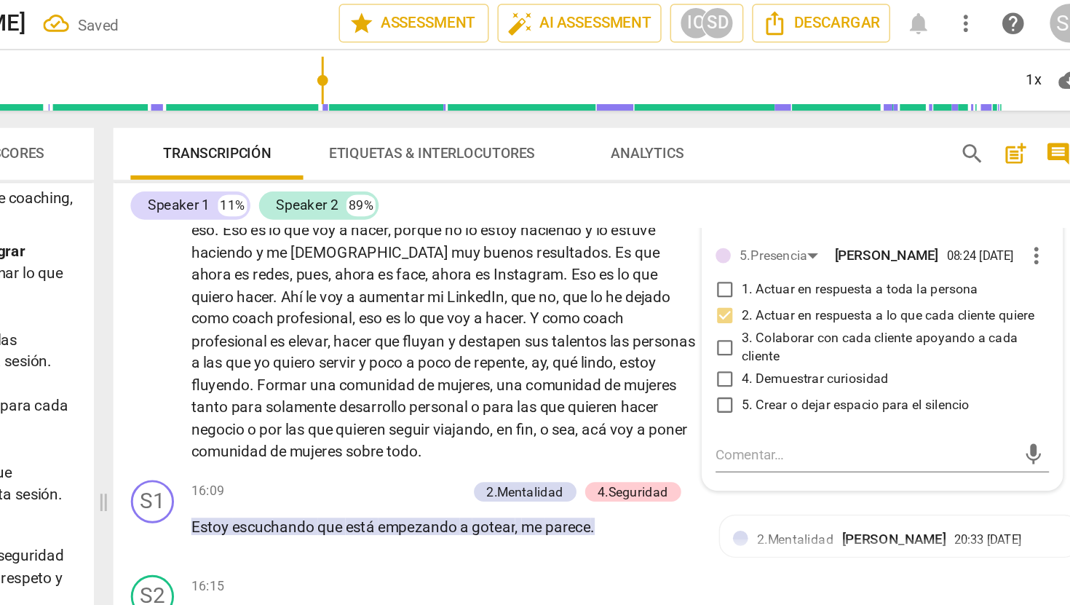
scroll to position [2878, 0]
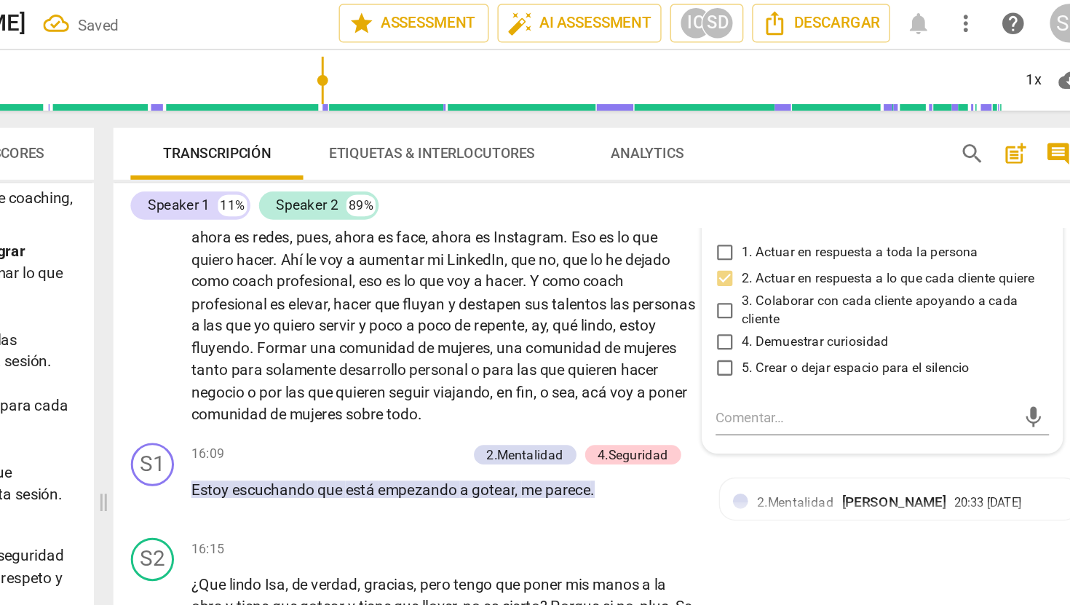
click at [799, 242] on input "4. Demuestrar curiosidad" at bounding box center [801, 232] width 23 height 17
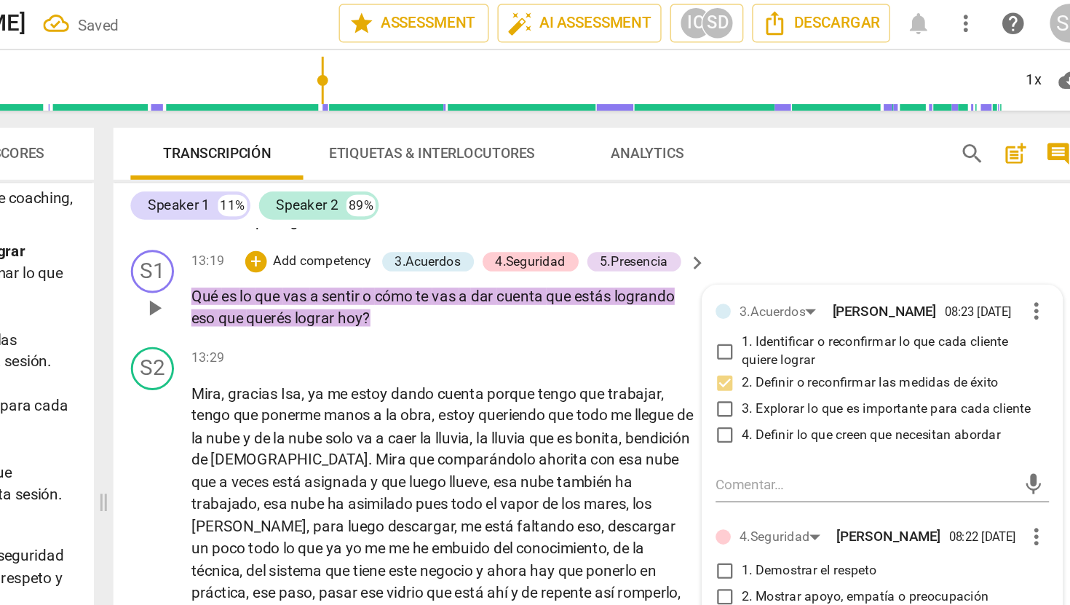
scroll to position [2520, 0]
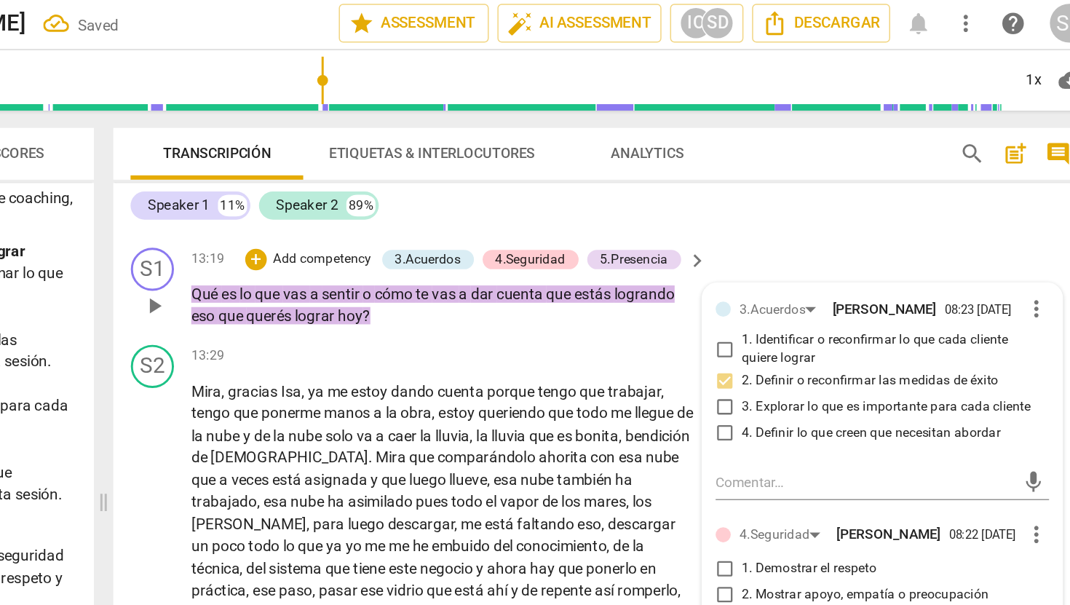
click at [547, 183] on p "Add competency" at bounding box center [530, 176] width 69 height 13
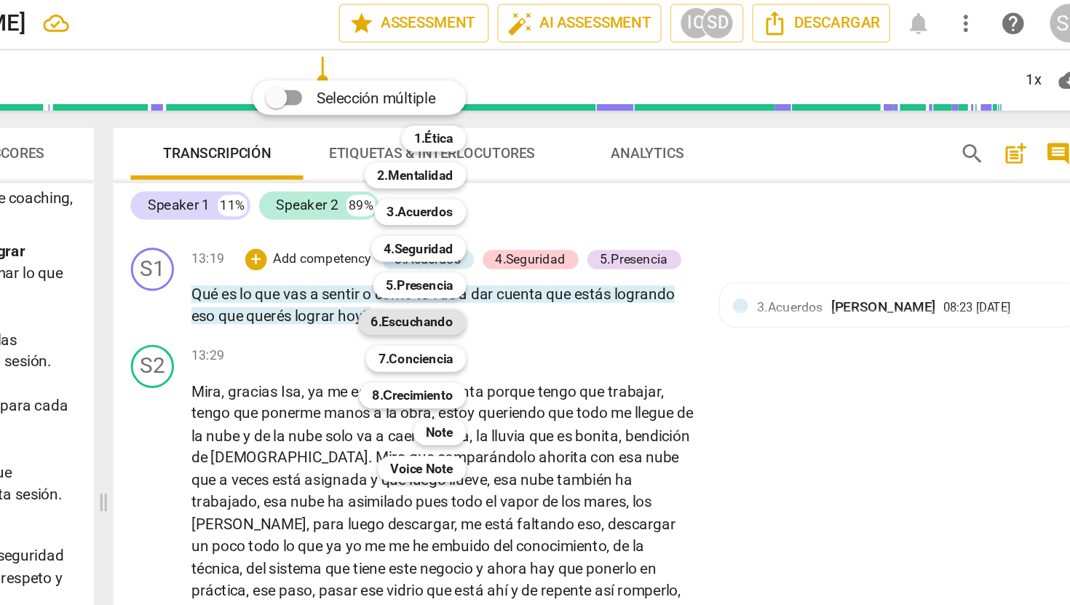
click at [607, 216] on b "6.Escuchando" at bounding box center [590, 218] width 55 height 17
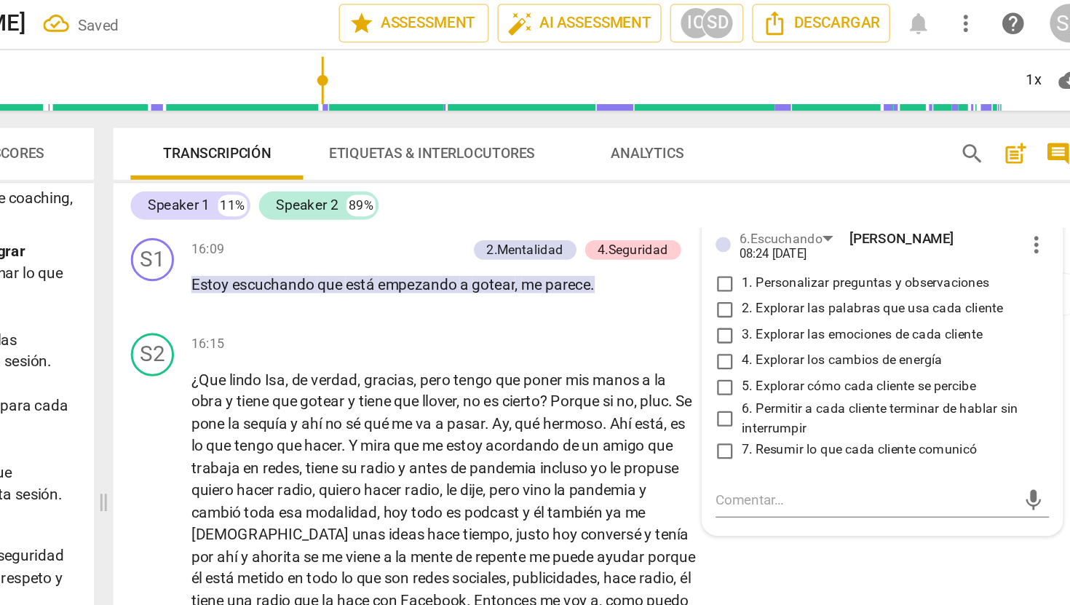
scroll to position [3033, 0]
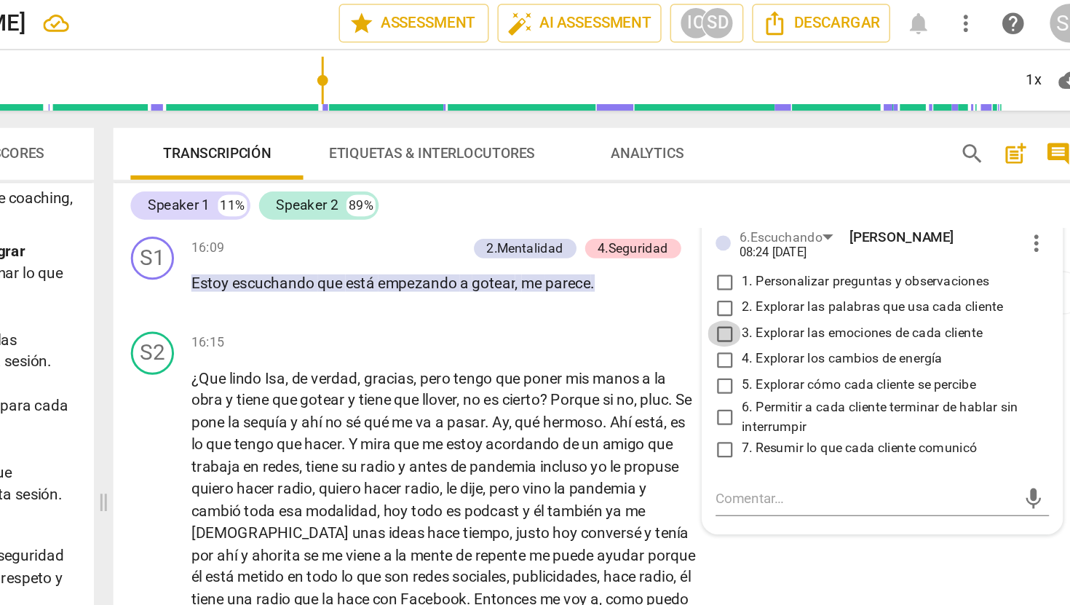
click at [800, 236] on input "3. Explorar las emociones de cada cliente" at bounding box center [801, 226] width 23 height 17
click at [796, 201] on input "1. Personalizar preguntas y observaciones" at bounding box center [801, 191] width 23 height 17
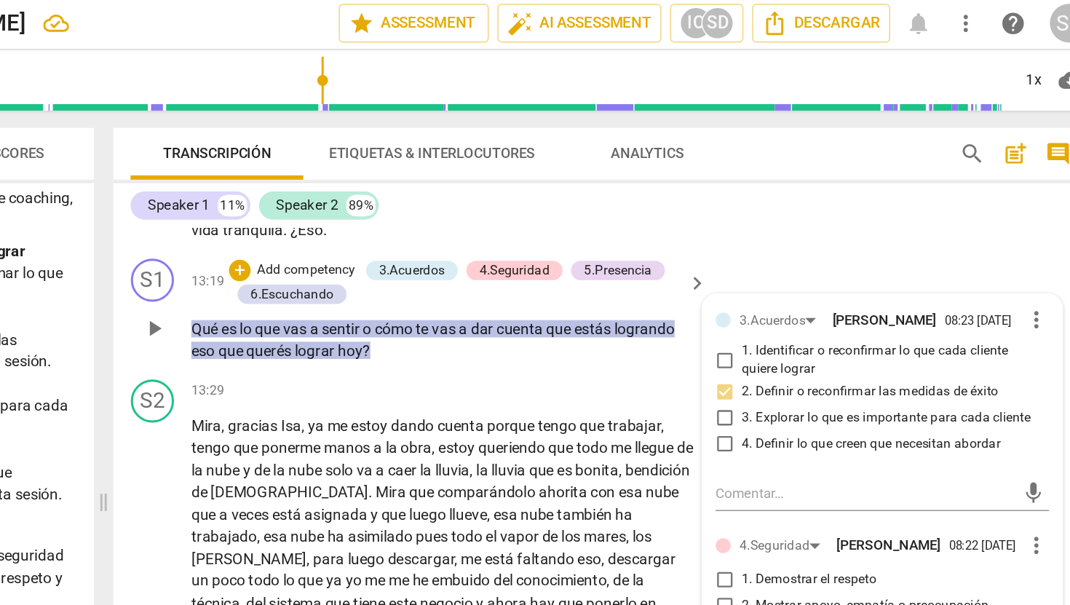
scroll to position [2484, 0]
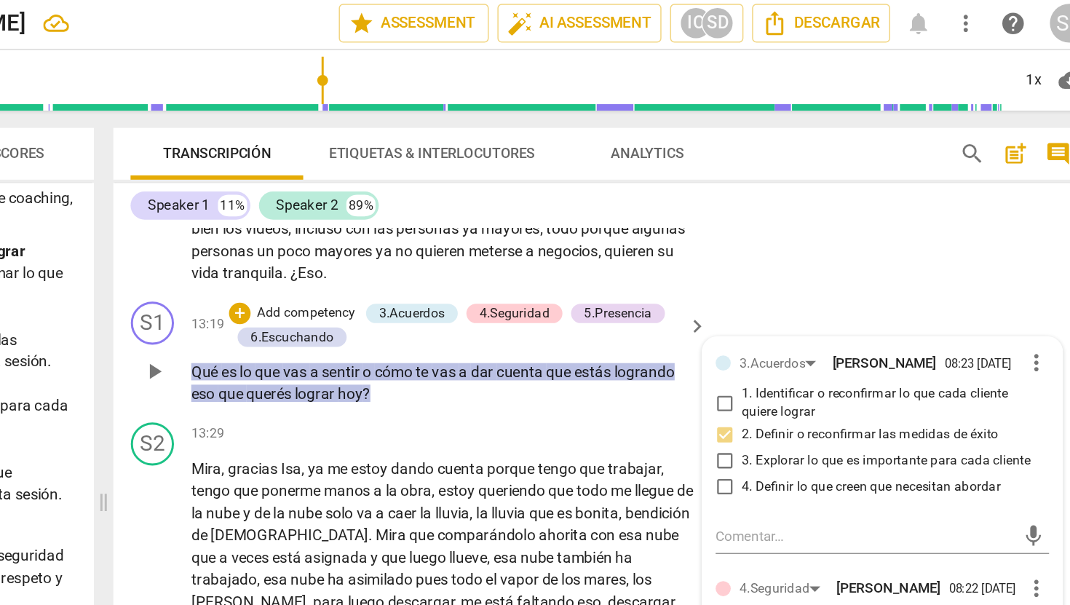
click at [522, 220] on p "Add competency" at bounding box center [519, 213] width 69 height 13
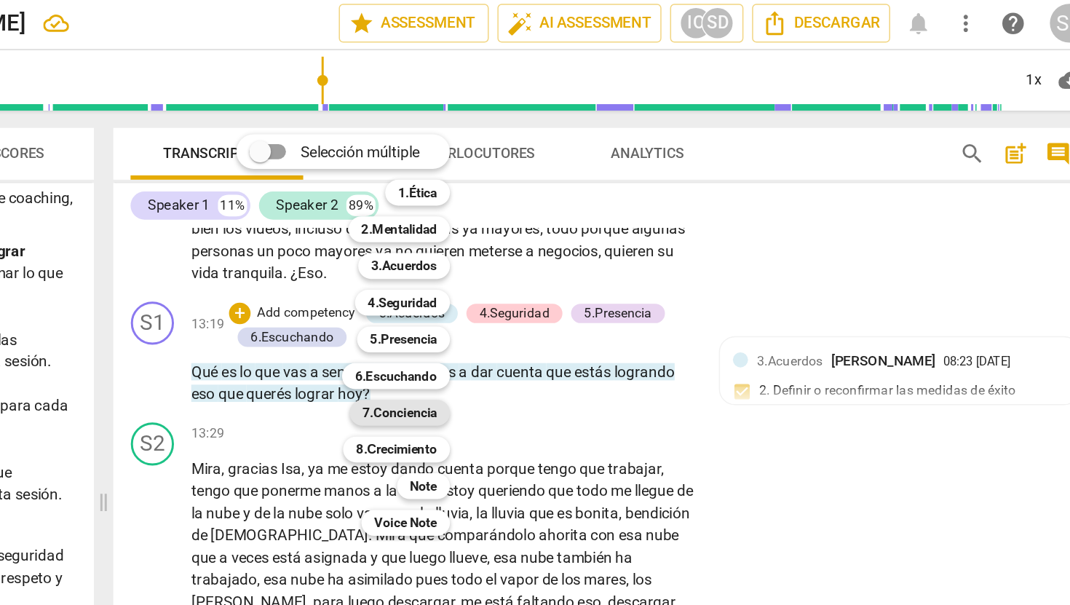
click at [572, 282] on b "7.Conciencia" at bounding box center [583, 279] width 50 height 17
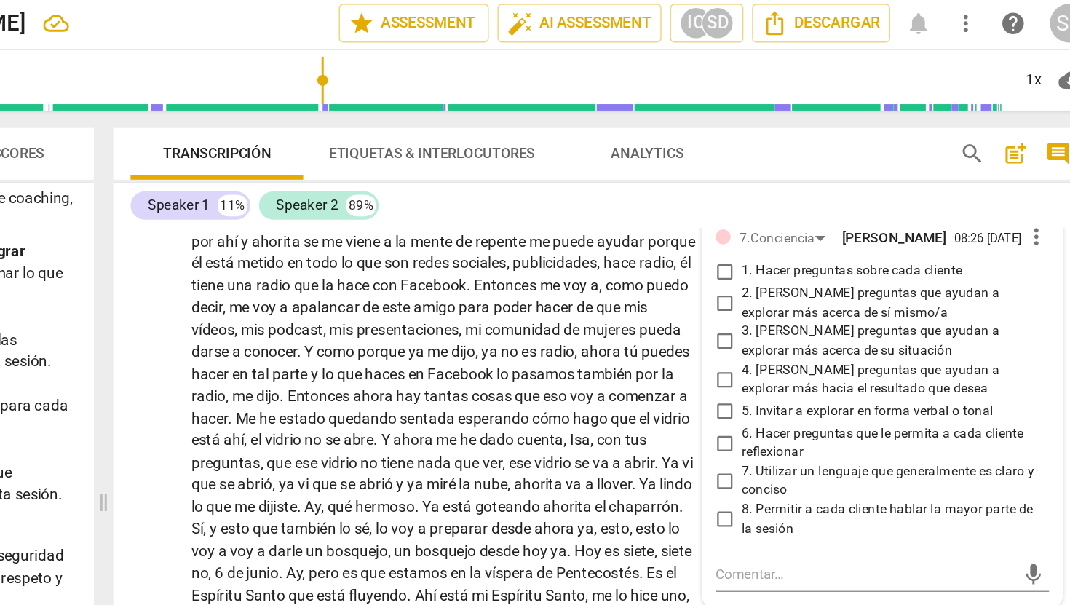
scroll to position [3245, 0]
click at [802, 266] on input "4. [PERSON_NAME] preguntas que ayudan a explorar más hacia el resultado que des…" at bounding box center [801, 257] width 23 height 17
click at [800, 215] on input "2. [PERSON_NAME] preguntas que ayudan a explorar más acerca de sí mismo/a" at bounding box center [801, 206] width 23 height 17
click at [803, 309] on input "6. Hacer preguntas que le permita a cada cliente reflexionar" at bounding box center [801, 300] width 23 height 17
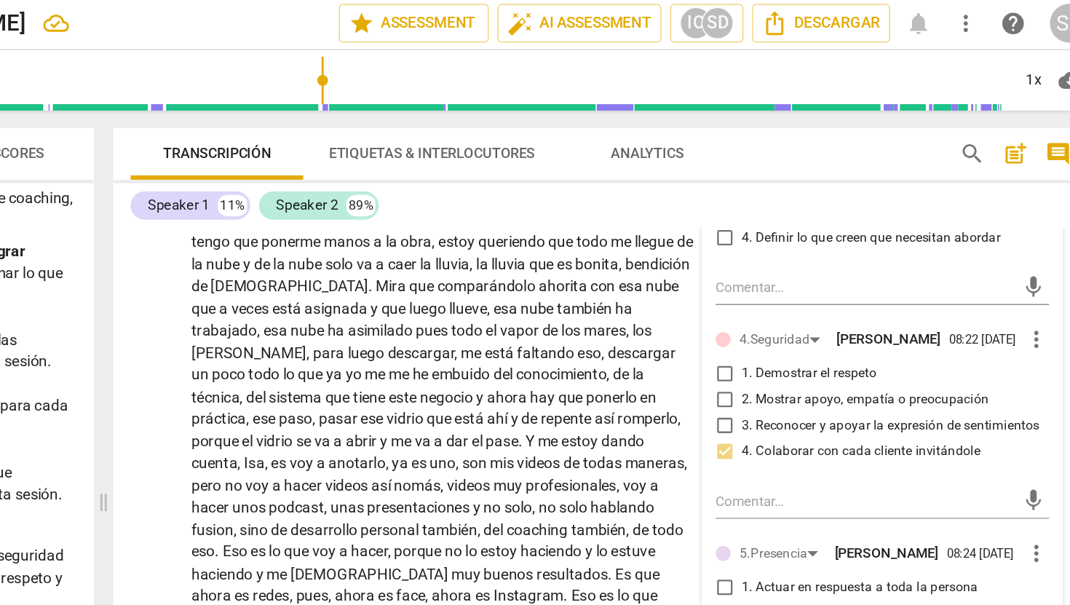
scroll to position [2656, 0]
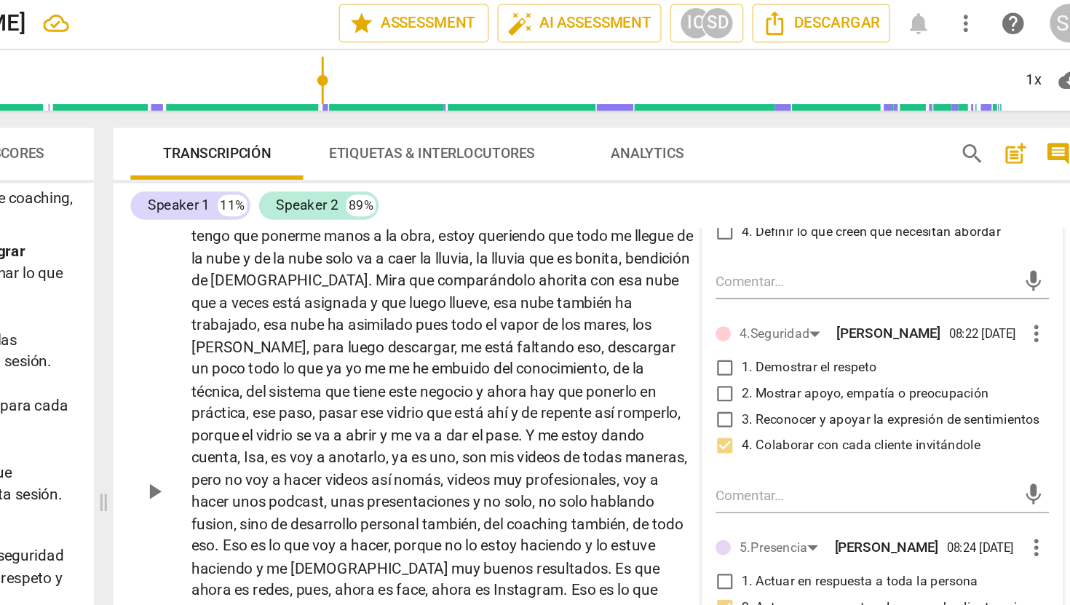
click at [418, 342] on span "play_arrow" at bounding box center [416, 333] width 17 height 17
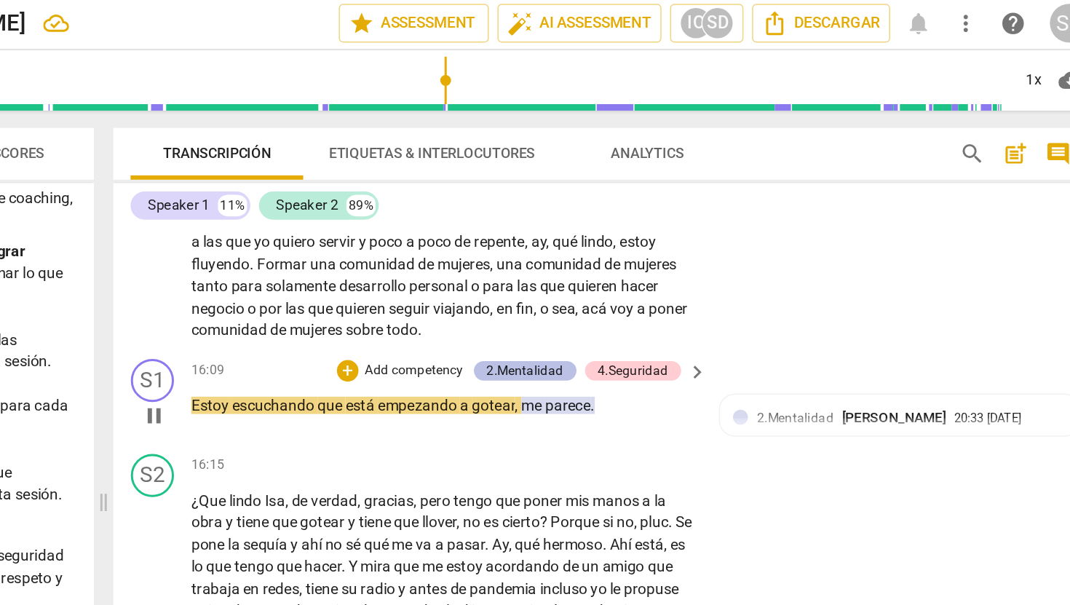
scroll to position [2959, 0]
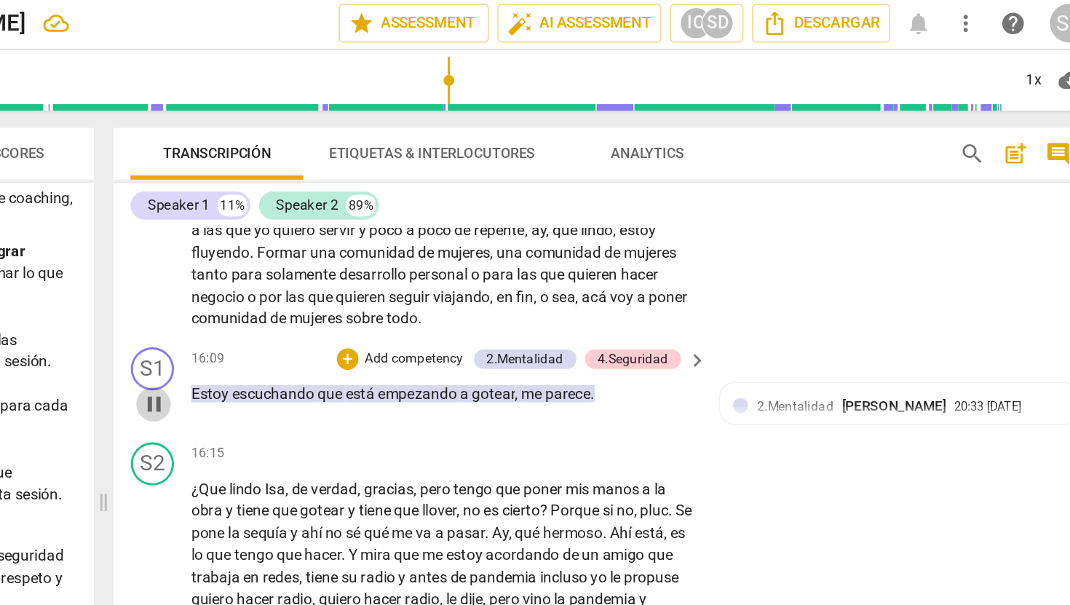
click at [417, 272] on span "pause" at bounding box center [416, 274] width 17 height 17
click at [599, 239] on p "Add competency" at bounding box center [592, 243] width 69 height 13
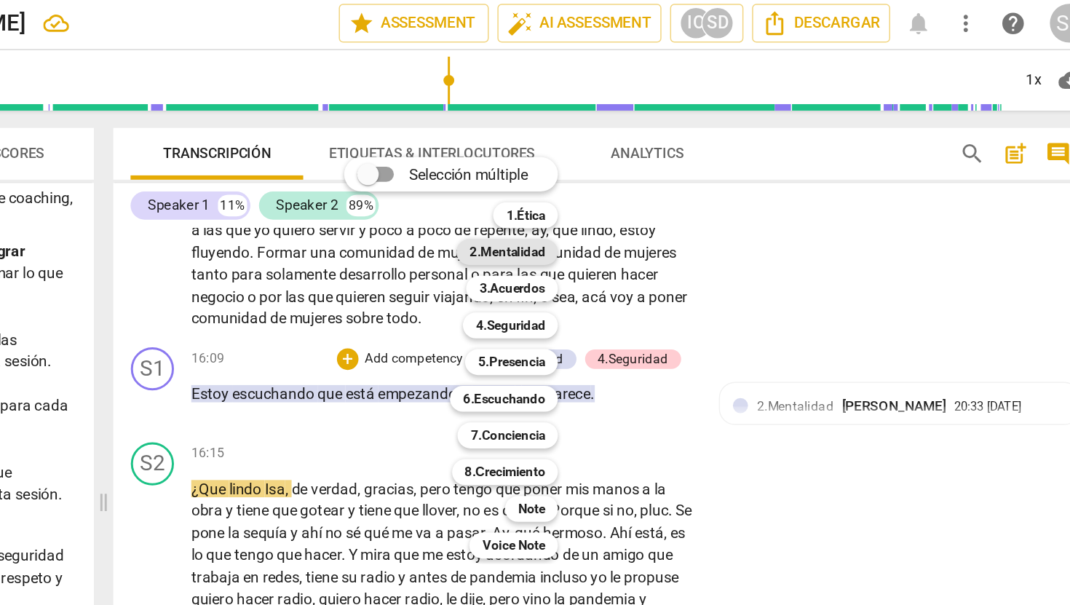
click at [673, 169] on b "2.Mentalidad" at bounding box center [655, 171] width 51 height 17
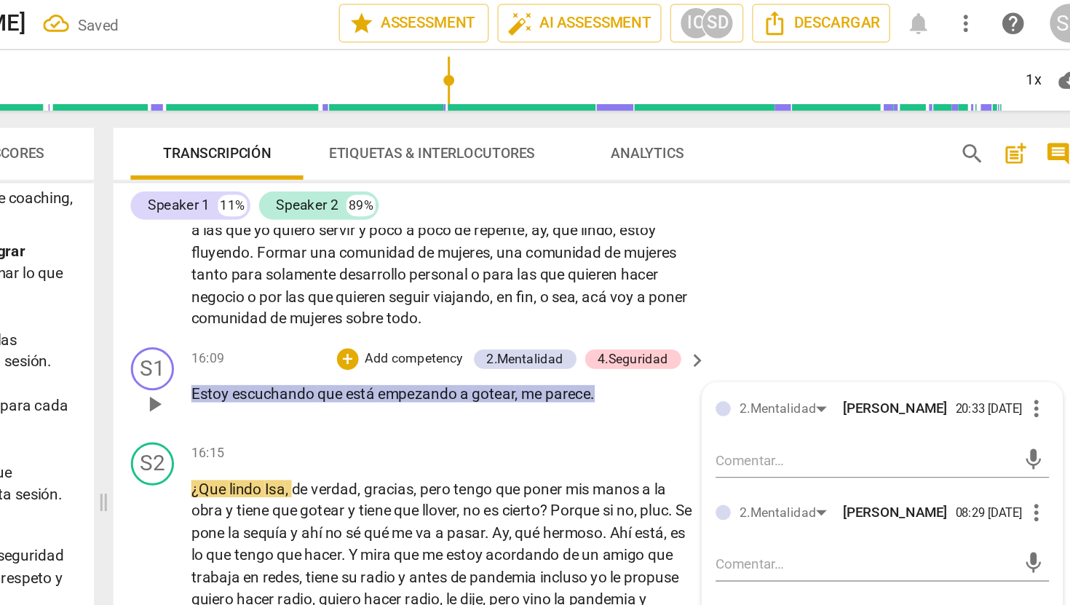
click at [591, 242] on p "Add competency" at bounding box center [592, 243] width 69 height 13
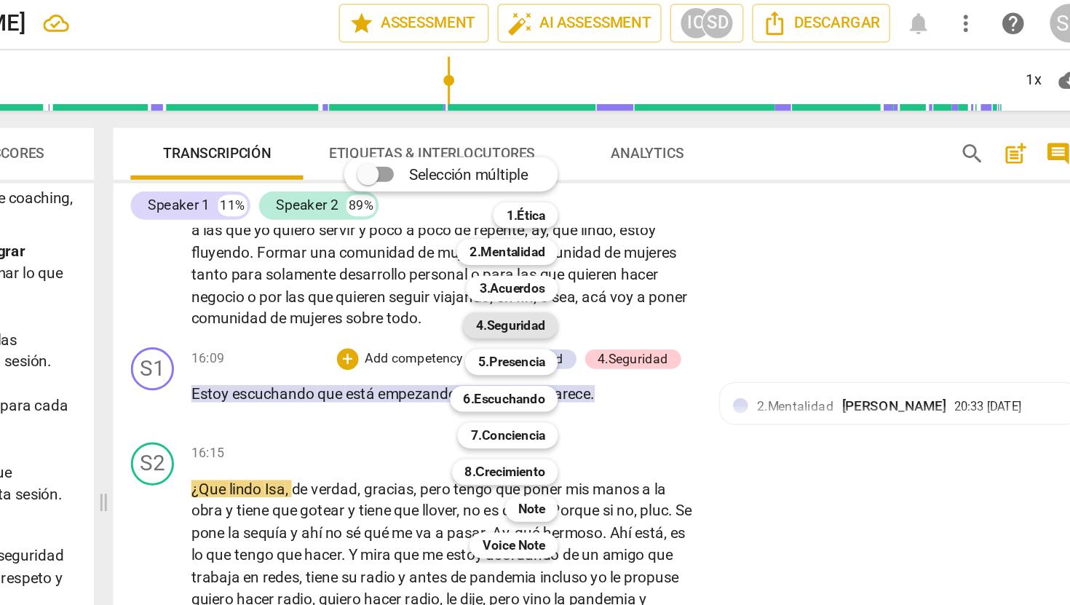
click at [676, 220] on b "4.Seguridad" at bounding box center [657, 221] width 47 height 17
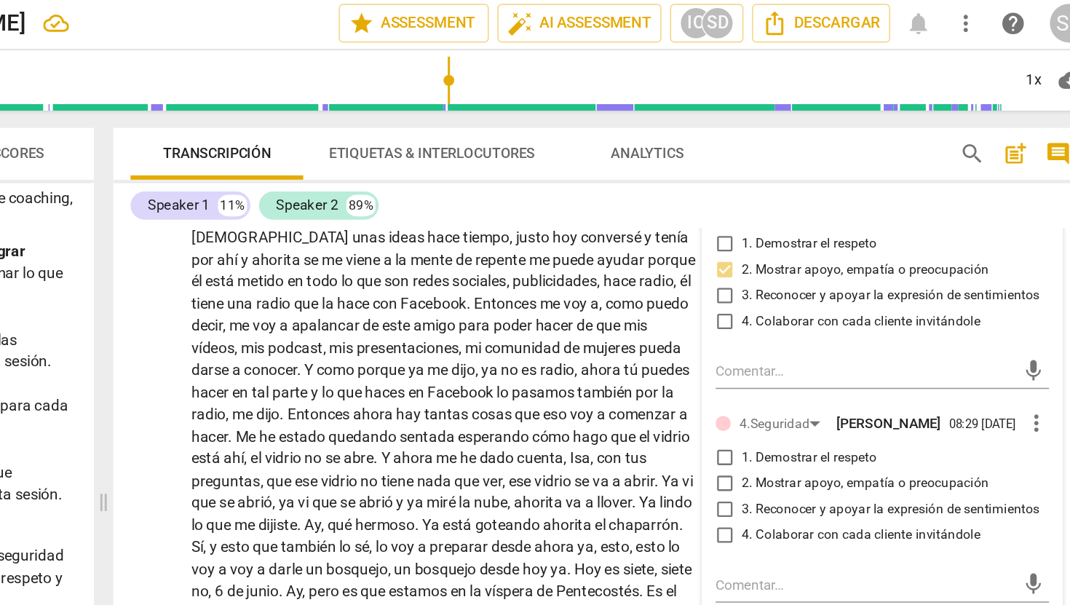
scroll to position [3235, 0]
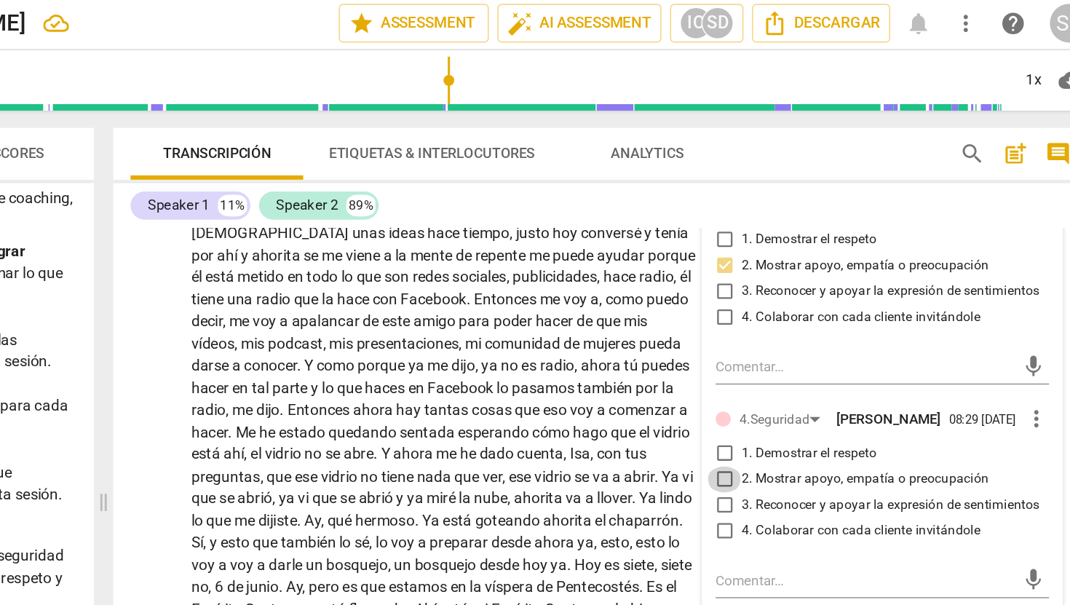
click at [799, 333] on input "2. Mostrar apoyo, empatía o preocupación" at bounding box center [801, 325] width 23 height 17
click at [551, 282] on span "Entonces" at bounding box center [529, 278] width 44 height 12
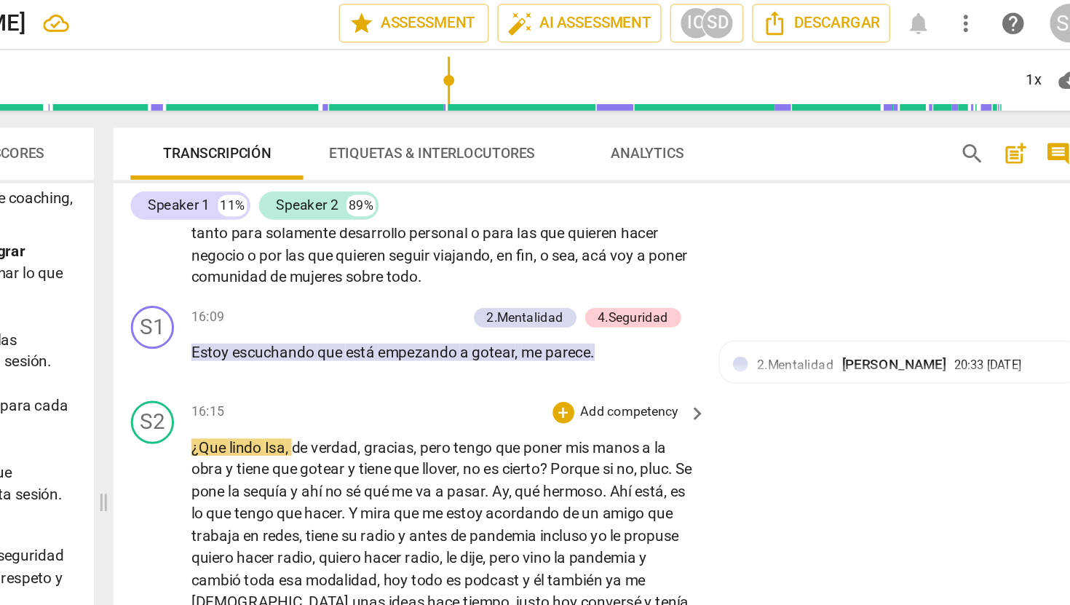
scroll to position [2979, 0]
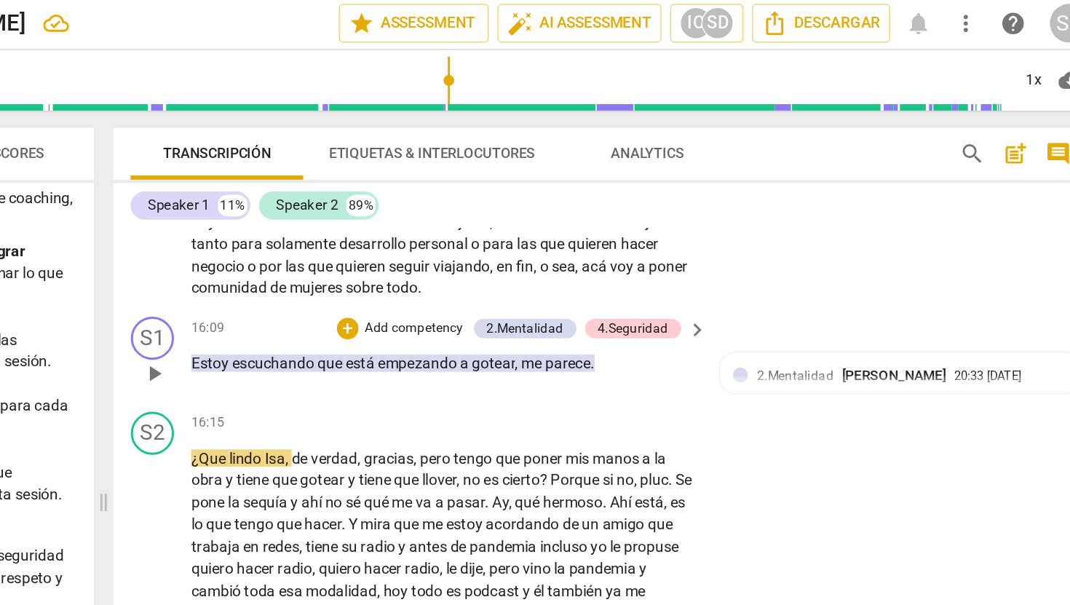
click at [597, 220] on p "Add competency" at bounding box center [592, 223] width 69 height 13
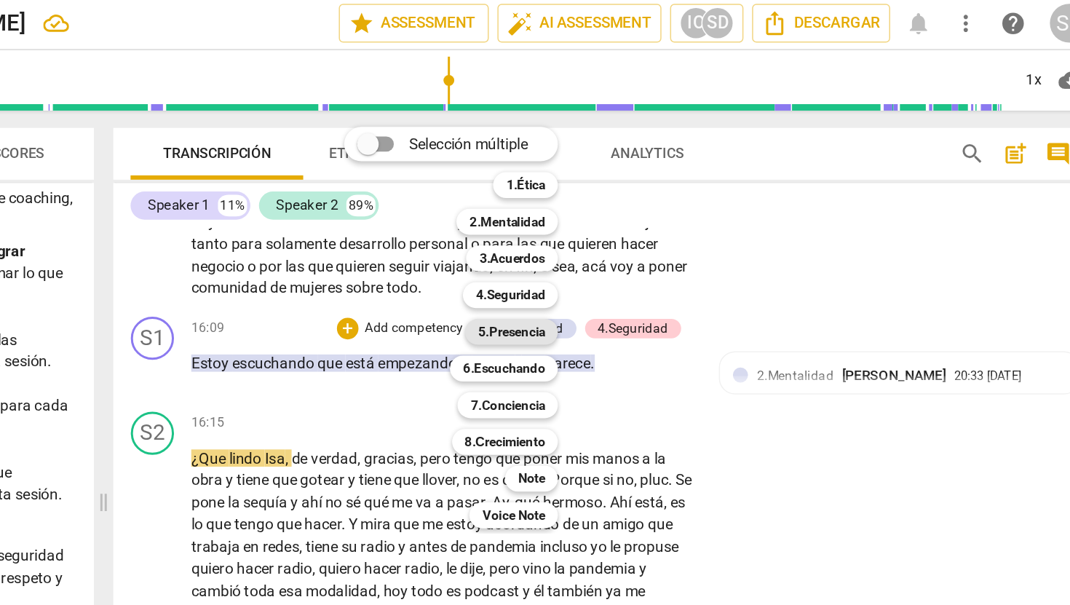
click at [674, 228] on b "5.Presencia" at bounding box center [657, 225] width 45 height 17
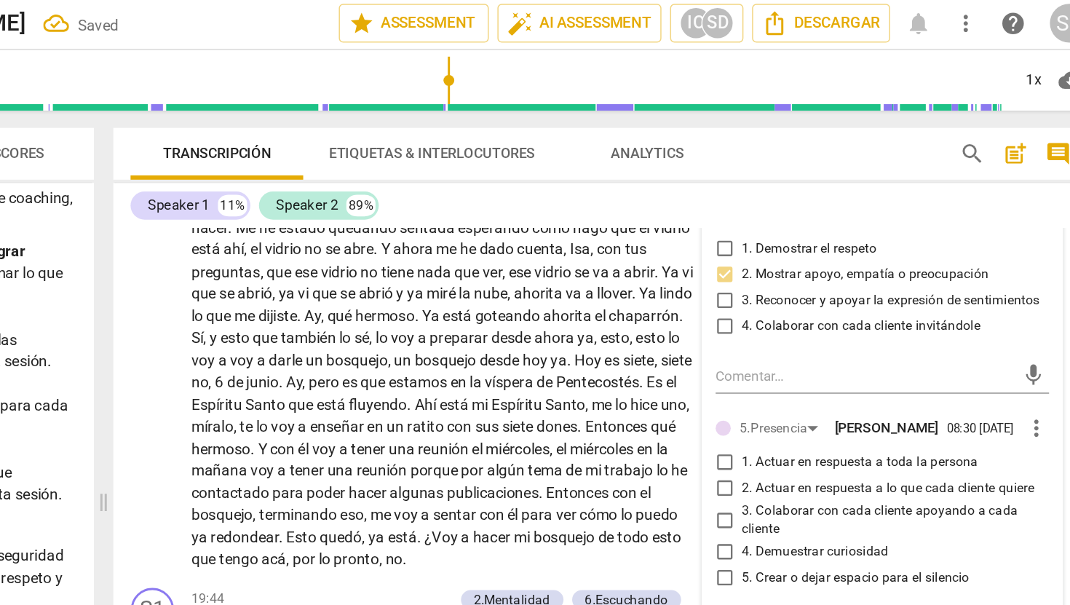
scroll to position [3443, 0]
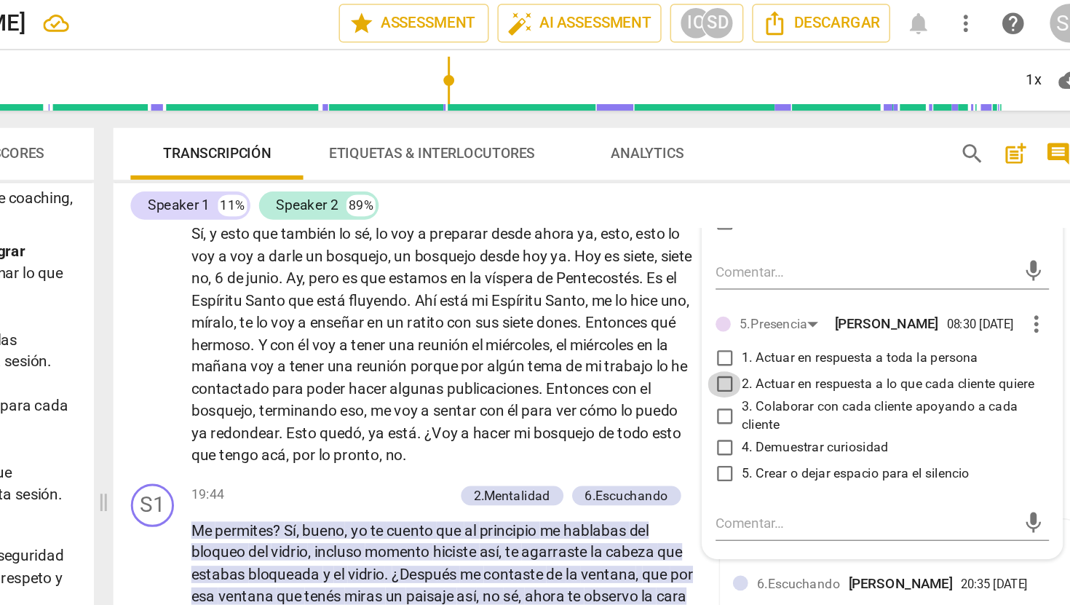
click at [803, 270] on input "2. Actuar en respuesta a lo que cada cliente quiere" at bounding box center [801, 261] width 23 height 17
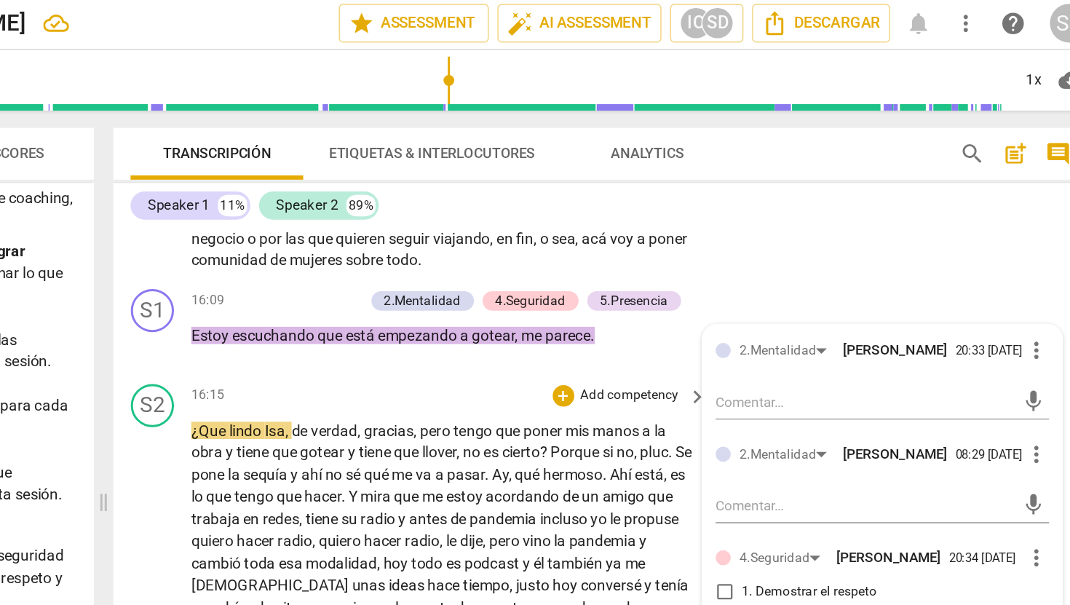
scroll to position [2996, 0]
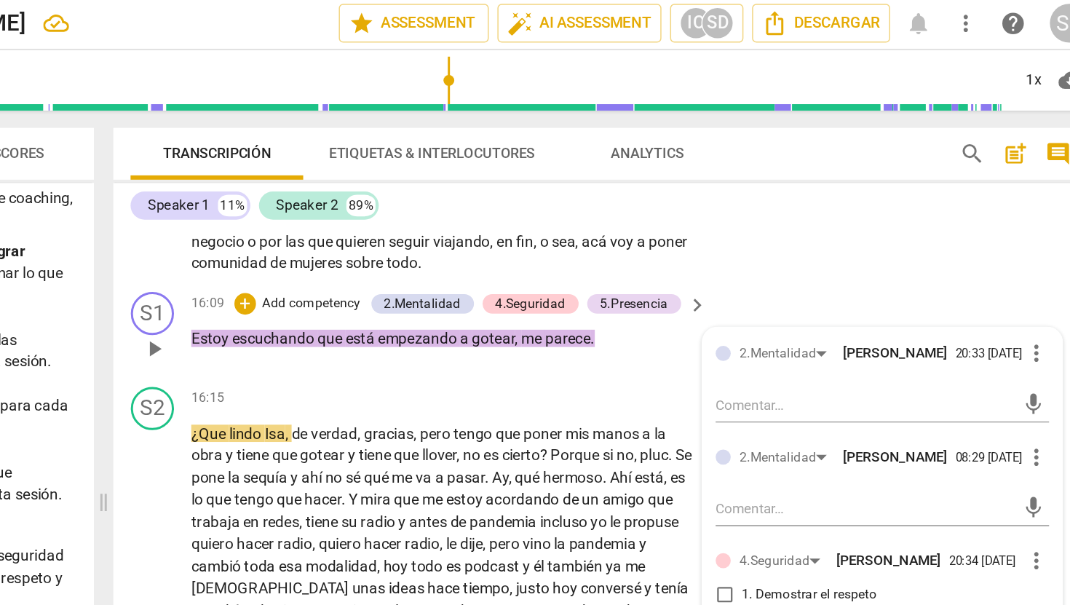
click at [533, 206] on p "Add competency" at bounding box center [522, 206] width 69 height 13
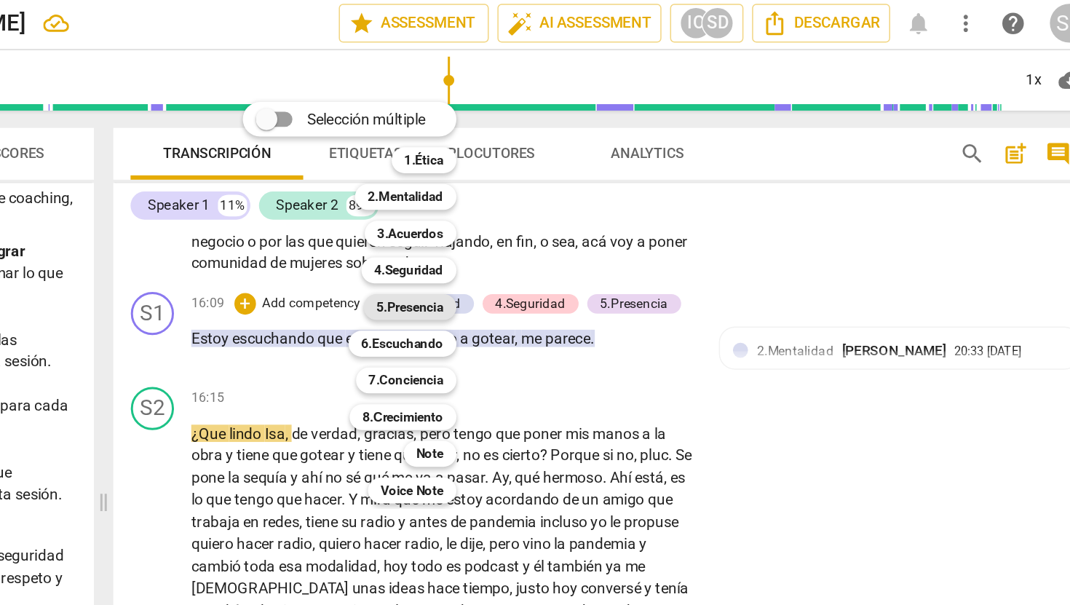
click at [598, 209] on b "5.Presencia" at bounding box center [589, 208] width 45 height 17
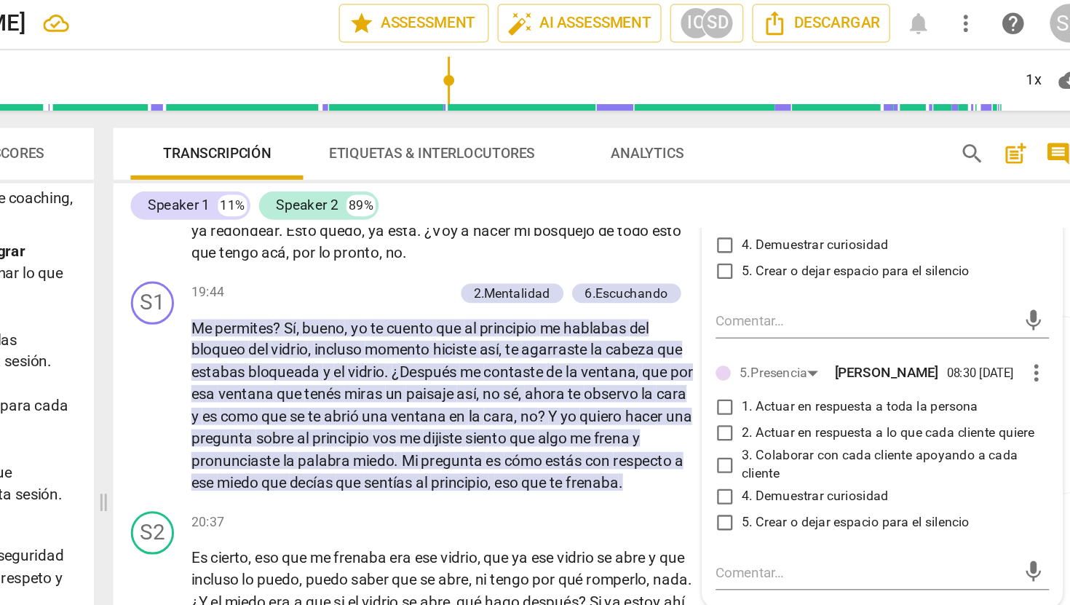
scroll to position [3579, 0]
click at [1008, 263] on span "more_vert" at bounding box center [1011, 253] width 17 height 17
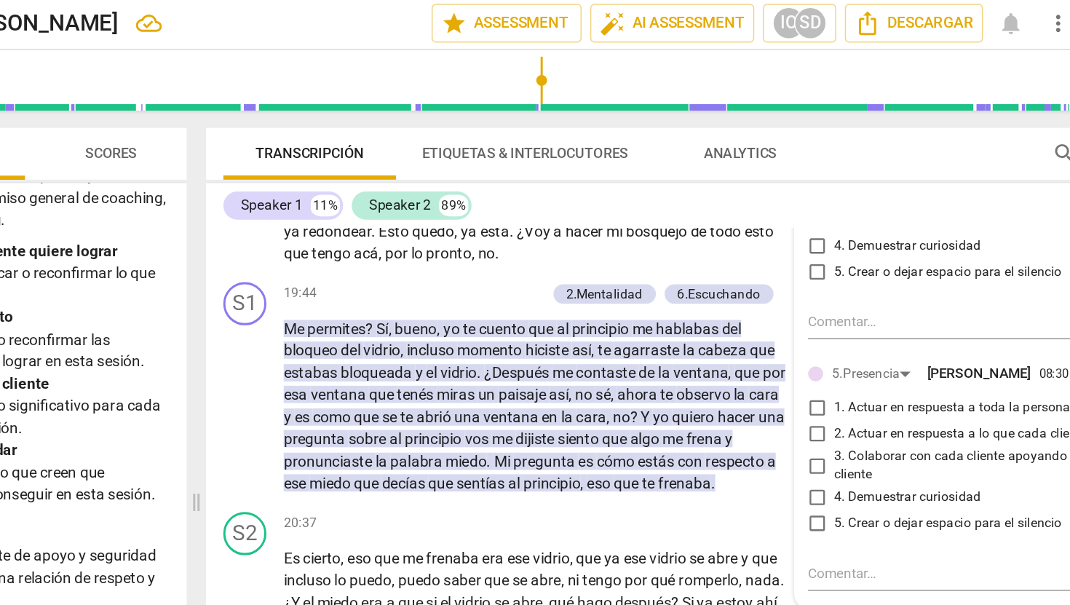
scroll to position [0, 0]
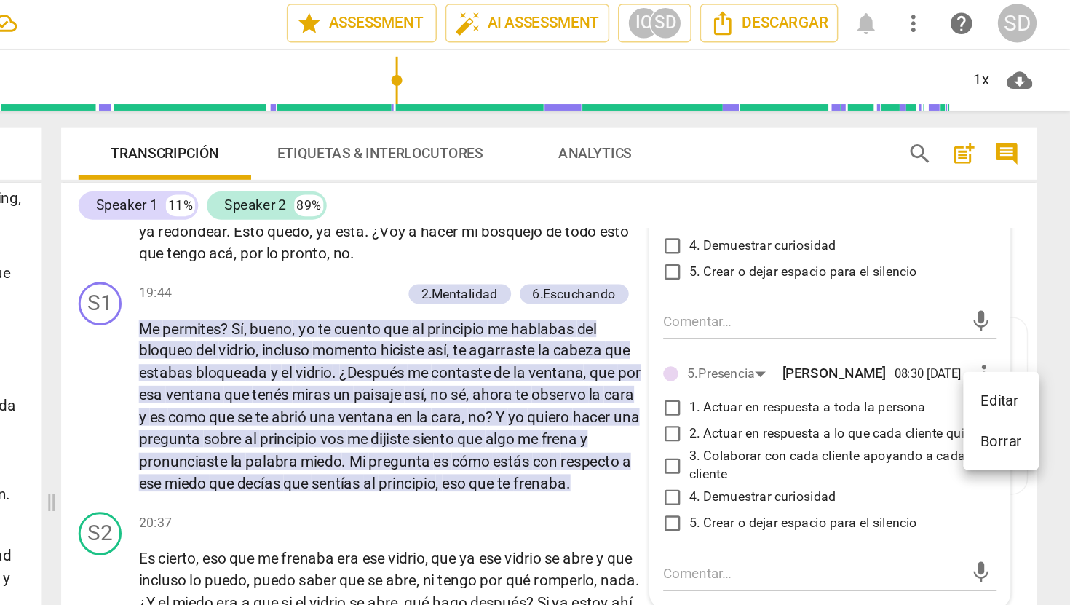
click at [1029, 301] on li "Borrar" at bounding box center [1023, 300] width 51 height 28
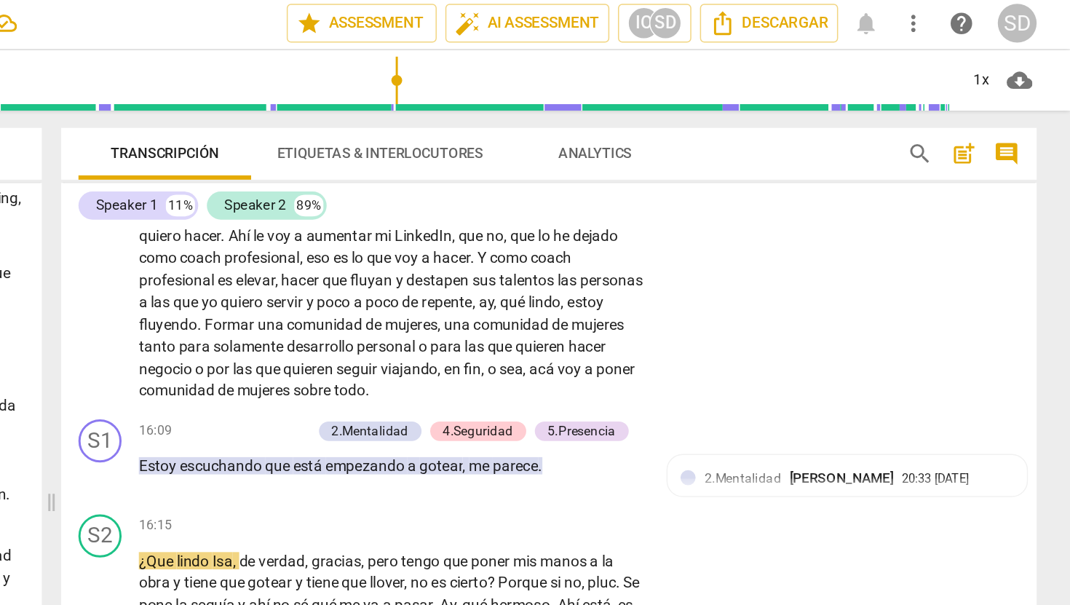
scroll to position [2908, 0]
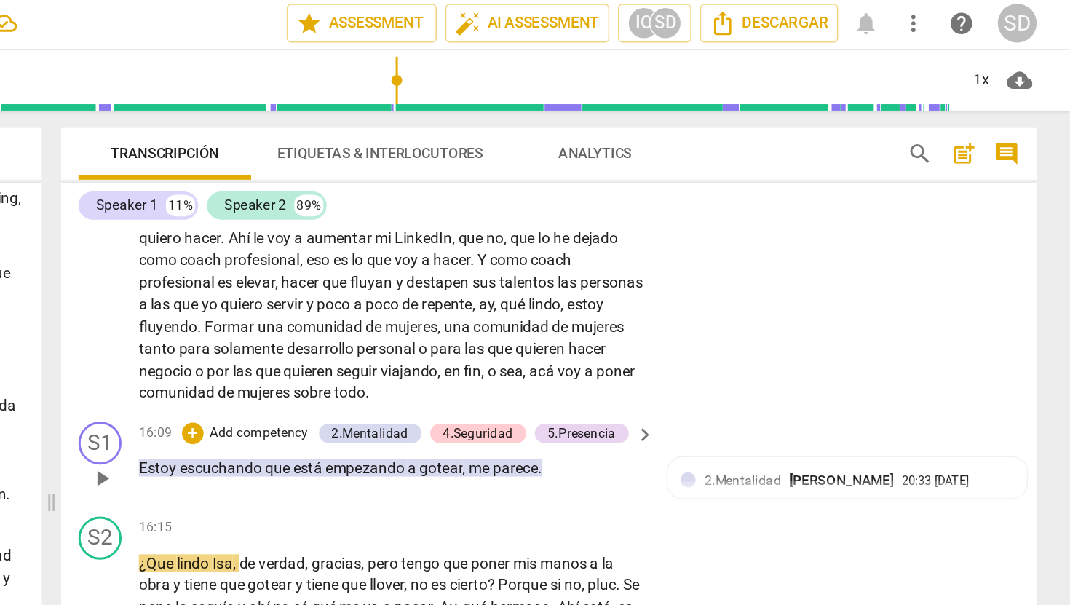
click at [531, 293] on p "Add competency" at bounding box center [522, 293] width 69 height 13
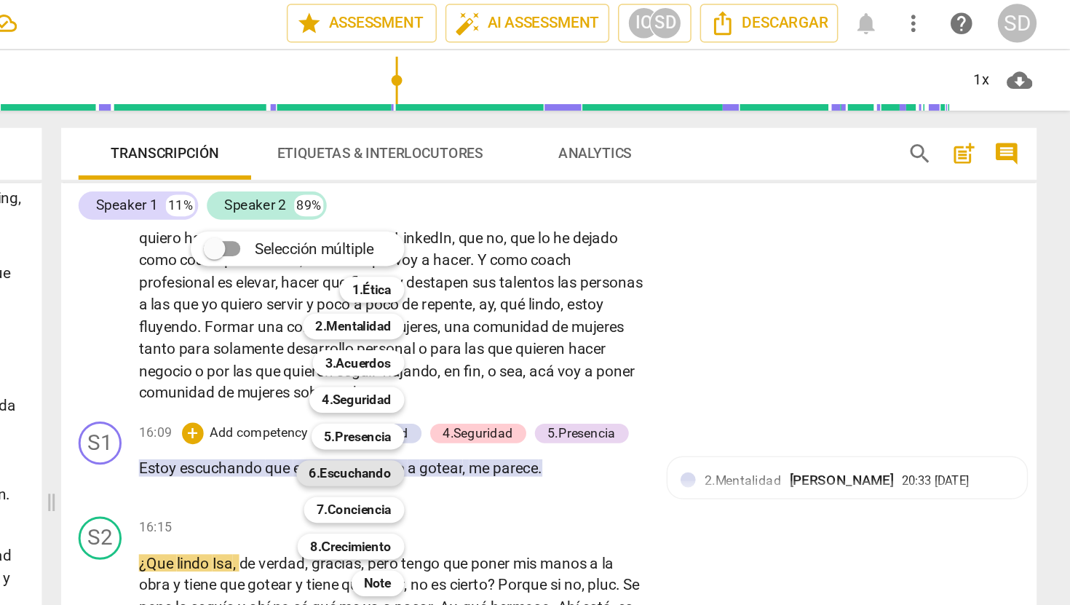
click at [594, 322] on b "6.Escuchando" at bounding box center [584, 320] width 55 height 17
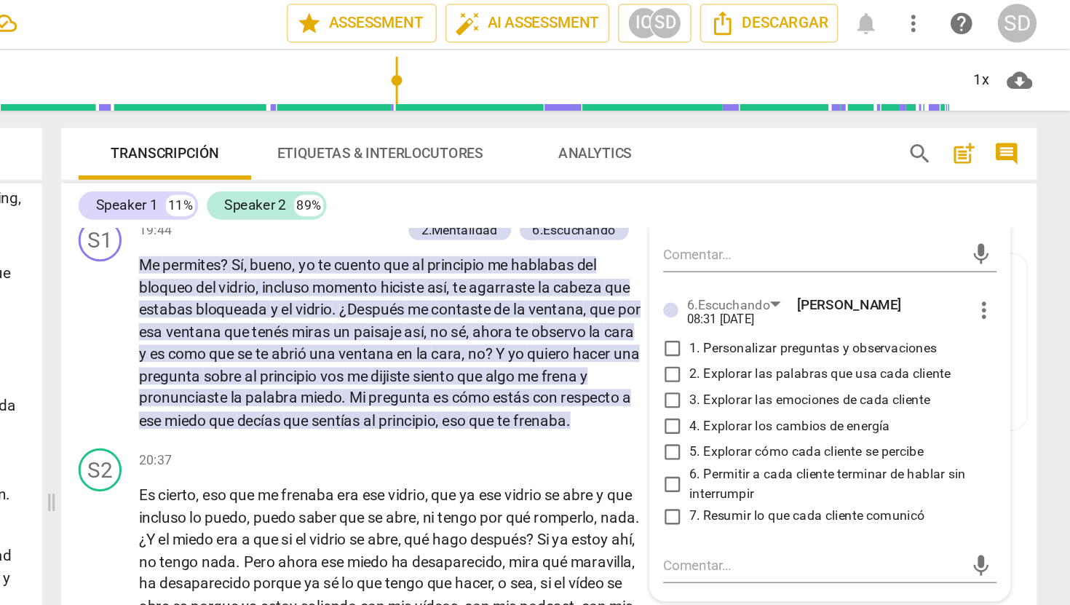
scroll to position [3627, 0]
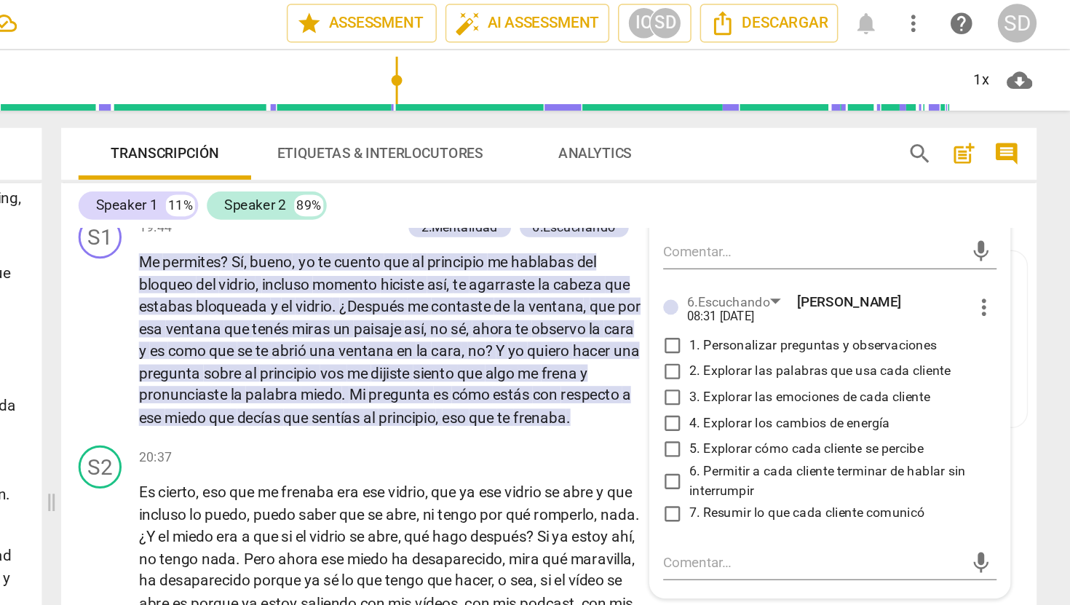
click at [798, 244] on input "1. Personalizar preguntas y observaciones" at bounding box center [801, 234] width 23 height 17
click at [556, 290] on p "Me permites ? Sí , bueno , yo te cuento que al principio me hablabas del bloque…" at bounding box center [612, 230] width 341 height 119
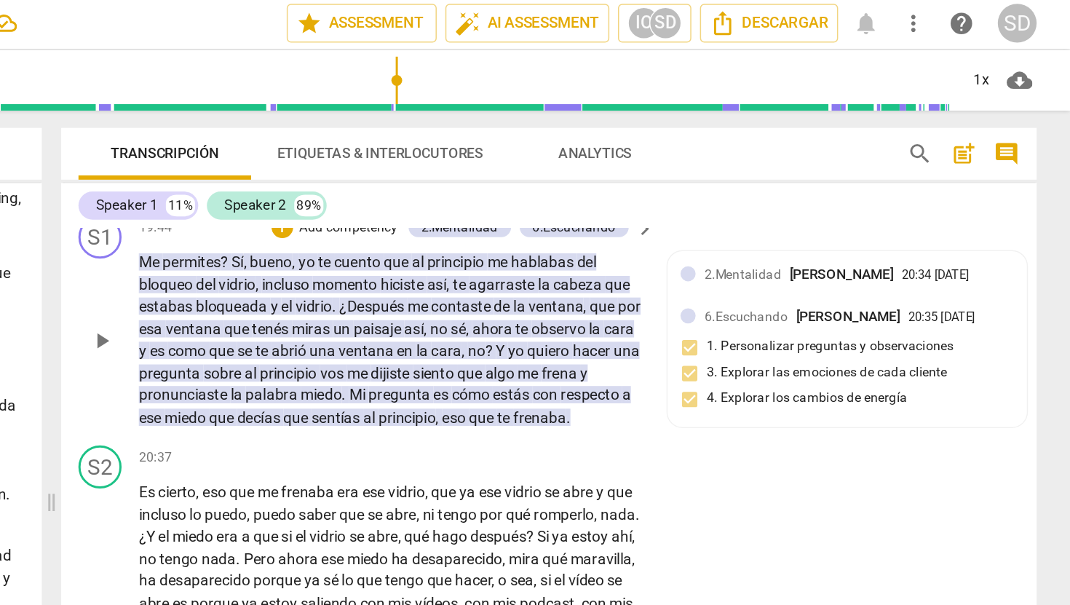
click at [572, 162] on p "Add competency" at bounding box center [583, 155] width 69 height 13
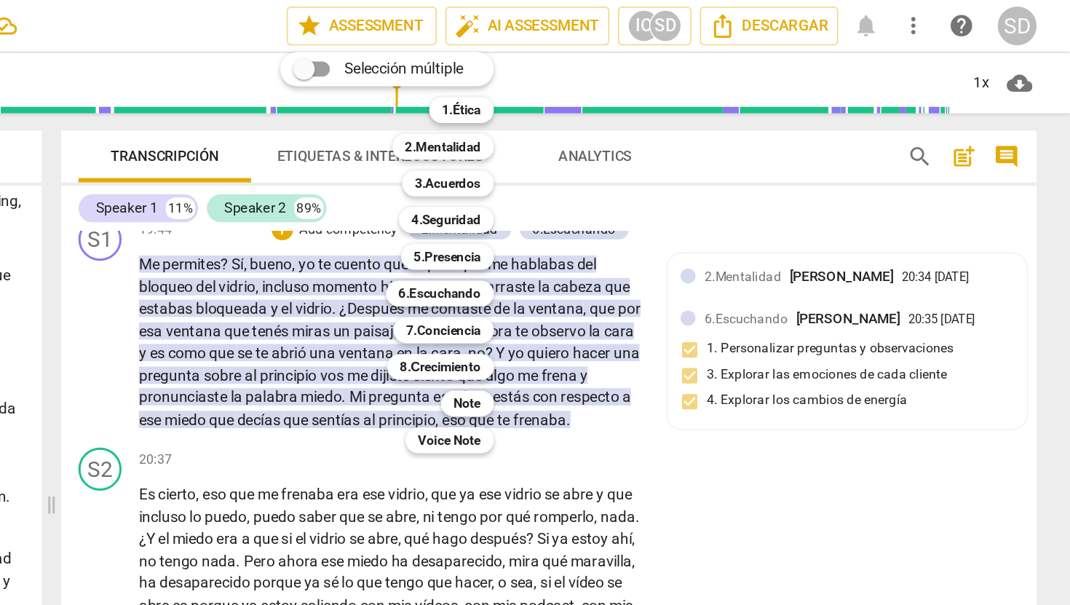
click at [418, 213] on div at bounding box center [535, 302] width 1070 height 605
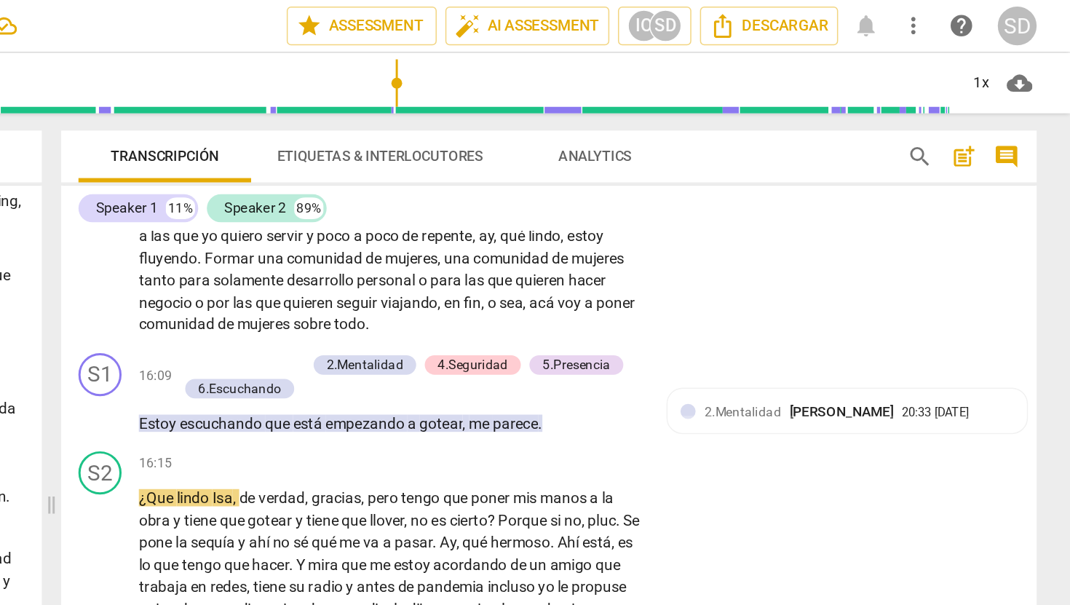
scroll to position [2973, 0]
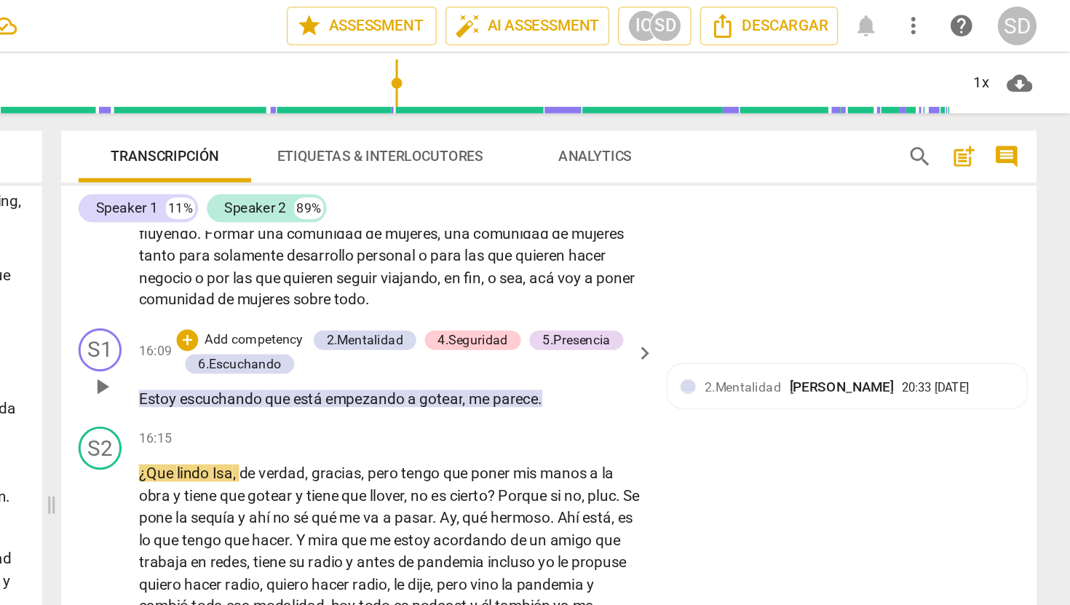
click at [525, 224] on p "Add competency" at bounding box center [519, 229] width 69 height 13
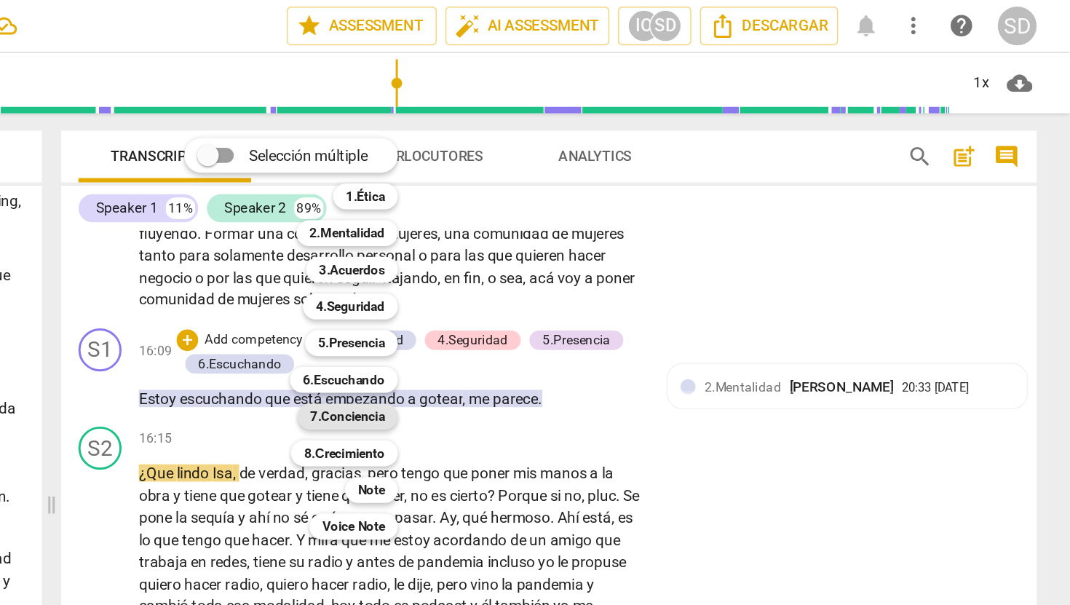
click at [573, 278] on b "7.Conciencia" at bounding box center [583, 280] width 50 height 17
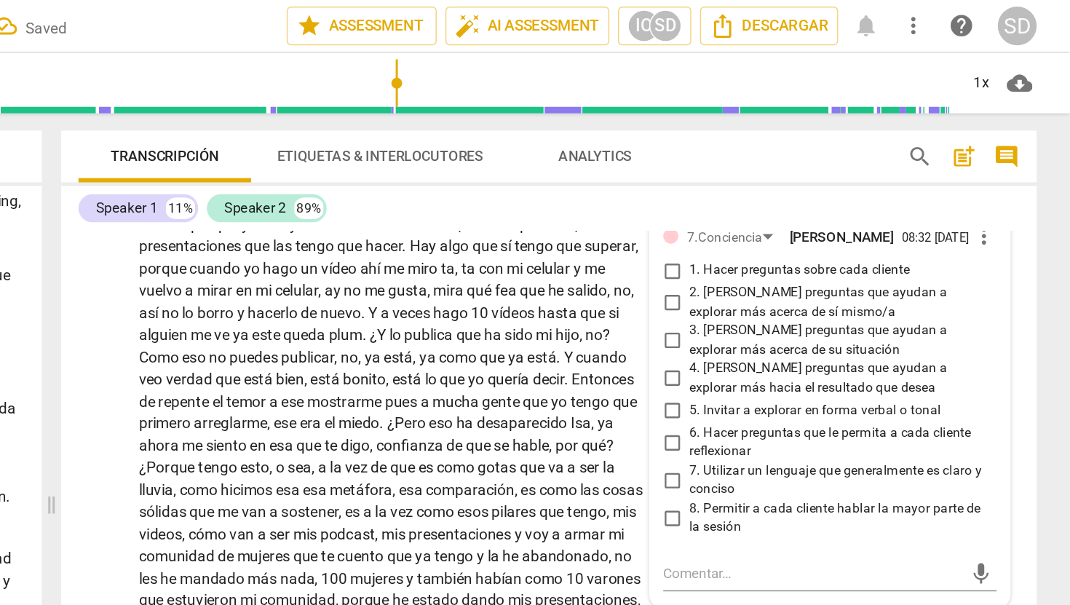
scroll to position [3905, 0]
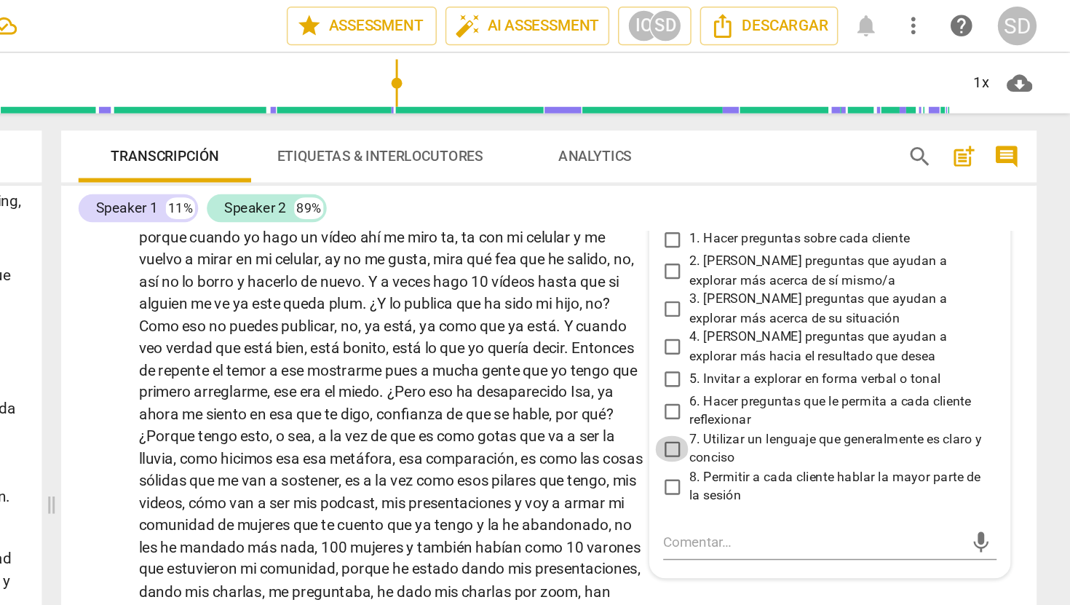
click at [798, 312] on input "7. Utilizar un lenguaje que generalmente es claro y conciso" at bounding box center [801, 302] width 23 height 17
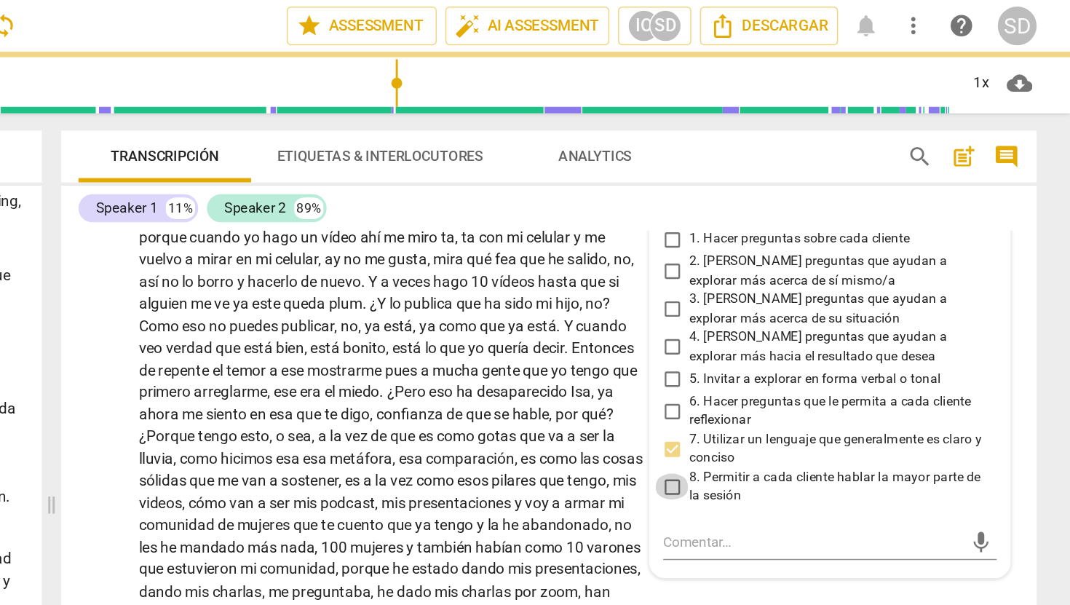
click at [798, 337] on input "8. Permitir a cada cliente hablar la mayor parte de la sesión" at bounding box center [801, 328] width 23 height 17
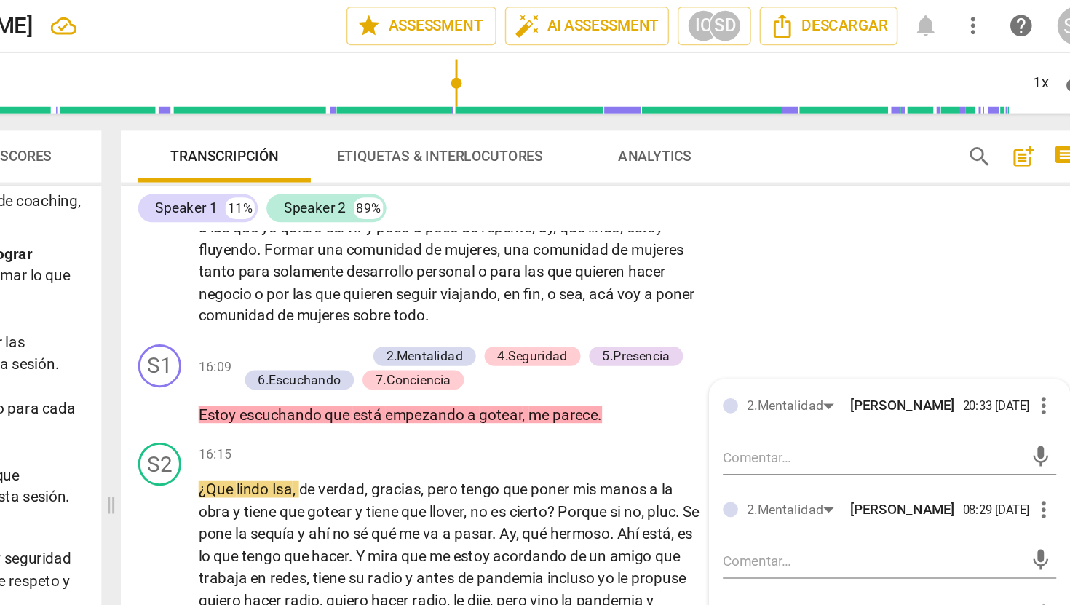
scroll to position [2942, 0]
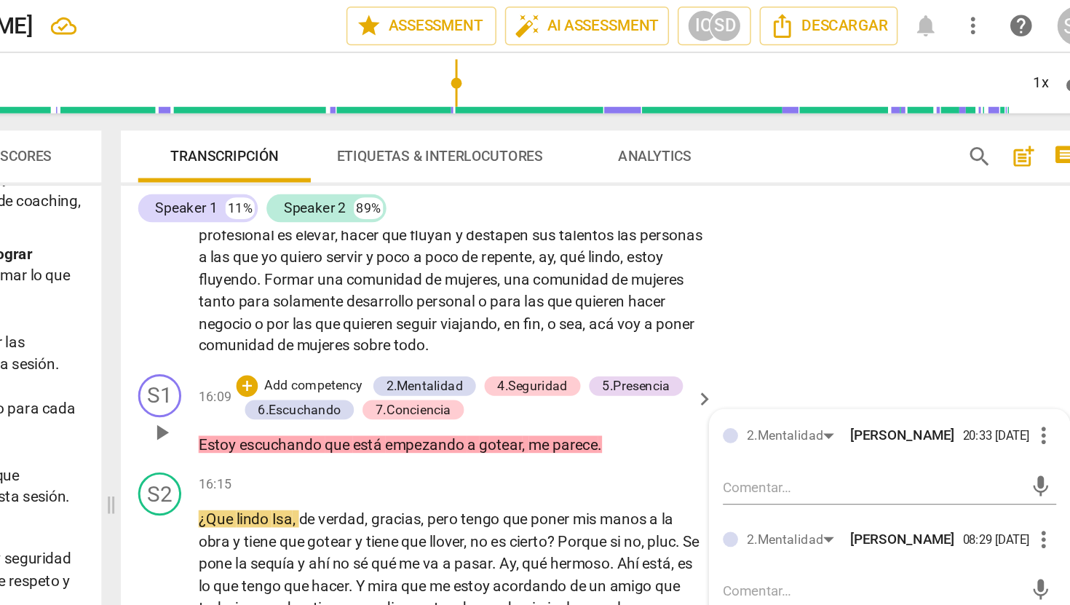
click at [537, 260] on p "Add competency" at bounding box center [519, 260] width 69 height 13
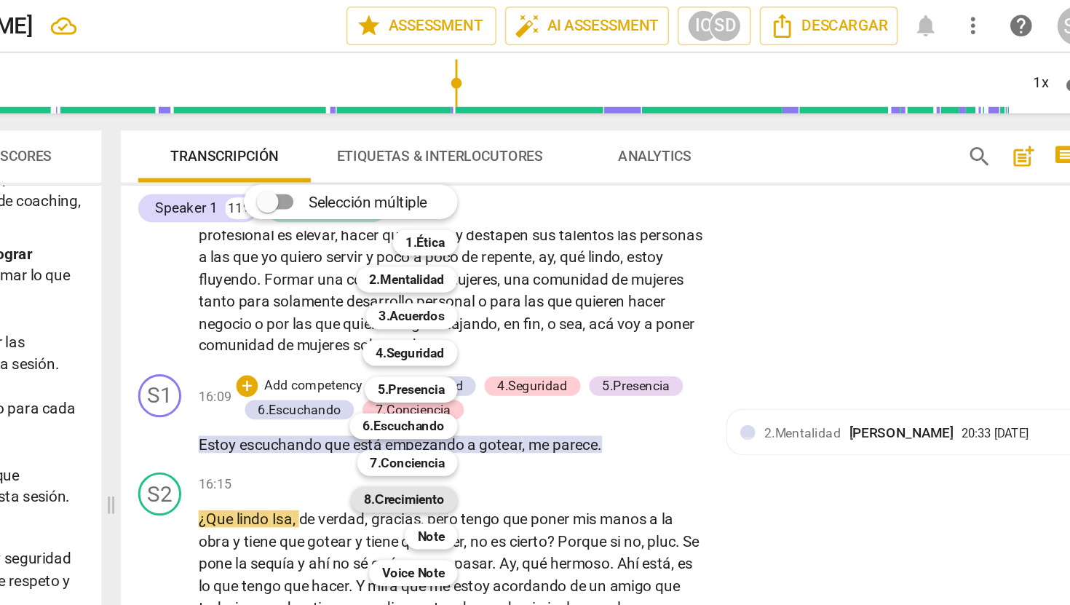
click at [586, 336] on b "8.Сrecimiento" at bounding box center [580, 336] width 55 height 17
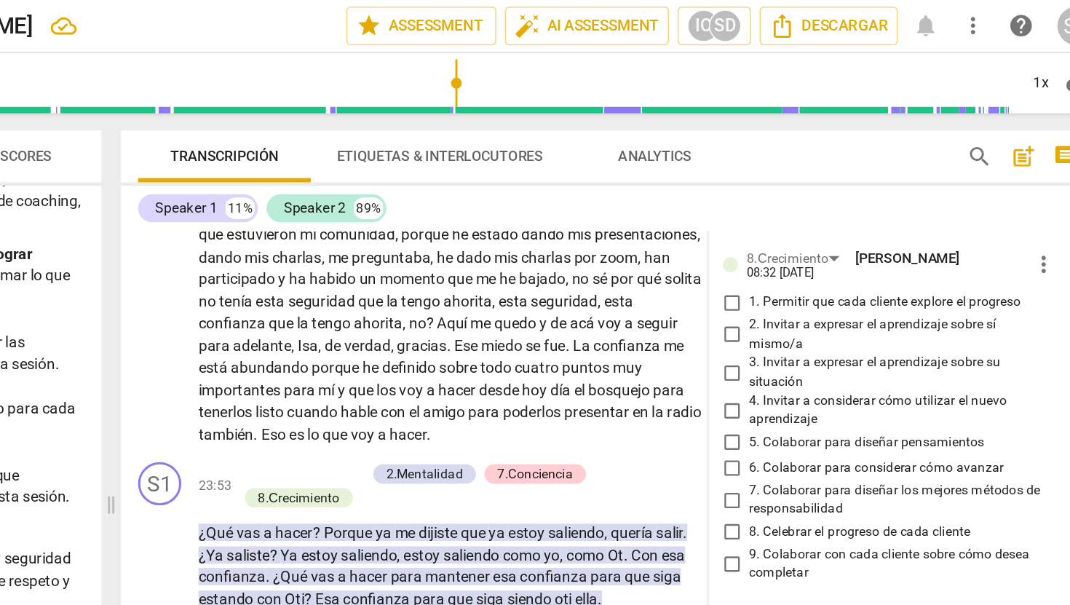
scroll to position [4131, 0]
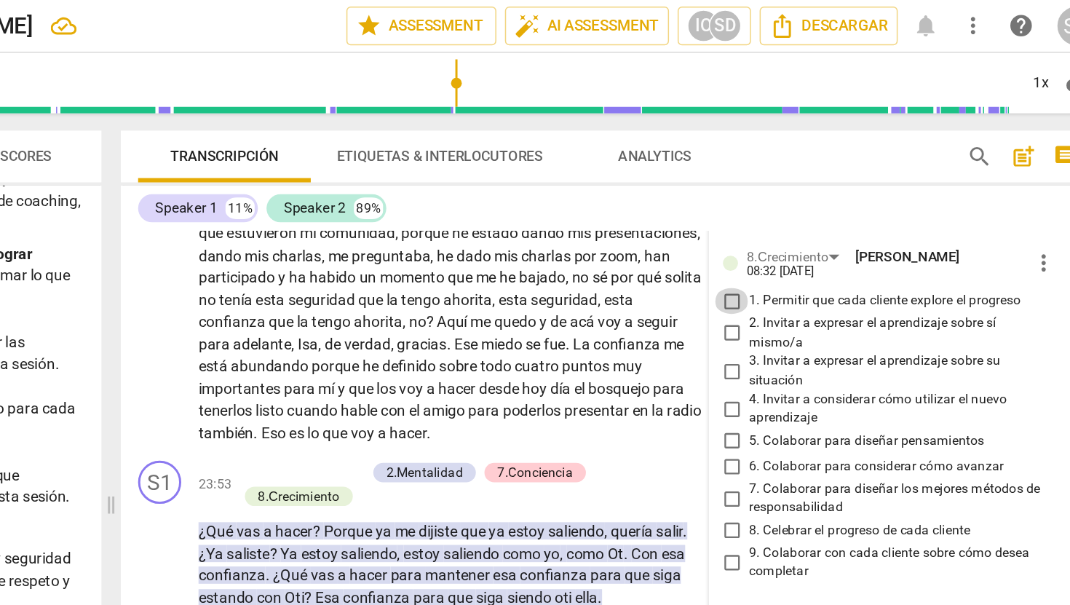
click at [802, 212] on input "1. Permitir que cada cliente explore el progreso" at bounding box center [801, 202] width 23 height 17
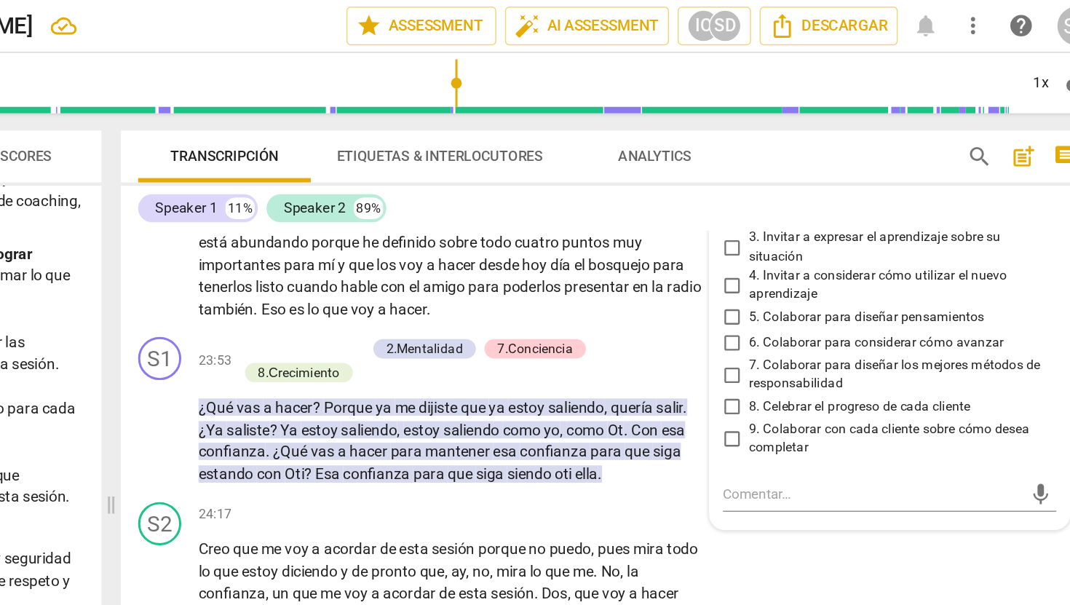
scroll to position [4218, 0]
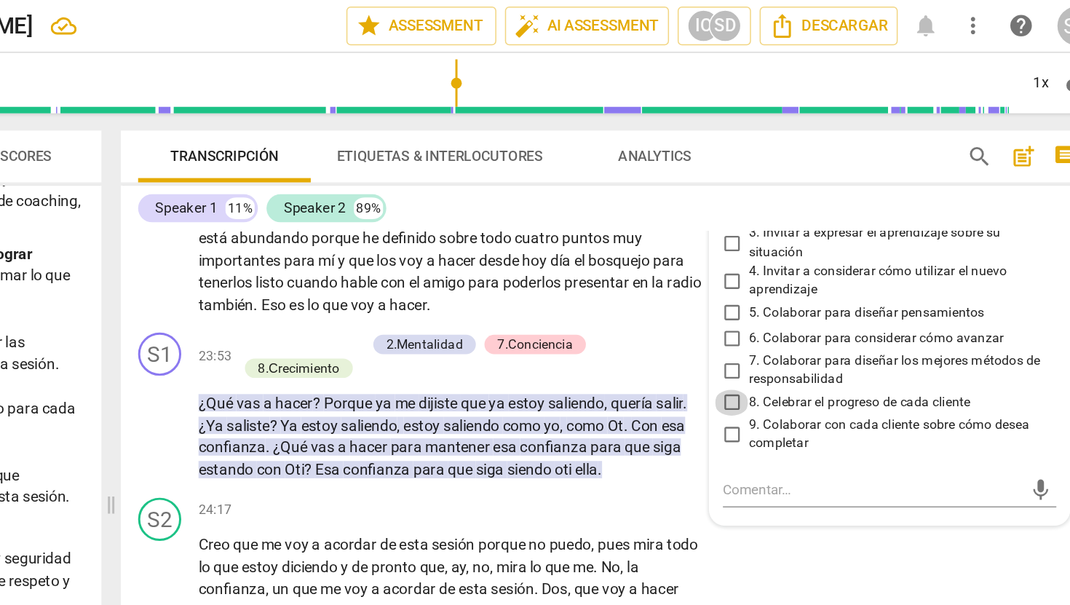
click at [799, 280] on input "8. Celebrar el progreso de cada cliente" at bounding box center [801, 271] width 23 height 17
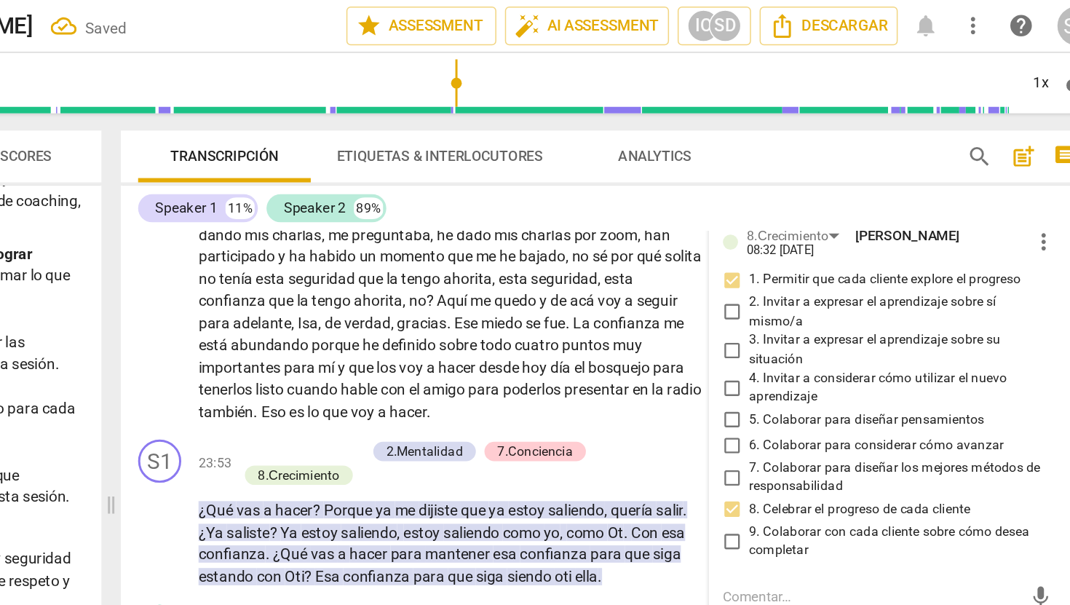
scroll to position [4144, 0]
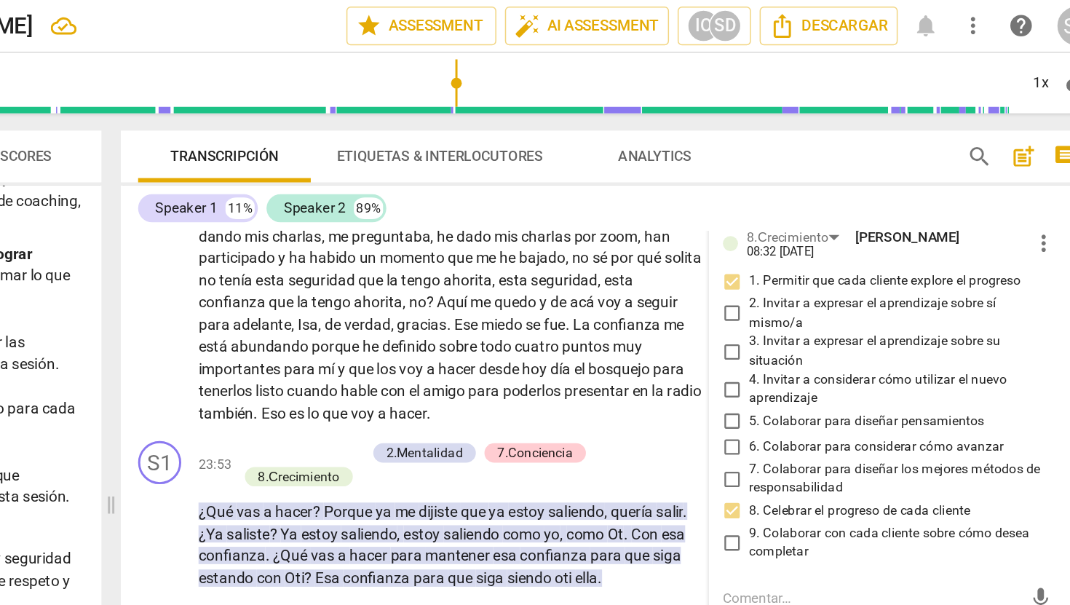
click at [800, 246] on input "3. Invitar a expresar el aprendizaje sobre su situación" at bounding box center [801, 237] width 23 height 17
click at [827, 101] on div "Transcripción Etiquetas & Interlocutores Analytics" at bounding box center [669, 105] width 536 height 35
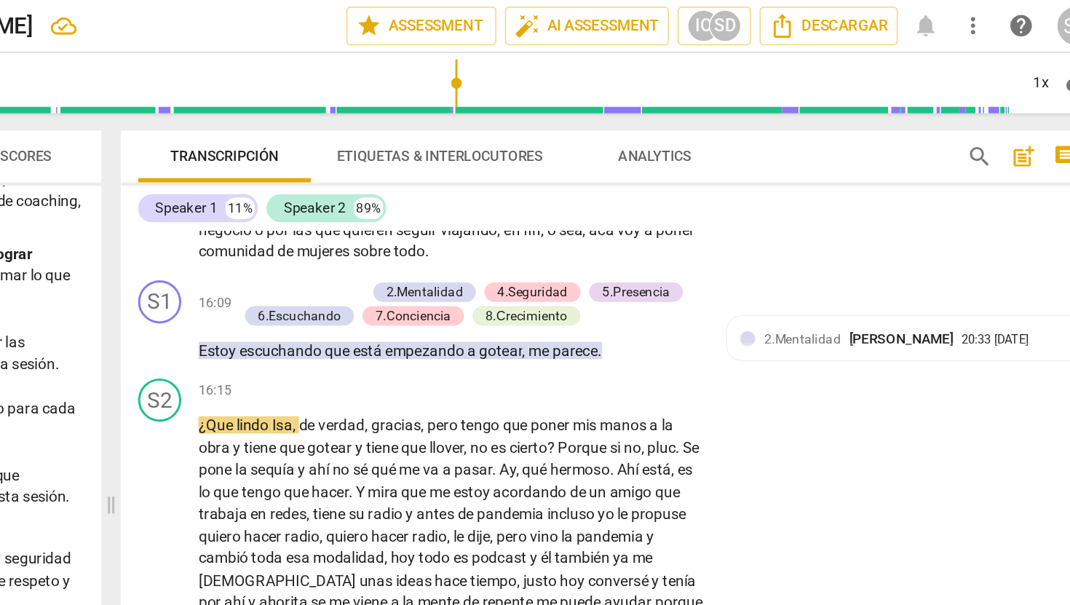
scroll to position [2971, 0]
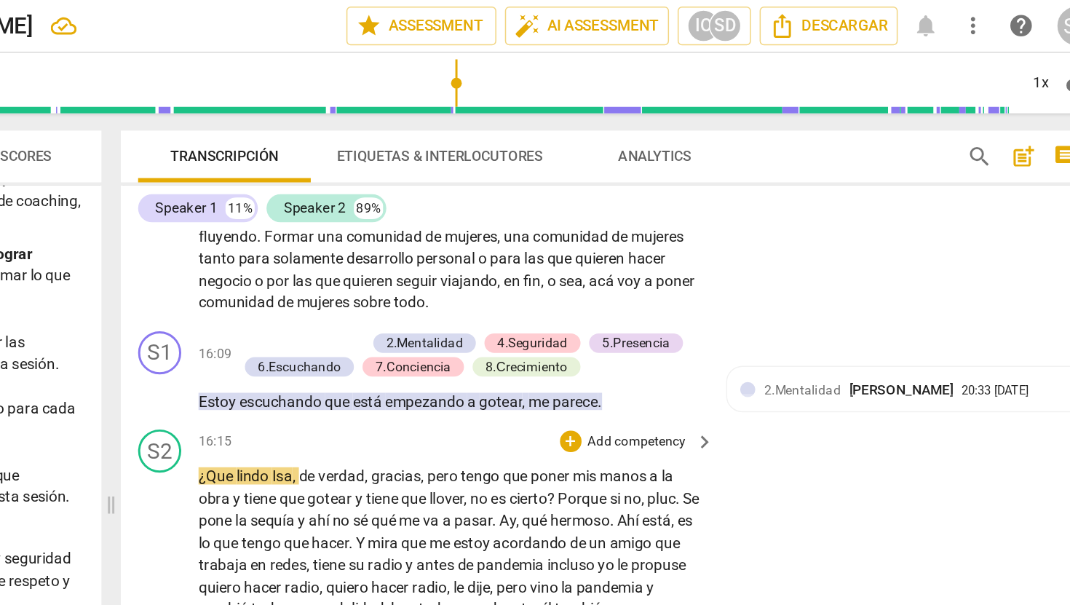
click at [408, 335] on div "play_arrow pause" at bounding box center [423, 553] width 37 height 468
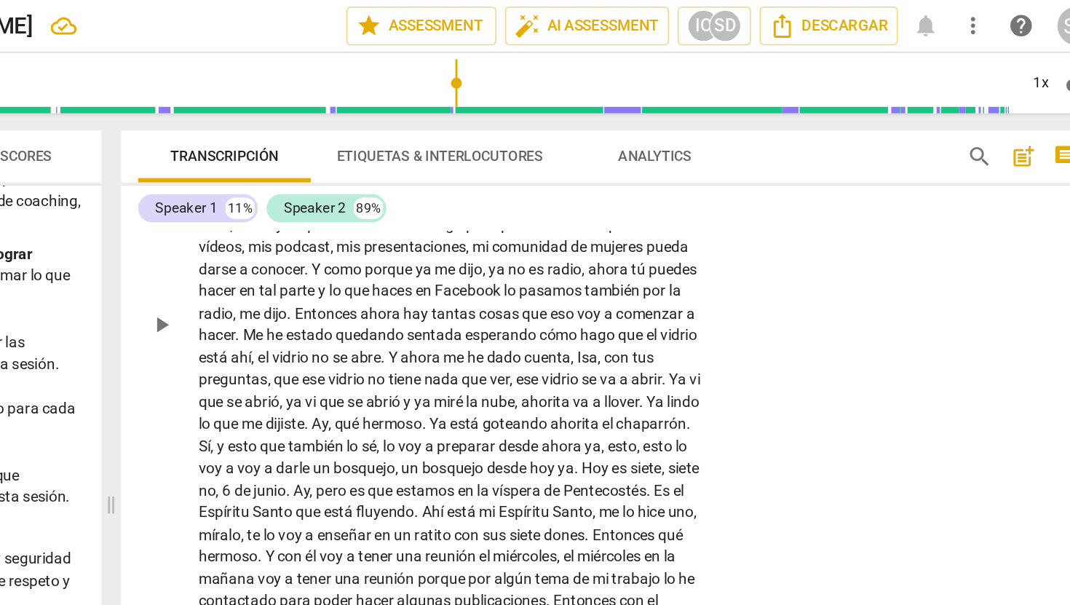
scroll to position [3303, 0]
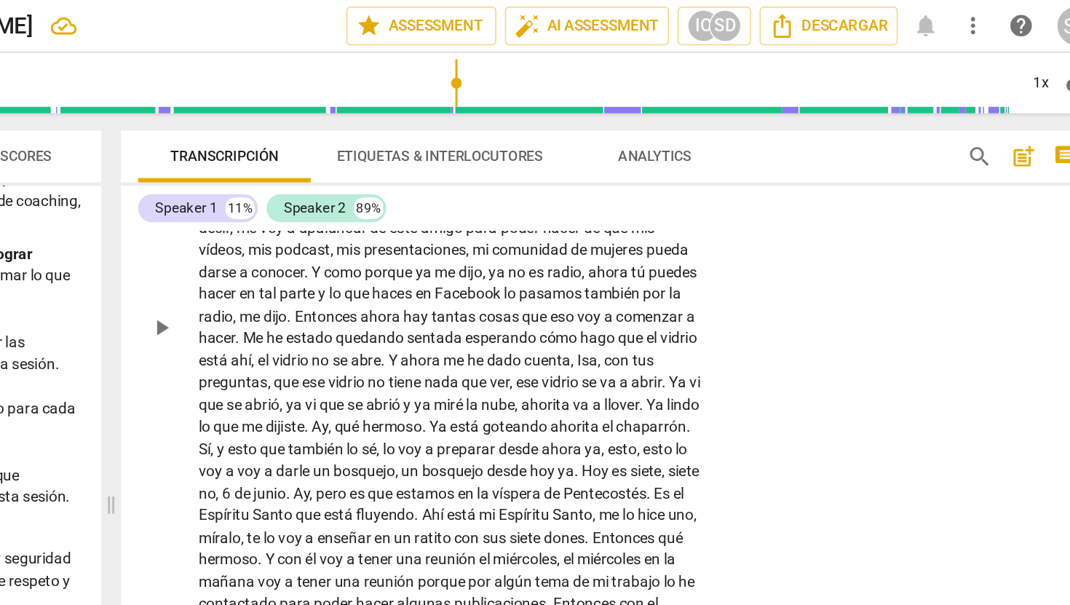
click at [420, 230] on span "play_arrow" at bounding box center [416, 221] width 17 height 17
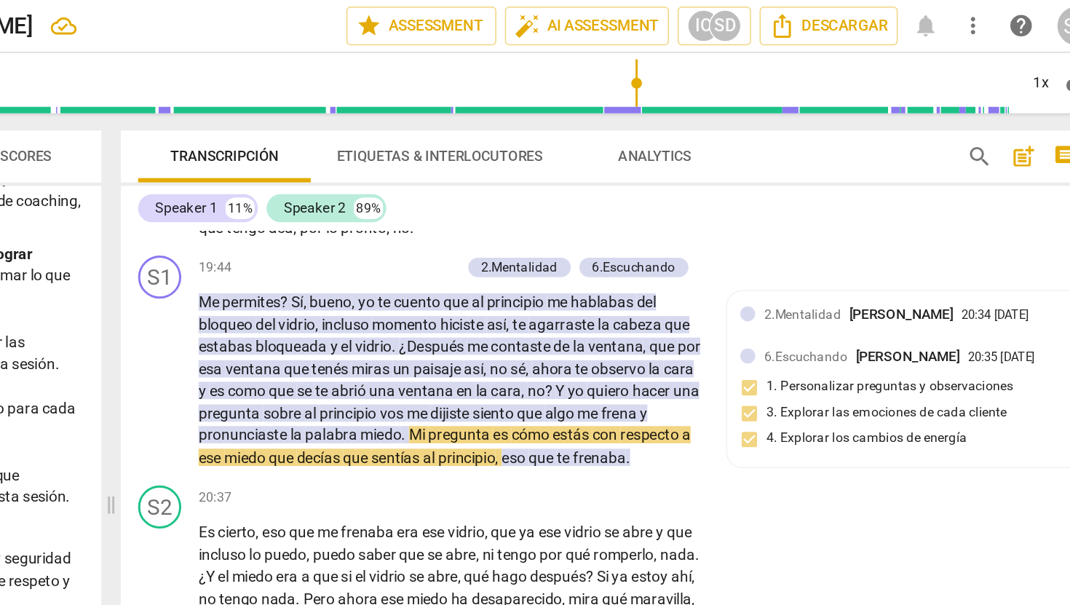
scroll to position [3603, 0]
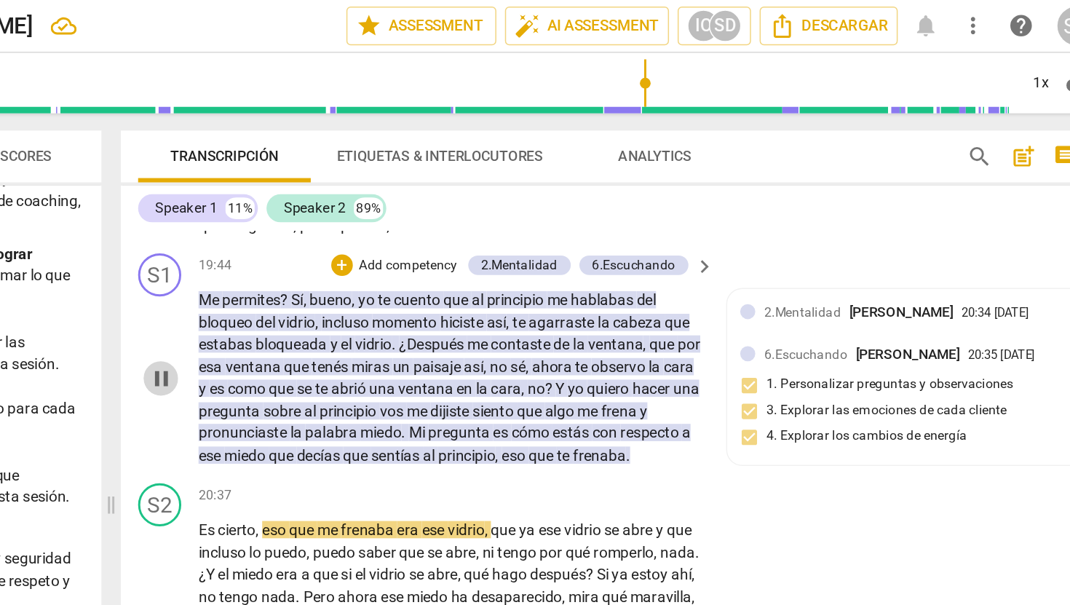
click at [417, 264] on span "pause" at bounding box center [416, 255] width 17 height 17
click at [579, 186] on p "Add competency" at bounding box center [583, 179] width 69 height 13
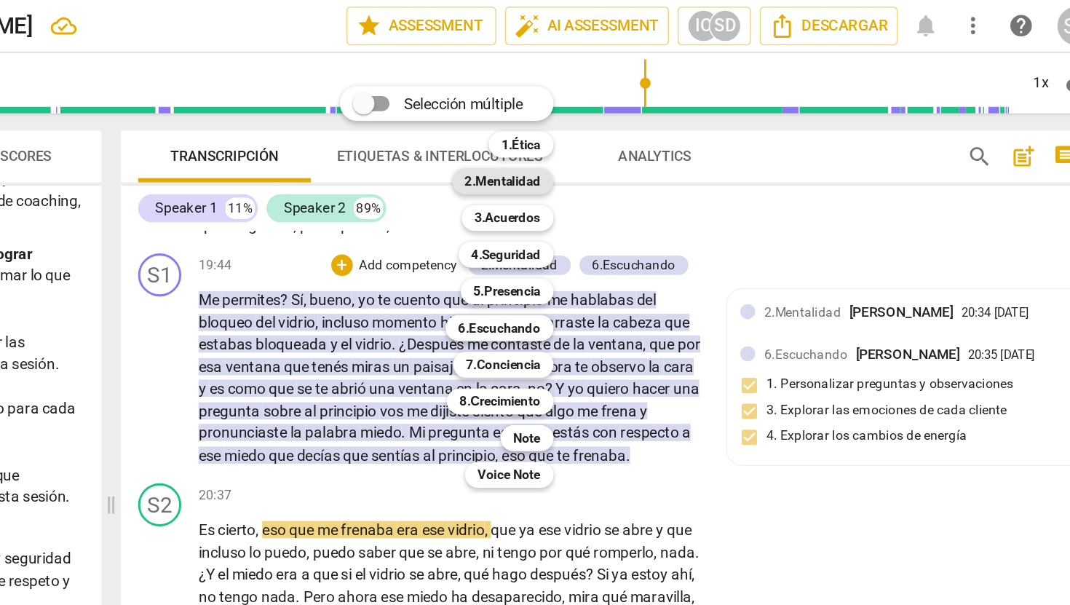
click at [657, 122] on b "2.Mentalidad" at bounding box center [647, 122] width 51 height 17
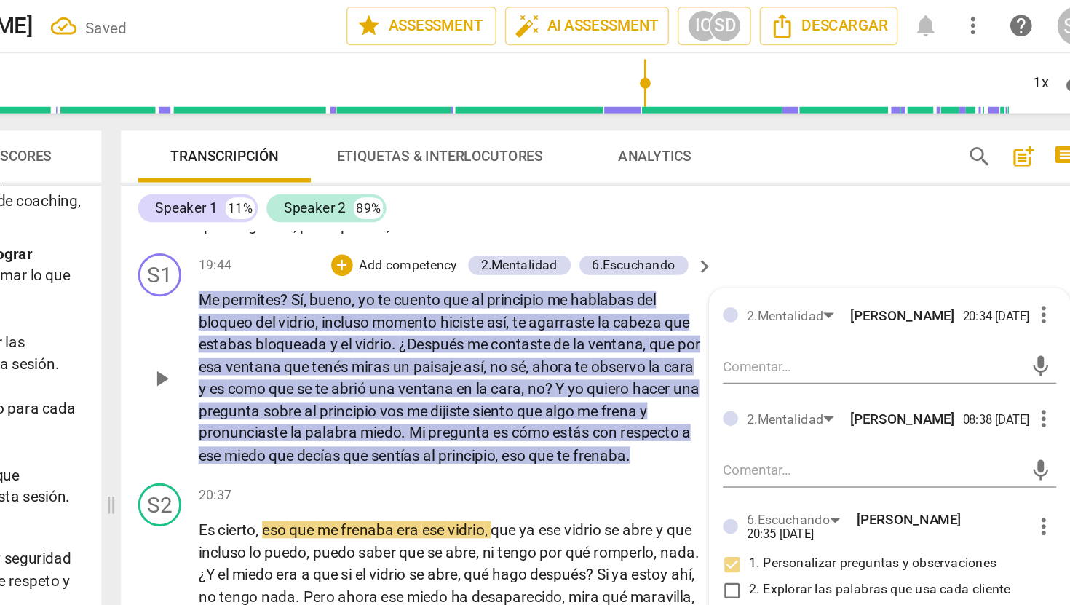
click at [575, 186] on p "Add competency" at bounding box center [583, 179] width 69 height 13
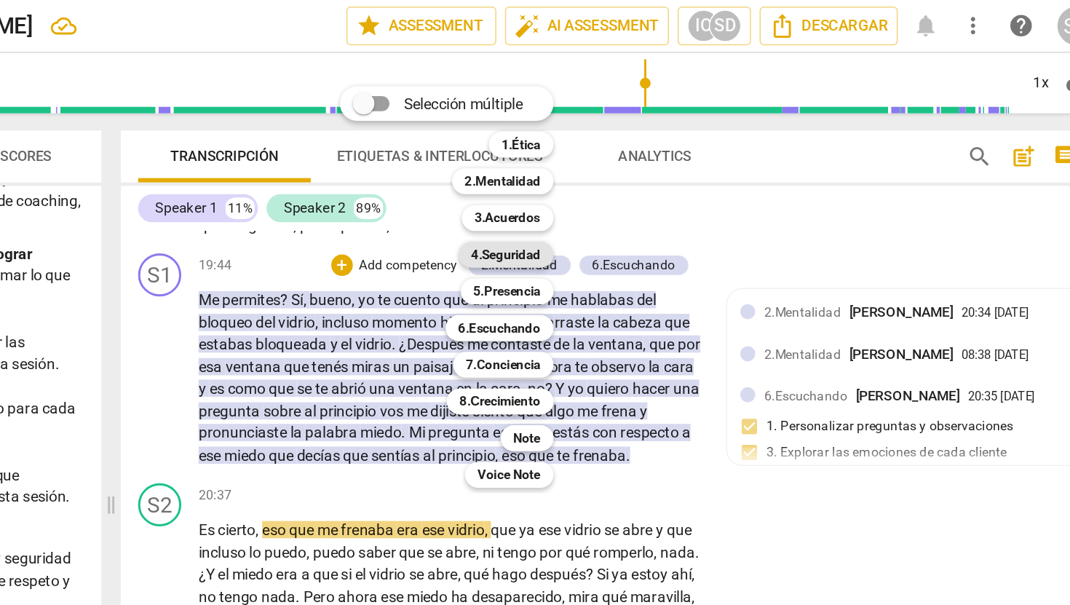
click at [656, 175] on b "4.Seguridad" at bounding box center [649, 171] width 47 height 17
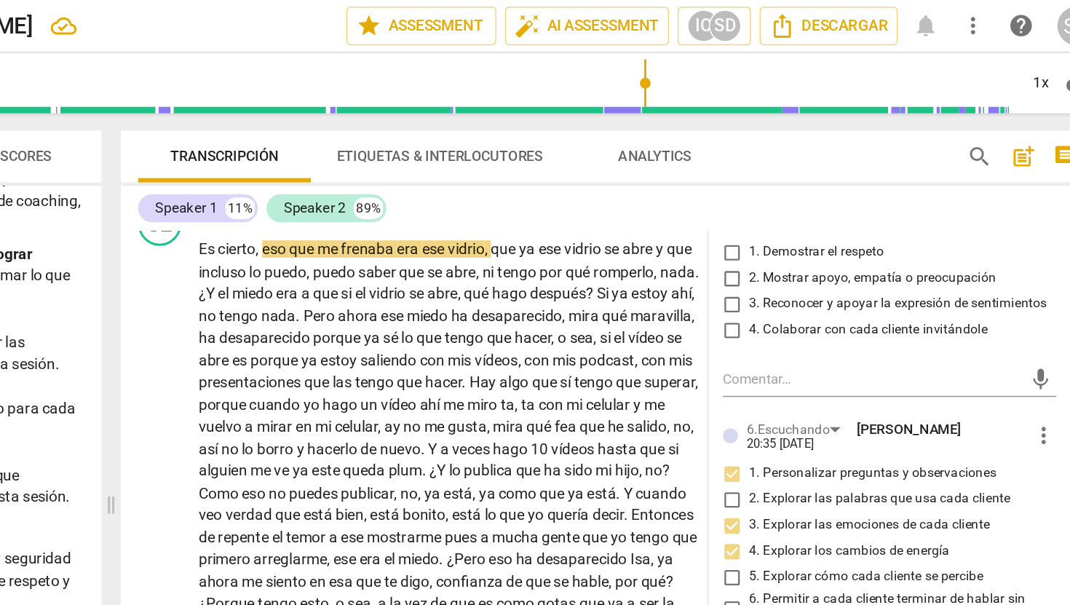
scroll to position [3811, 0]
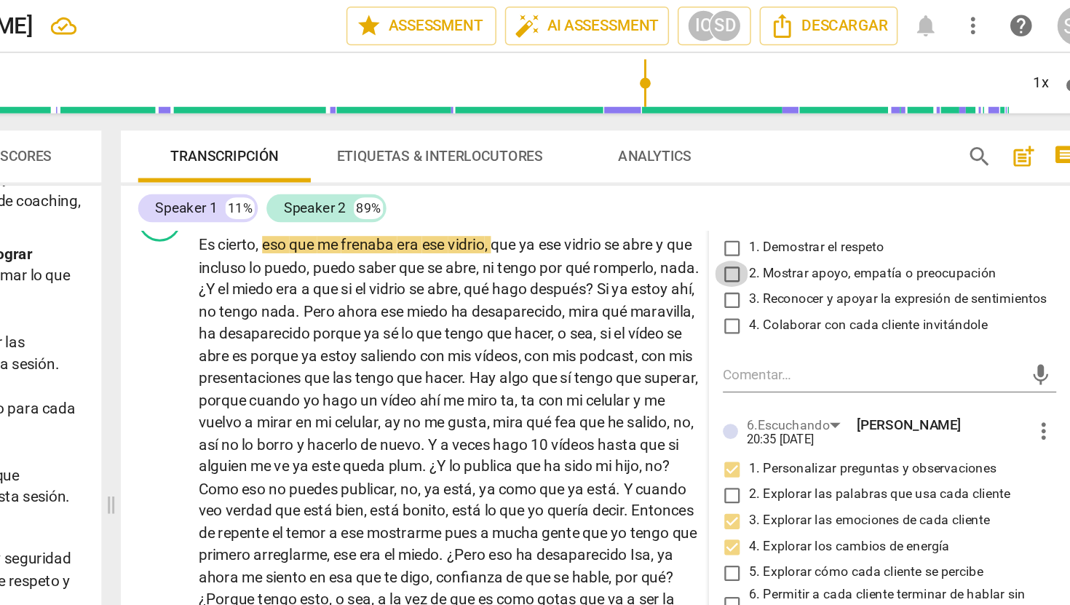
click at [799, 194] on input "2. Mostrar apoyo, empatía o preocupación" at bounding box center [801, 184] width 23 height 17
click at [799, 211] on input "3. Reconocer y apoyar la expresión de sentimientos" at bounding box center [801, 202] width 23 height 17
click at [802, 229] on input "4. Colaborar con cada cliente invitándole" at bounding box center [801, 219] width 23 height 17
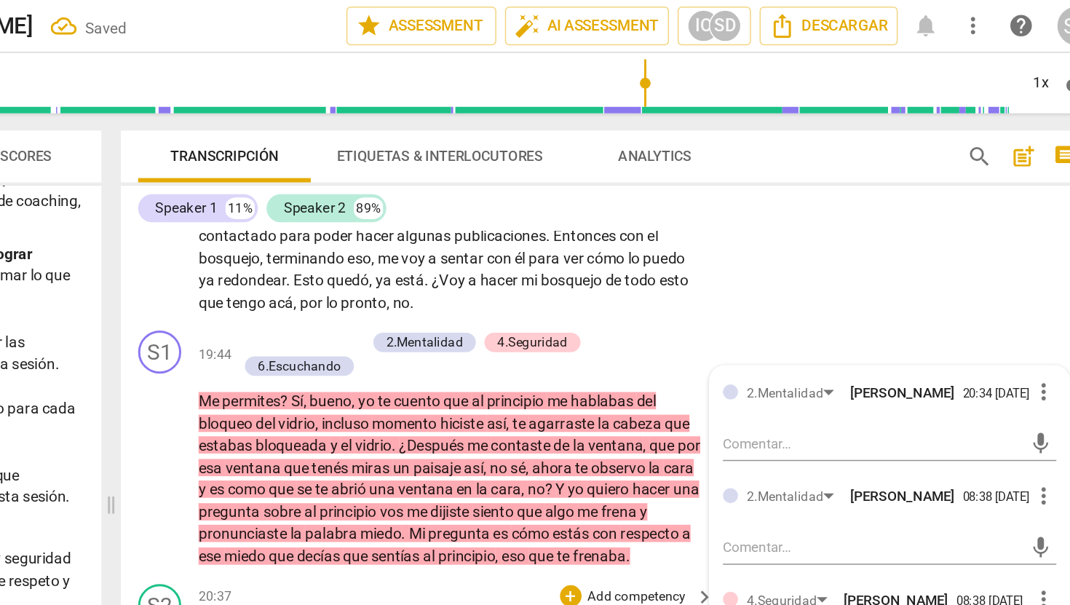
scroll to position [3553, 0]
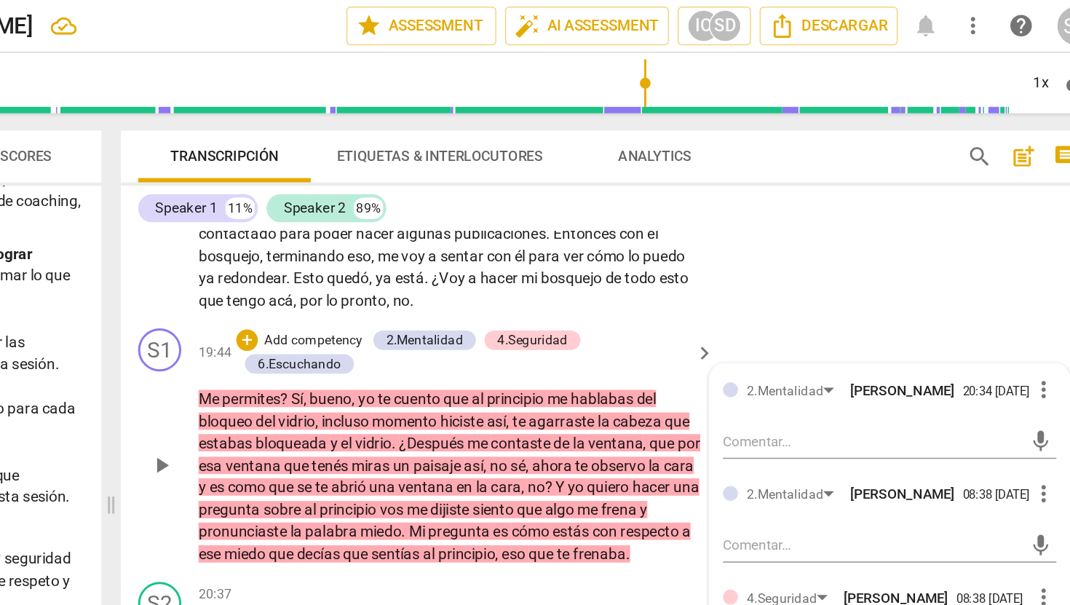
click at [534, 237] on p "Add competency" at bounding box center [519, 229] width 69 height 13
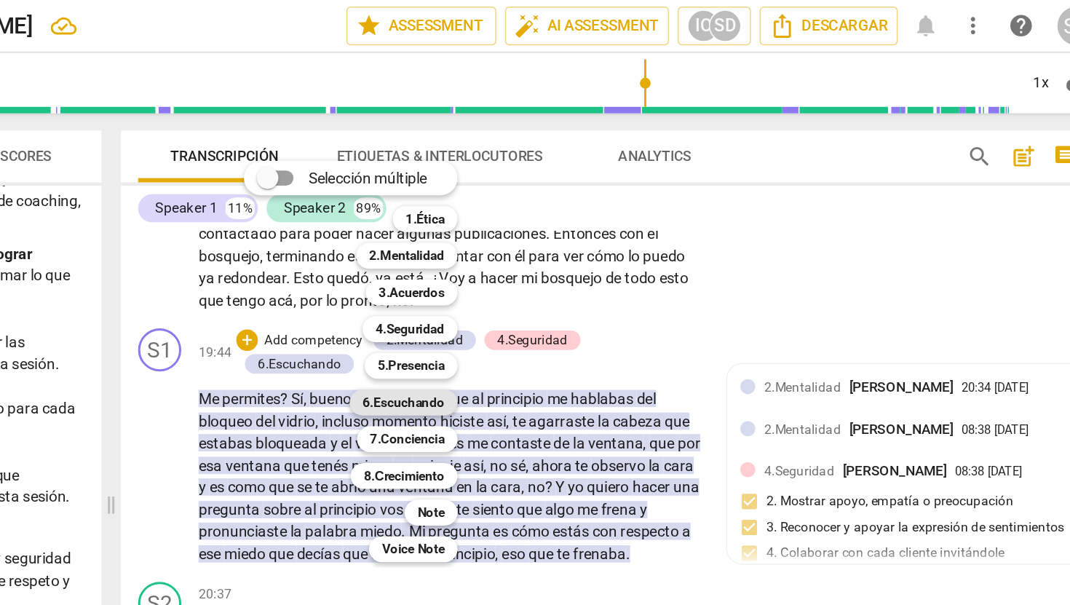
click at [592, 270] on b "6.Escuchando" at bounding box center [579, 271] width 55 height 17
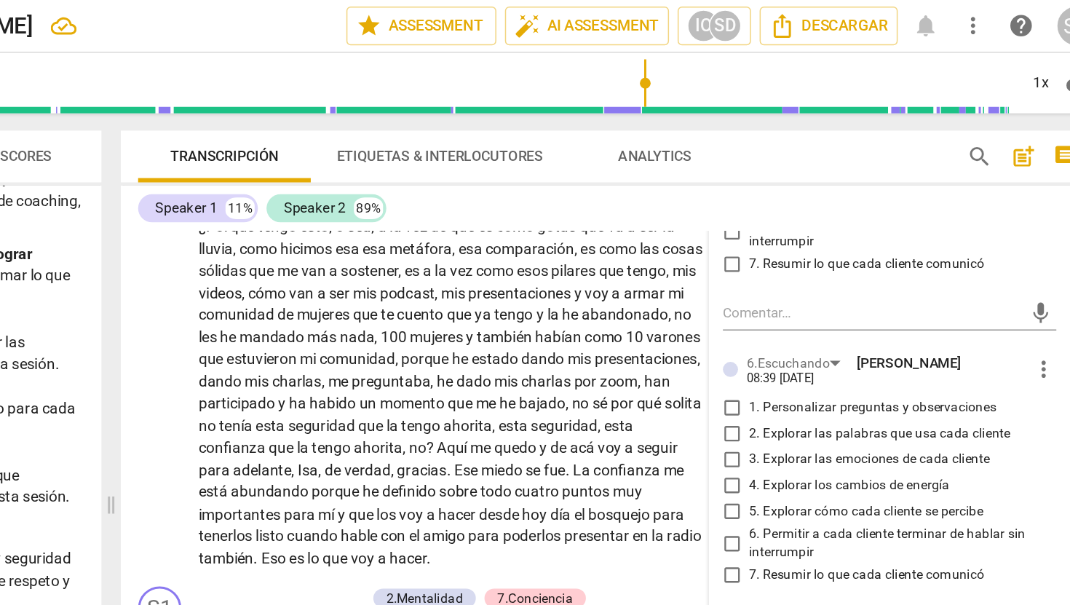
scroll to position [4149, 0]
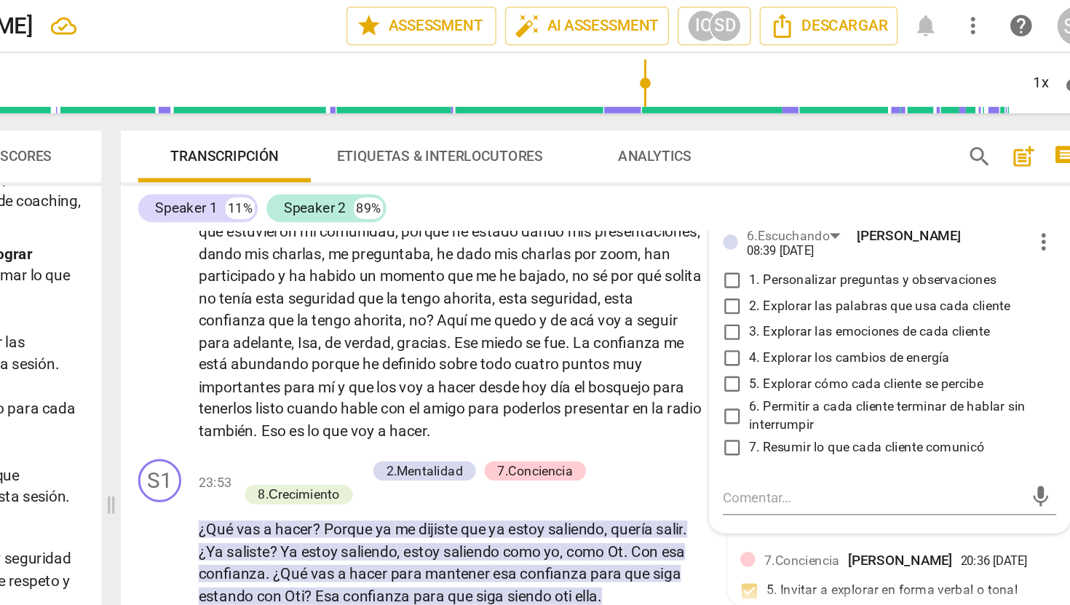
click at [797, 198] on input "1. Personalizar preguntas y observaciones" at bounding box center [801, 189] width 23 height 17
click at [802, 215] on input "2. Explorar las palabras que usa cada cliente" at bounding box center [801, 206] width 23 height 17
click at [798, 233] on input "3. Explorar las emociones de cada cliente" at bounding box center [801, 223] width 23 height 17
click at [798, 250] on input "4. Explorar los cambios de energía" at bounding box center [801, 241] width 23 height 17
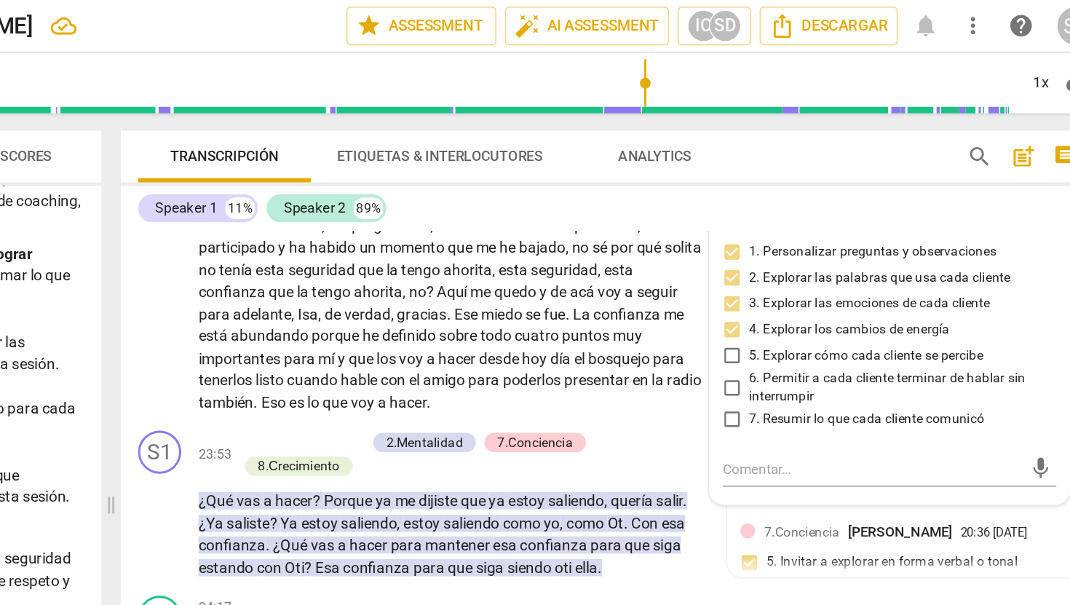
scroll to position [4191, 0]
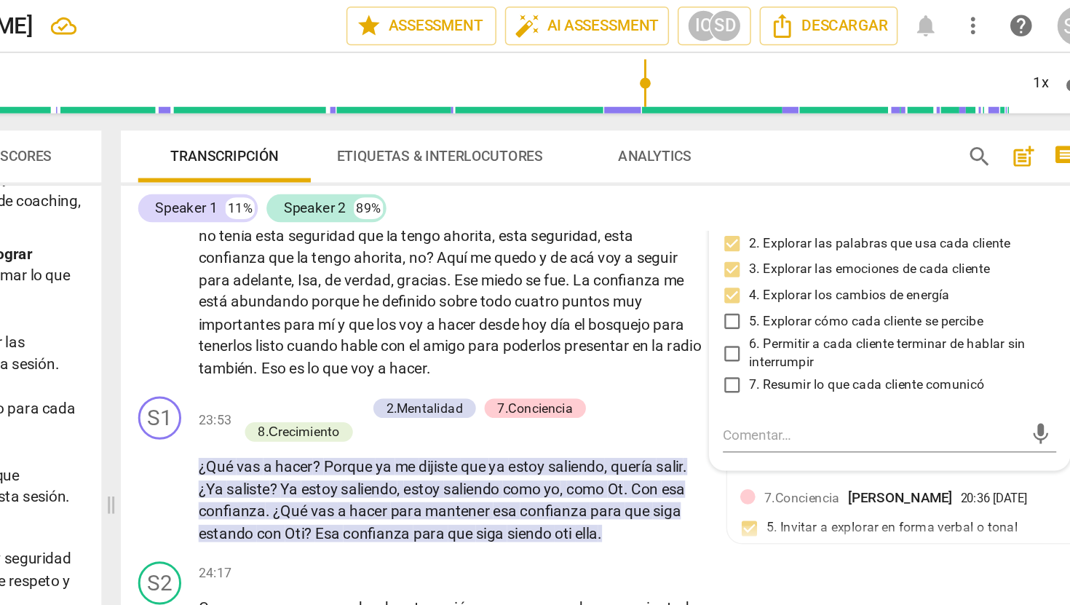
click at [798, 269] on input "7. Resumir lo que cada cliente comunicó" at bounding box center [801, 259] width 23 height 17
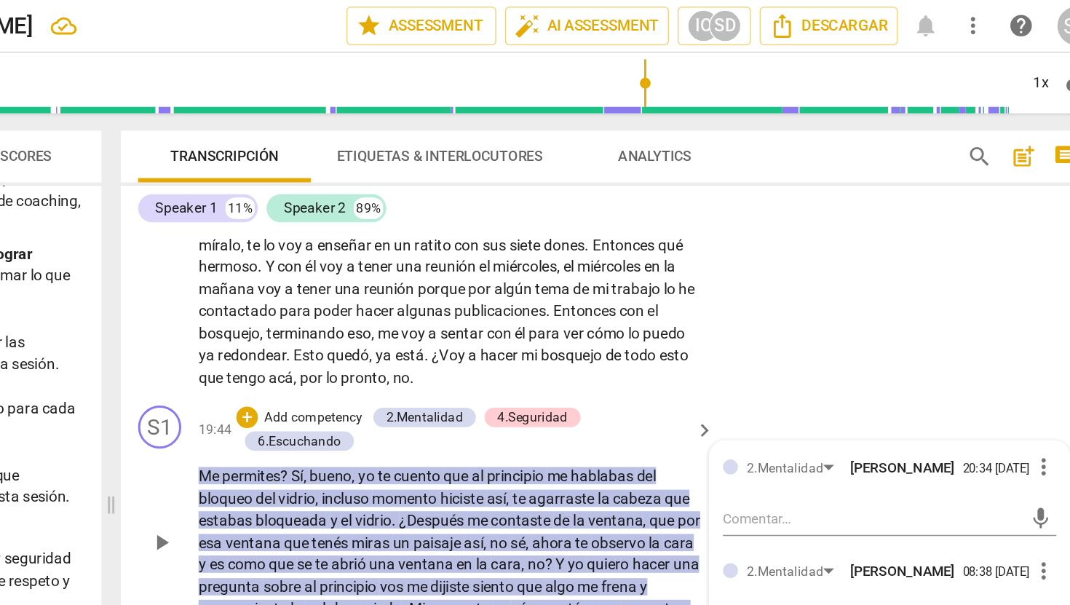
scroll to position [3502, 0]
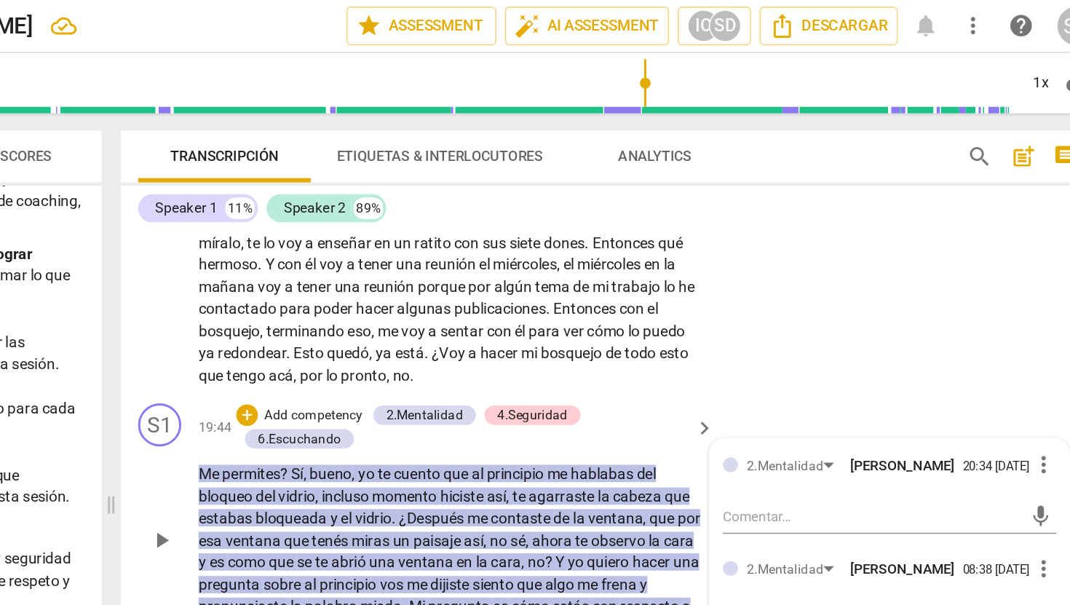
click at [541, 287] on p "Add competency" at bounding box center [519, 280] width 69 height 13
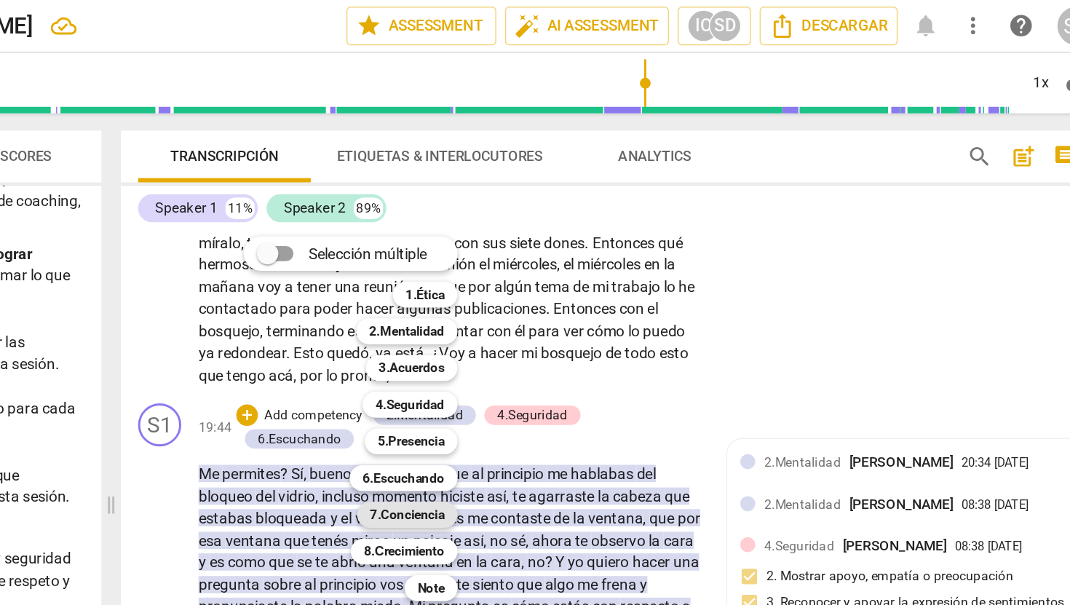
click at [584, 350] on b "7.Conciencia" at bounding box center [583, 346] width 50 height 17
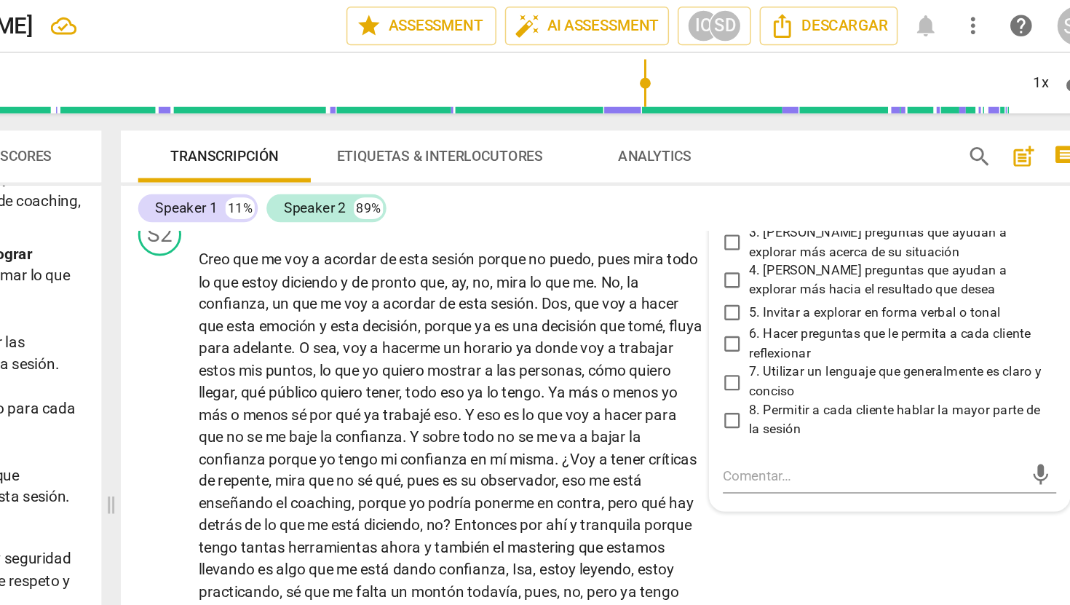
scroll to position [4428, 0]
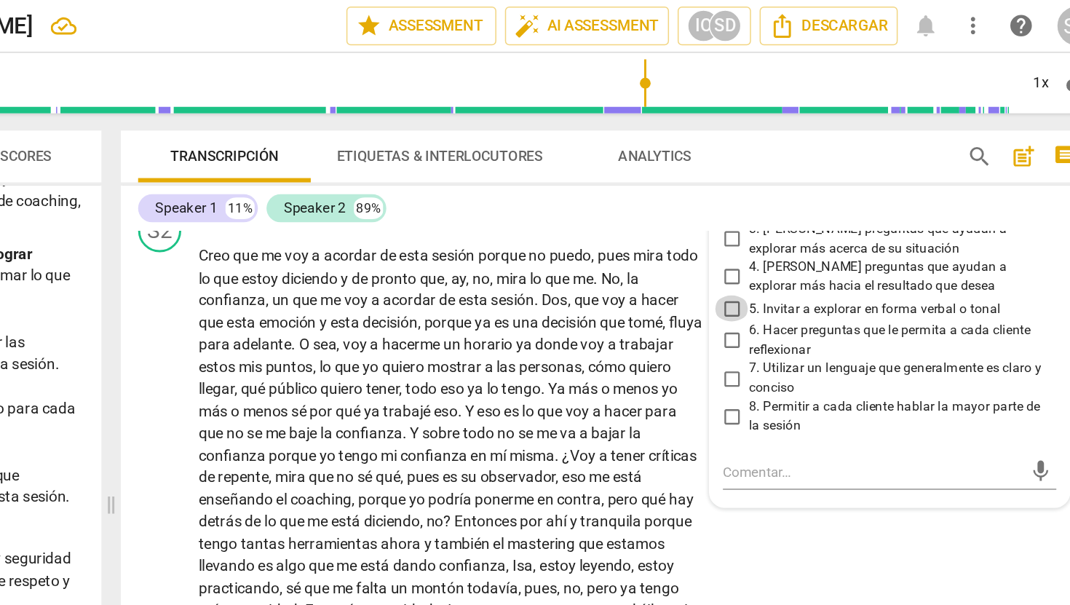
click at [798, 217] on input "5. Invitar a explorar en forma verbal o tonal" at bounding box center [801, 207] width 23 height 17
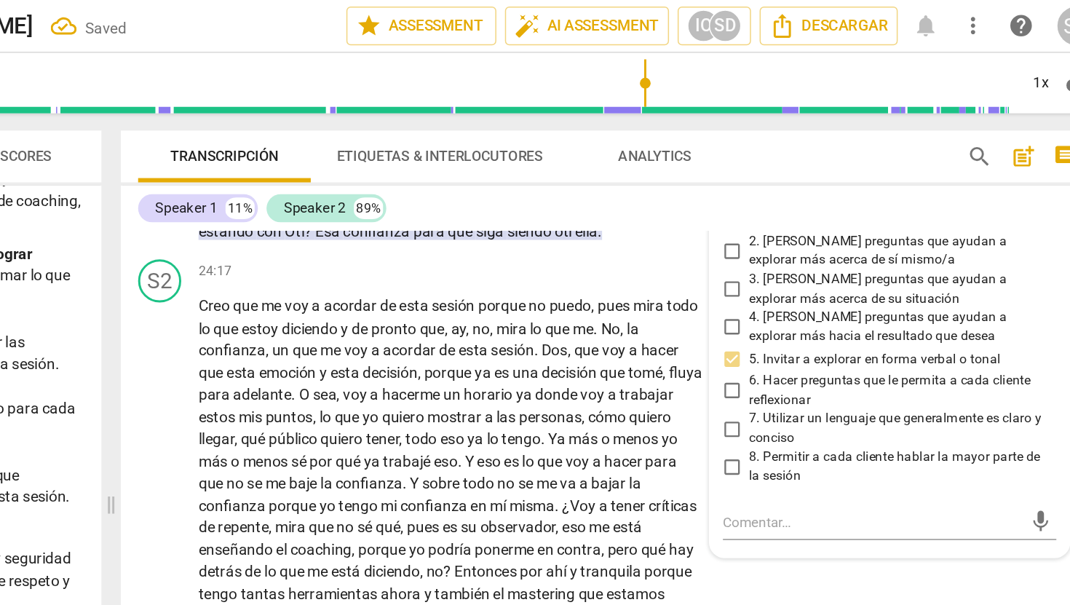
scroll to position [4392, 0]
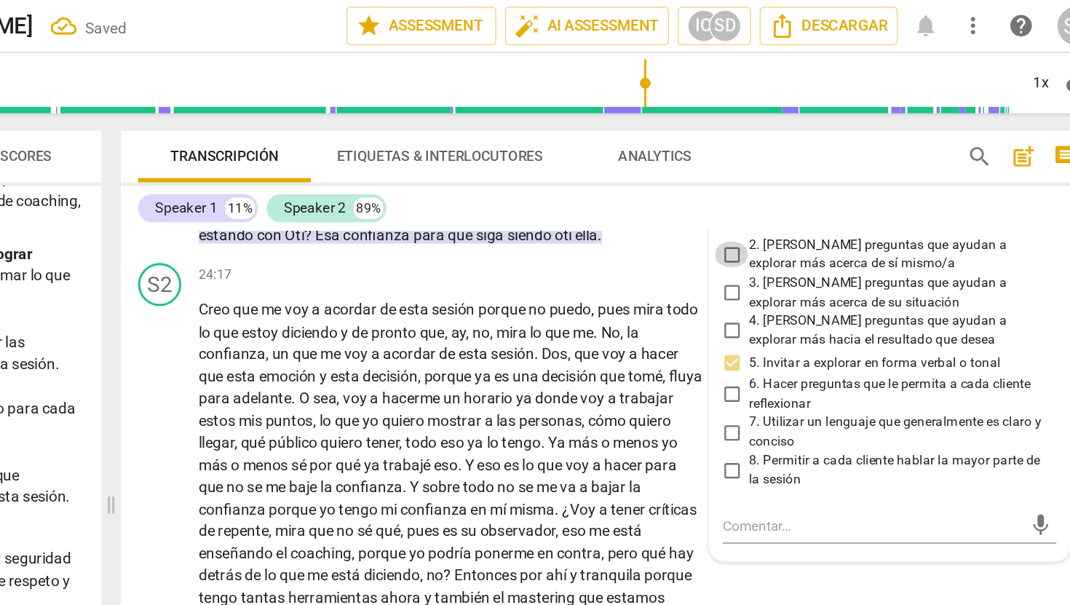
click at [798, 181] on input "2. [PERSON_NAME] preguntas que ayudan a explorar más acerca de sí mismo/a" at bounding box center [801, 171] width 23 height 17
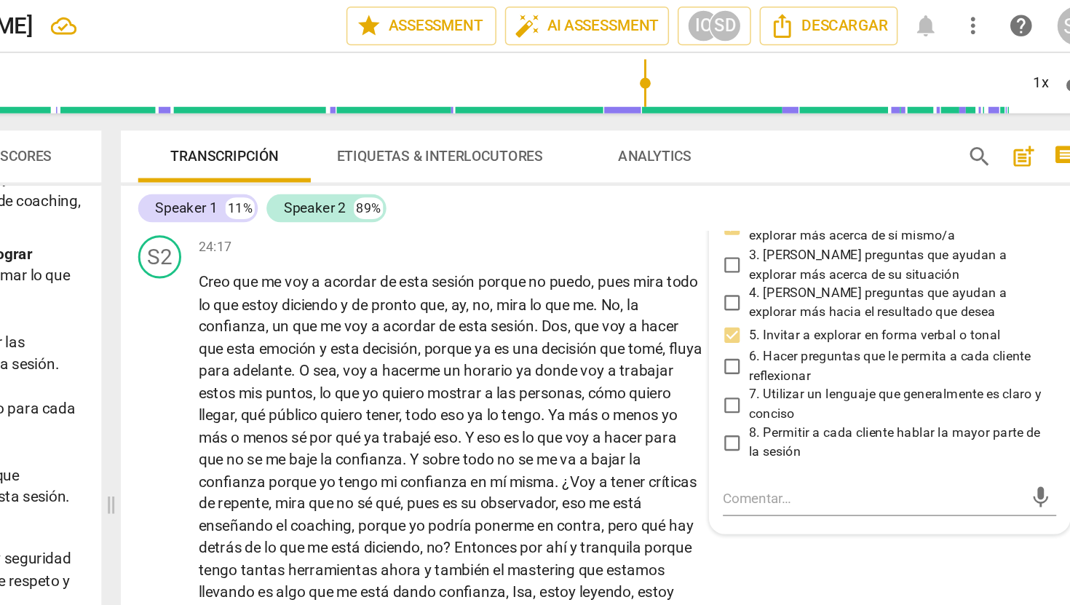
scroll to position [4411, 0]
click at [802, 282] on input "7. Utilizar un lenguaje que generalmente es claro y conciso" at bounding box center [801, 272] width 23 height 17
click at [802, 256] on input "6. Hacer preguntas que le permita a cada cliente reflexionar" at bounding box center [801, 247] width 23 height 17
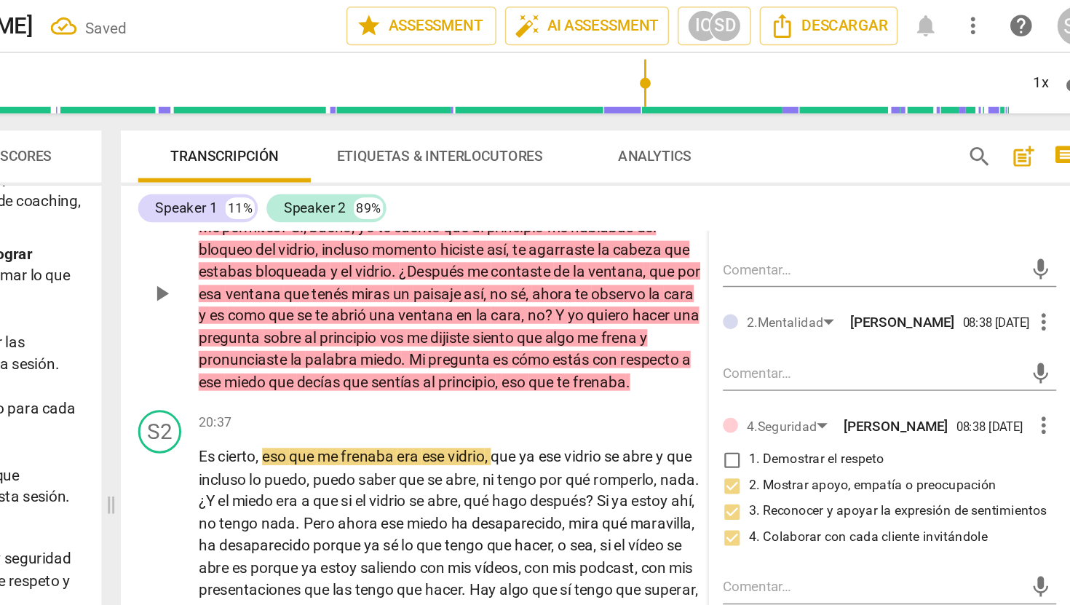
scroll to position [3638, 0]
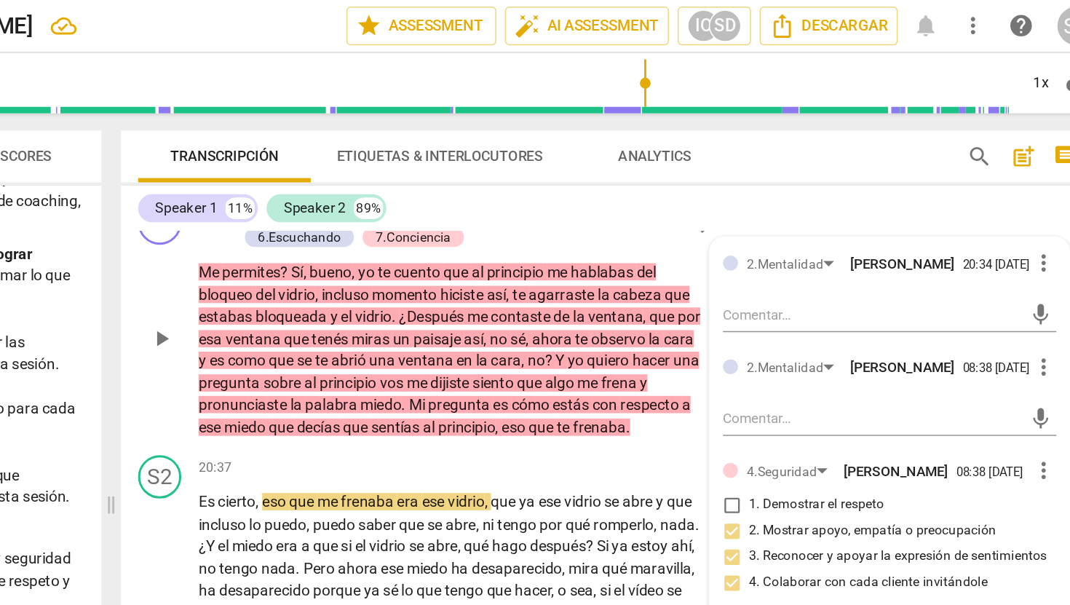
click at [536, 151] on p "Add competency" at bounding box center [519, 144] width 69 height 13
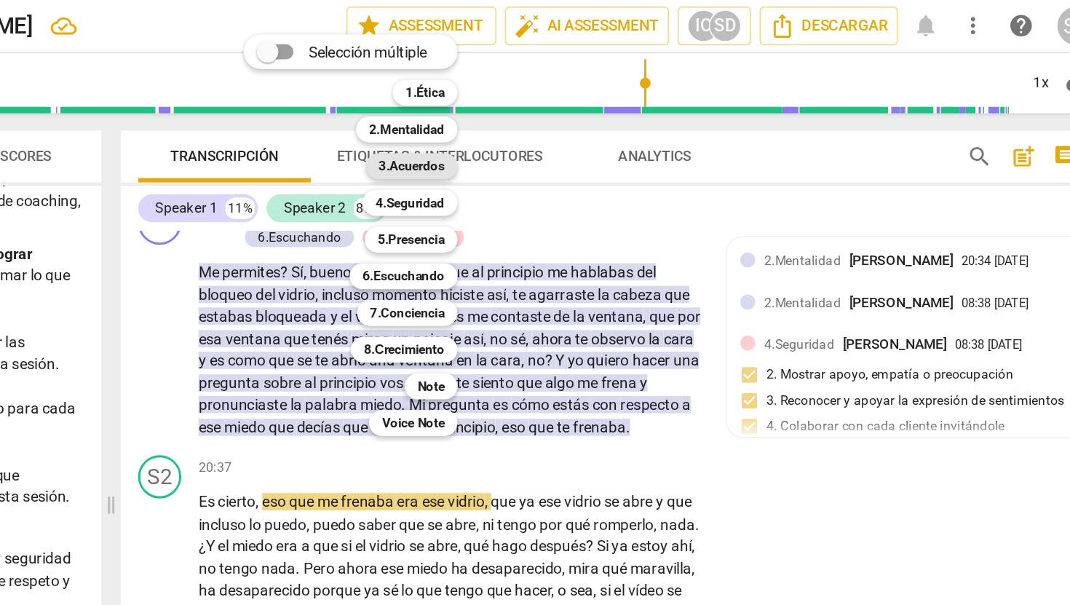
click at [590, 114] on b "3.Acuerdos" at bounding box center [585, 111] width 44 height 17
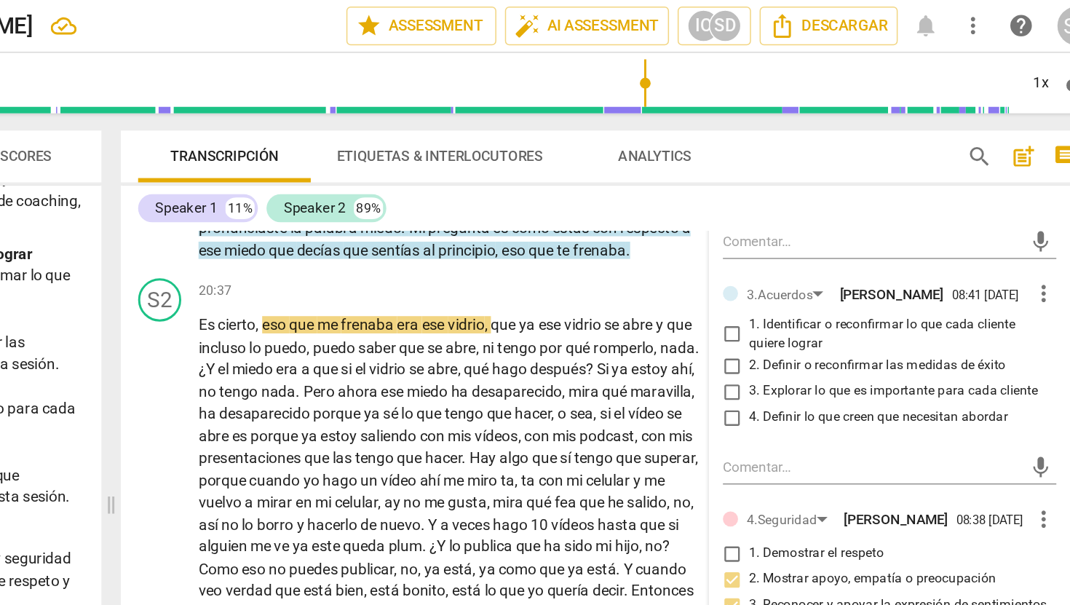
scroll to position [3757, 0]
click at [1010, 207] on span "more_vert" at bounding box center [1011, 197] width 17 height 17
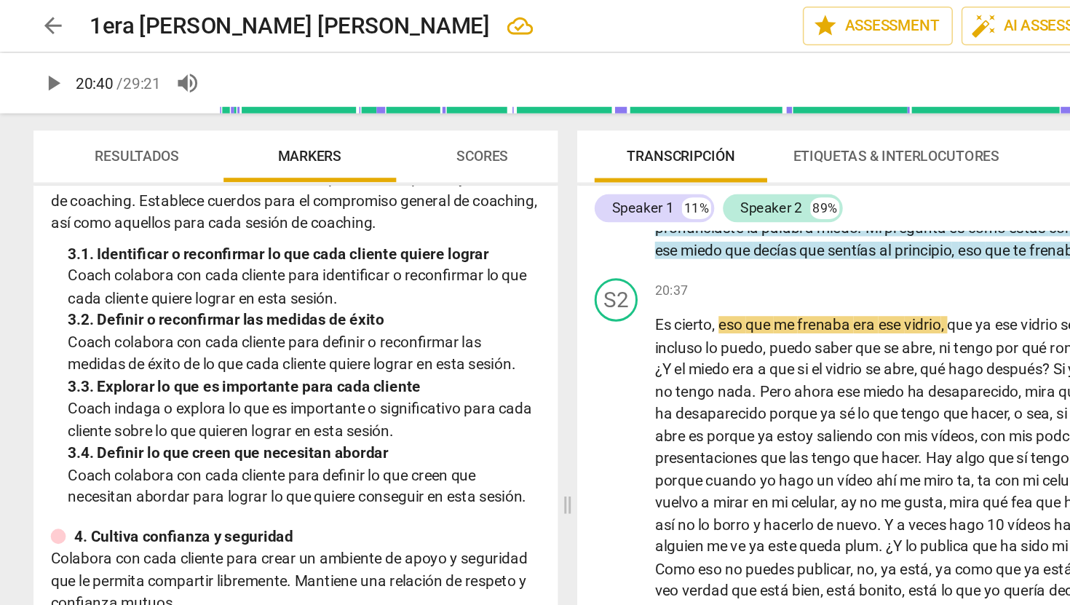
click at [488, 12] on div at bounding box center [535, 302] width 1070 height 605
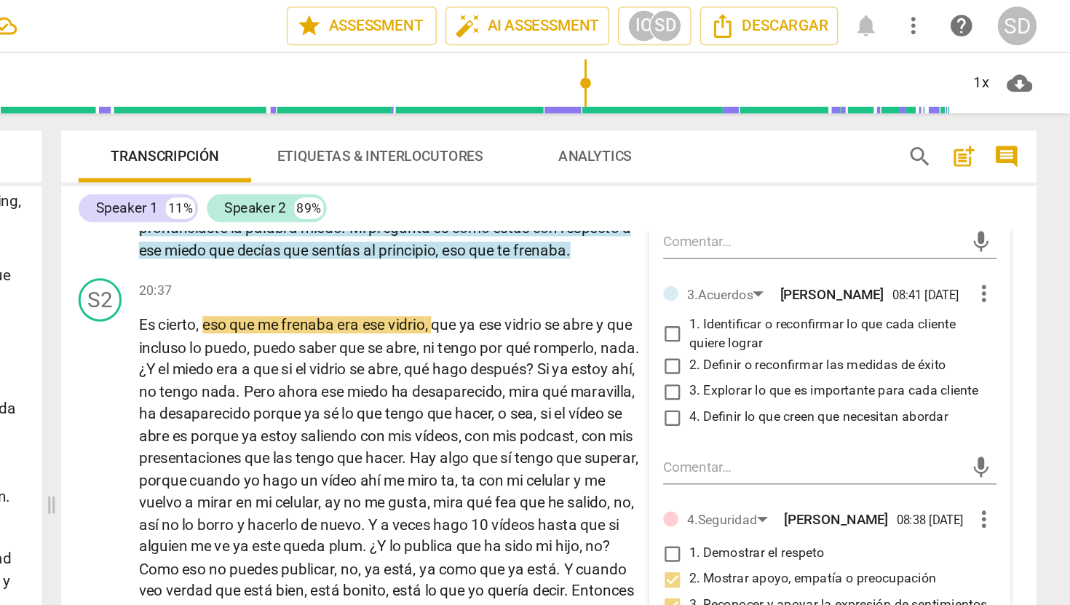
click at [1006, 207] on span "more_vert" at bounding box center [1011, 197] width 17 height 17
click at [1032, 249] on li "Borrar" at bounding box center [1023, 248] width 51 height 28
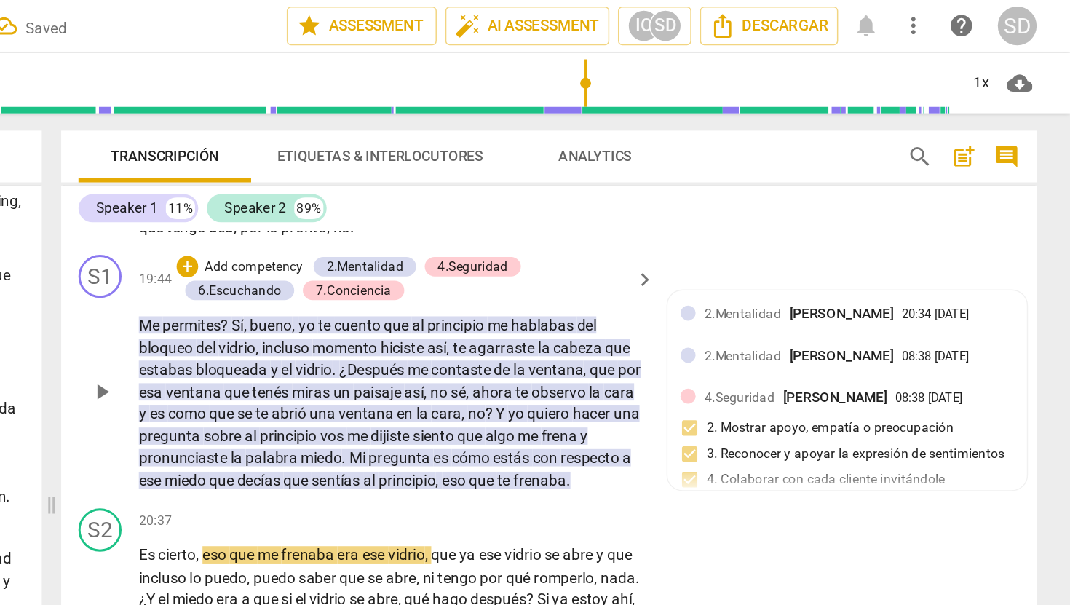
scroll to position [3604, 0]
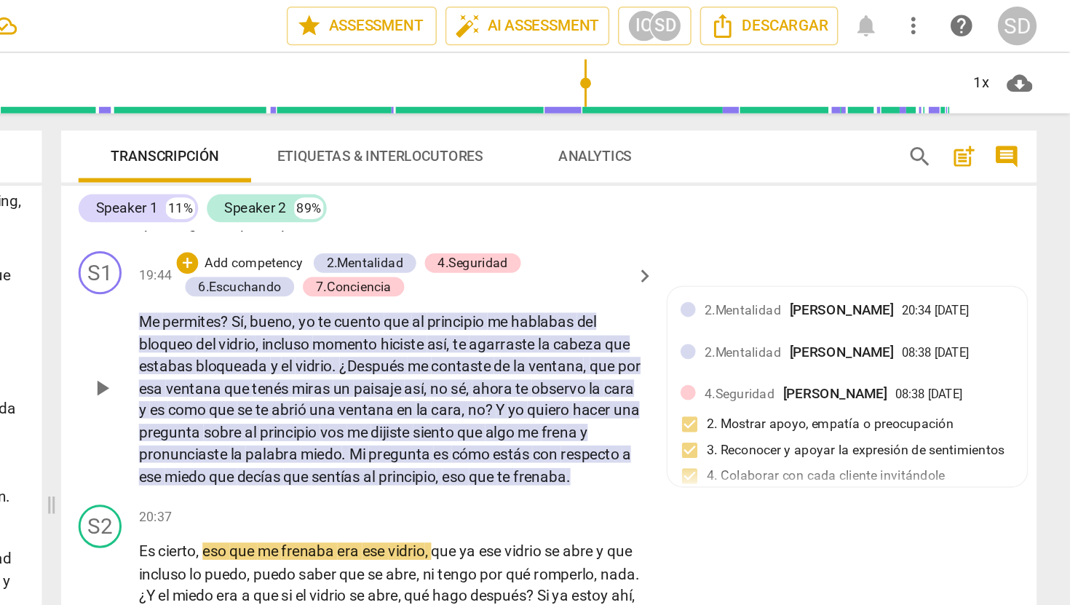
click at [529, 185] on p "Add competency" at bounding box center [519, 178] width 69 height 13
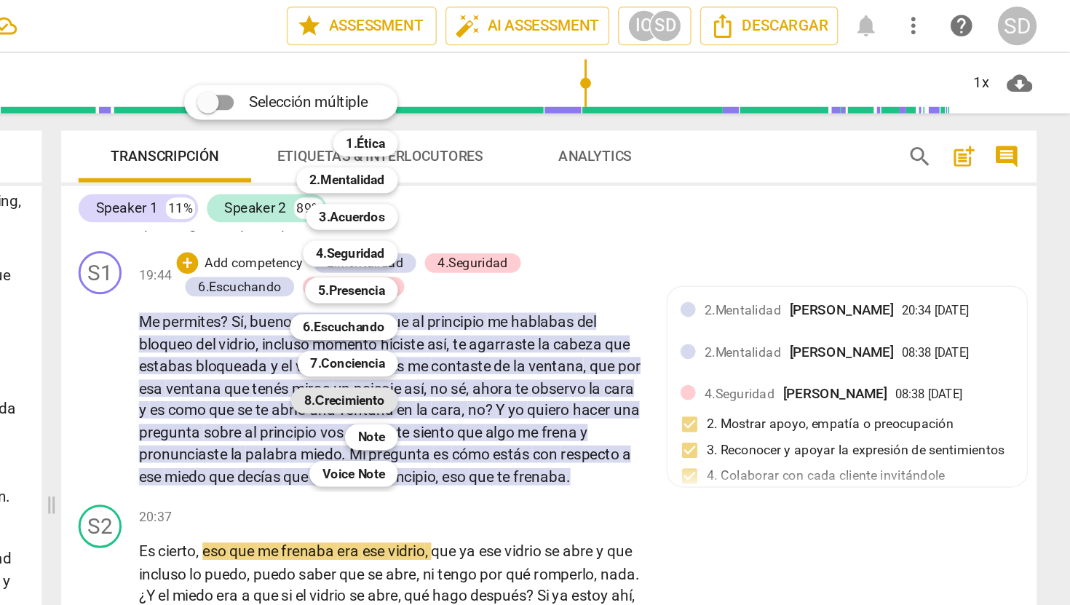
click at [594, 274] on b "8.Сrecimiento" at bounding box center [580, 269] width 55 height 17
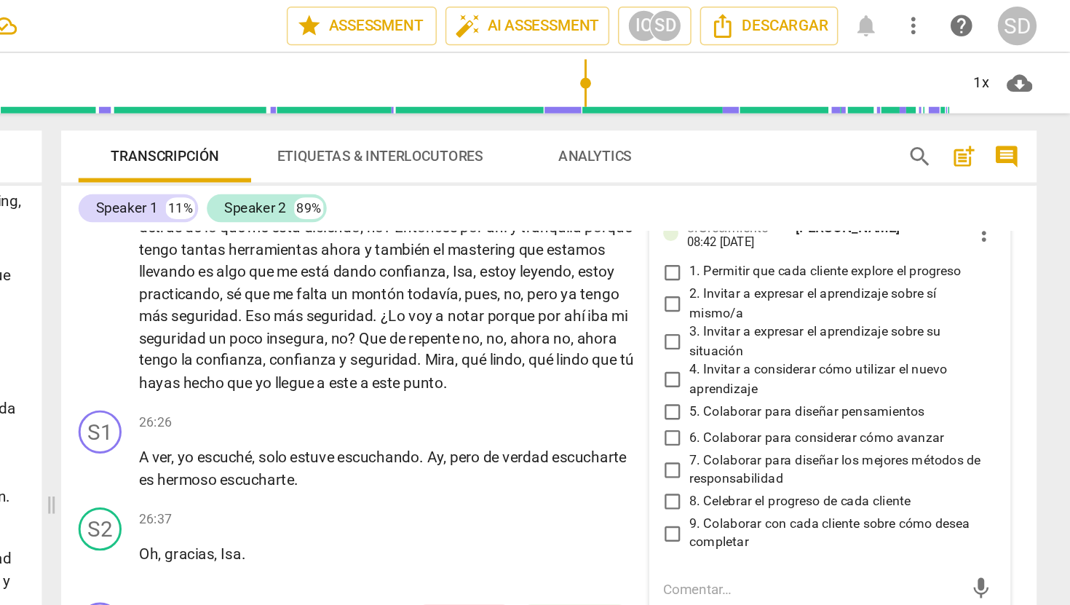
scroll to position [4625, 0]
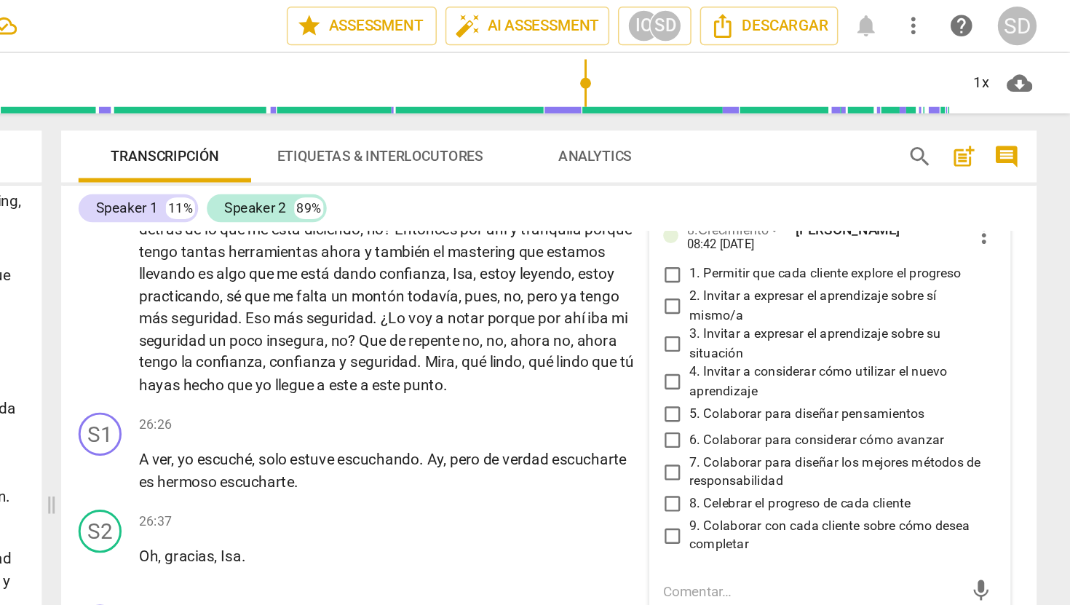
click at [799, 215] on input "2. Invitar a expresar el aprendizaje sobre sí mismo/a" at bounding box center [801, 206] width 23 height 17
click at [799, 241] on input "3. Invitar a expresar el aprendizaje sobre su situación" at bounding box center [801, 231] width 23 height 17
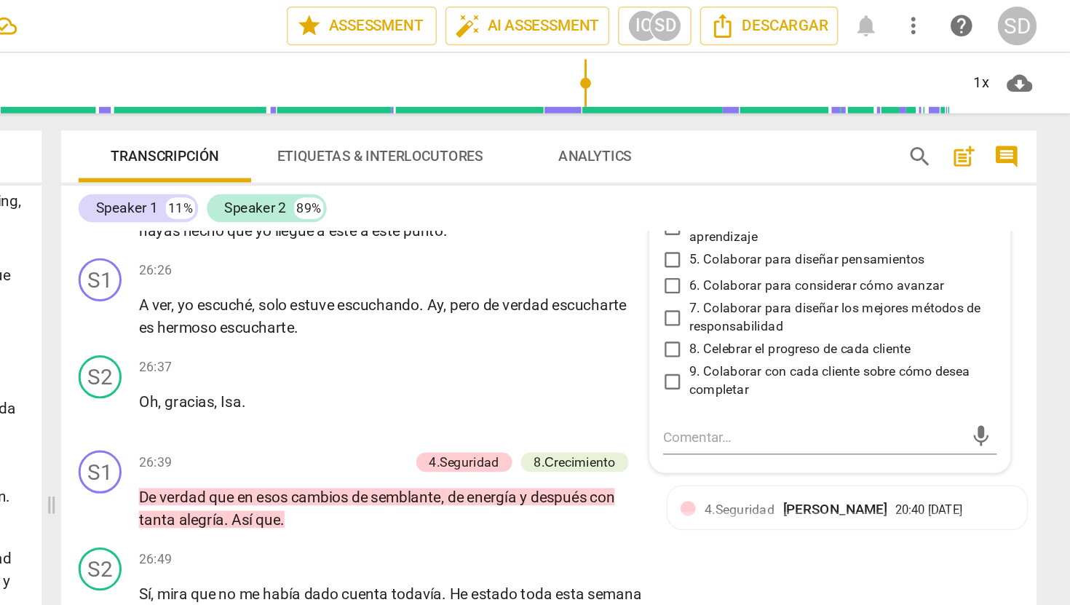
scroll to position [4727, 0]
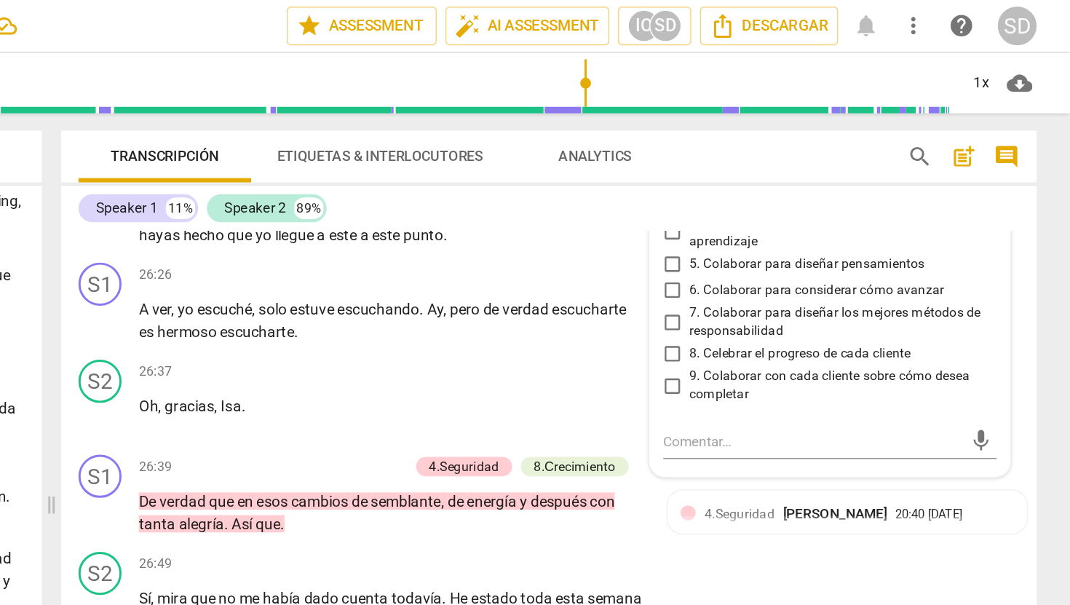
click at [802, 187] on input "5. Colaborar para diseñar pensamientos" at bounding box center [801, 178] width 23 height 17
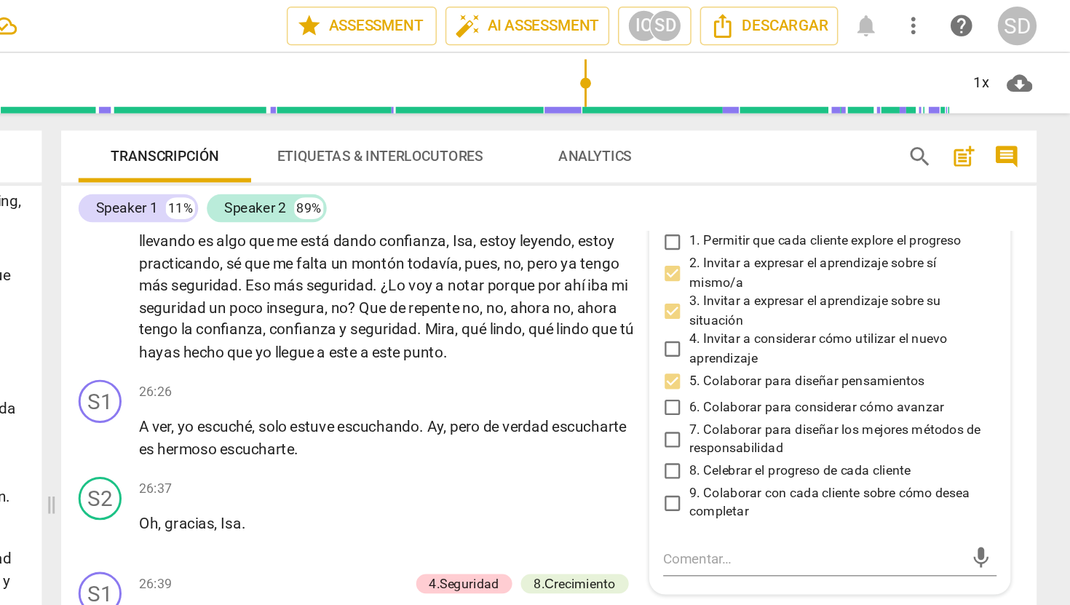
scroll to position [4646, 0]
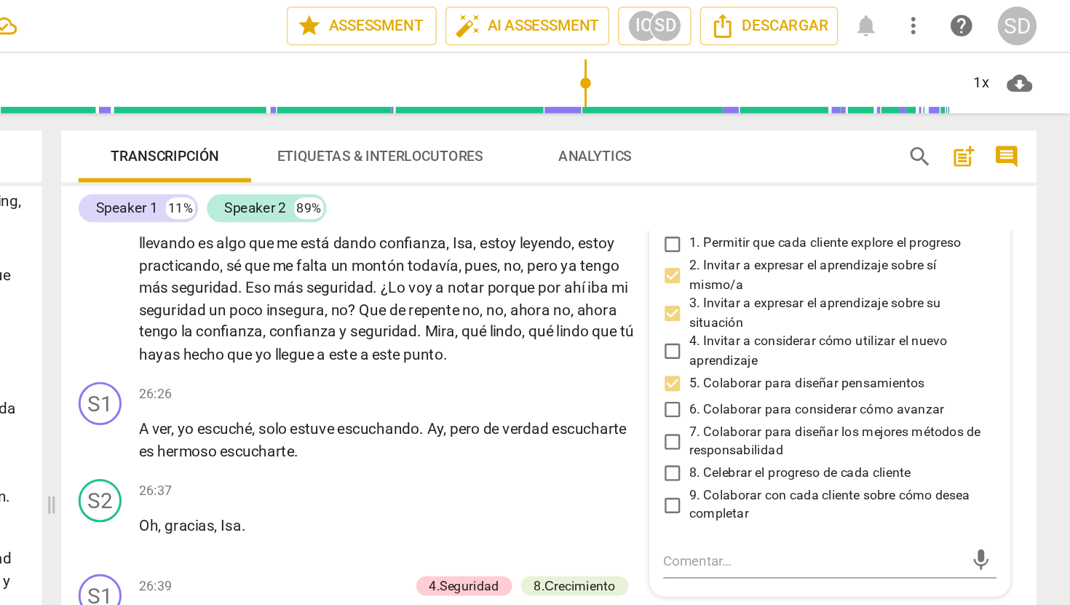
click at [857, 106] on div "Transcripción Etiquetas & Interlocutores Analytics" at bounding box center [669, 105] width 536 height 35
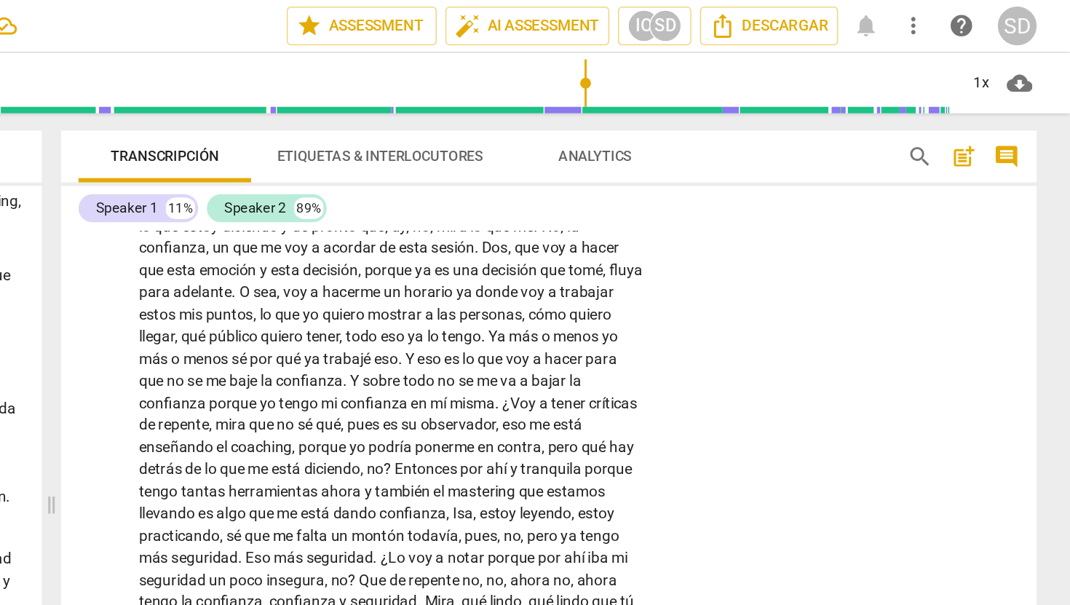
scroll to position [4465, 0]
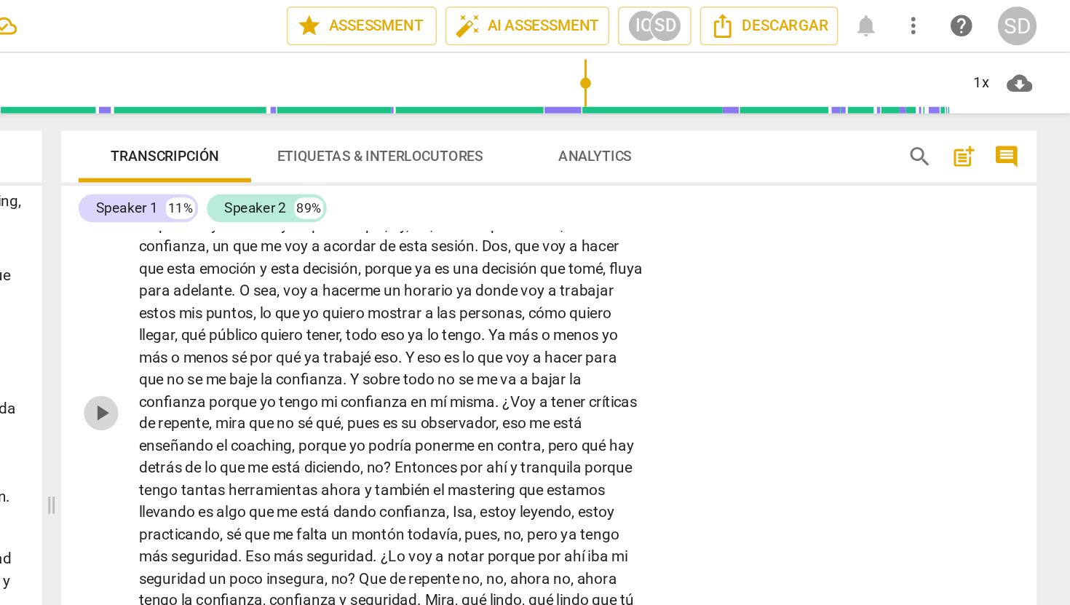
click at [413, 287] on span "play_arrow" at bounding box center [416, 278] width 17 height 17
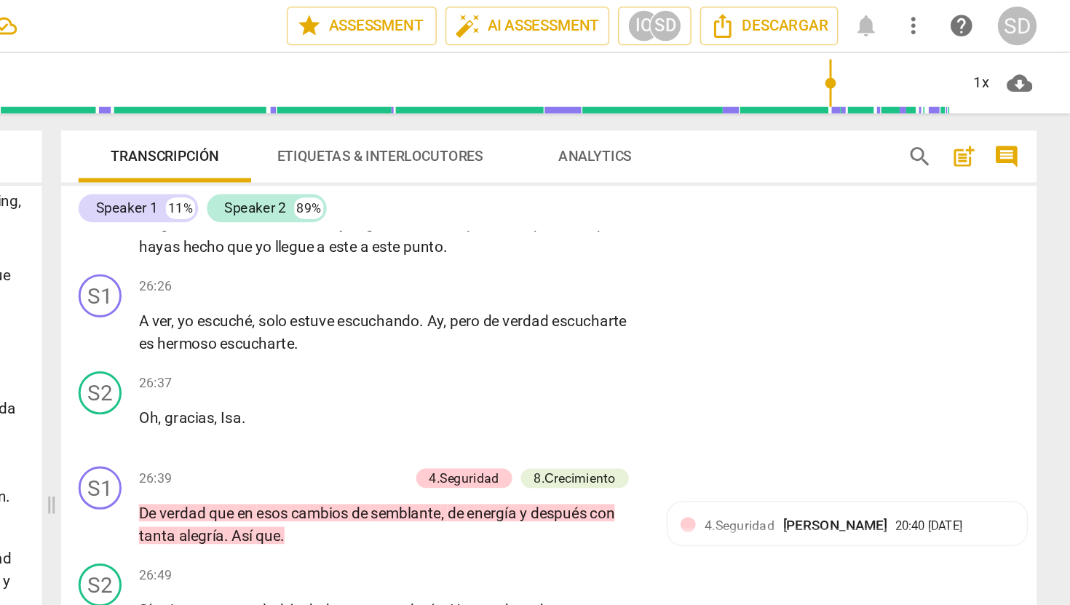
scroll to position [4732, 0]
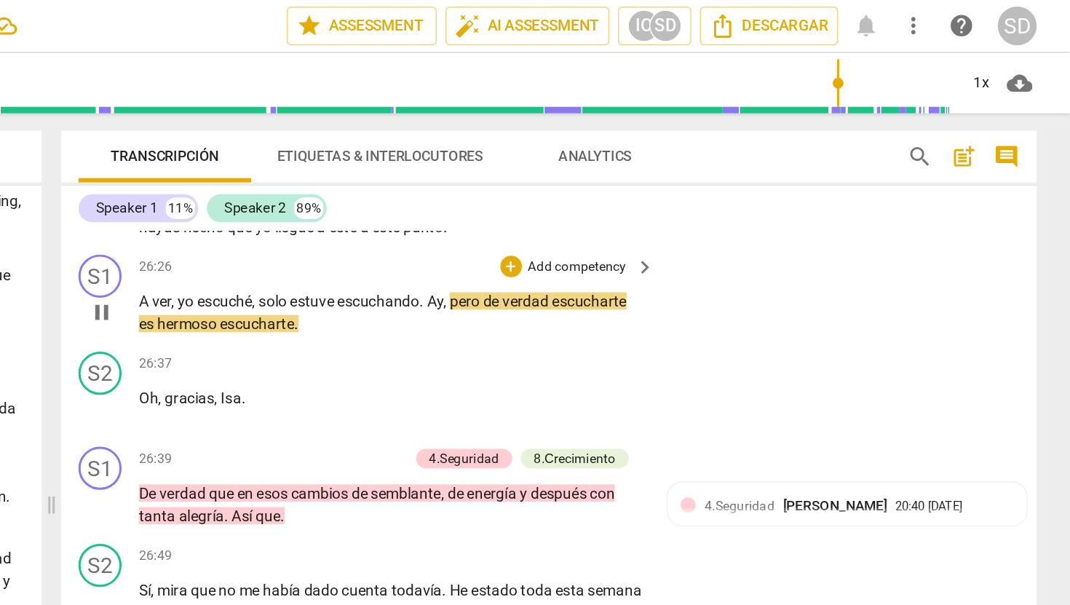
click at [416, 220] on span "pause" at bounding box center [416, 210] width 17 height 17
click at [731, 187] on p "Add competency" at bounding box center [737, 180] width 69 height 13
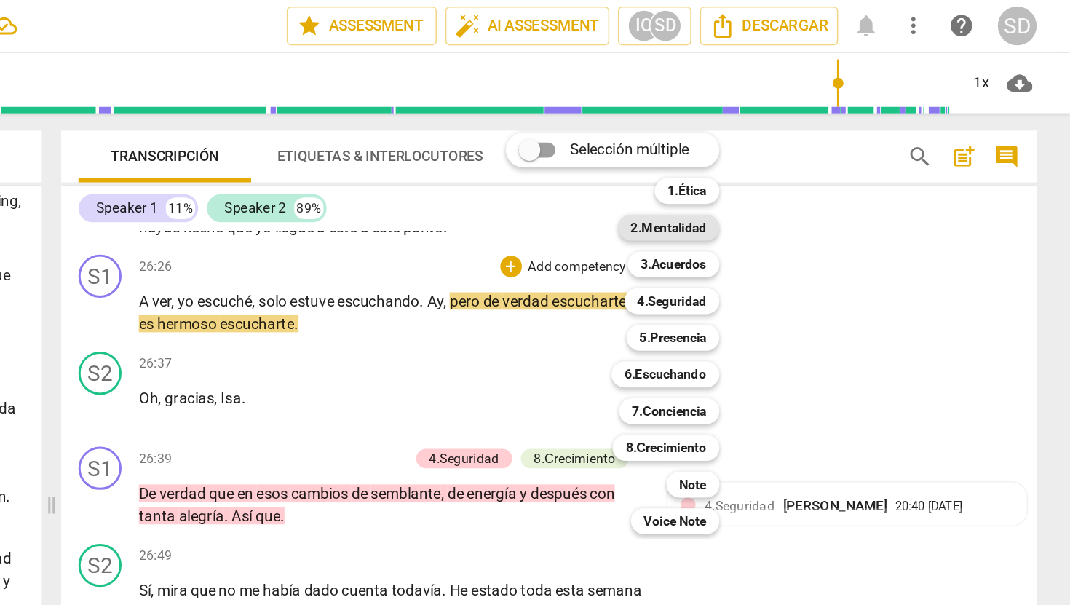
click at [814, 151] on b "2.Mentalidad" at bounding box center [799, 153] width 51 height 17
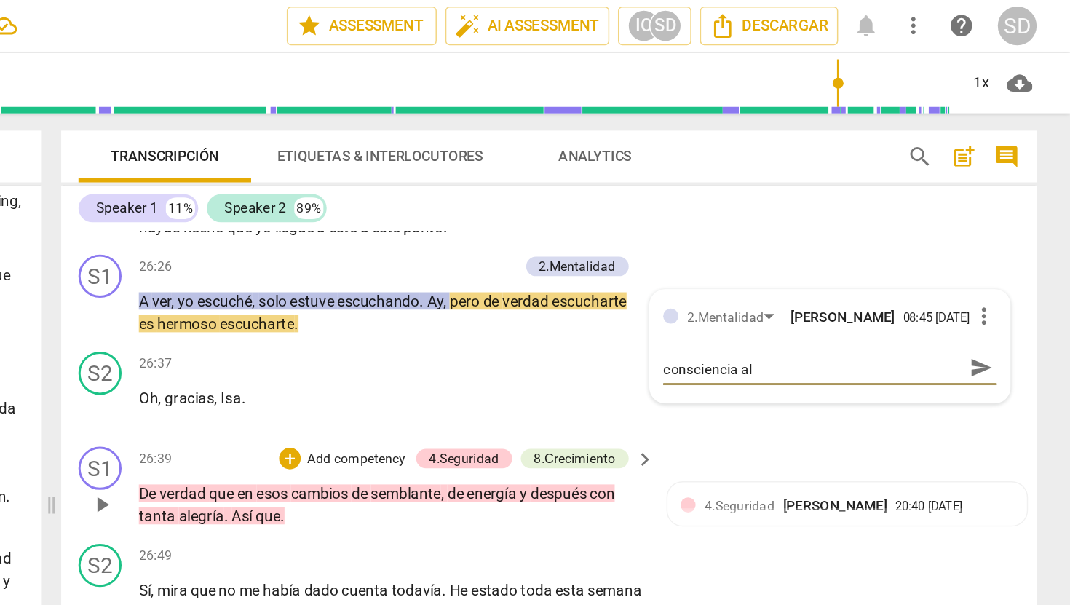
scroll to position [0, 0]
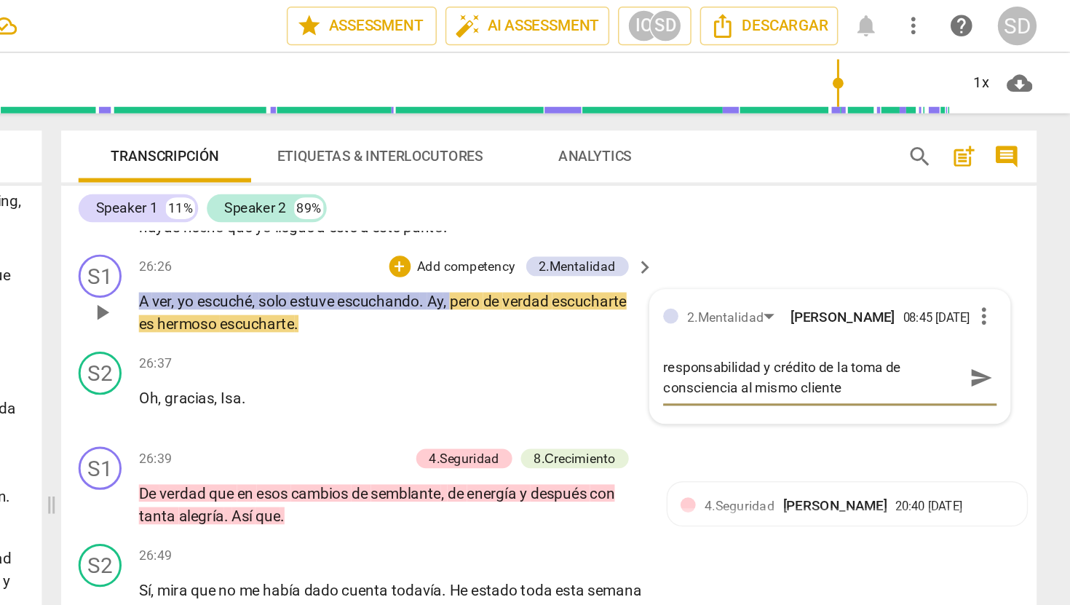
click at [1007, 263] on span "send" at bounding box center [1010, 255] width 16 height 16
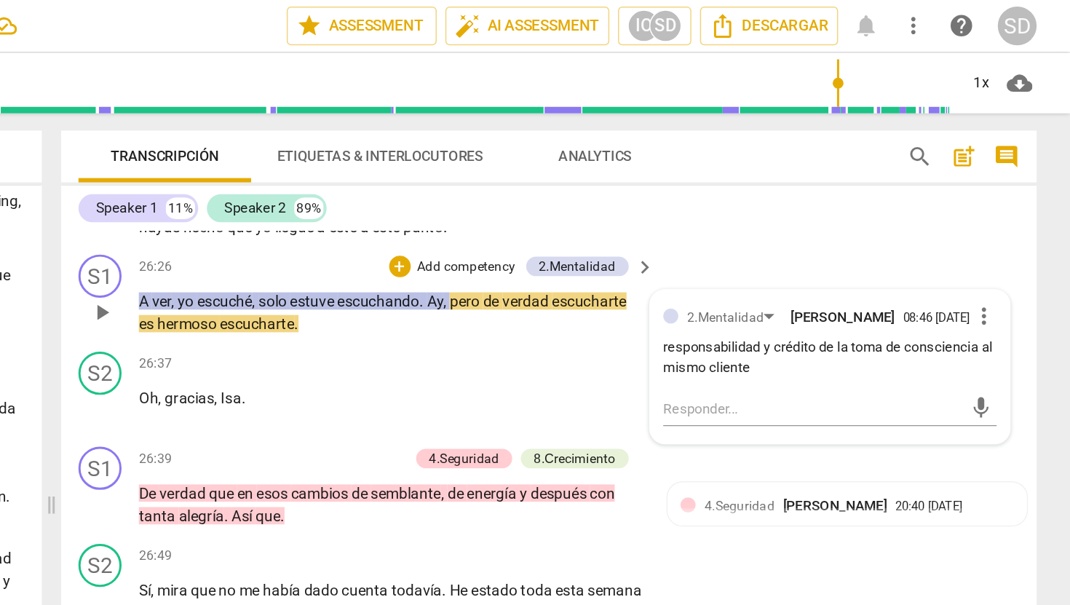
click at [675, 187] on p "Add competency" at bounding box center [662, 180] width 69 height 13
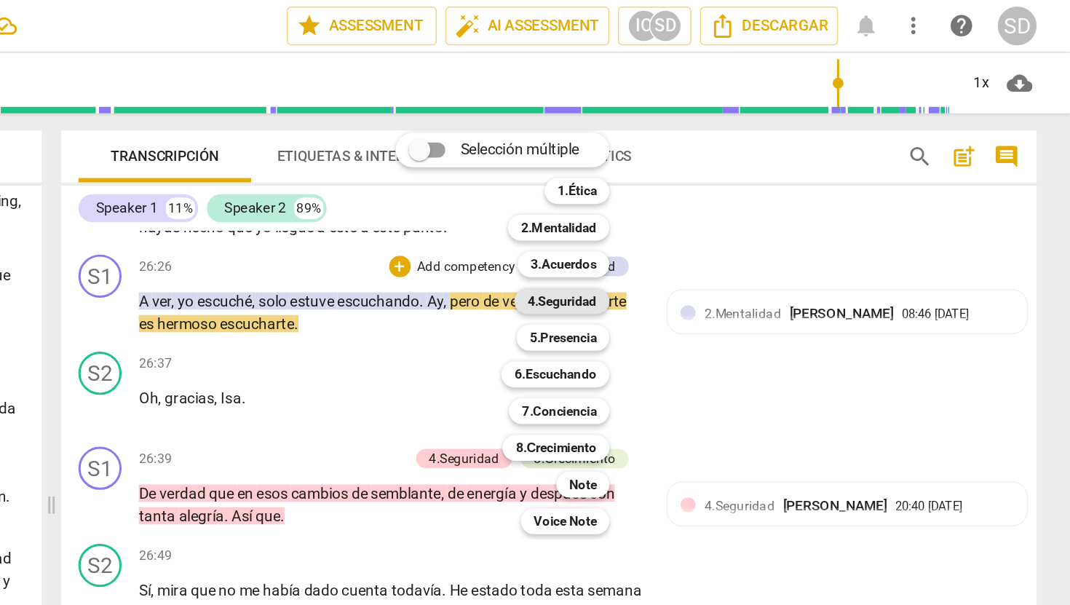
click at [715, 205] on b "4.Seguridad" at bounding box center [727, 202] width 47 height 17
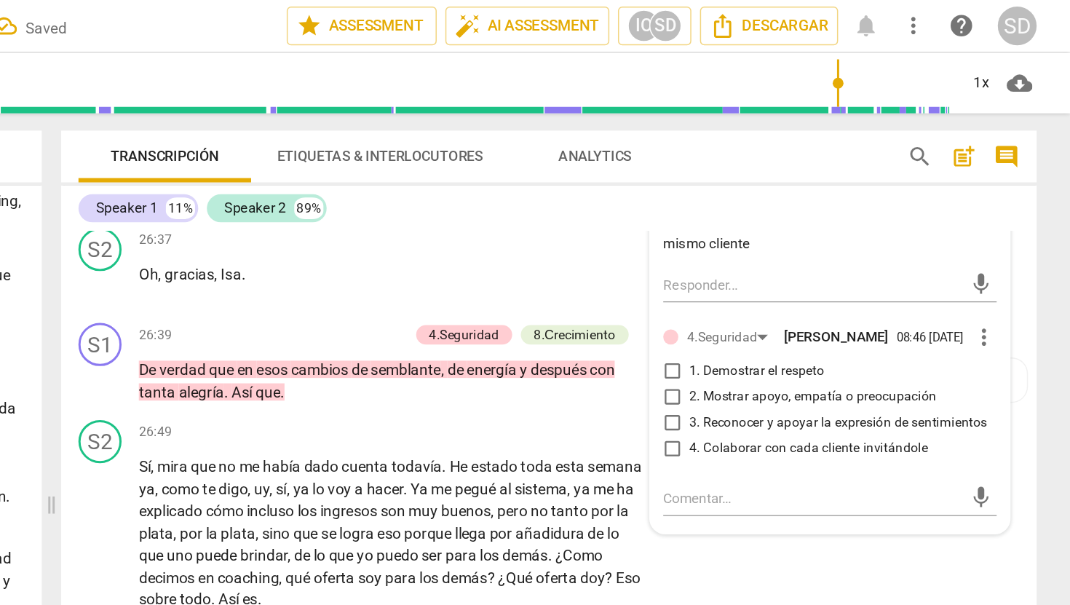
scroll to position [4819, 0]
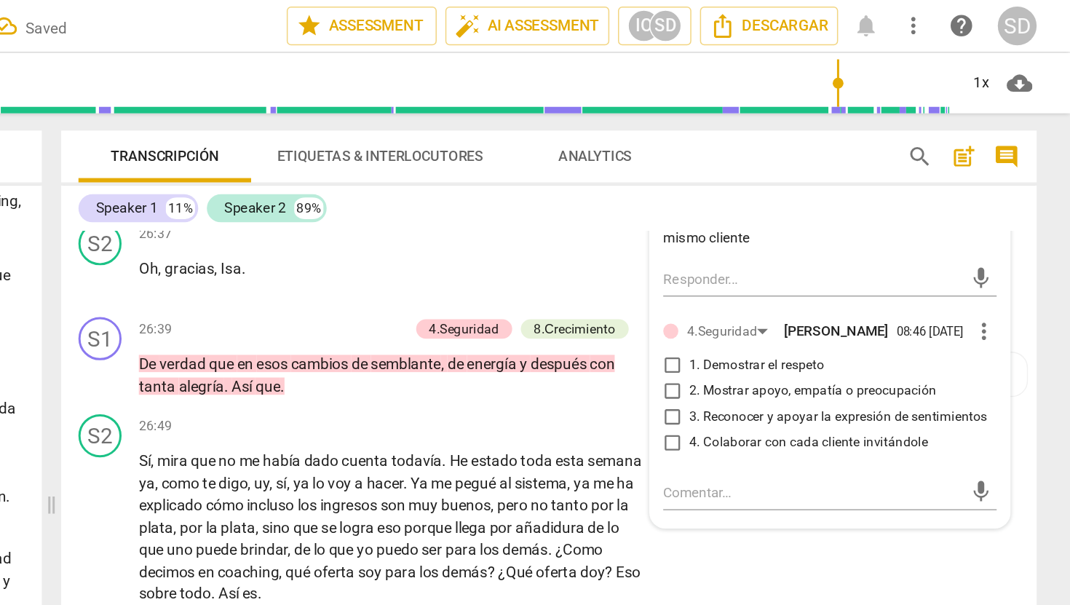
click at [798, 255] on input "1. Demostrar el respeto" at bounding box center [801, 246] width 23 height 17
click at [799, 290] on input "3. Reconocer y apoyar la expresión de sentimientos" at bounding box center [801, 281] width 23 height 17
click at [798, 273] on input "2. Mostrar apoyo, empatía o preocupación" at bounding box center [801, 263] width 23 height 17
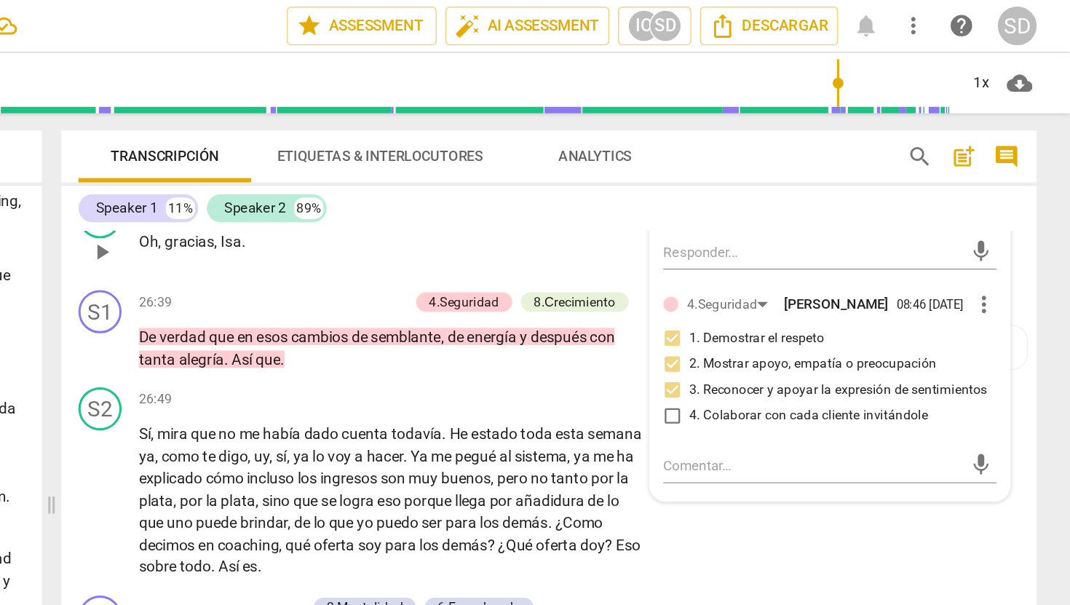
scroll to position [4844, 0]
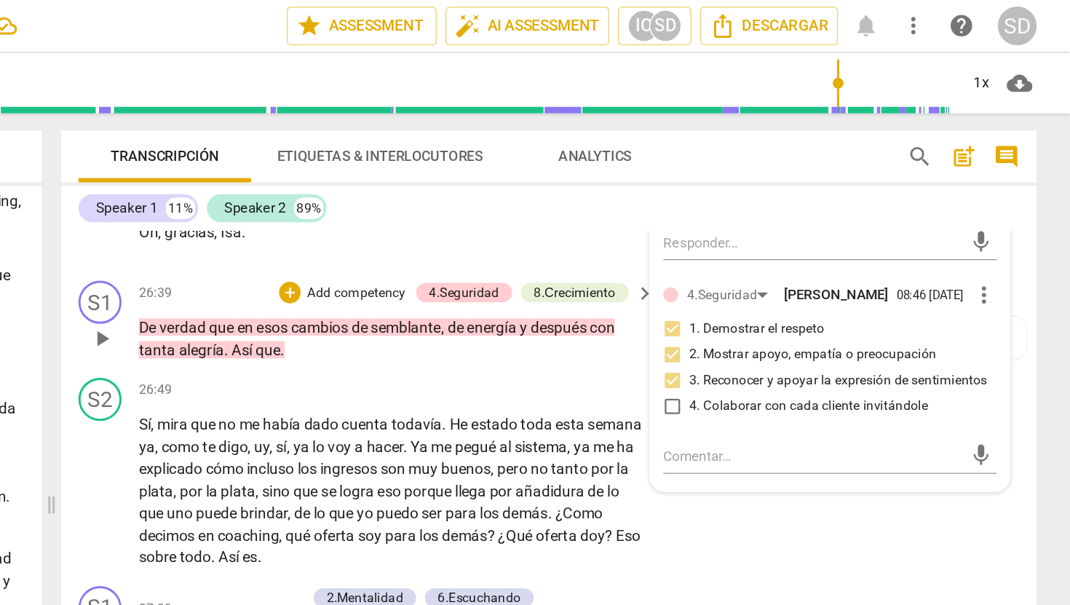
click at [420, 237] on span "play_arrow" at bounding box center [416, 228] width 17 height 17
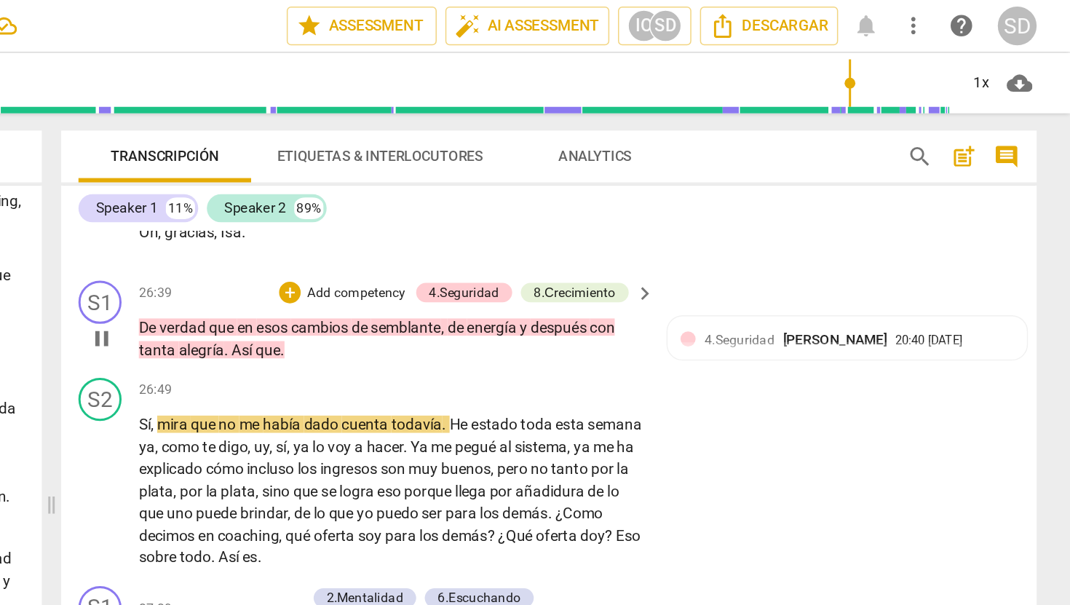
click at [416, 237] on span "pause" at bounding box center [416, 228] width 17 height 17
click at [578, 205] on p "Add competency" at bounding box center [588, 197] width 69 height 13
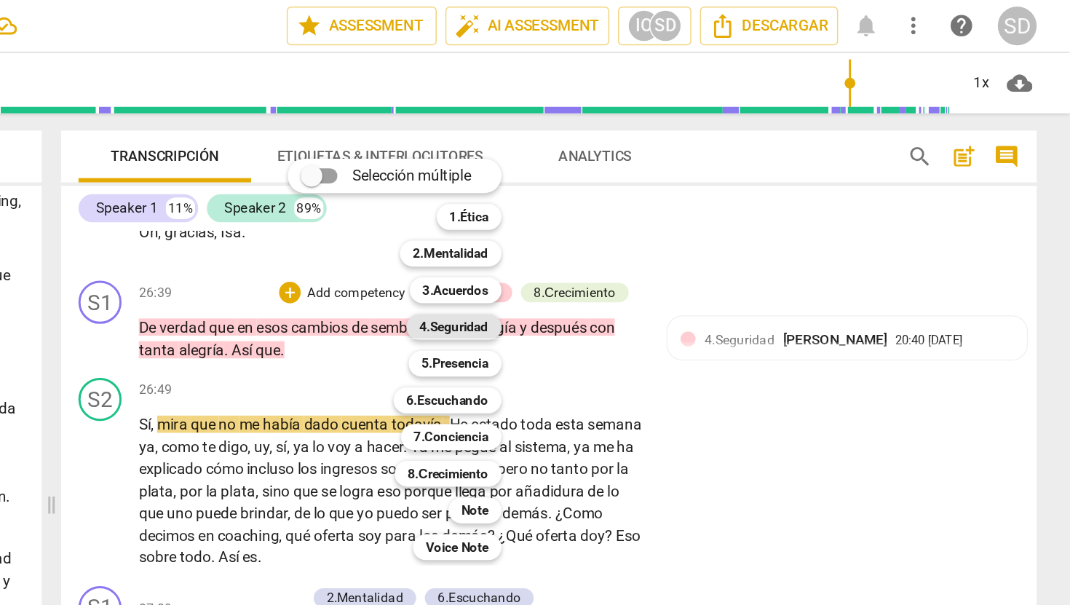
click at [663, 222] on b "4.Seguridad" at bounding box center [654, 220] width 47 height 17
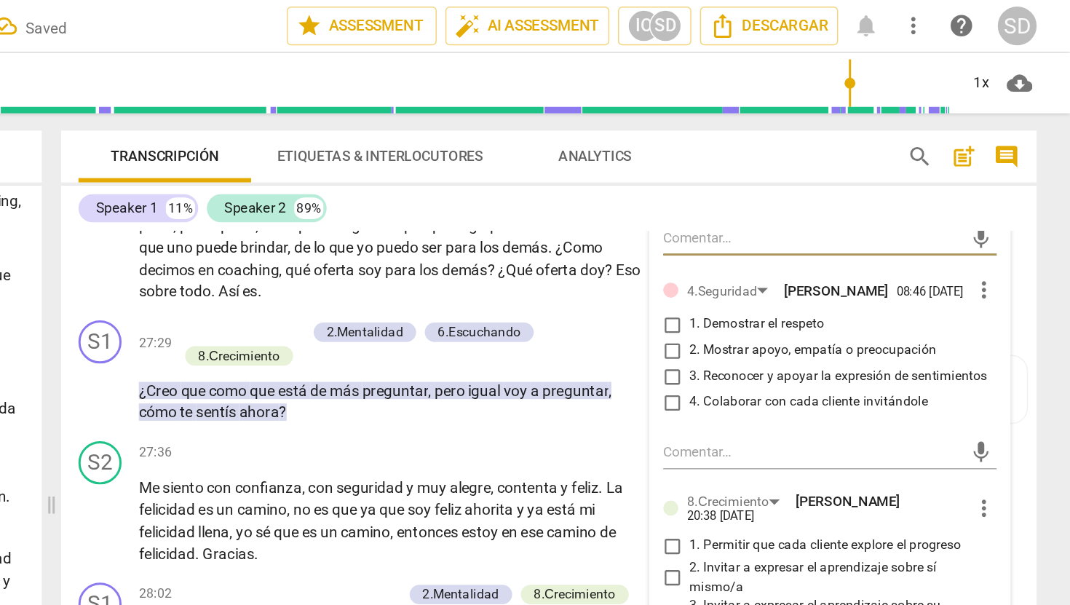
scroll to position [5038, 0]
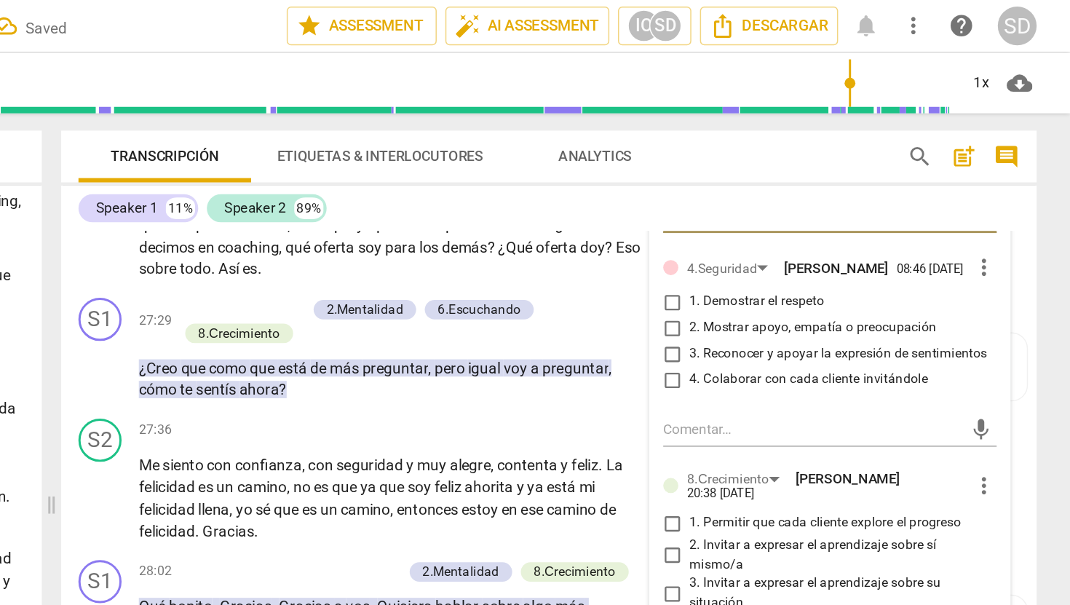
click at [799, 230] on input "2. Mostrar apoyo, empatía o preocupación" at bounding box center [801, 221] width 23 height 17
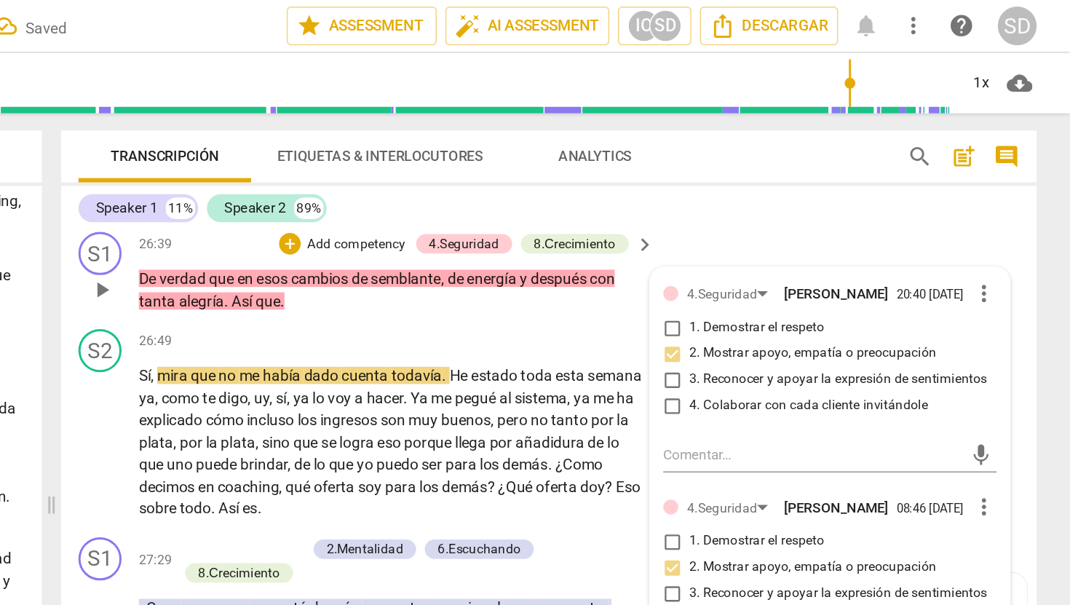
scroll to position [4877, 0]
click at [578, 171] on p "Add competency" at bounding box center [588, 164] width 69 height 13
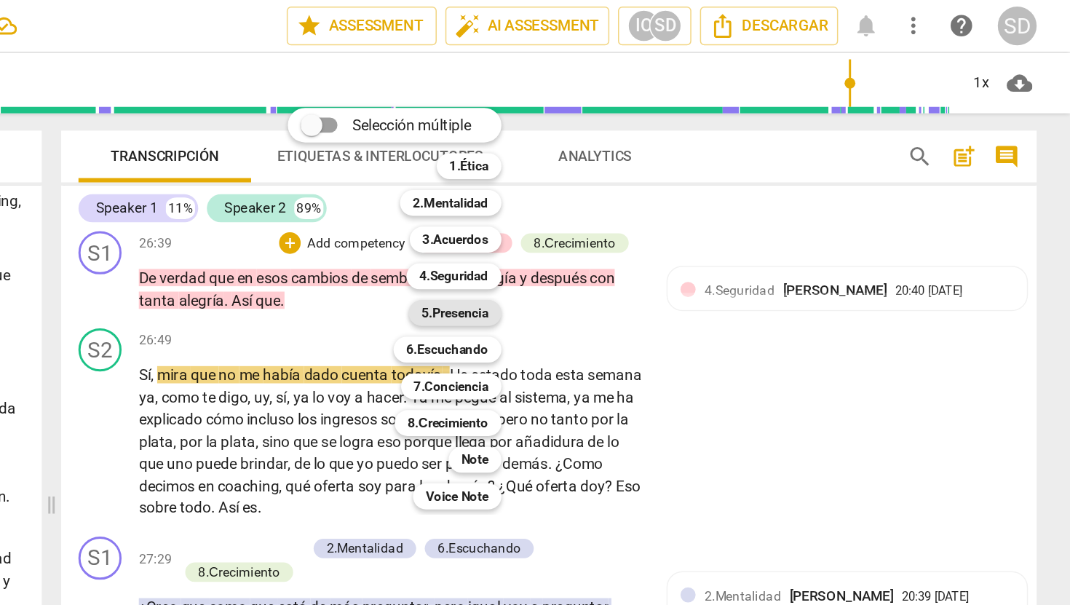
click at [666, 213] on b "5.Presencia" at bounding box center [654, 210] width 45 height 17
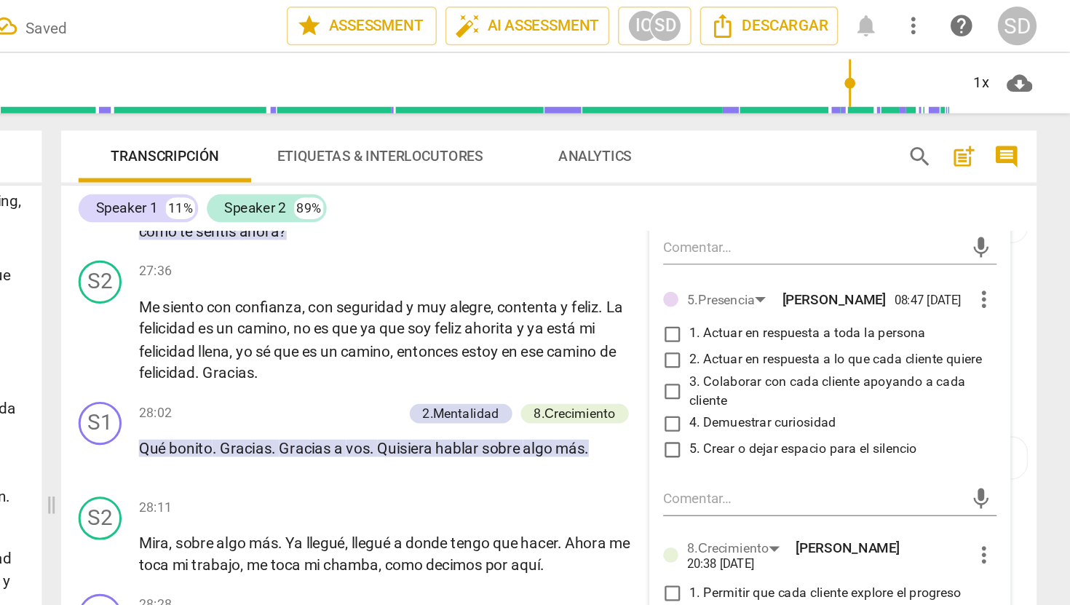
scroll to position [5231, 0]
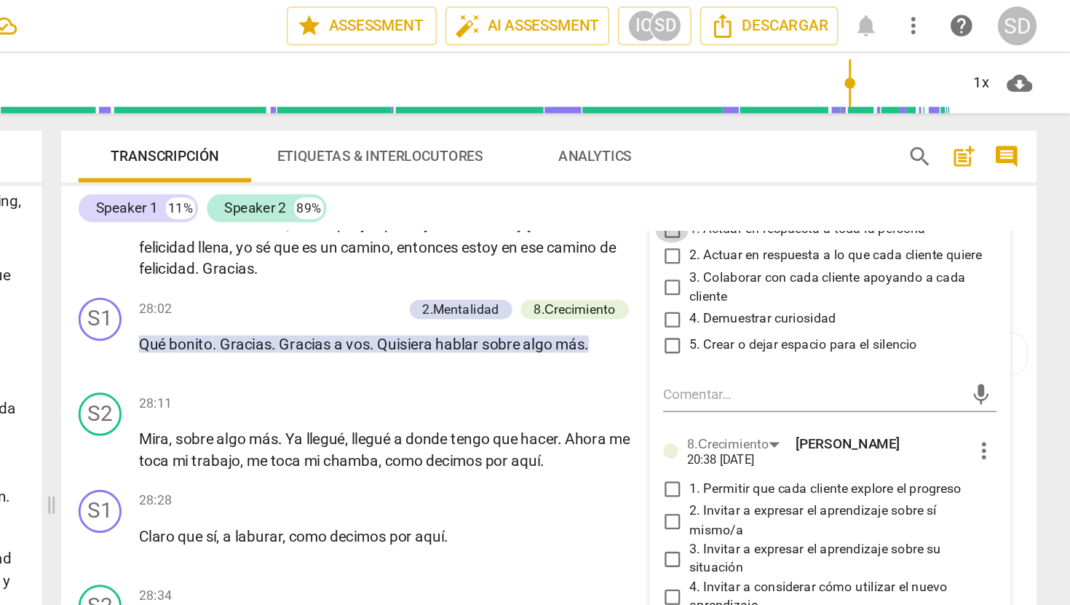
click at [802, 164] on input "1. Actuar en respuesta a toda la persona" at bounding box center [801, 154] width 23 height 17
click at [664, 136] on div "Speaker 1 11% Speaker 2 89%" at bounding box center [718, 140] width 635 height 25
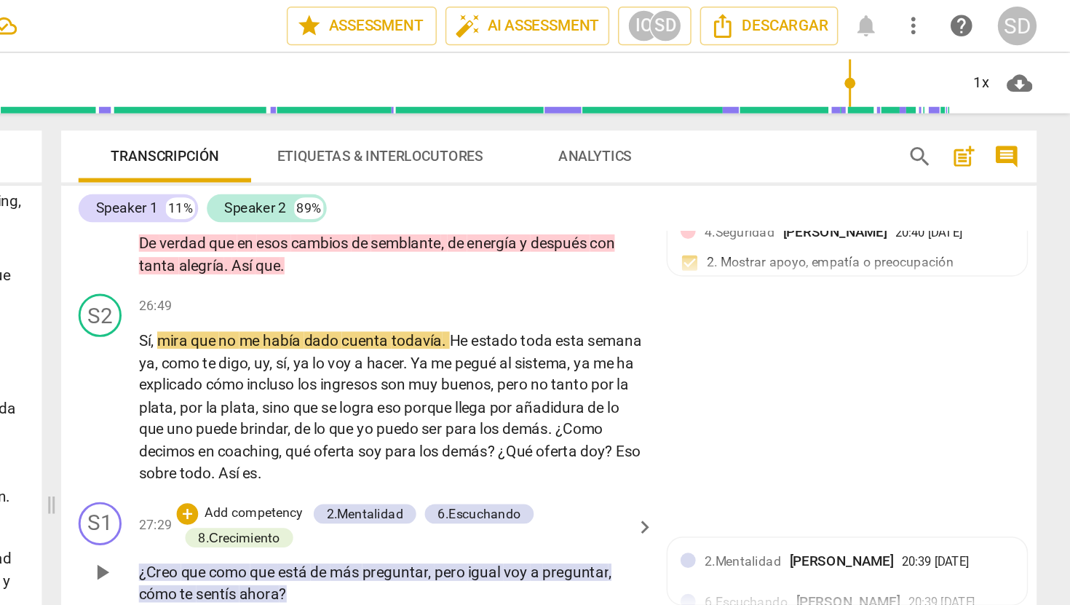
scroll to position [4879, 0]
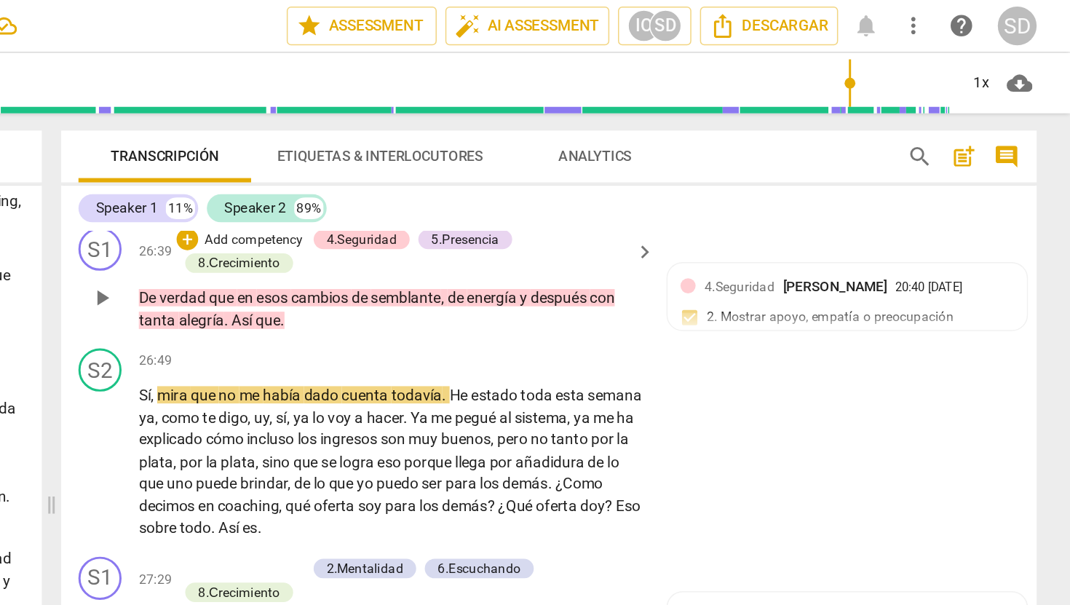
click at [533, 169] on p "Add competency" at bounding box center [519, 162] width 69 height 13
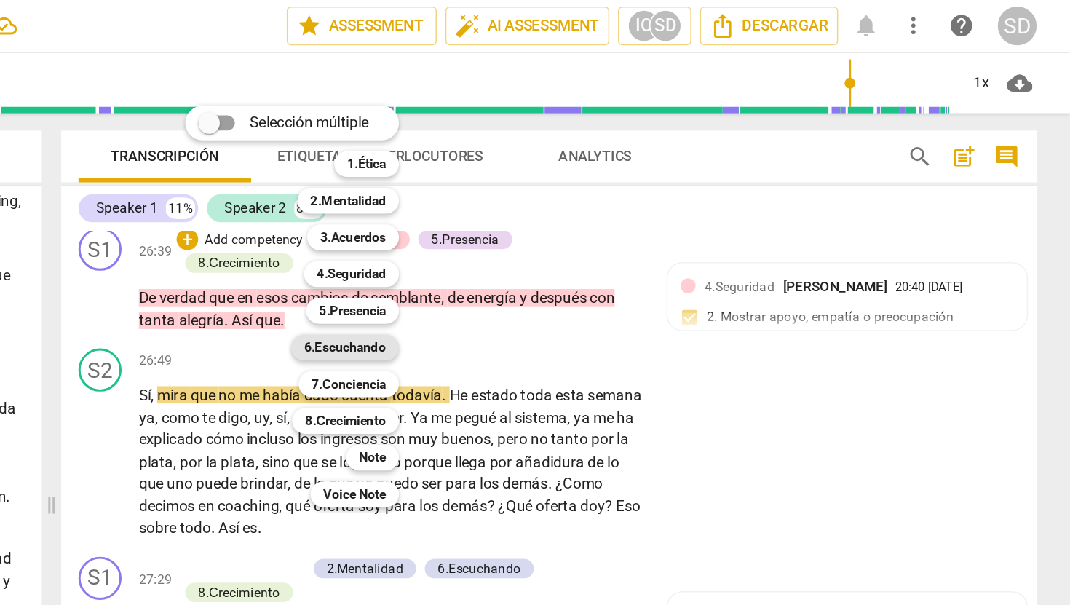
click at [595, 231] on b "6.Escuchando" at bounding box center [580, 234] width 55 height 17
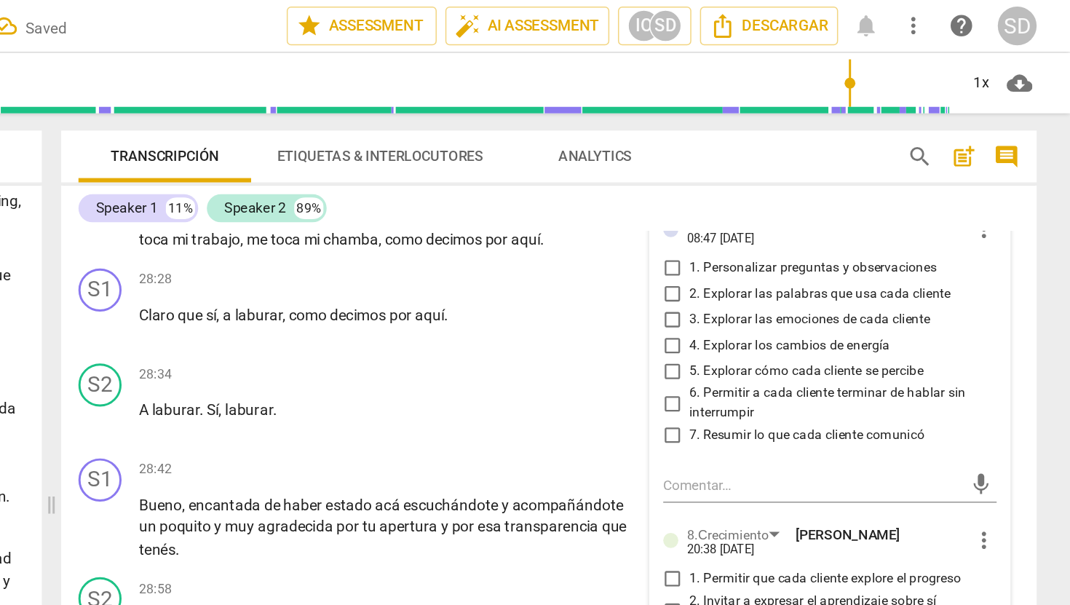
scroll to position [5391, 0]
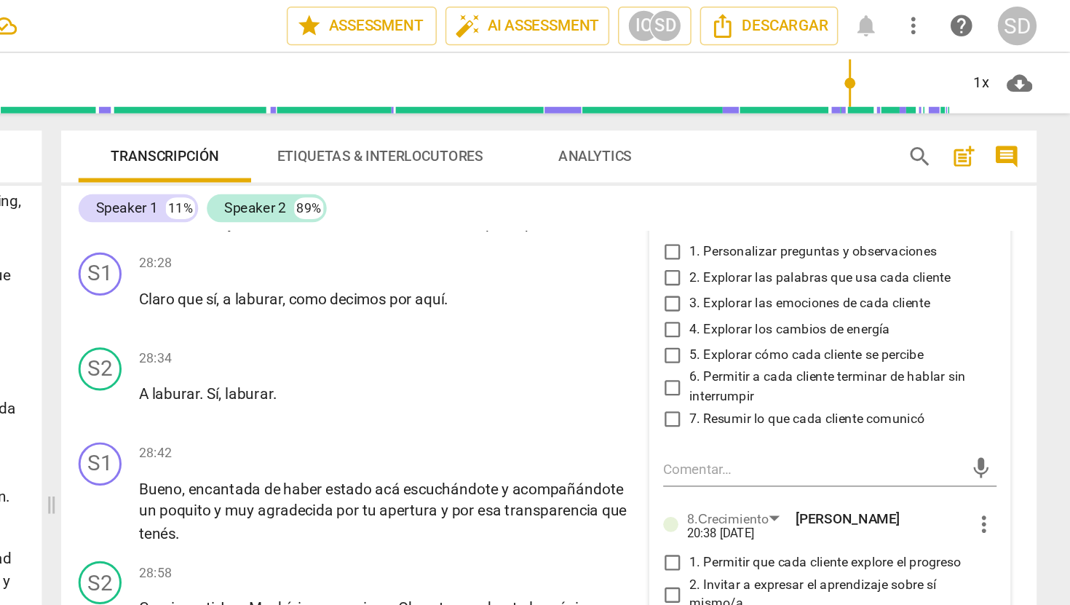
click at [801, 231] on input "4. Explorar los cambios de energía" at bounding box center [801, 221] width 23 height 17
click at [722, 140] on div "Speaker 1 11% Speaker 2 89%" at bounding box center [718, 140] width 635 height 25
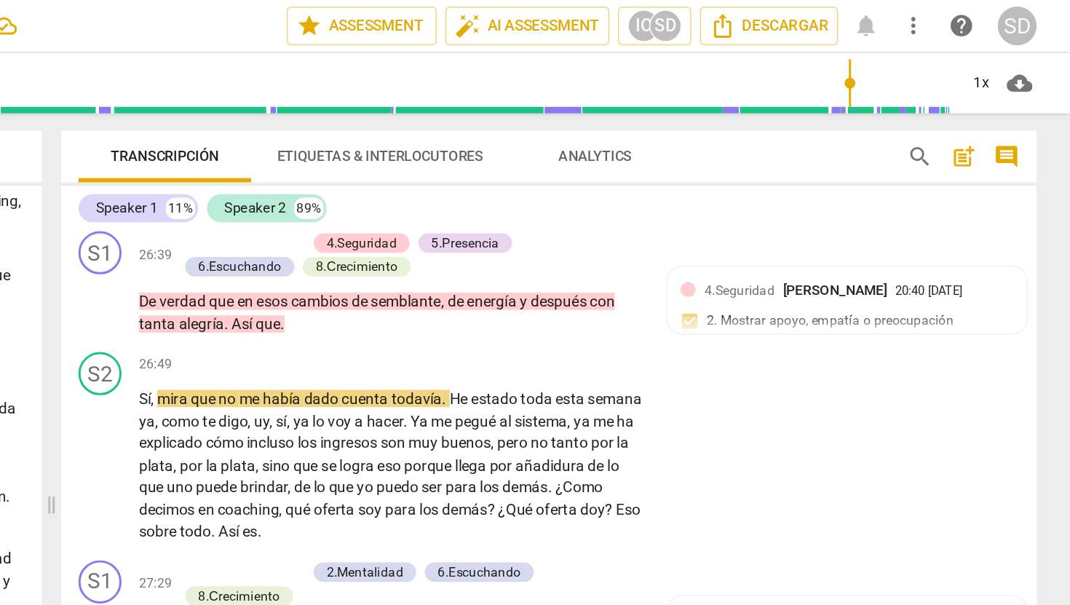
scroll to position [4880, 0]
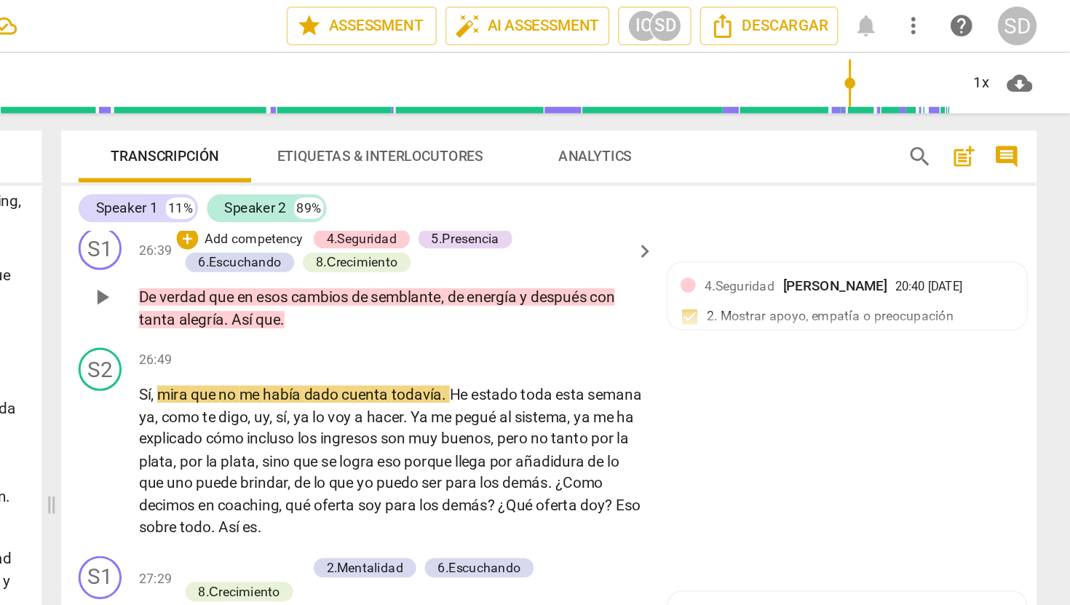
click at [531, 168] on p "Add competency" at bounding box center [519, 161] width 69 height 13
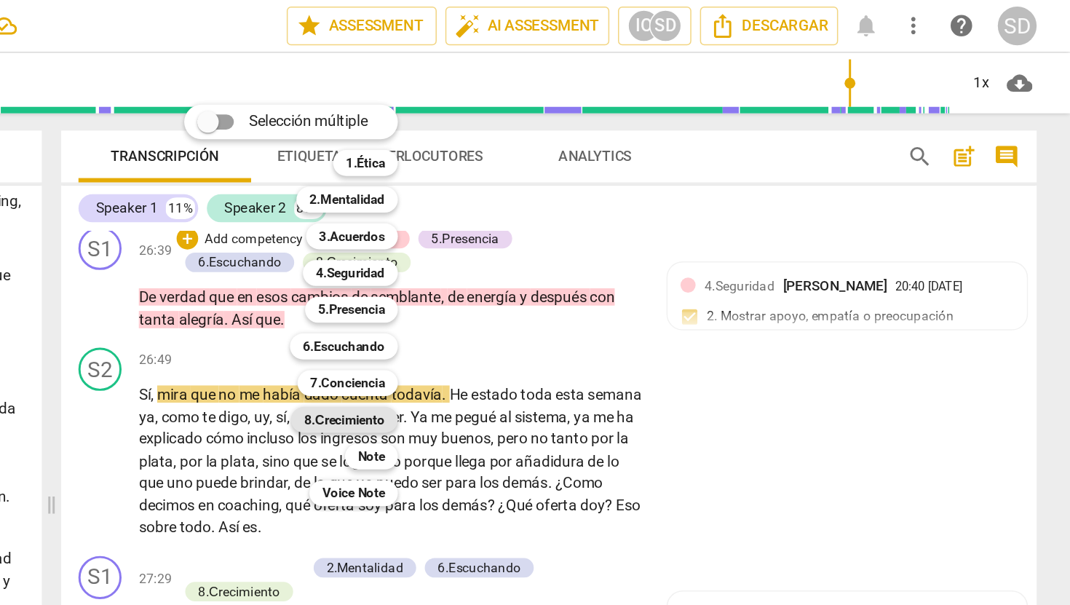
click at [598, 282] on b "8.Сrecimiento" at bounding box center [580, 282] width 55 height 17
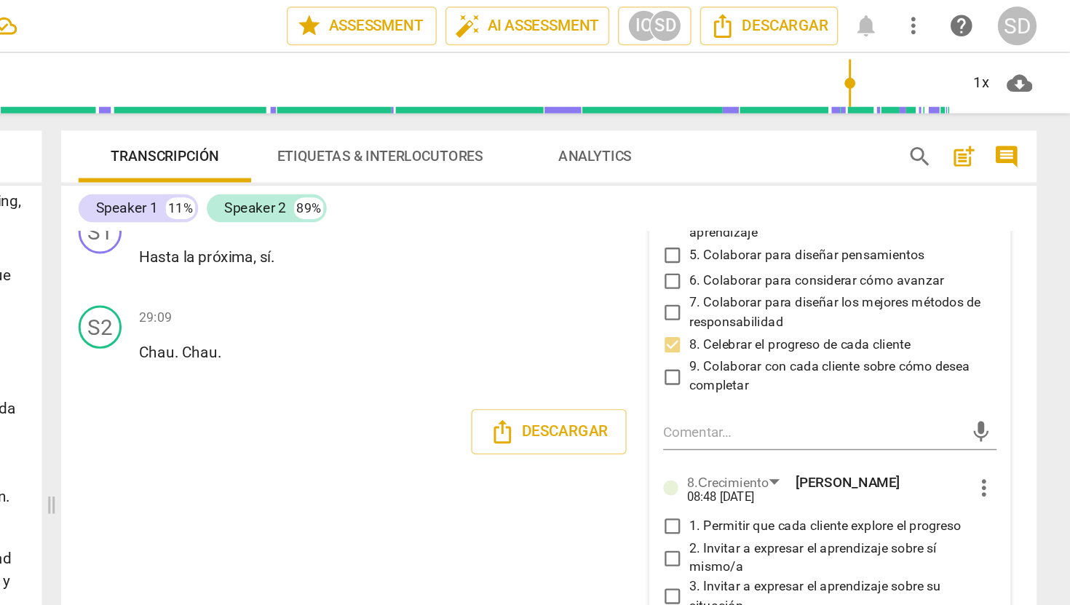
scroll to position [5743, 0]
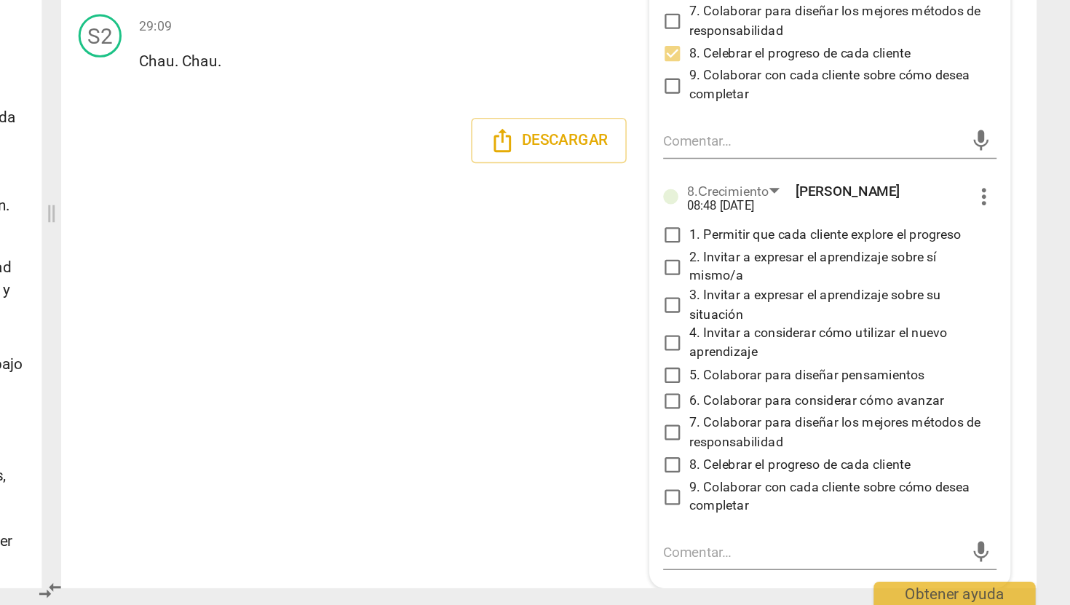
click at [800, 448] on input "5. Colaborar para diseñar pensamientos" at bounding box center [801, 448] width 23 height 17
click at [800, 508] on input "8. Celebrar el progreso de cada cliente" at bounding box center [801, 509] width 23 height 17
click at [801, 450] on input "5. Colaborar para diseñar pensamientos" at bounding box center [801, 448] width 23 height 17
click at [727, 357] on div "S1 play_arrow pause 00:06 + Add competency 2.Mentalidad keyboard_arrow_right ¿H…" at bounding box center [718, 374] width 658 height 437
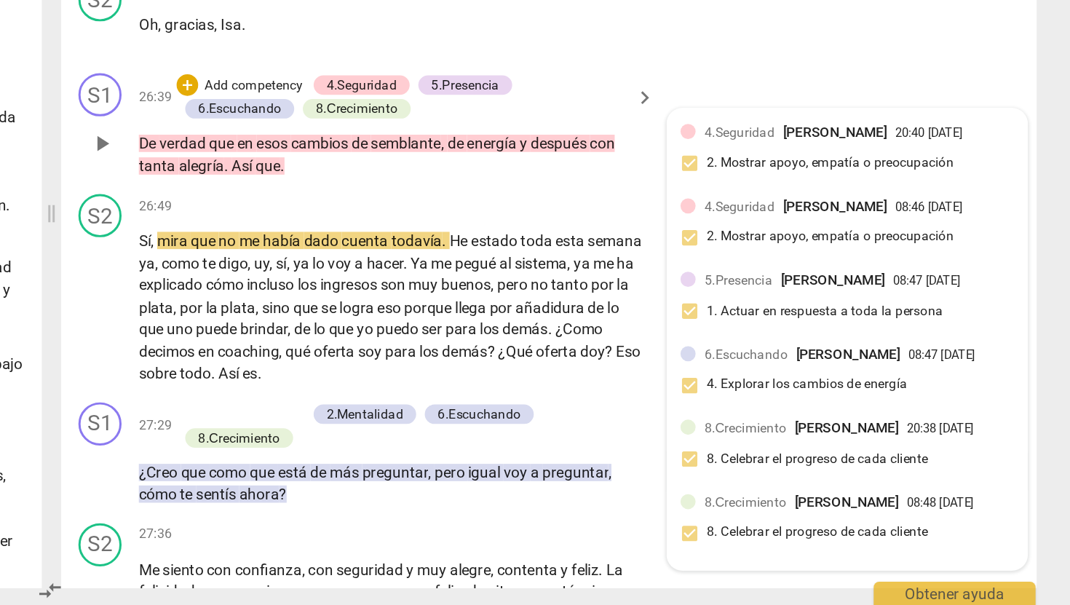
scroll to position [4785, 0]
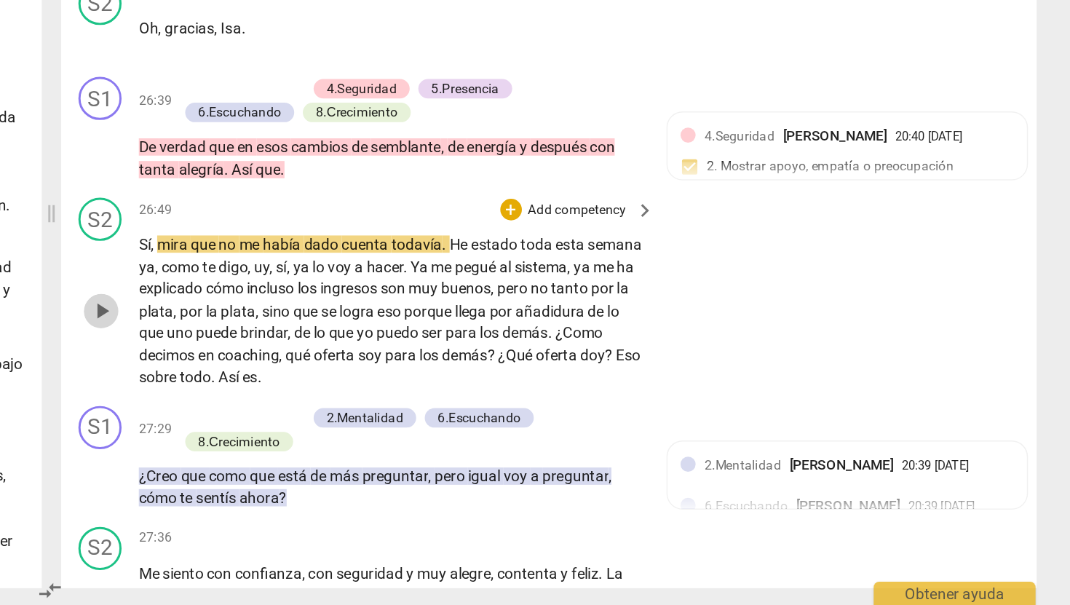
click at [415, 415] on span "play_arrow" at bounding box center [416, 405] width 17 height 17
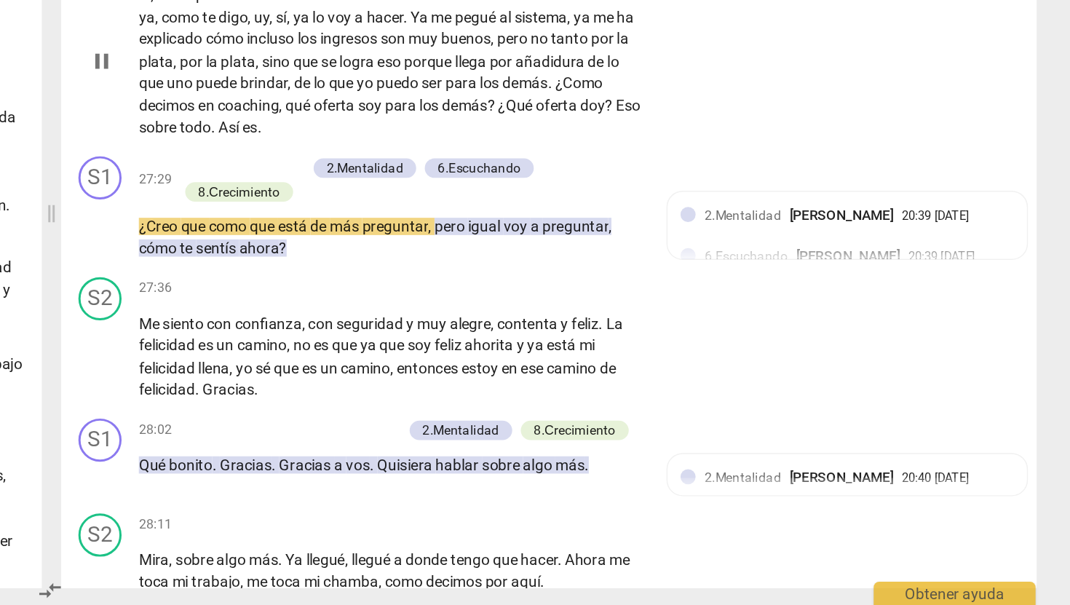
scroll to position [4954, 0]
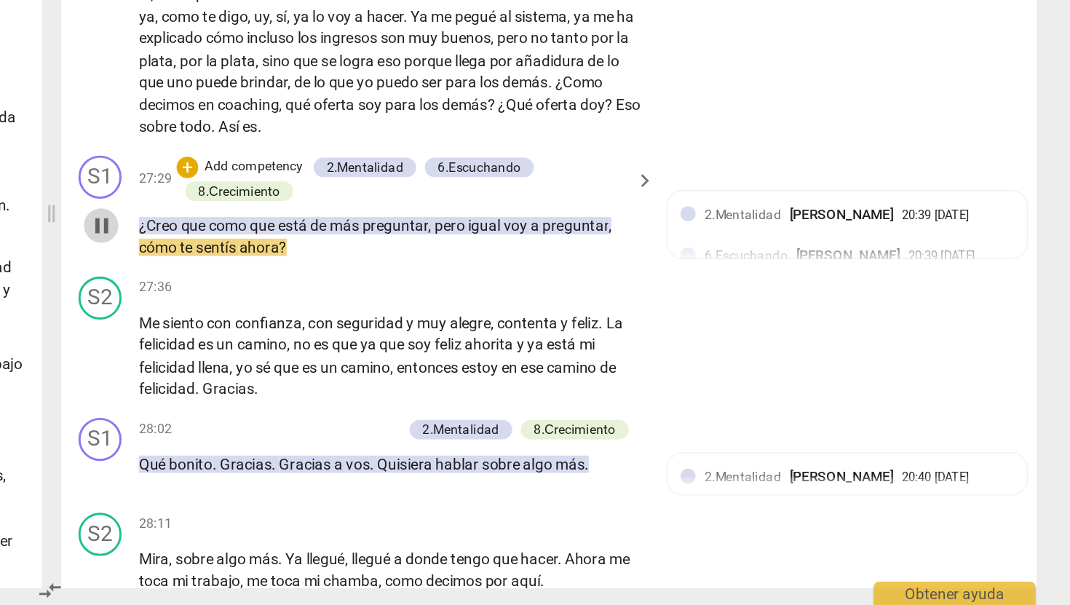
click at [415, 357] on span "pause" at bounding box center [416, 348] width 17 height 17
click at [537, 316] on p "Add competency" at bounding box center [519, 309] width 69 height 13
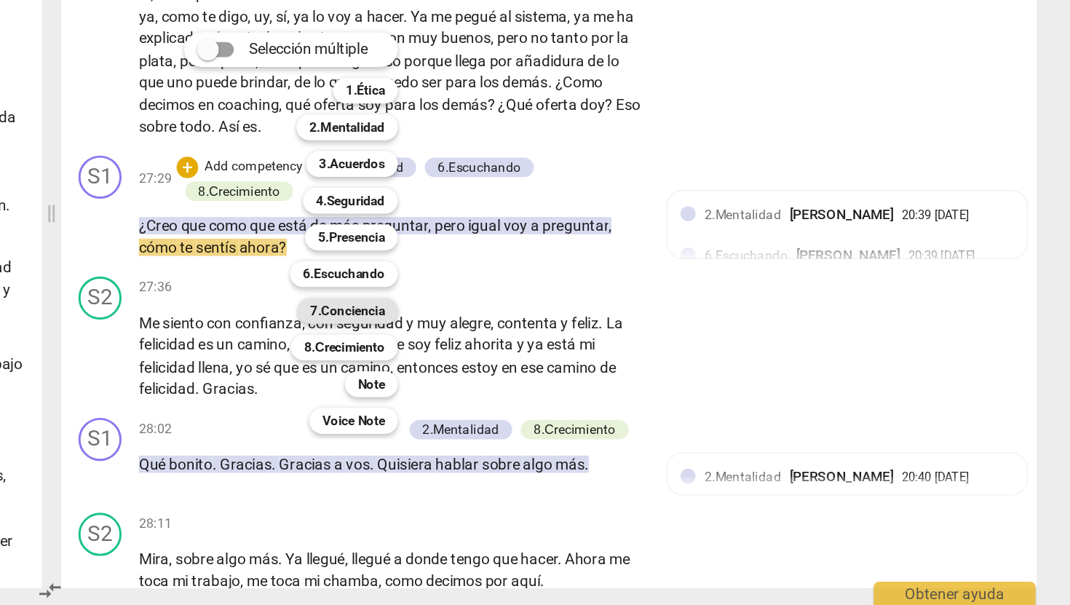
click at [595, 406] on b "7.Conciencia" at bounding box center [583, 405] width 50 height 17
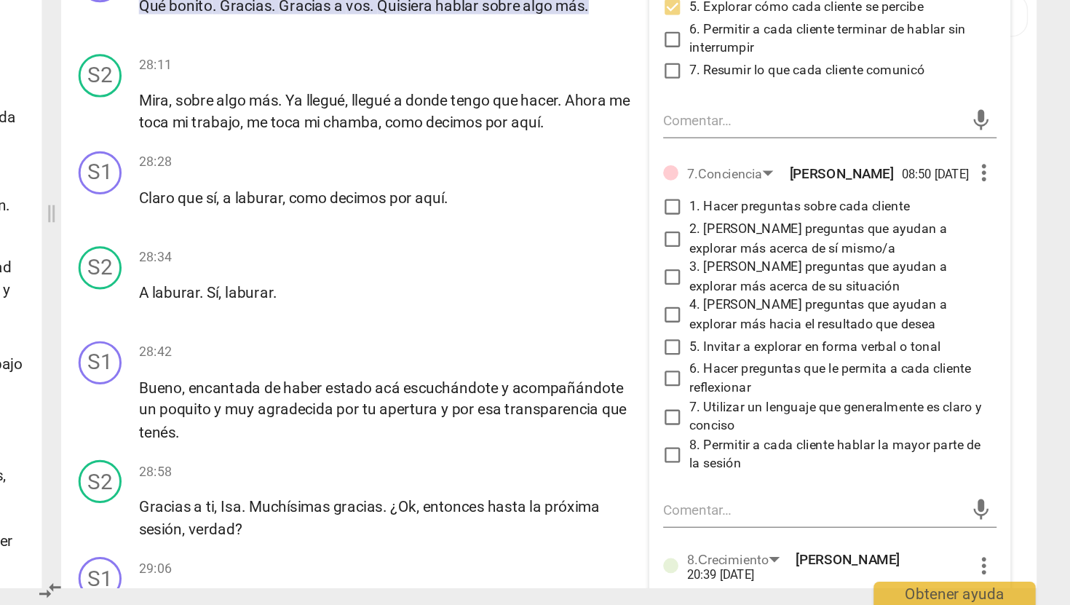
scroll to position [5263, 0]
click at [1007, 322] on span "more_vert" at bounding box center [1011, 312] width 17 height 17
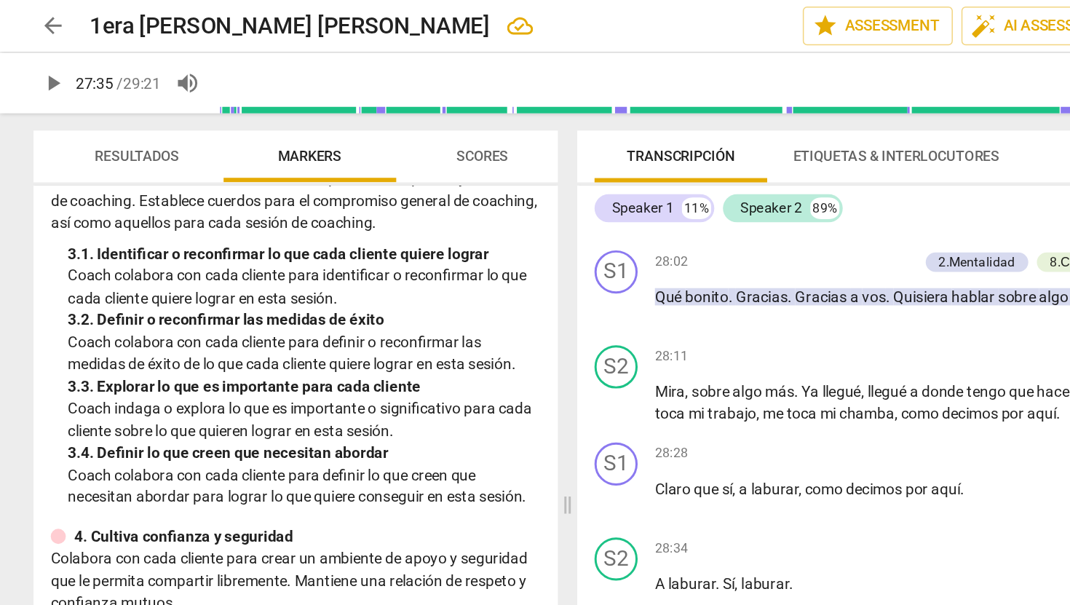
click at [547, 274] on div at bounding box center [535, 302] width 1070 height 605
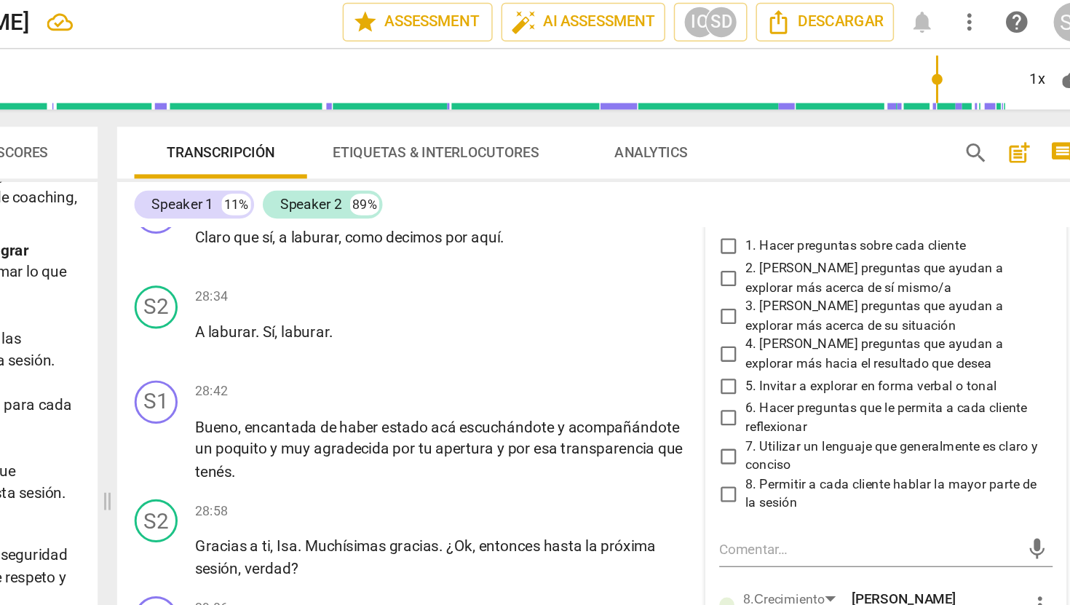
scroll to position [5432, 0]
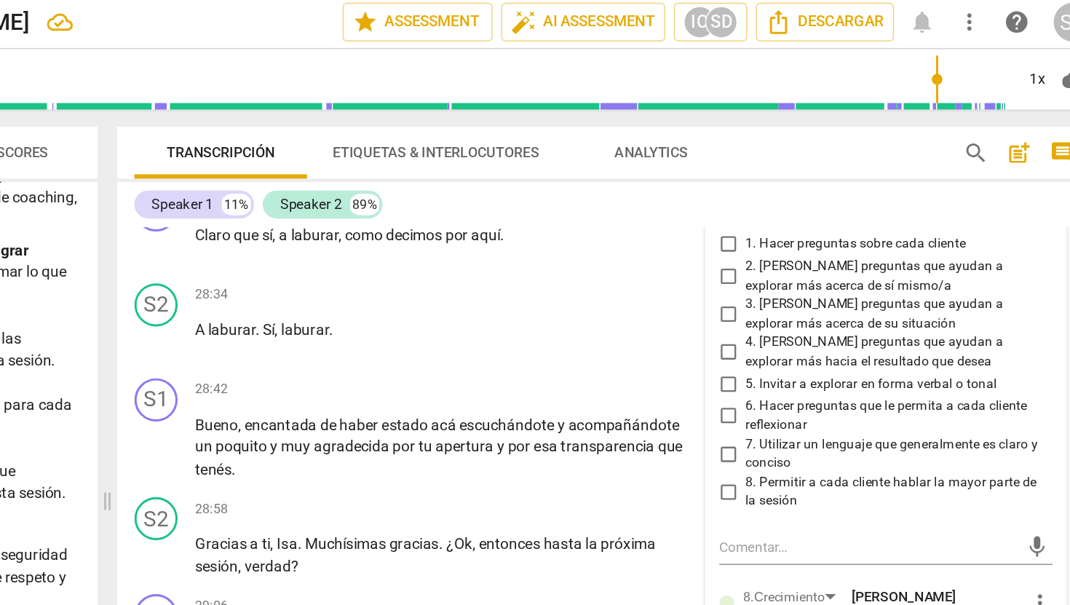
click at [1005, 153] on span "more_vert" at bounding box center [1011, 143] width 17 height 17
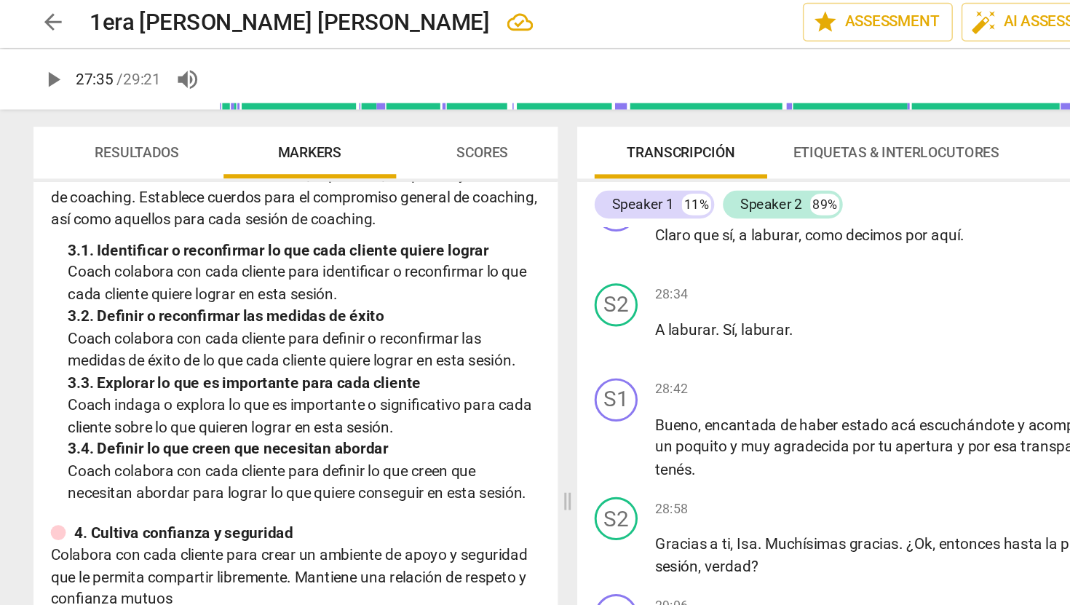
click at [465, 23] on div at bounding box center [535, 302] width 1070 height 605
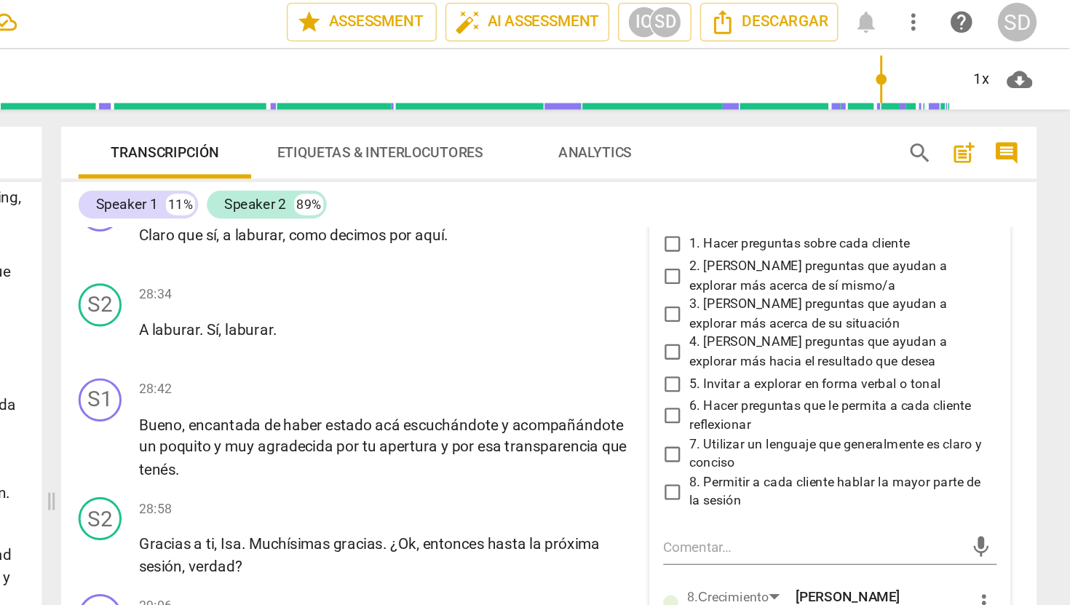
click at [1007, 153] on span "more_vert" at bounding box center [1011, 143] width 17 height 17
click at [1031, 212] on li "Borrar" at bounding box center [1023, 213] width 51 height 28
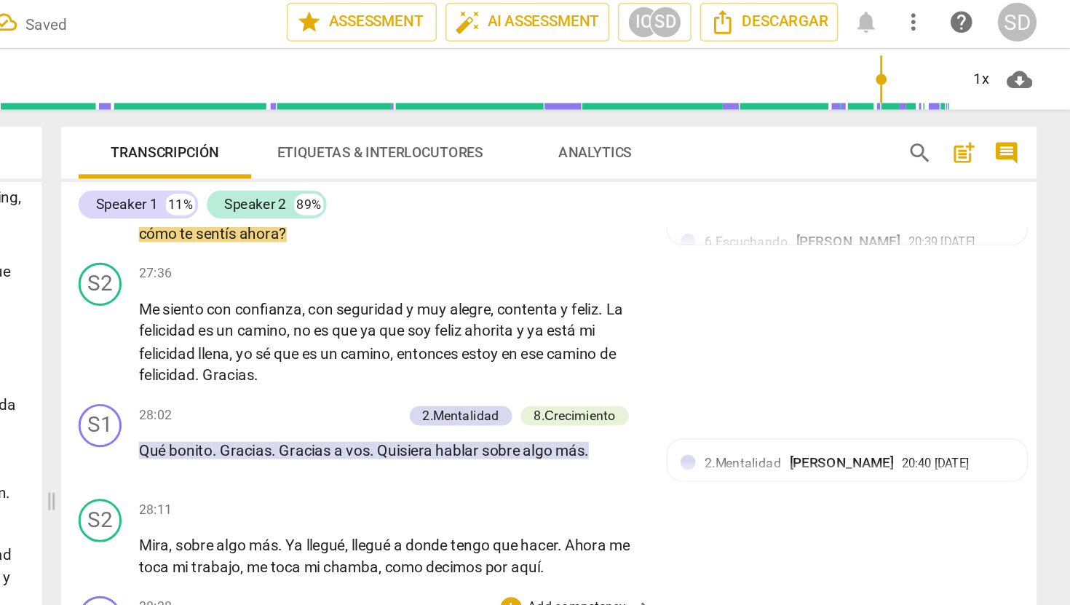
scroll to position [5124, 0]
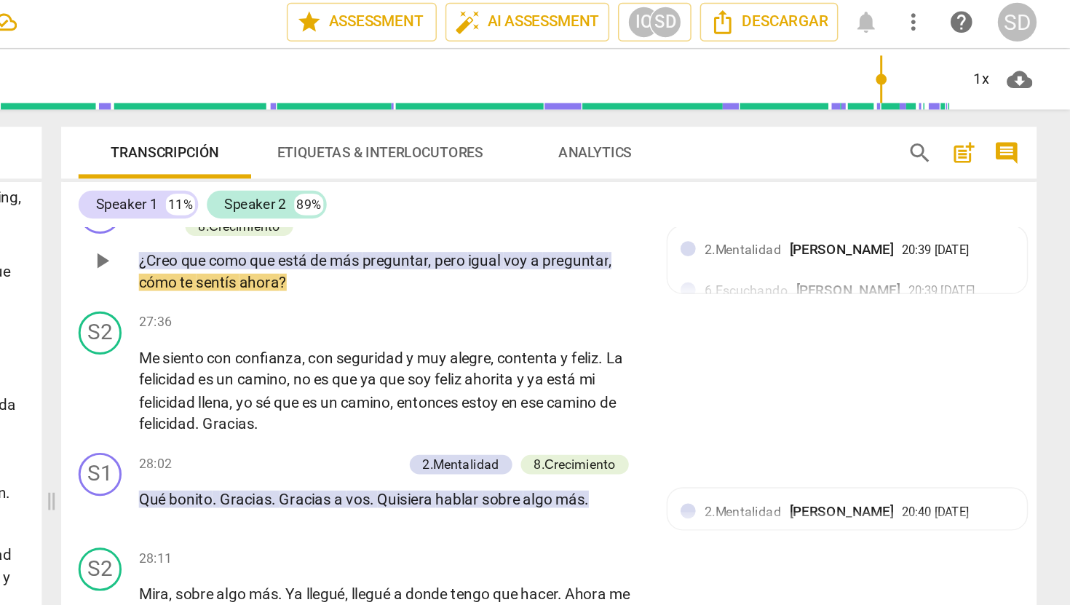
click at [524, 146] on p "Add competency" at bounding box center [519, 138] width 69 height 13
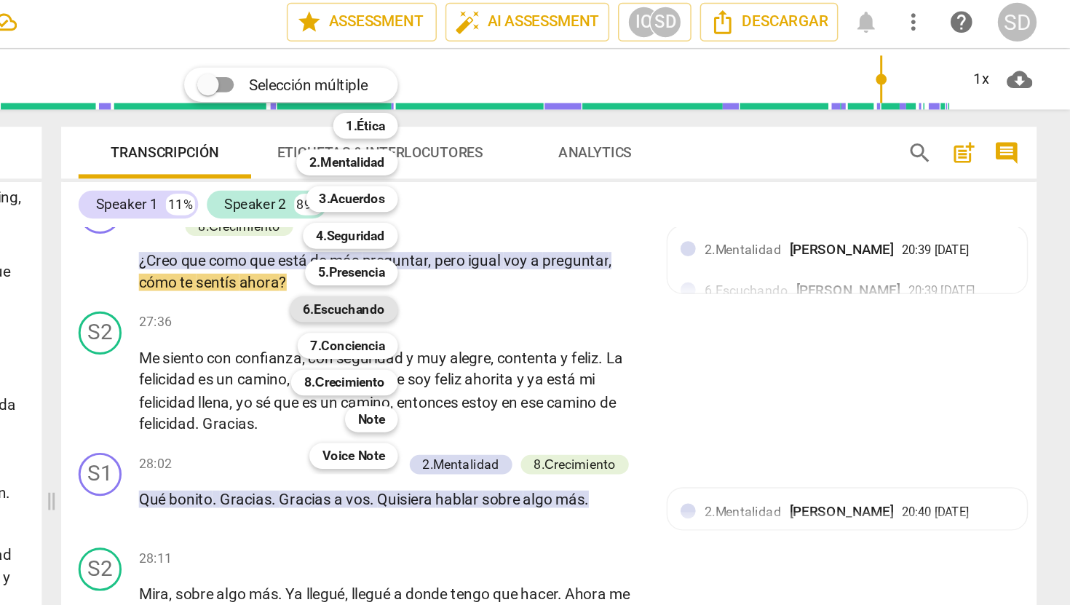
click at [591, 210] on b "6.Escuchando" at bounding box center [579, 210] width 55 height 17
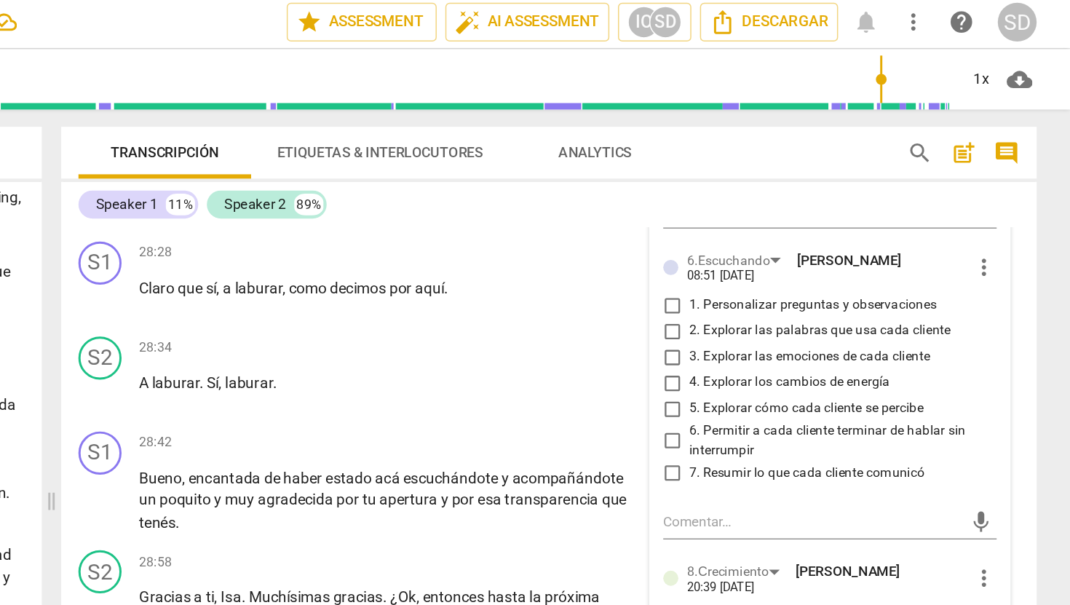
scroll to position [5403, 0]
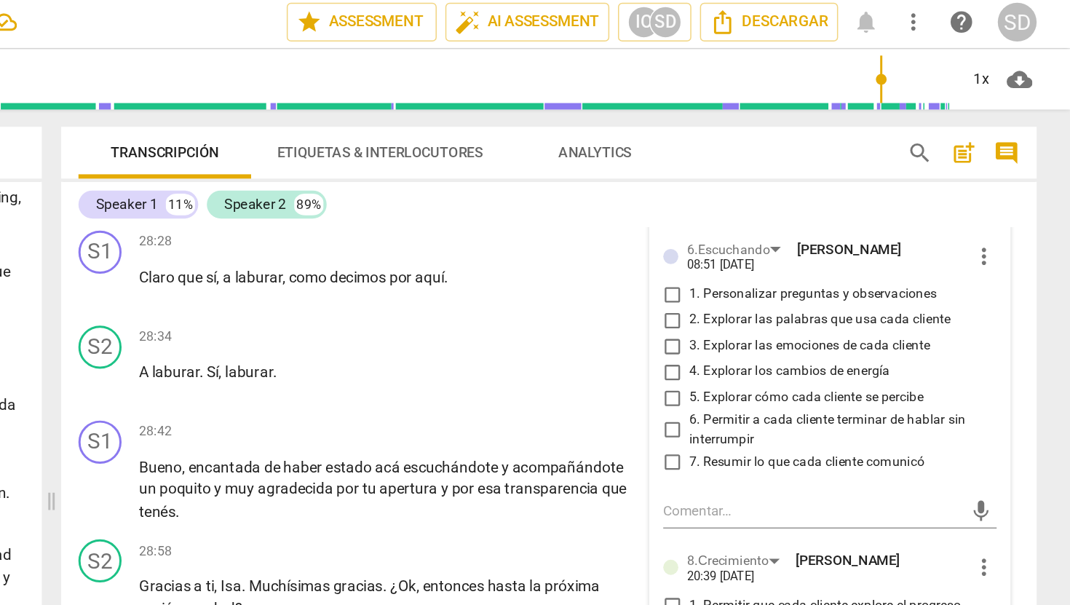
click at [877, 277] on span "5. Explorar cómo cada cliente se percibe" at bounding box center [892, 270] width 158 height 13
click at [813, 279] on input "5. Explorar cómo cada cliente se percibe" at bounding box center [801, 270] width 23 height 17
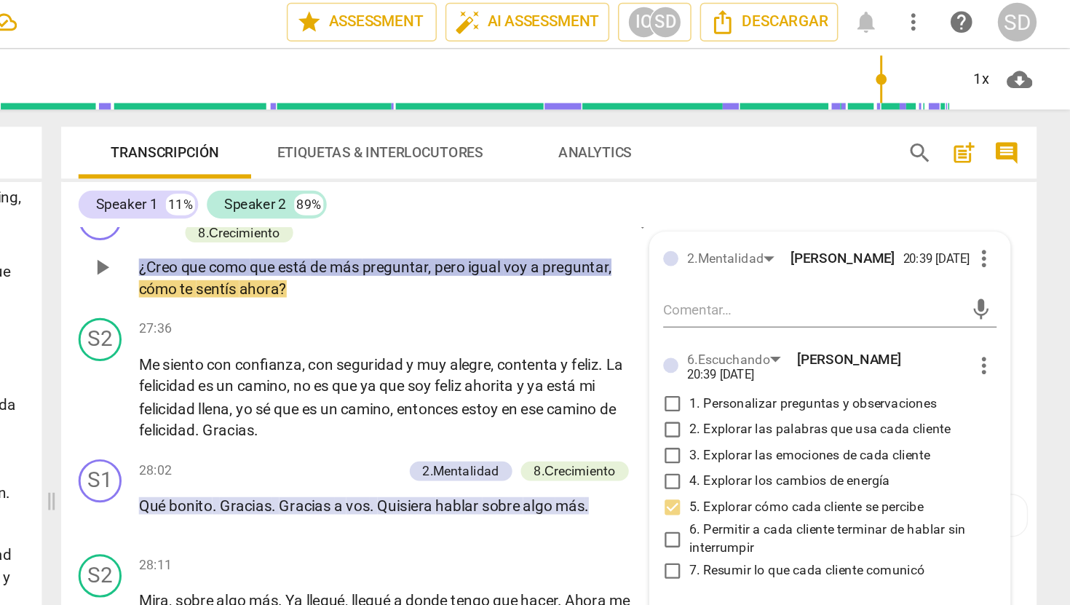
scroll to position [5118, 0]
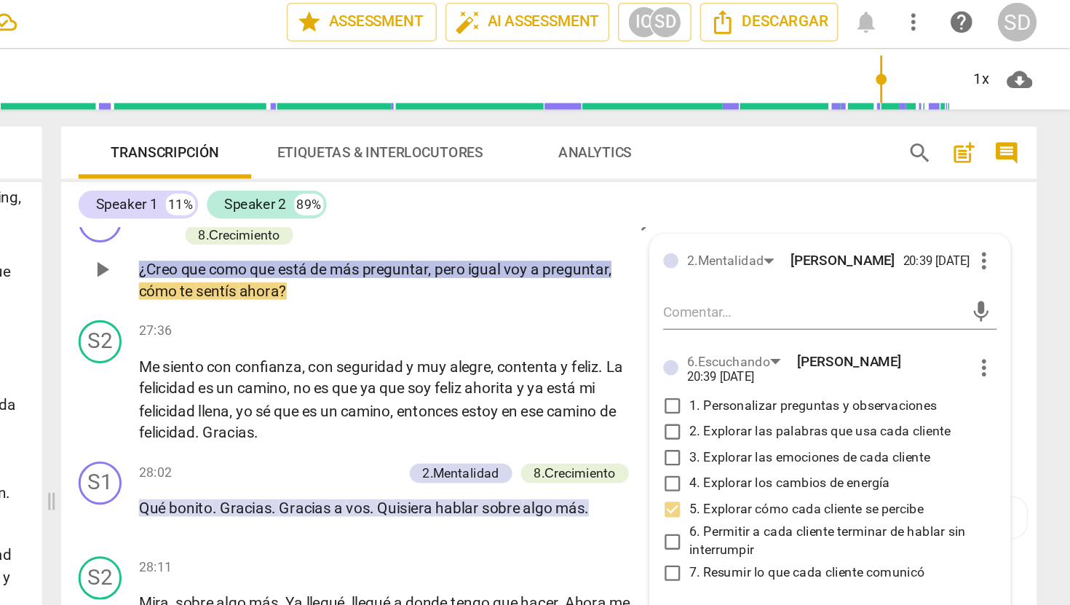
click at [518, 151] on p "Add competency" at bounding box center [519, 144] width 69 height 13
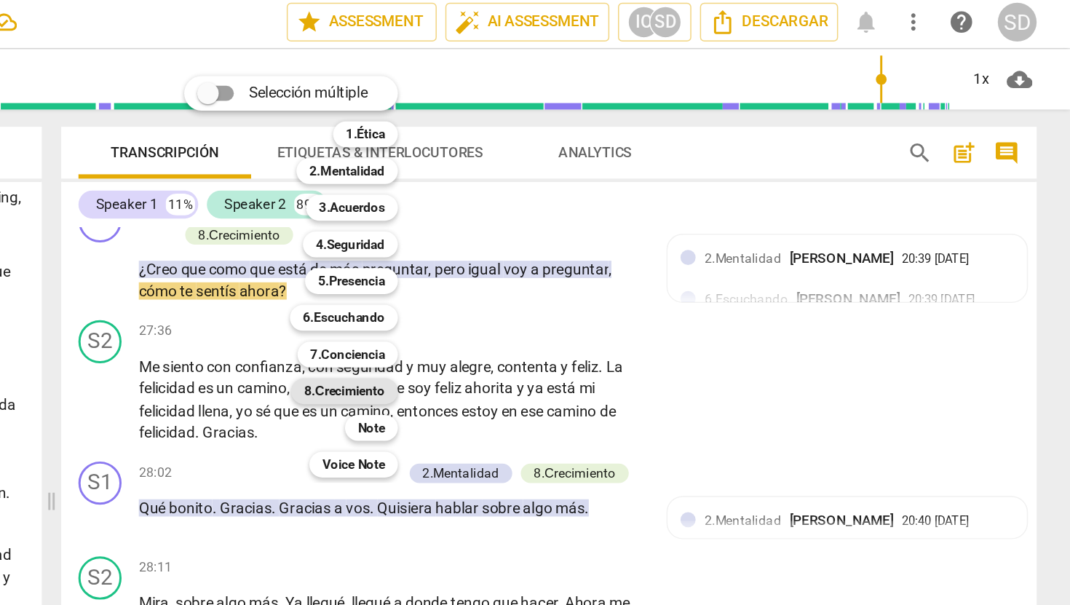
click at [584, 267] on b "8.Сrecimiento" at bounding box center [580, 266] width 55 height 17
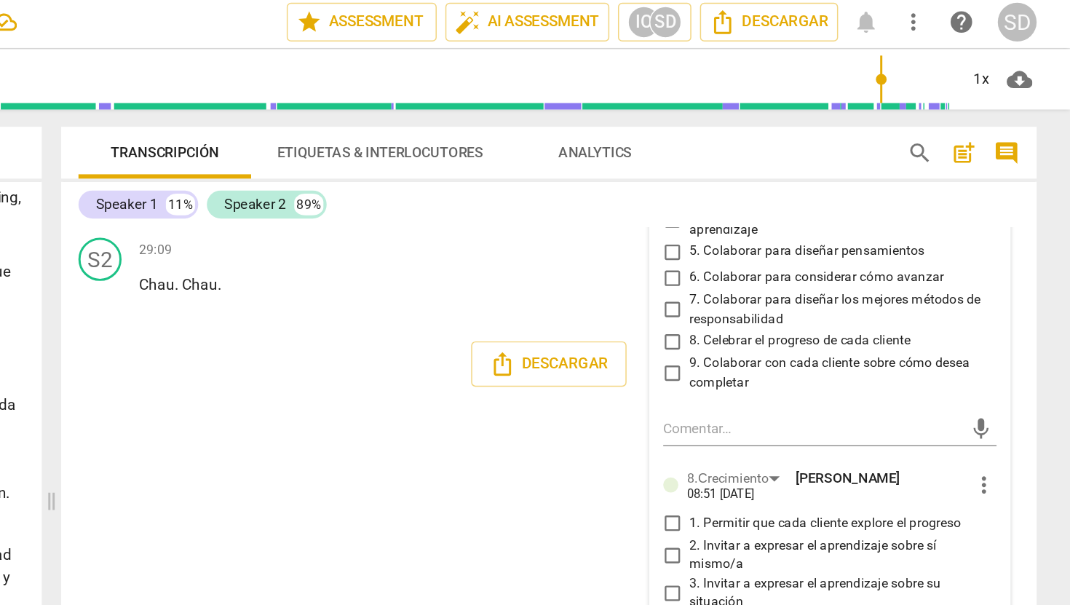
scroll to position [5770, 0]
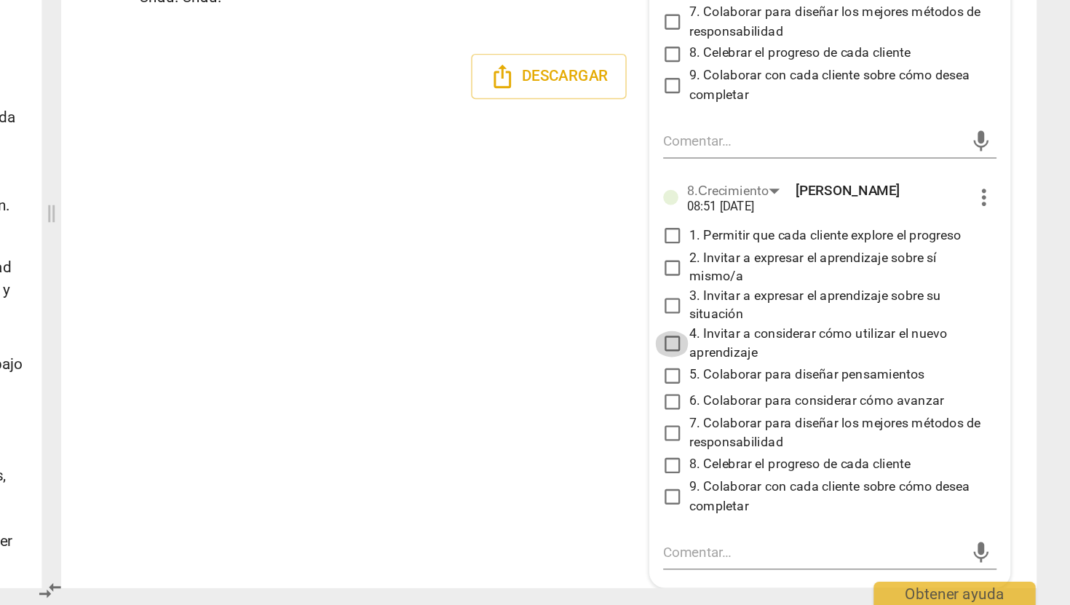
click at [800, 429] on input "4. Invitar a considerar cómo utilizar el nuevo aprendizaje" at bounding box center [801, 428] width 23 height 17
click at [800, 376] on input "2. Invitar a expresar el aprendizaje sobre sí mismo/a" at bounding box center [801, 376] width 23 height 17
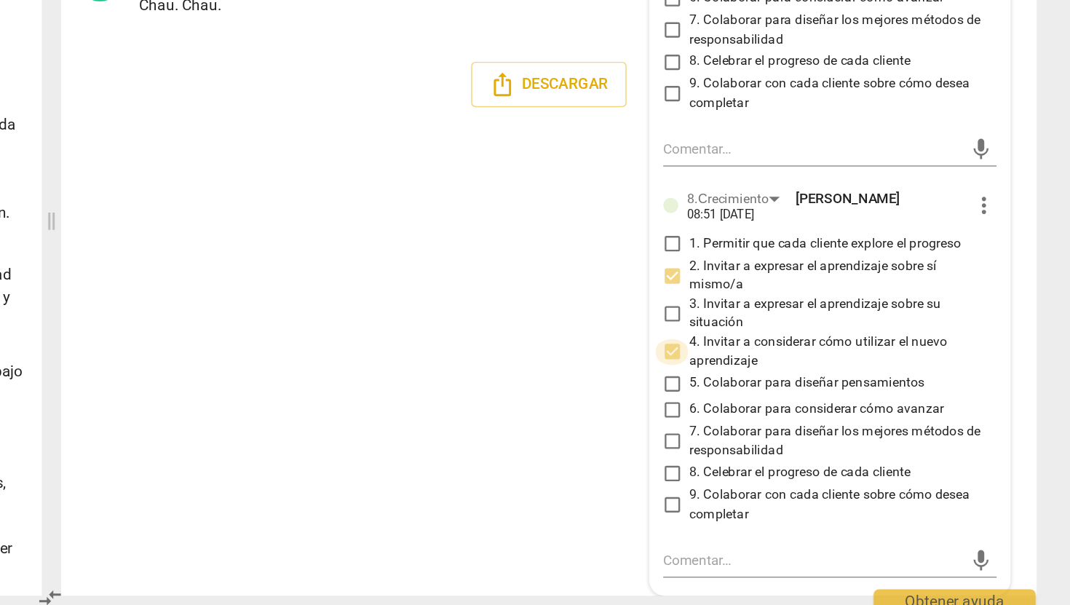
click at [799, 429] on input "4. Invitar a considerar cómo utilizar el nuevo aprendizaje" at bounding box center [801, 428] width 23 height 17
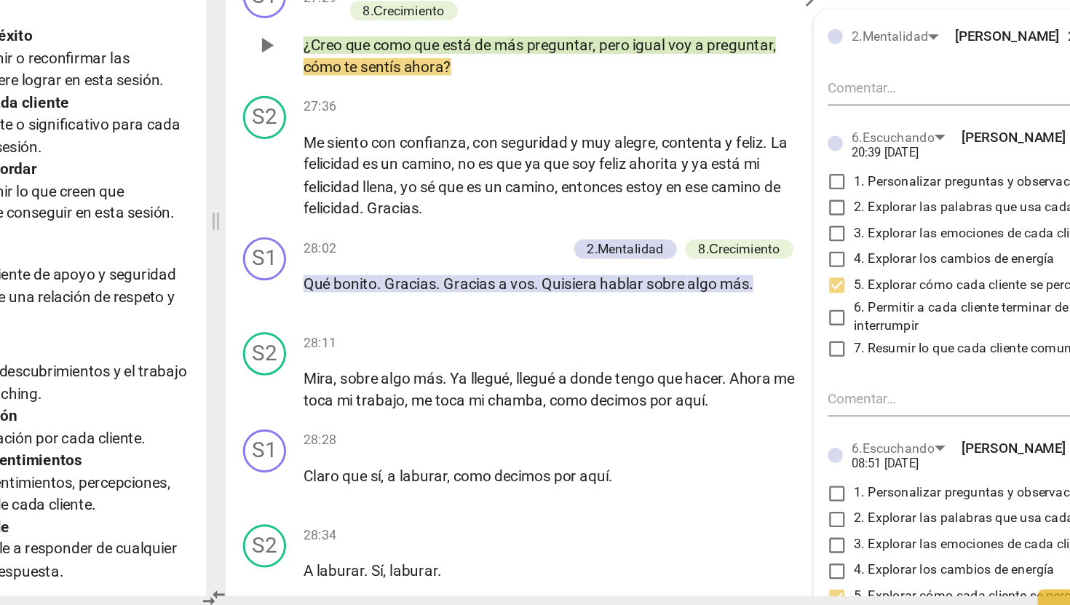
scroll to position [5080, 0]
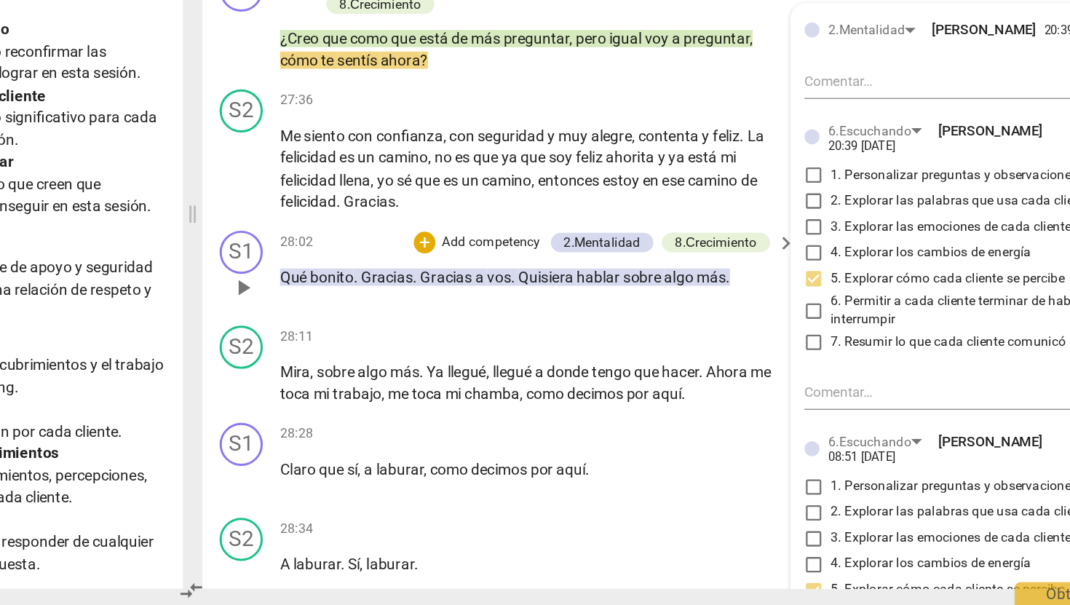
click at [591, 366] on p "Add competency" at bounding box center [584, 359] width 69 height 13
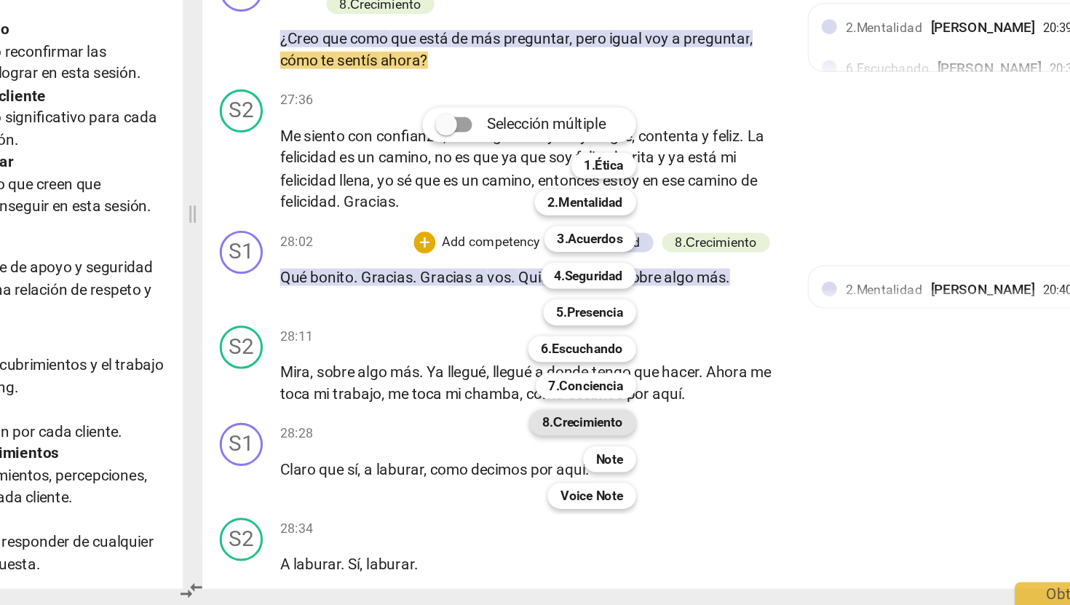
click at [651, 482] on b "8.Сrecimiento" at bounding box center [646, 480] width 55 height 17
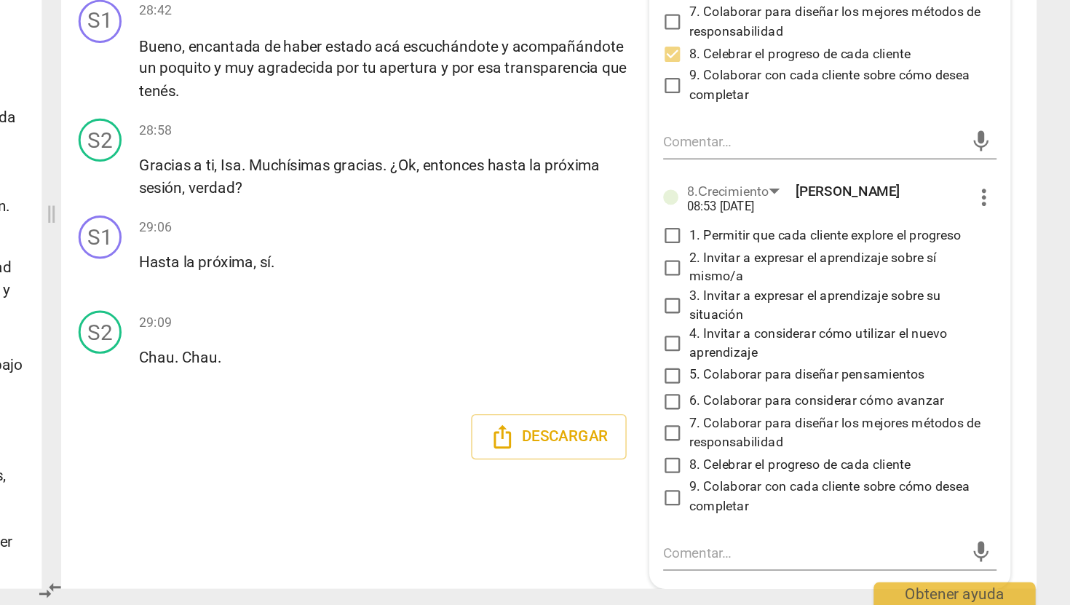
scroll to position [5523, 0]
click at [1007, 338] on span "more_vert" at bounding box center [1011, 328] width 17 height 17
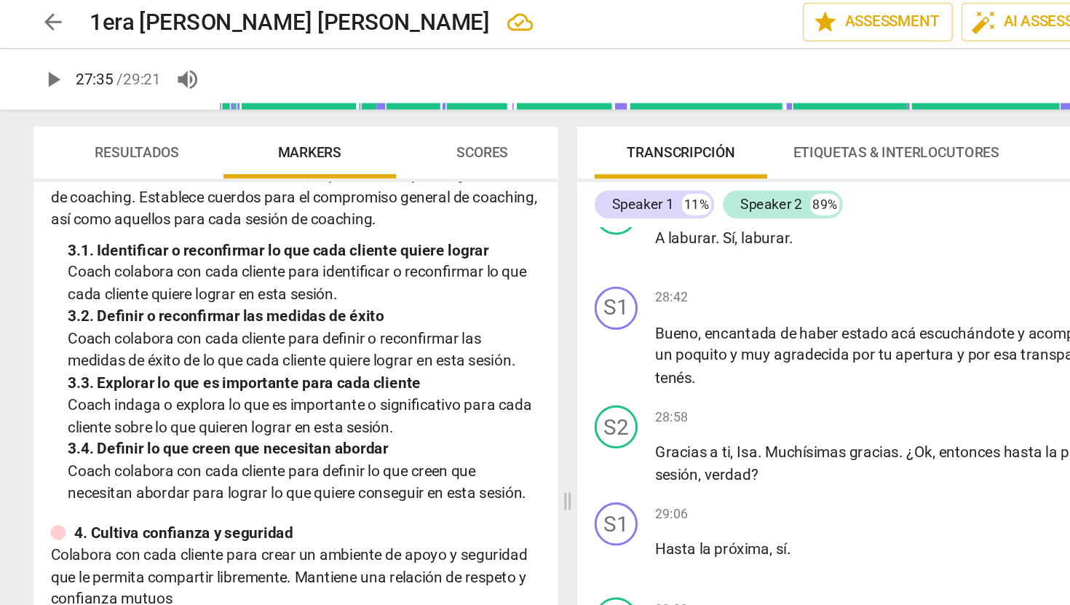
click at [517, 198] on div at bounding box center [535, 302] width 1070 height 605
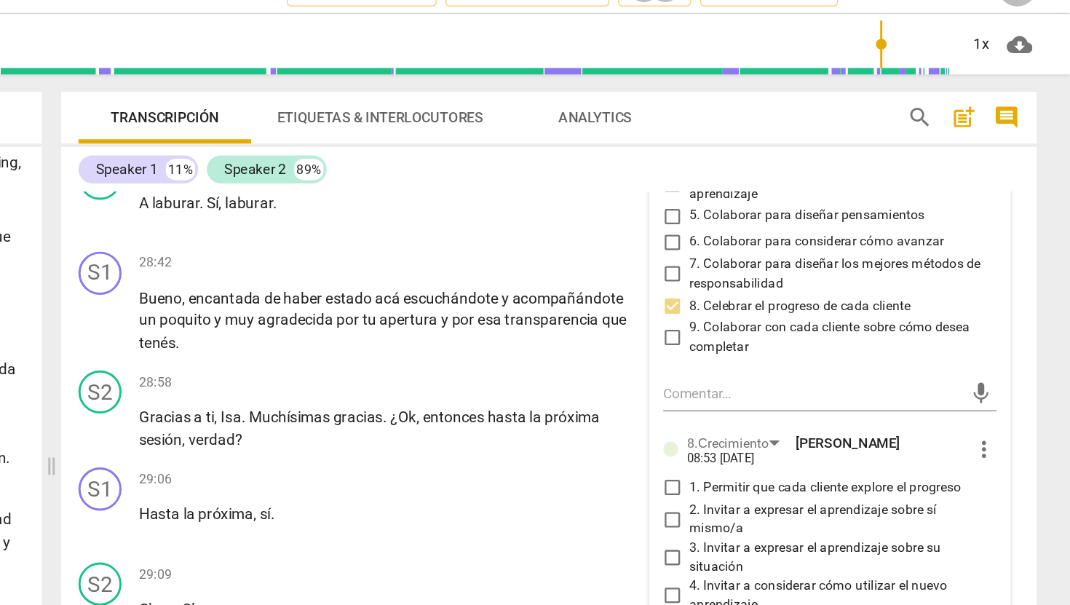
scroll to position [5532, 0]
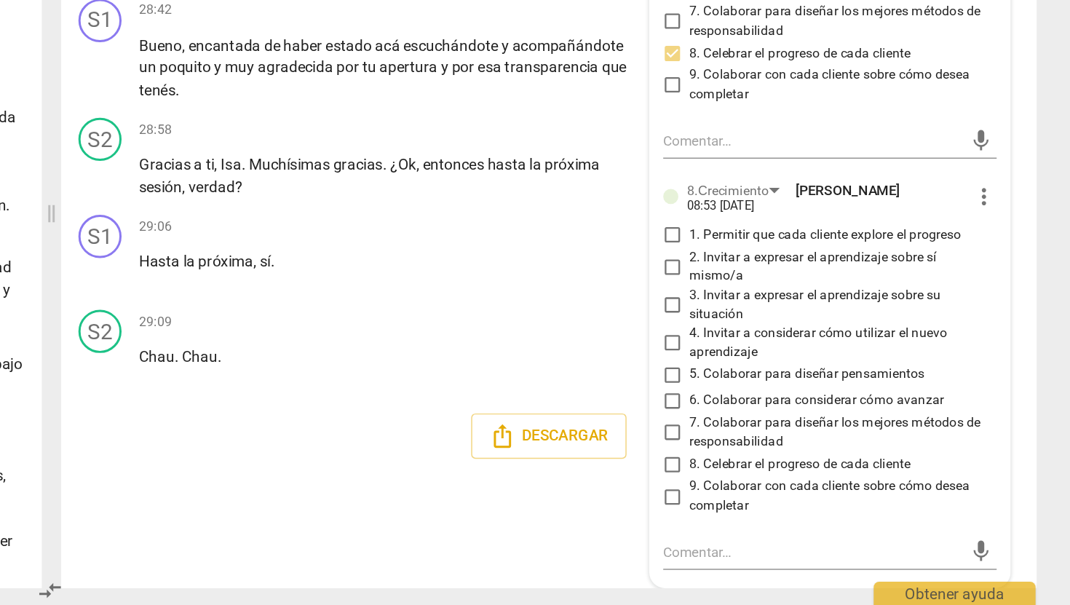
click at [1009, 330] on span "more_vert" at bounding box center [1011, 328] width 17 height 17
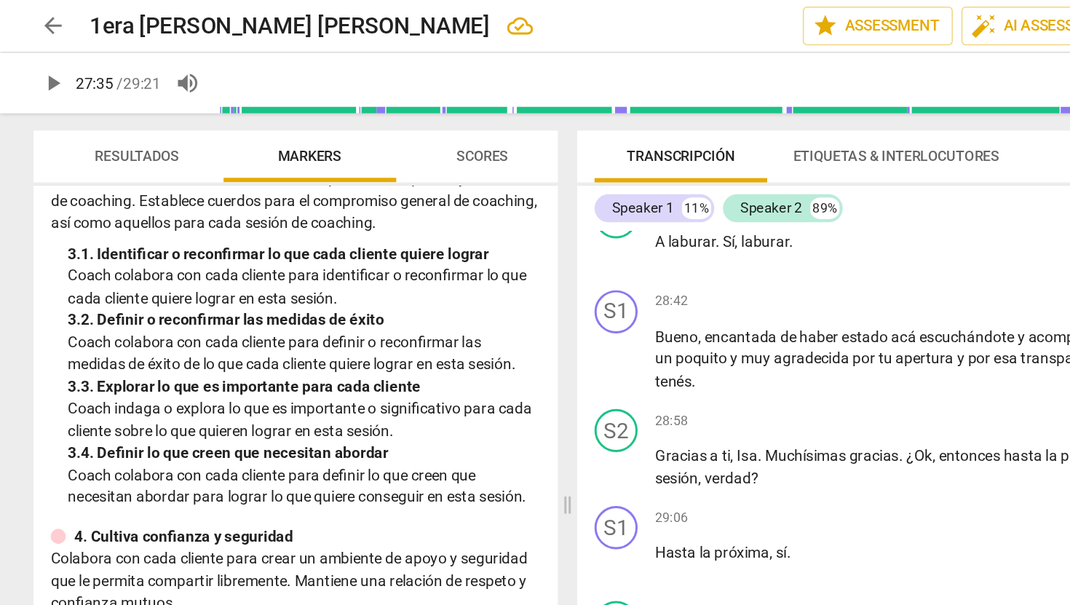
click at [608, 363] on div at bounding box center [535, 302] width 1070 height 605
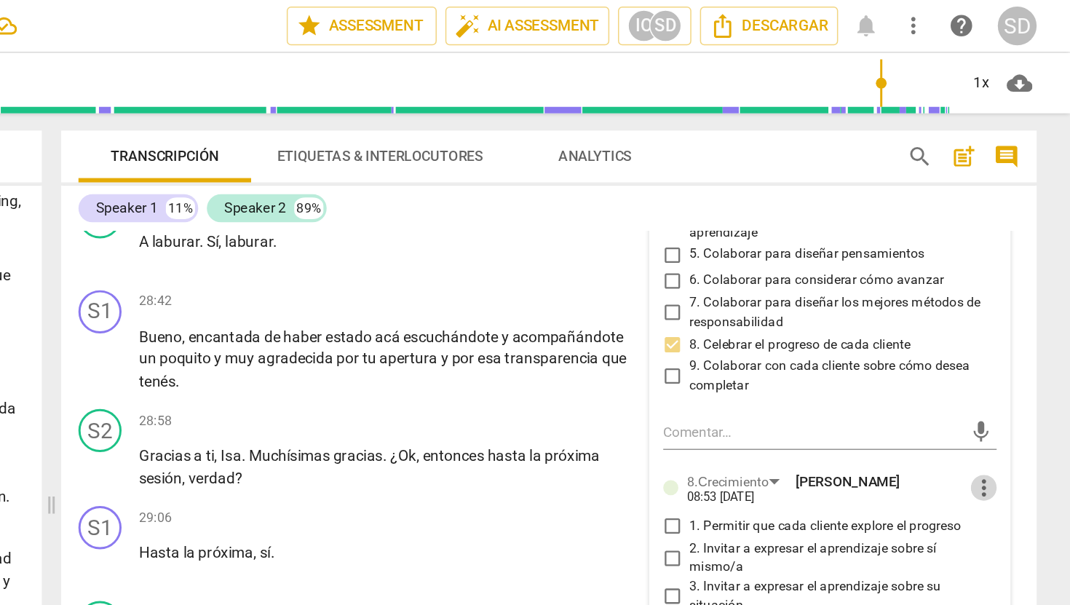
click at [1005, 328] on span "more_vert" at bounding box center [1011, 328] width 17 height 17
click at [1031, 357] on li "Borrar" at bounding box center [1023, 357] width 51 height 28
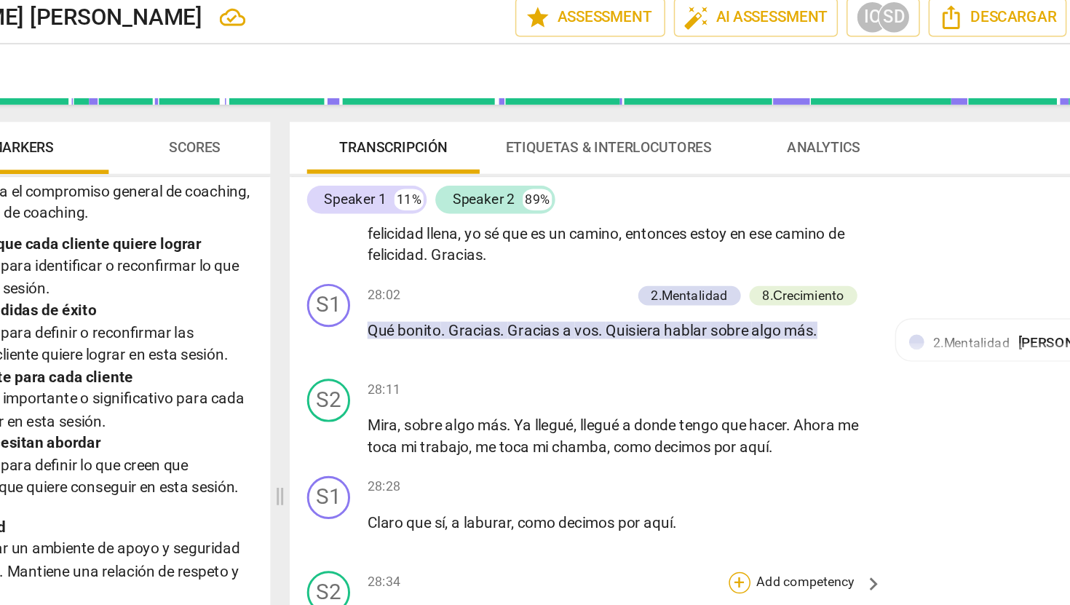
scroll to position [5235, 0]
click at [592, 211] on p "Add competency" at bounding box center [584, 204] width 69 height 13
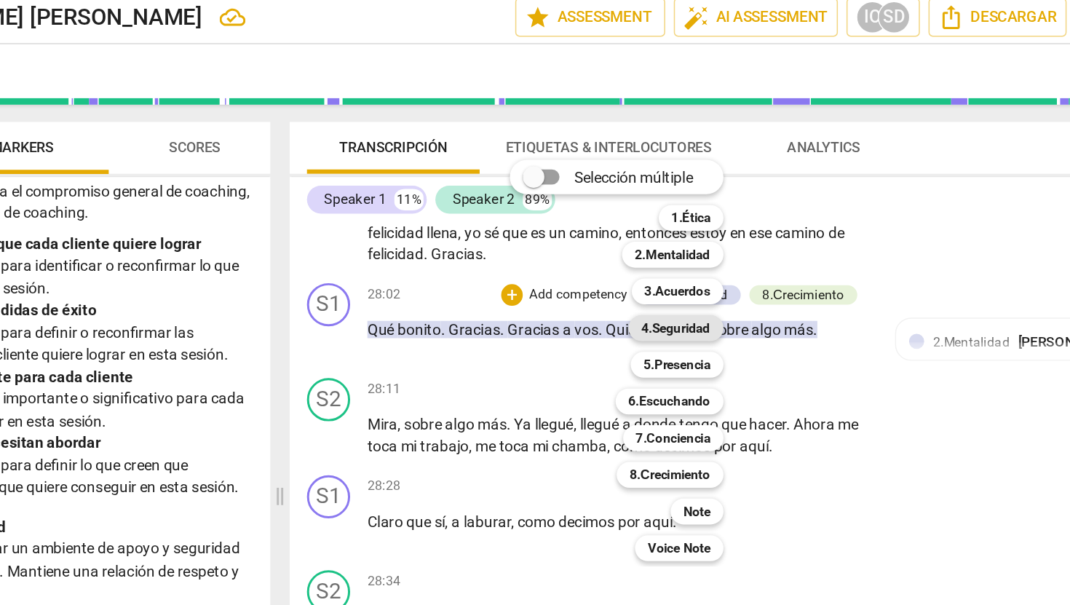
click at [659, 227] on b "4.Seguridad" at bounding box center [650, 226] width 47 height 17
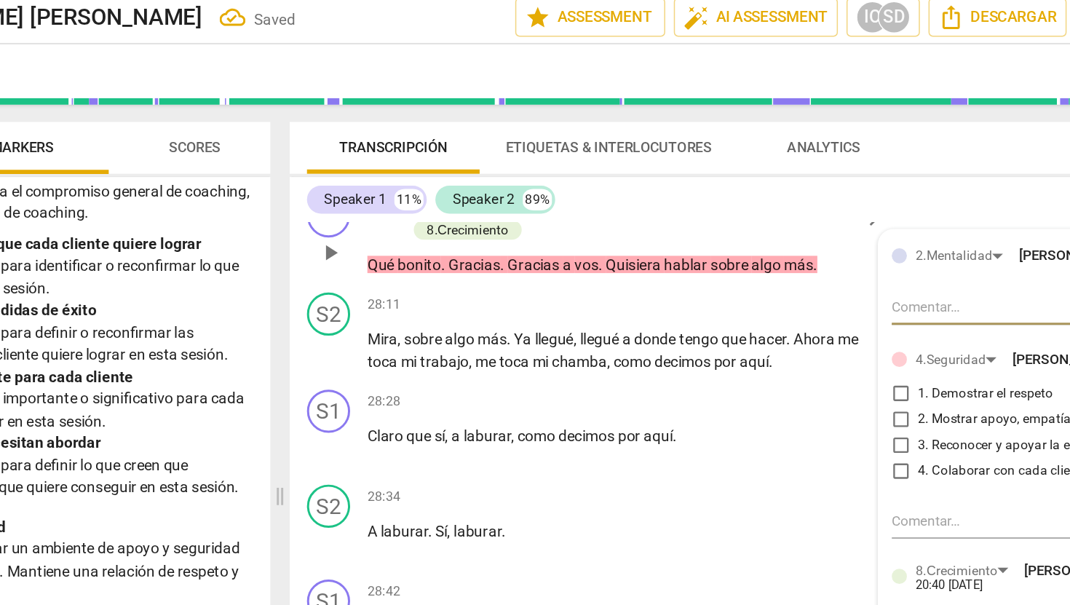
scroll to position [5304, 0]
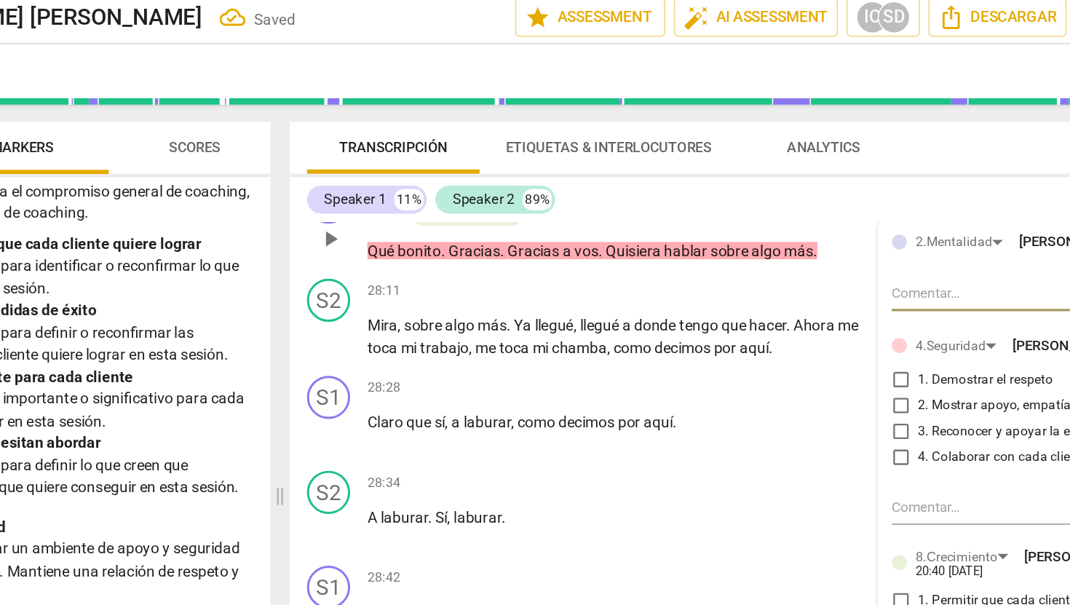
click at [798, 288] on input "2. Mostrar apoyo, empatía o preocupación" at bounding box center [801, 279] width 23 height 17
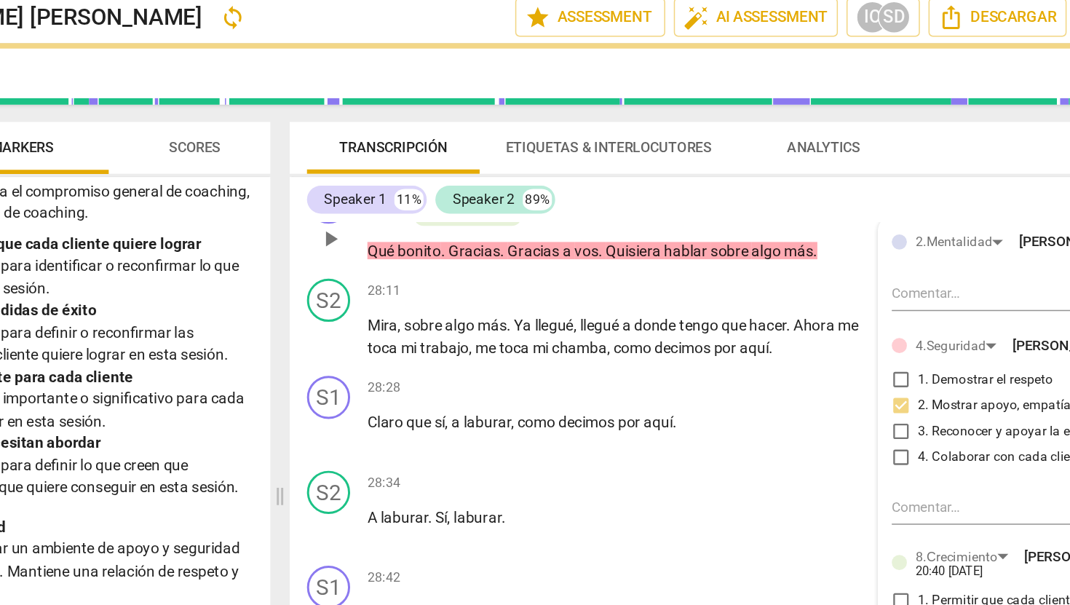
click at [804, 170] on div "S1 play_arrow pause 28:02 + Add competency 2.Mentalidad 4.Seguridad 8.Сrecimien…" at bounding box center [718, 155] width 658 height 67
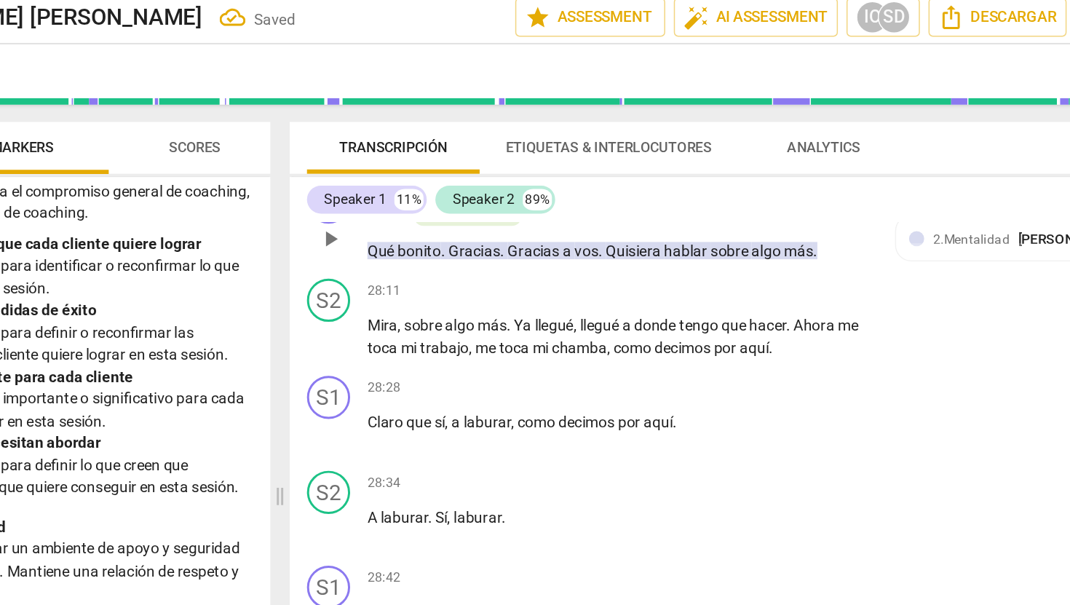
click at [532, 142] on p "Add competency" at bounding box center [519, 135] width 69 height 13
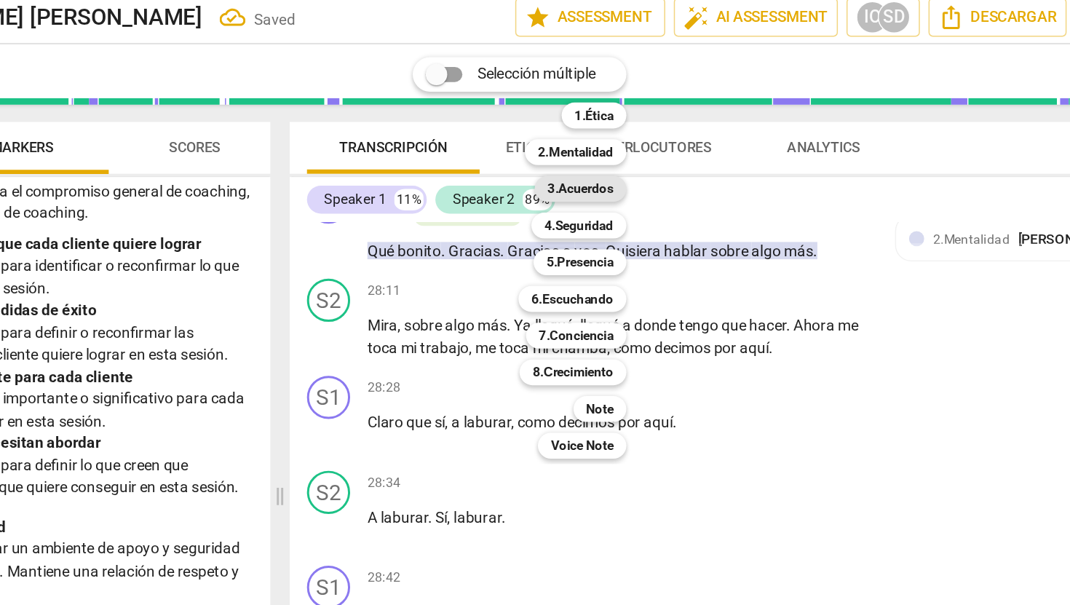
click at [587, 136] on b "3.Acuerdos" at bounding box center [585, 132] width 44 height 17
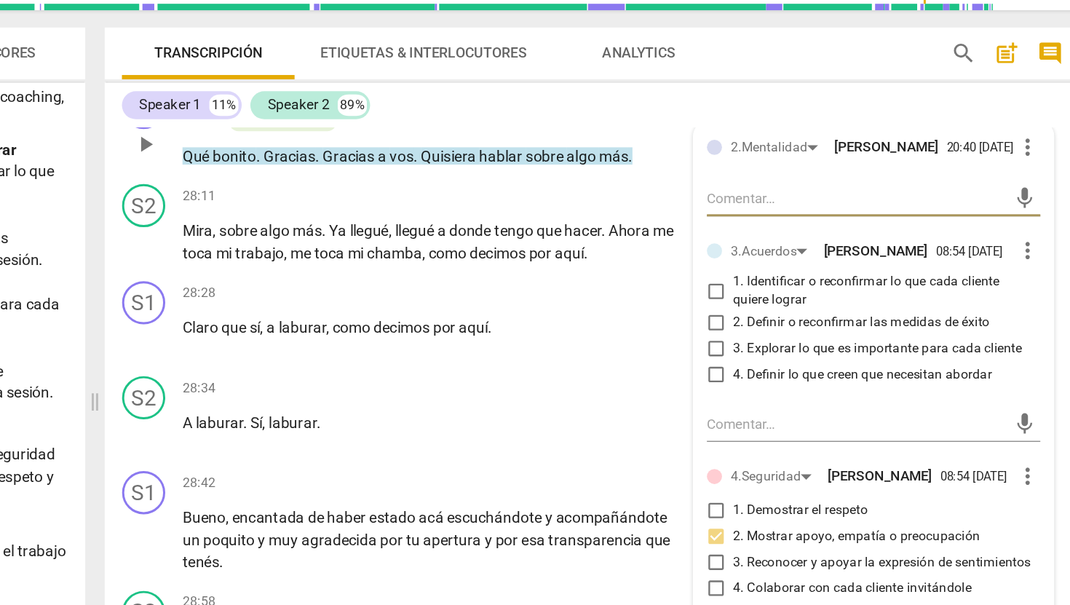
click at [798, 274] on input "1. Identificar o reconfirmar lo que cada cliente quiere lograr" at bounding box center [801, 265] width 23 height 17
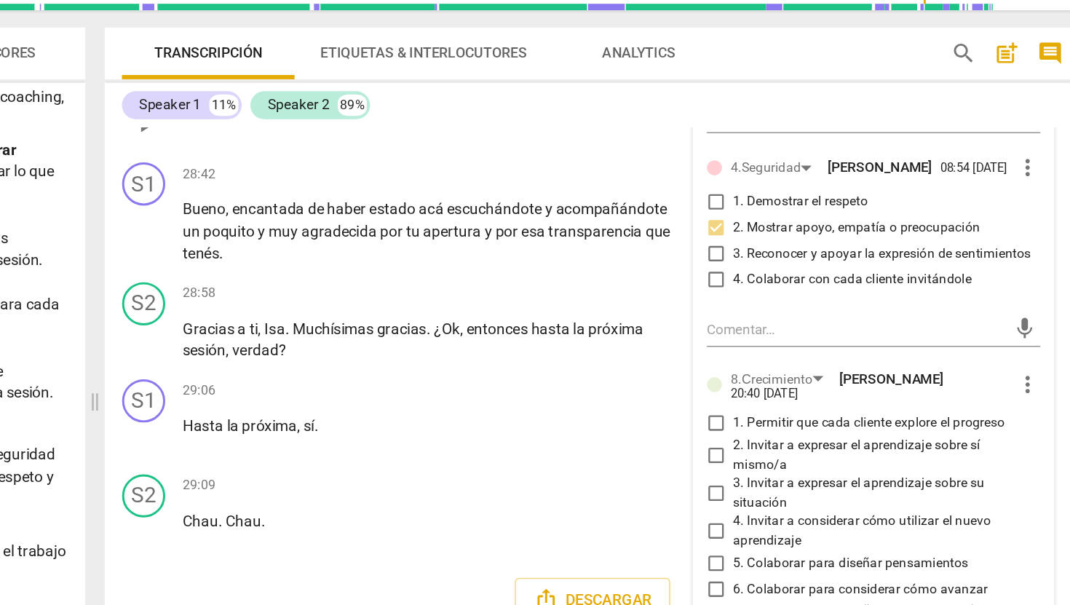
scroll to position [5524, 0]
click at [718, 194] on p "Add competency" at bounding box center [737, 187] width 69 height 13
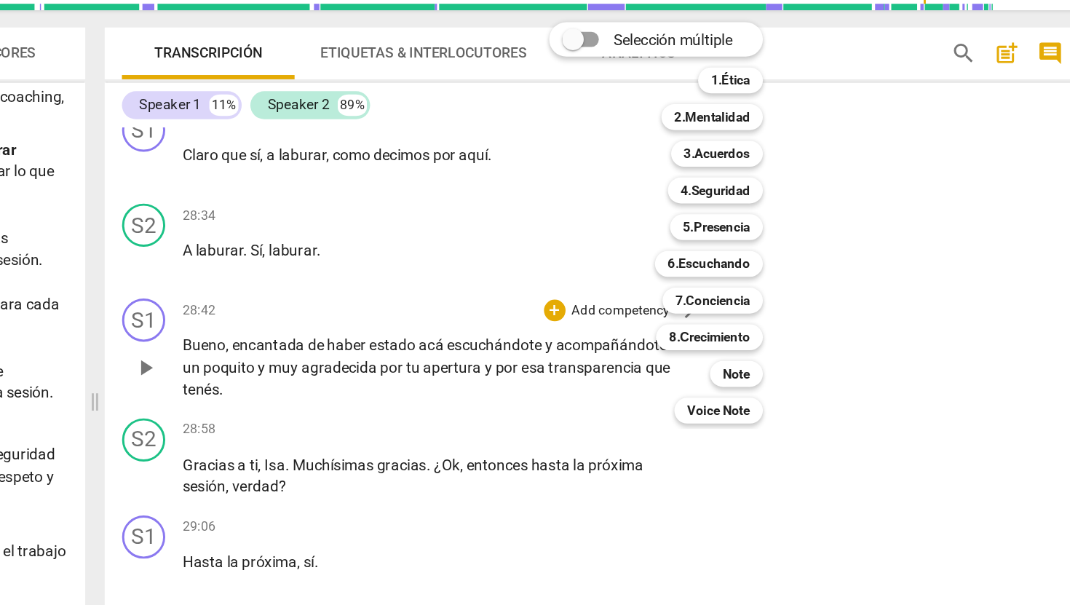
scroll to position [5465, 0]
click at [812, 200] on b "4.Seguridad" at bounding box center [801, 197] width 47 height 17
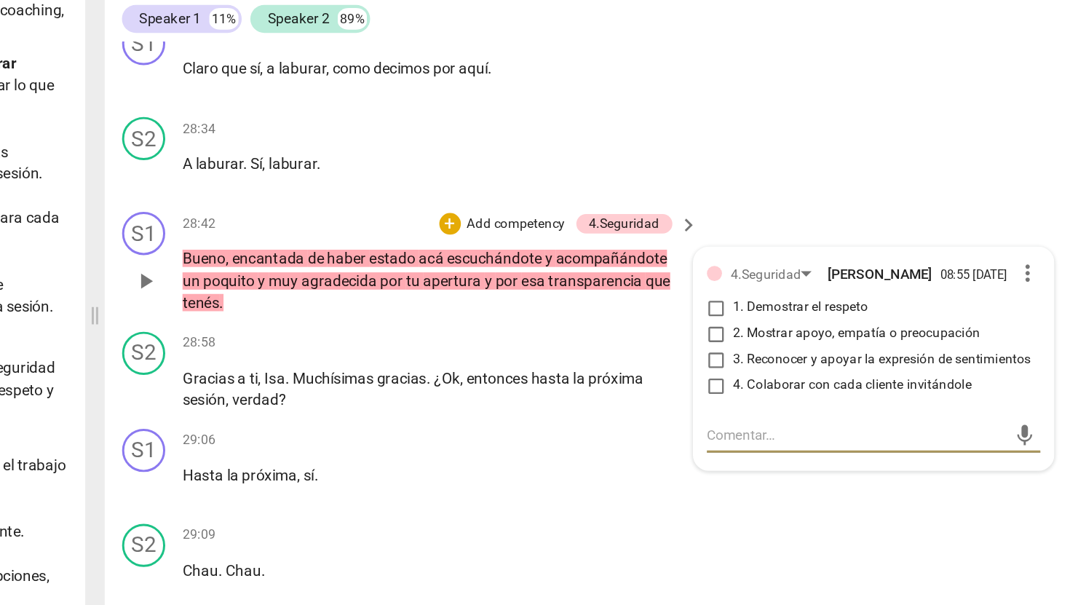
click at [799, 341] on input "1. Demostrar el respeto" at bounding box center [801, 335] width 23 height 17
click at [798, 378] on input "3. Reconocer y apoyar la expresión de sentimientos" at bounding box center [801, 370] width 23 height 17
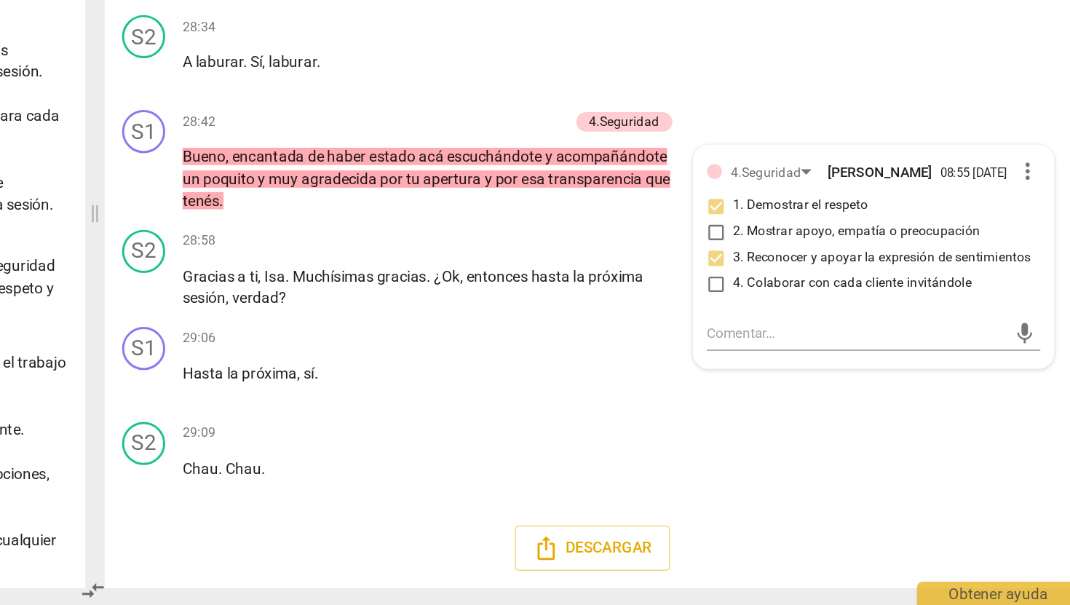
click at [467, 546] on div "Descargar" at bounding box center [718, 566] width 658 height 54
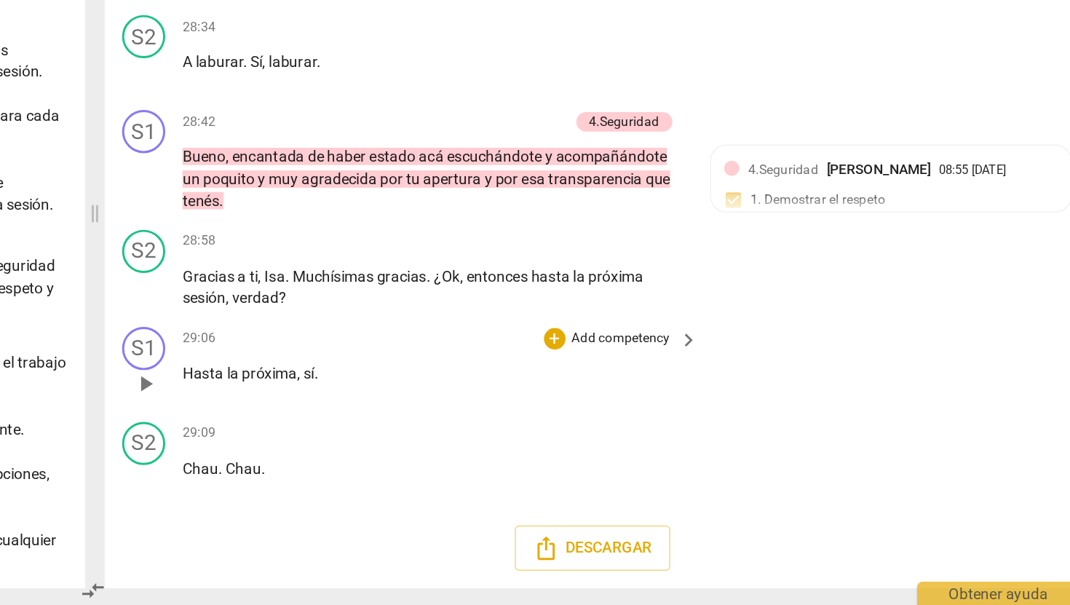
click at [761, 424] on p "Add competency" at bounding box center [737, 425] width 69 height 13
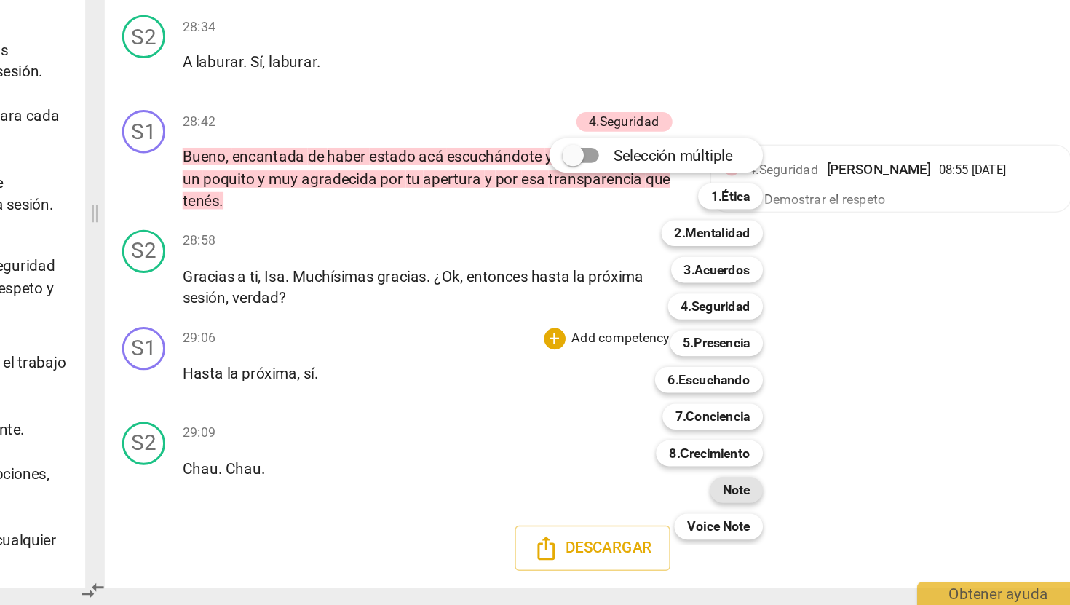
click at [822, 524] on b "Note" at bounding box center [815, 526] width 18 height 17
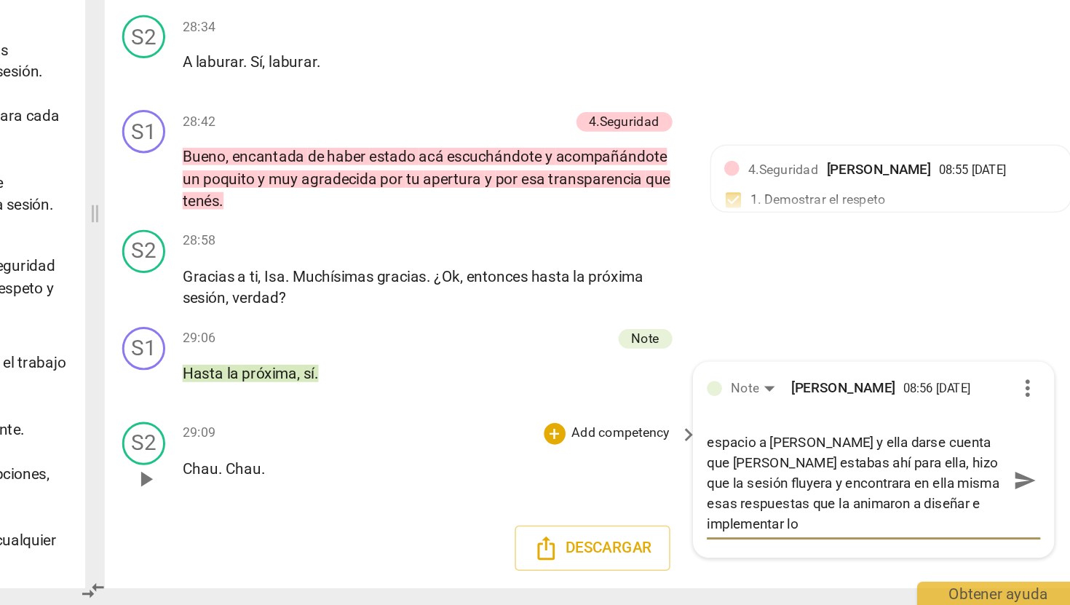
scroll to position [0, 0]
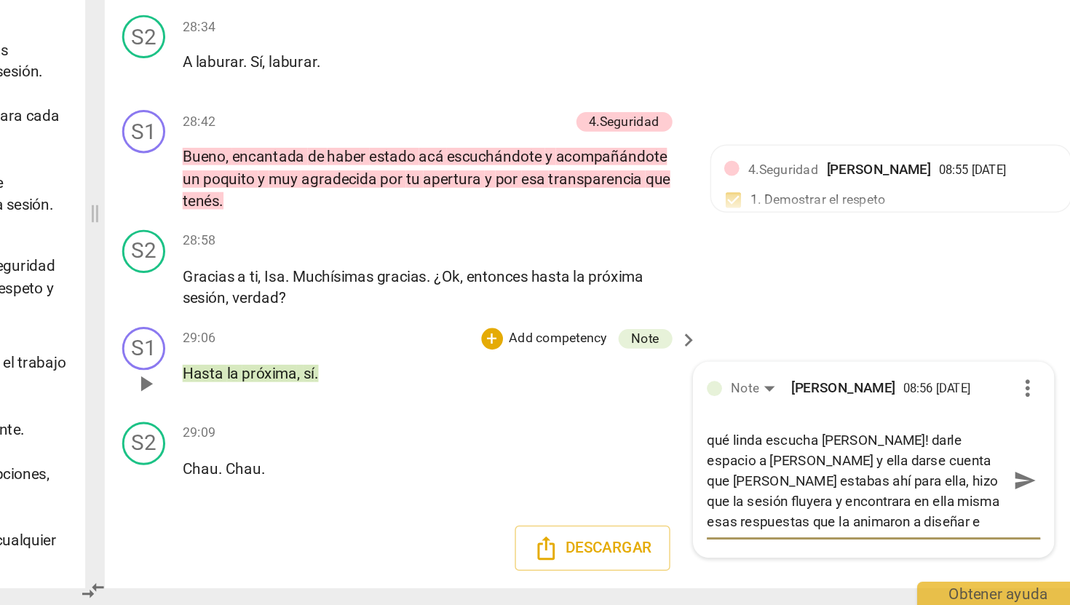
click at [1002, 521] on span "send" at bounding box center [1010, 520] width 16 height 16
